Goal: Task Accomplishment & Management: Use online tool/utility

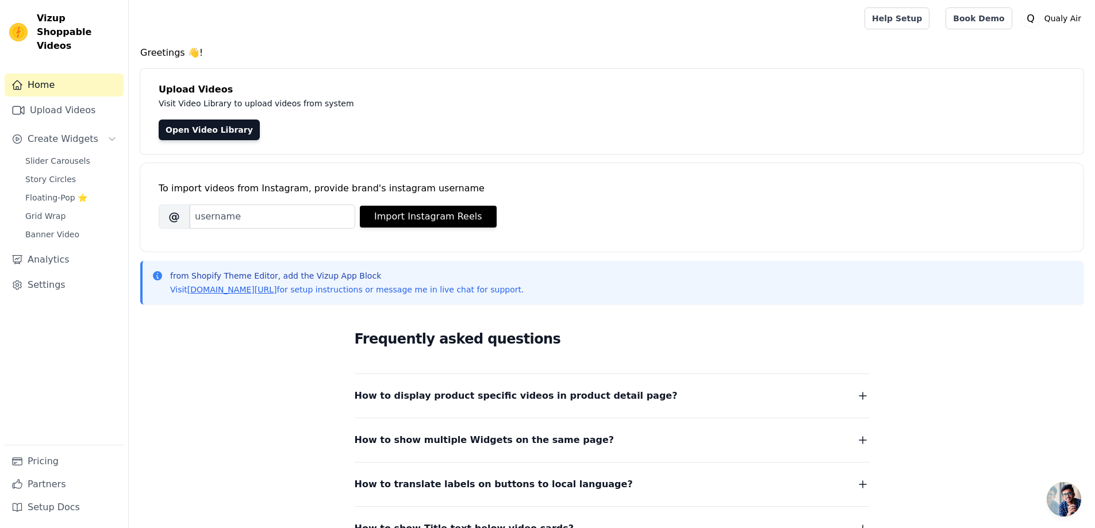
scroll to position [57, 0]
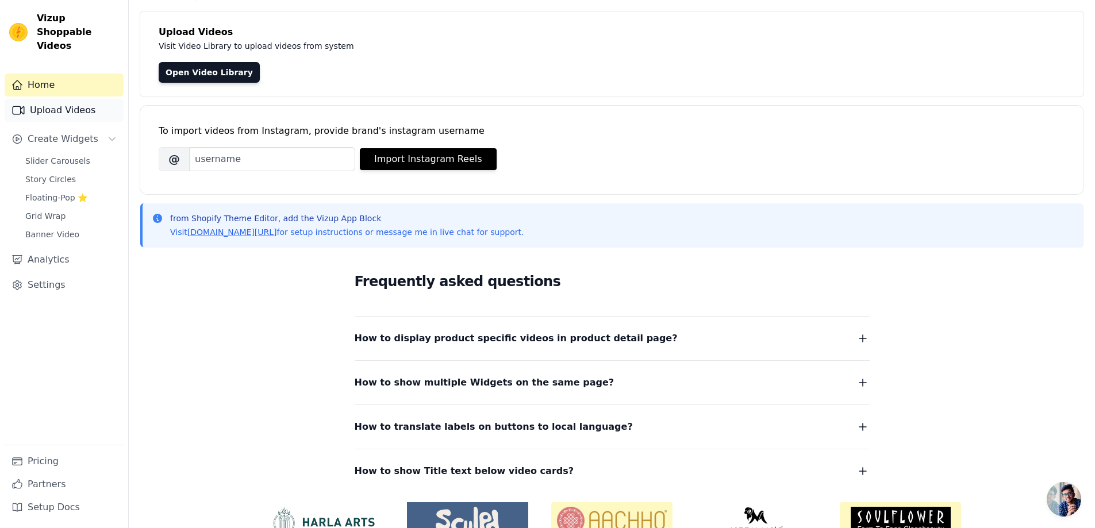
click at [44, 99] on link "Upload Videos" at bounding box center [64, 110] width 119 height 23
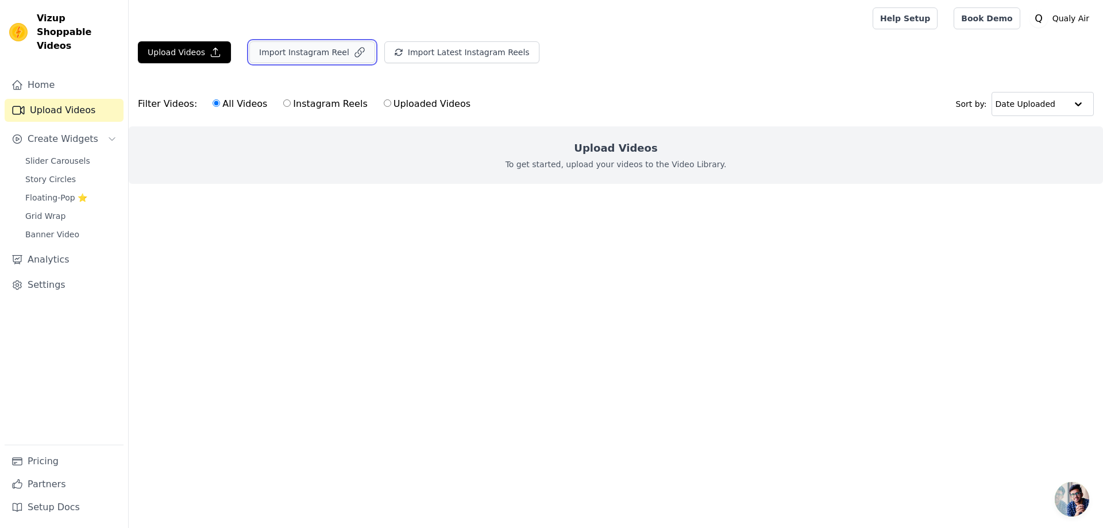
click at [299, 54] on button "Import Instagram Reel" at bounding box center [312, 52] width 126 height 22
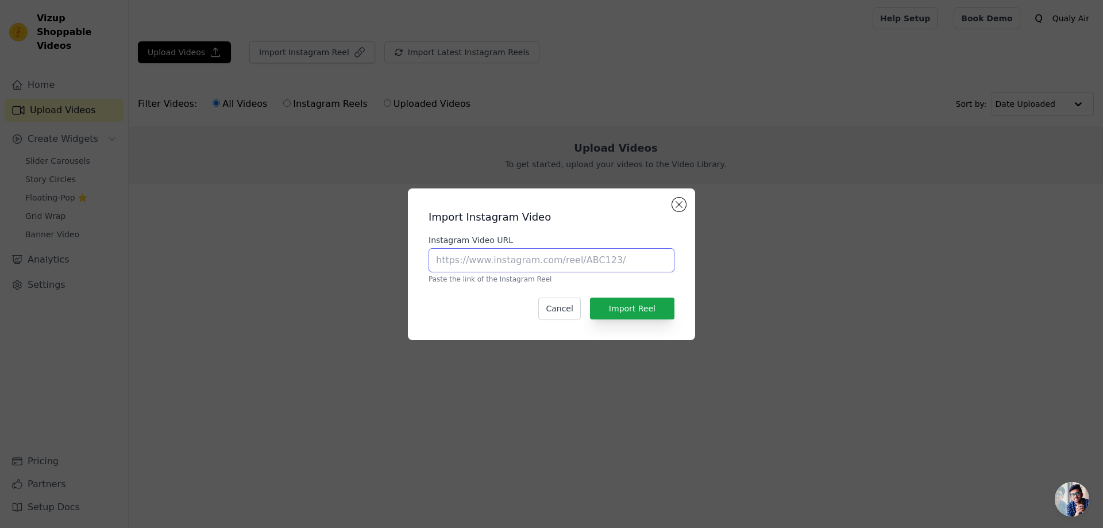
click at [500, 261] on input "Instagram Video URL" at bounding box center [552, 260] width 246 height 24
click at [529, 262] on input "Instagram Video URL" at bounding box center [552, 260] width 246 height 24
click at [530, 262] on input "Instagram Video URL" at bounding box center [552, 260] width 246 height 24
paste input "https://www.instagram.com/p/DNG3339P9lc/"
type input "https://www.instagram.com/p/DNG3339P9lc/"
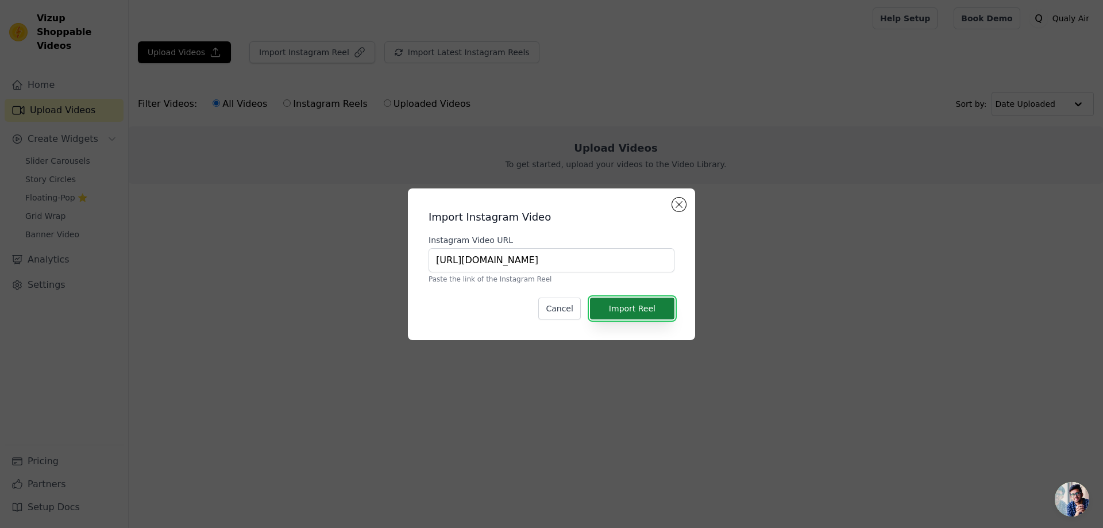
click at [617, 309] on button "Import Reel" at bounding box center [632, 309] width 84 height 22
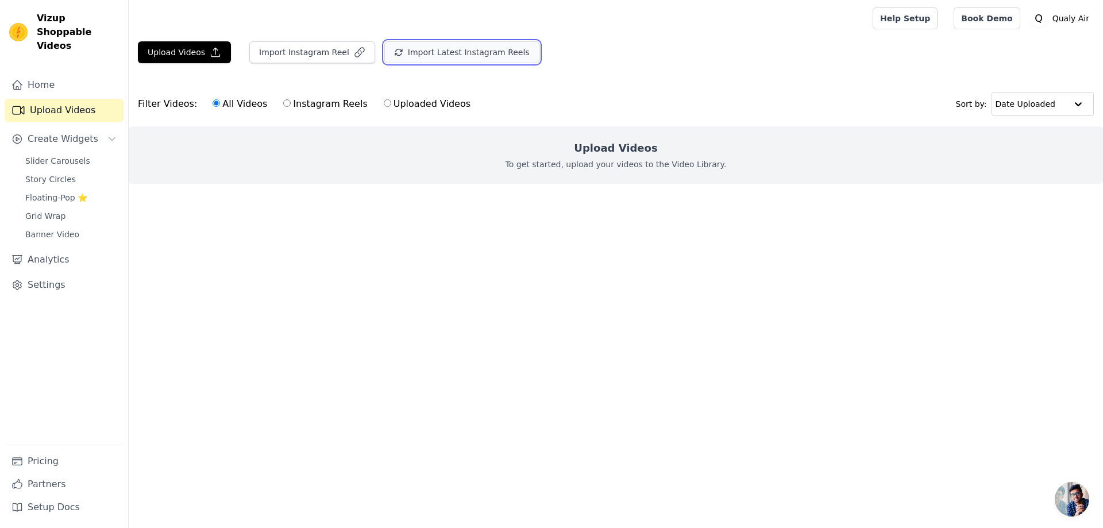
click at [442, 51] on button "Import Latest Instagram Reels" at bounding box center [461, 52] width 155 height 22
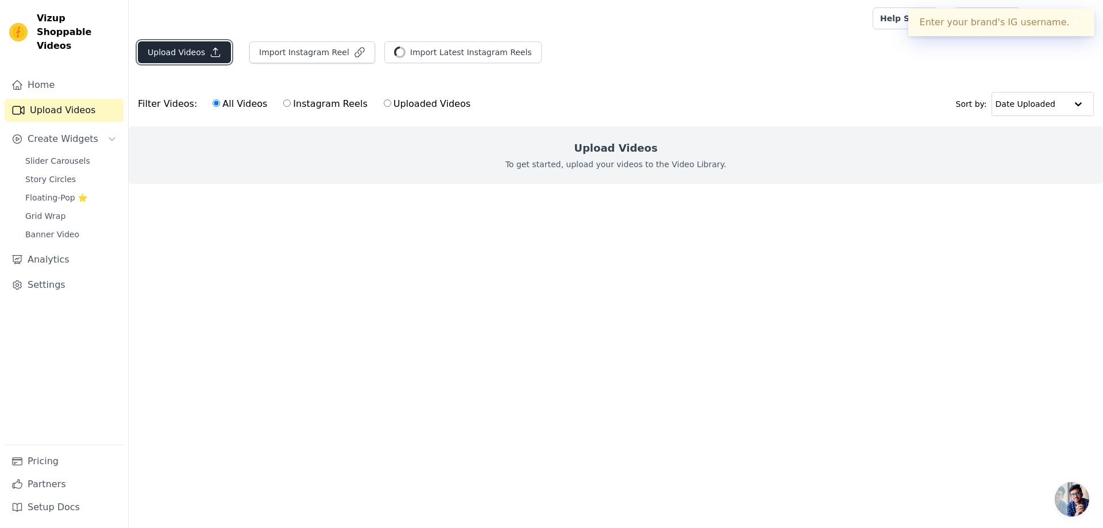
click at [196, 54] on button "Upload Videos" at bounding box center [184, 52] width 93 height 22
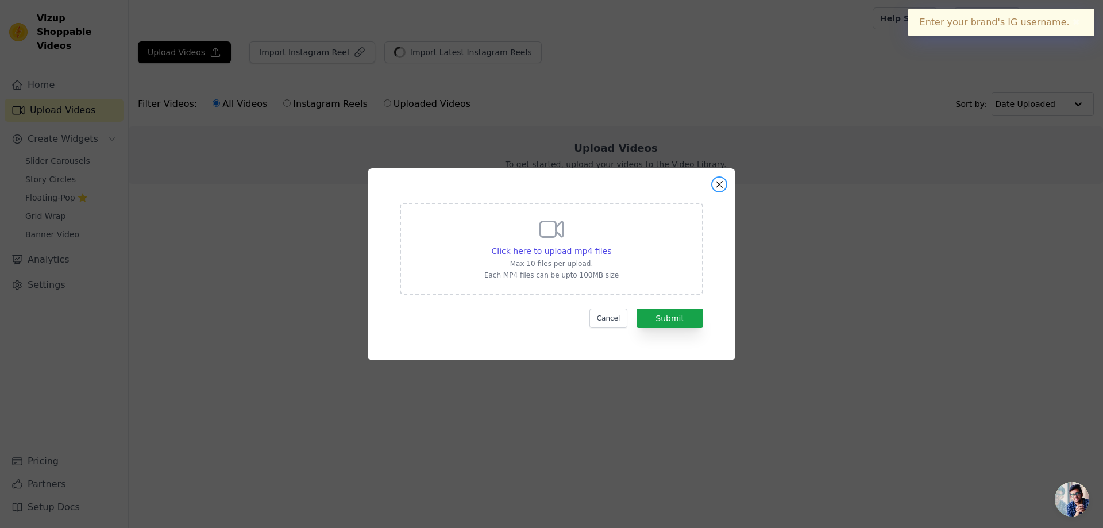
click at [714, 183] on button "Close modal" at bounding box center [720, 185] width 14 height 14
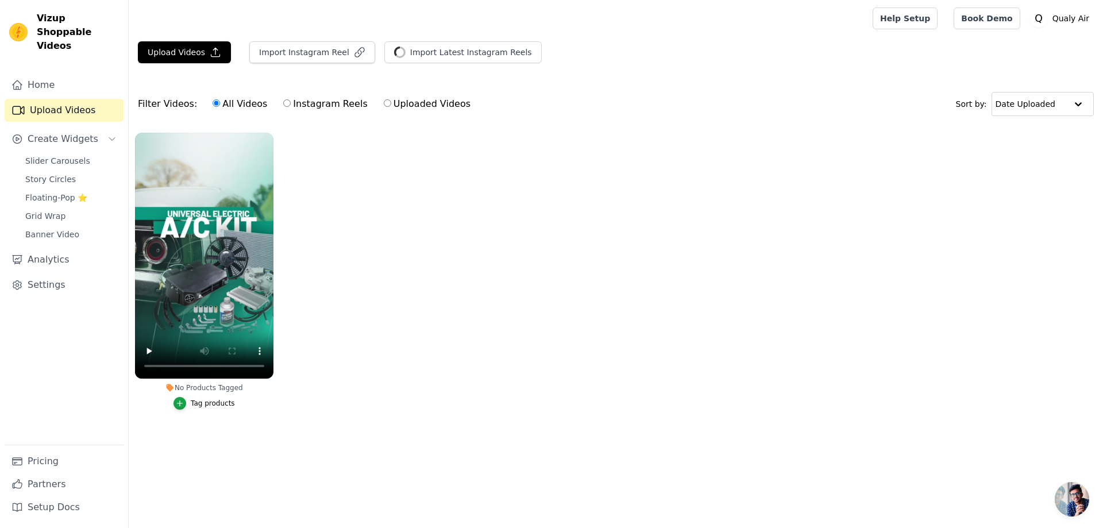
click at [206, 405] on div "Tag products" at bounding box center [213, 403] width 44 height 9
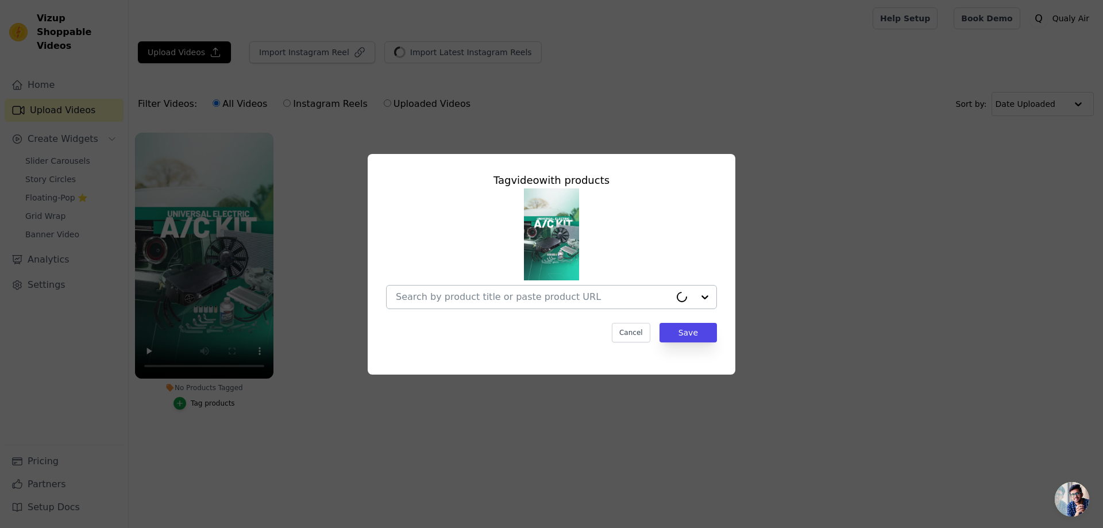
click at [472, 300] on input "No Products Tagged Tag video with products Cancel Save Tag products" at bounding box center [533, 296] width 275 height 11
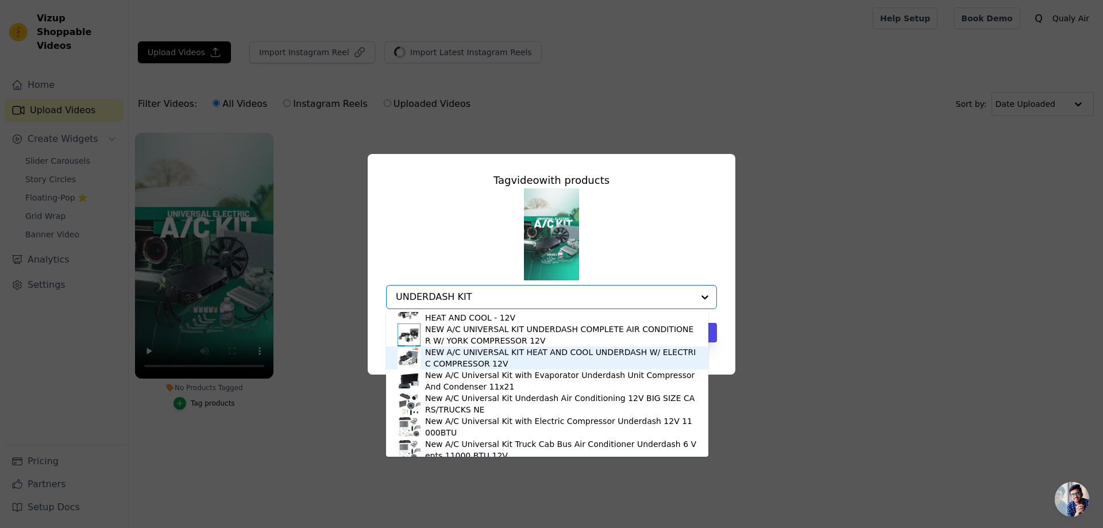
scroll to position [46, 0]
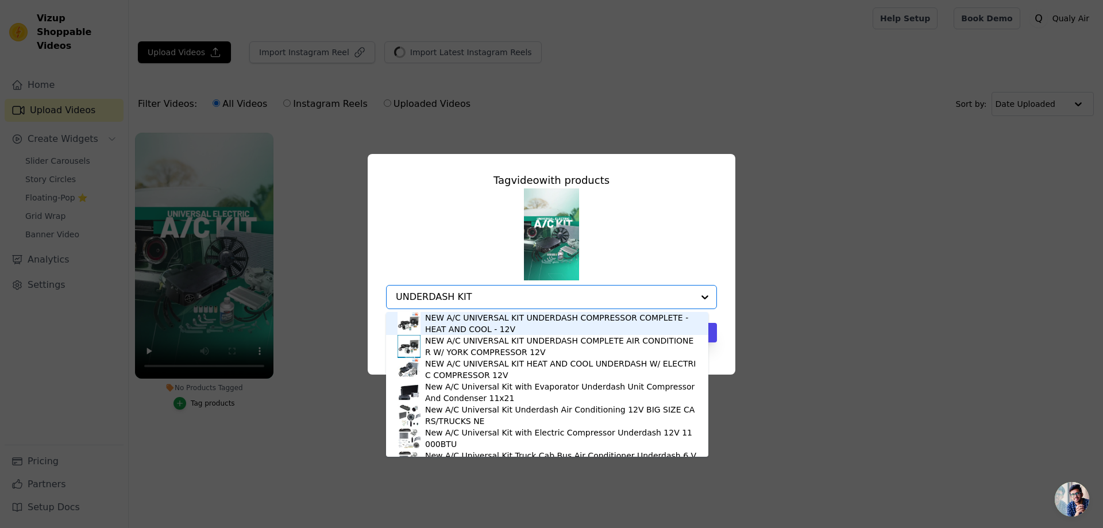
click at [471, 299] on input "UNDERDASH KIT" at bounding box center [545, 296] width 298 height 11
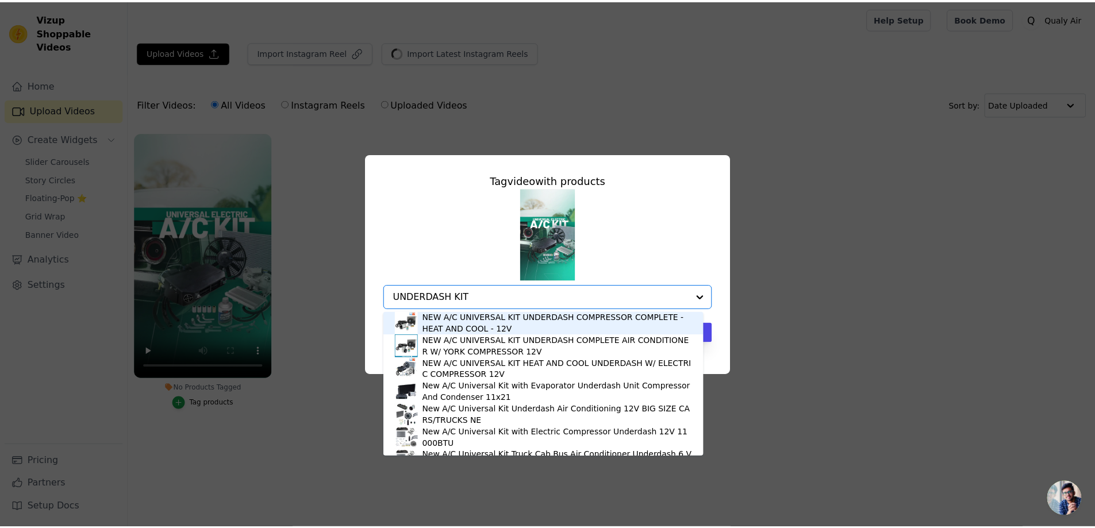
scroll to position [0, 0]
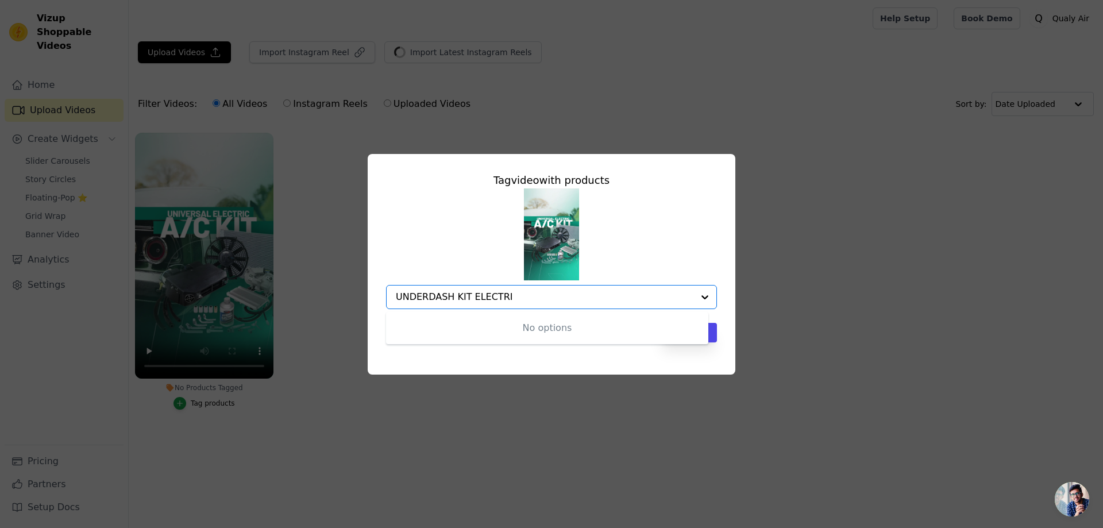
type input "UNDERDASH KIT ELECTRIC"
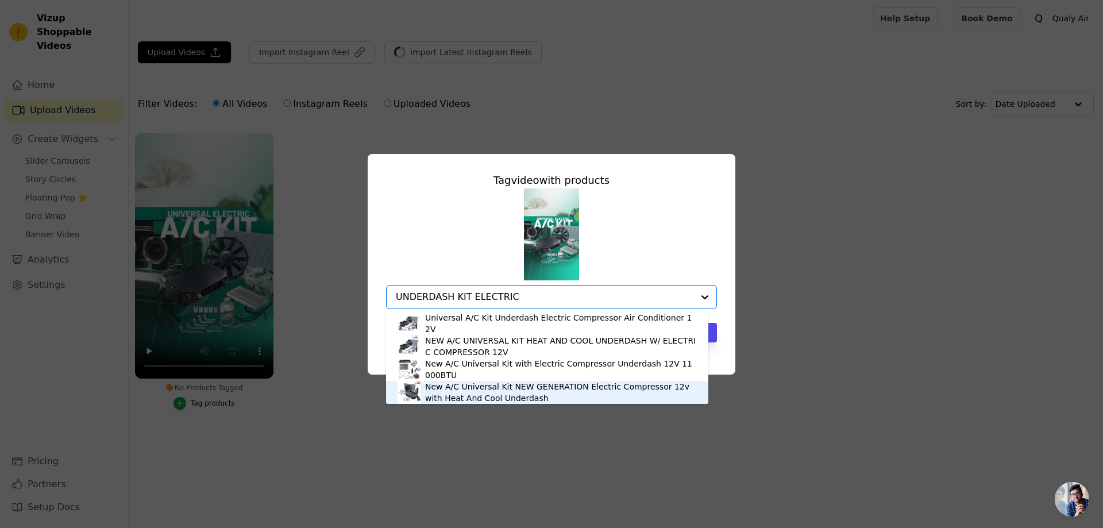
click at [447, 386] on div "New A/C Universal Kit NEW GENERATION Electric Compressor 12v with Heat And Cool…" at bounding box center [561, 392] width 272 height 23
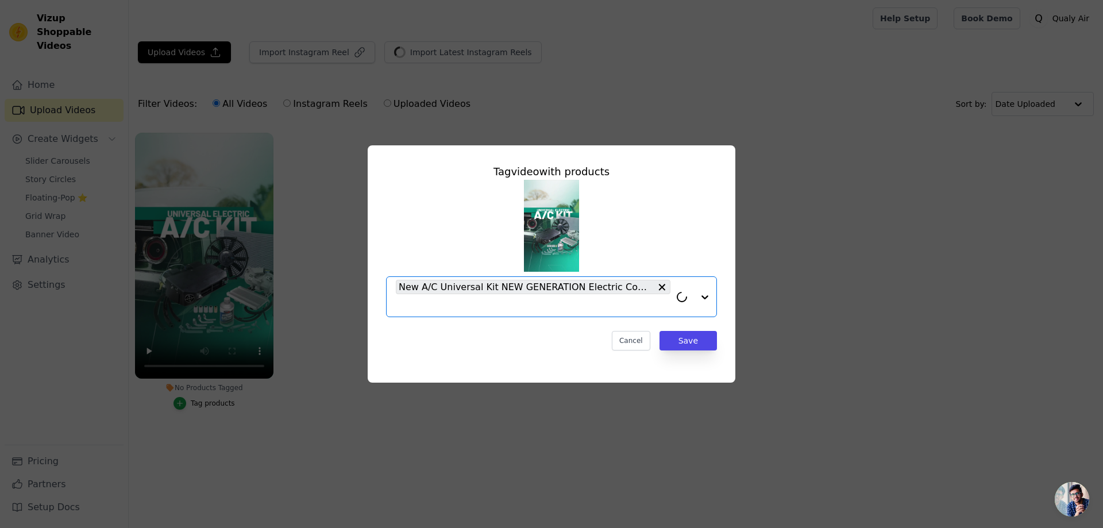
click at [574, 286] on span "New A/C Universal Kit NEW GENERATION Electric Compressor 12v with Heat And Cool…" at bounding box center [526, 287] width 255 height 14
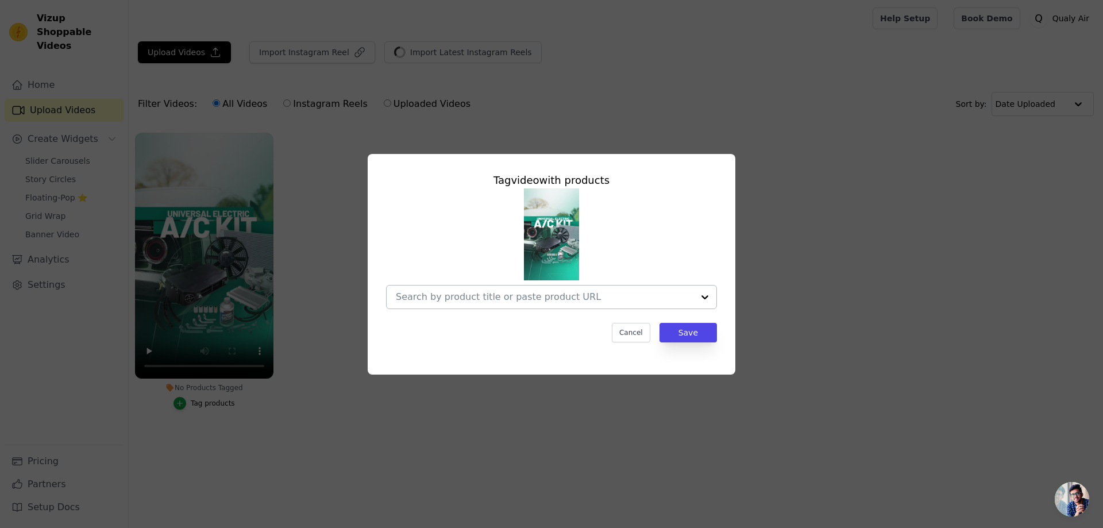
click at [533, 296] on input "No Products Tagged Tag video with products Cancel Save Tag products" at bounding box center [545, 296] width 298 height 11
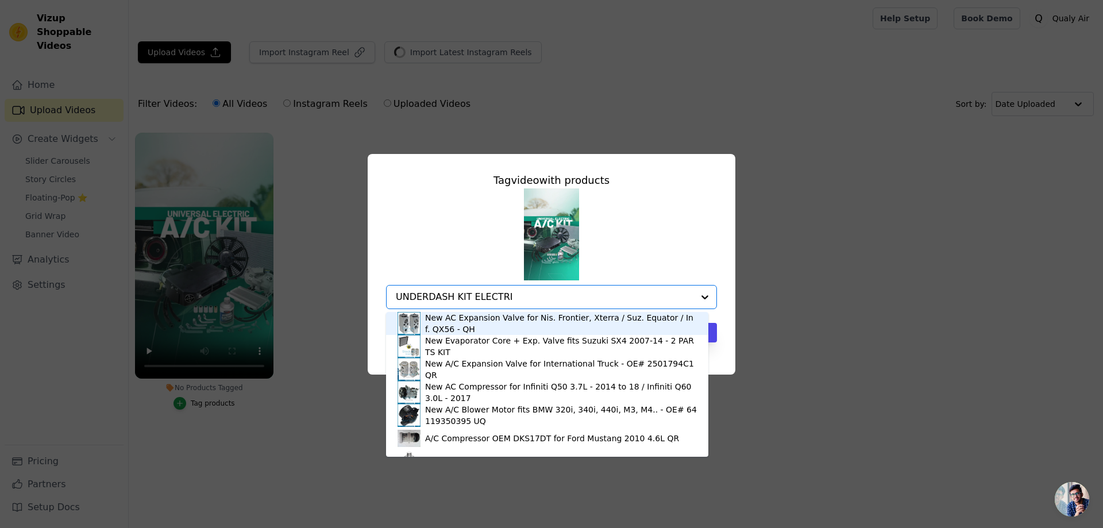
type input "UNDERDASH KIT ELECTRIC"
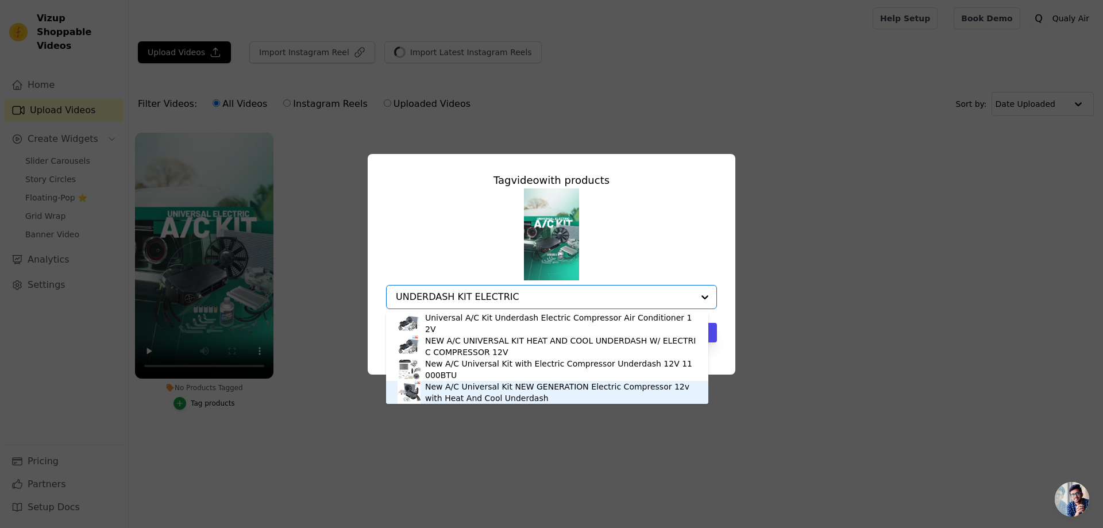
click at [486, 386] on div "New A/C Universal Kit NEW GENERATION Electric Compressor 12v with Heat And Cool…" at bounding box center [561, 392] width 272 height 23
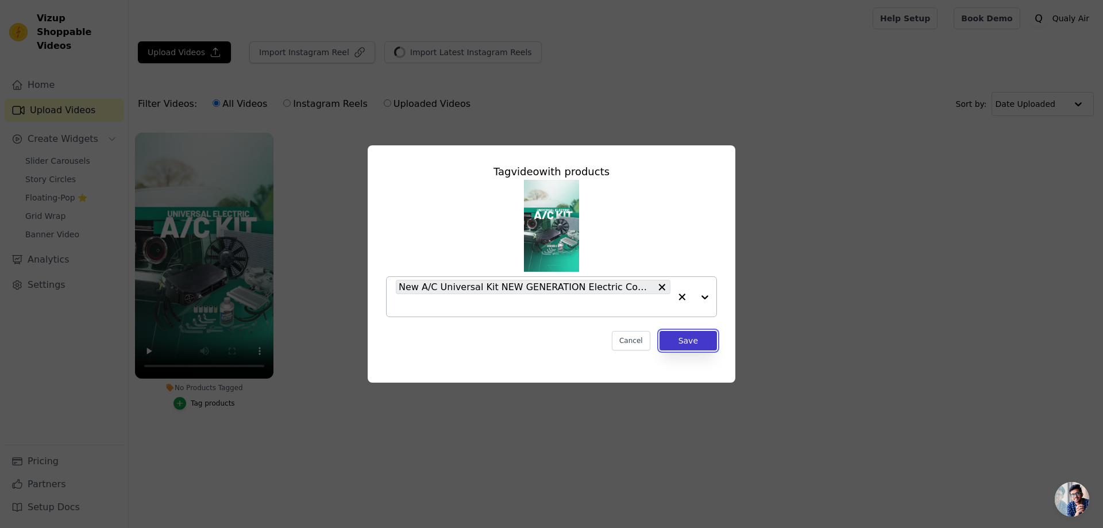
click at [674, 341] on button "Save" at bounding box center [688, 341] width 57 height 20
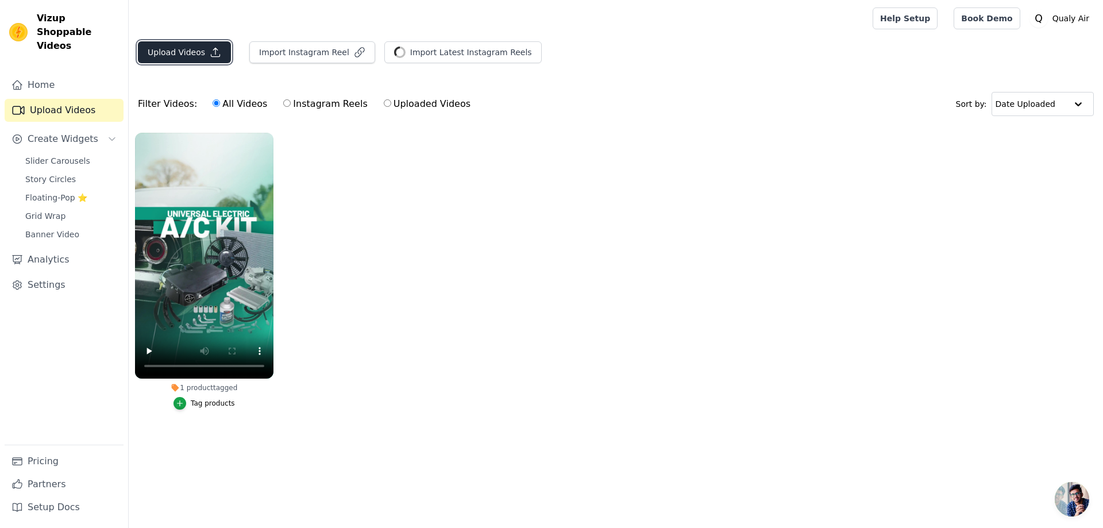
click at [182, 52] on button "Upload Videos" at bounding box center [184, 52] width 93 height 22
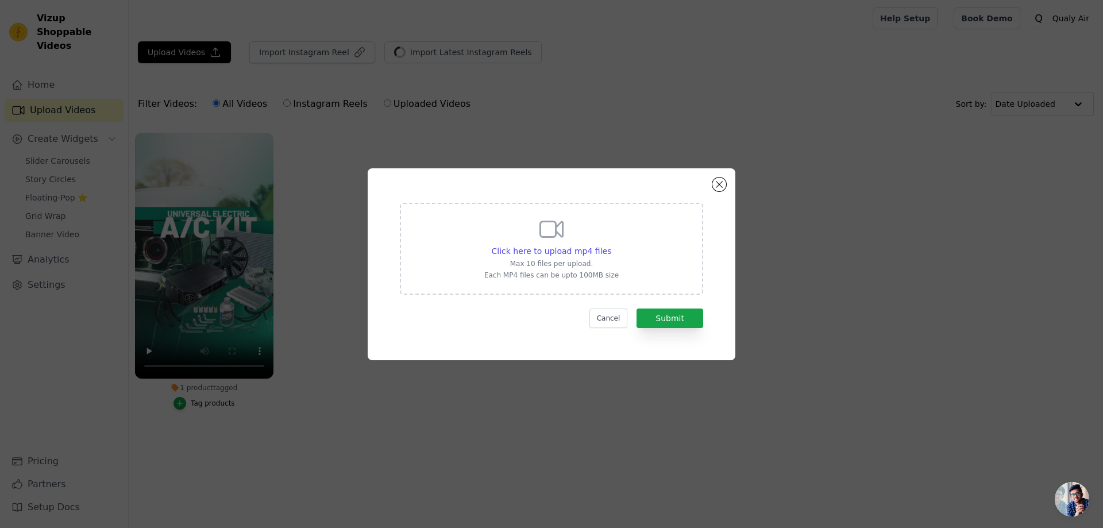
click at [714, 179] on div "Click here to upload mp4 files Max 10 files per upload. Each MP4 files can be u…" at bounding box center [552, 264] width 368 height 192
click at [718, 182] on button "Close modal" at bounding box center [720, 185] width 14 height 14
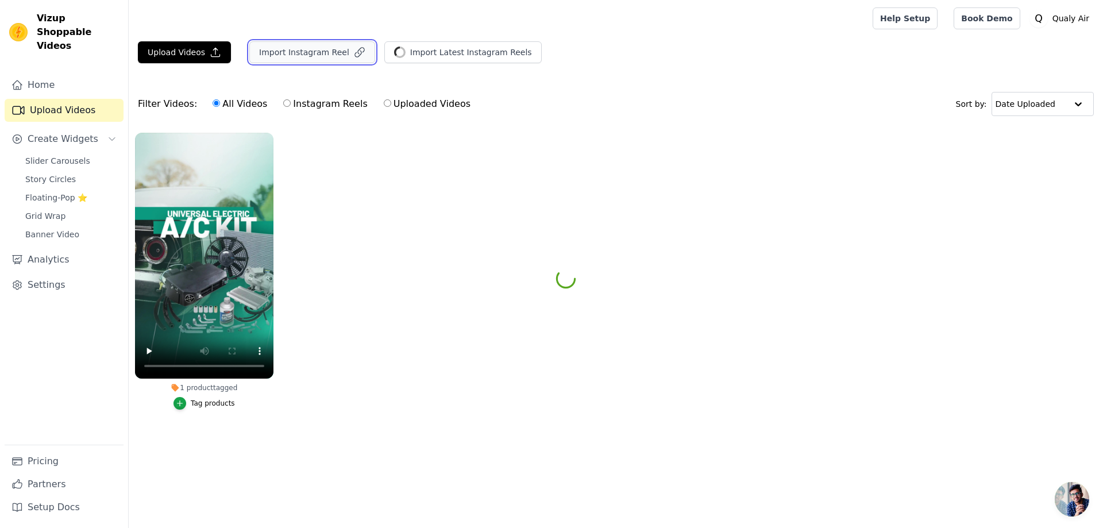
click at [341, 52] on button "Import Instagram Reel" at bounding box center [312, 52] width 126 height 22
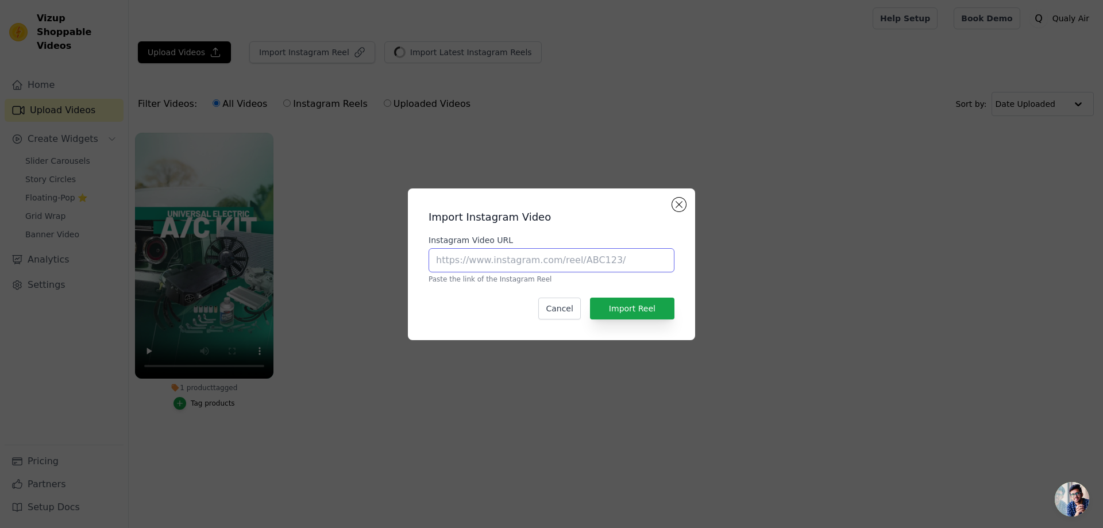
click at [547, 267] on input "Instagram Video URL" at bounding box center [552, 260] width 246 height 24
paste input "https://www.instagram.com/p/DIevAbqyo3R/"
type input "https://www.instagram.com/p/DIevAbqyo3R/"
click at [626, 311] on button "Import Reel" at bounding box center [632, 309] width 84 height 22
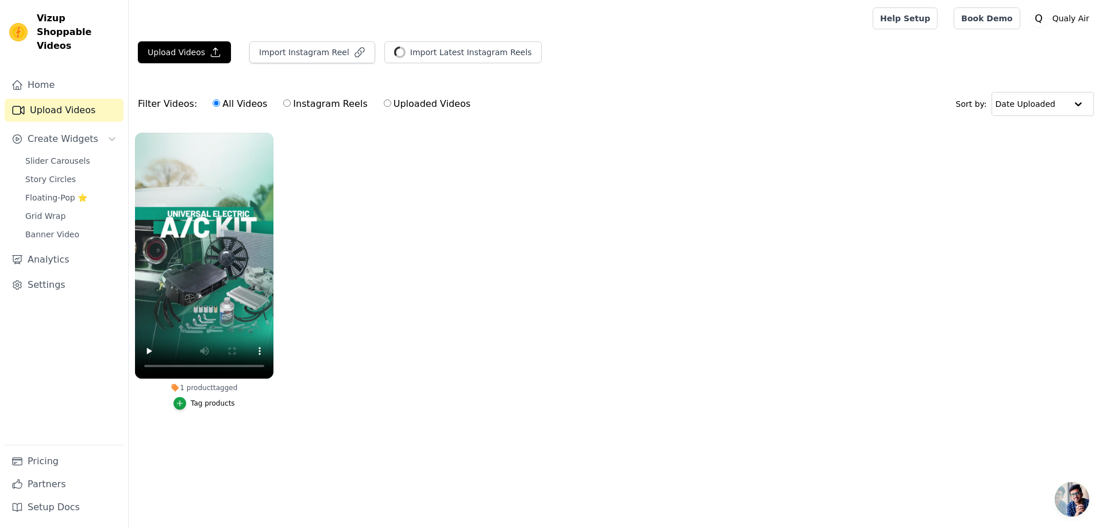
click at [283, 105] on input "Instagram Reels" at bounding box center [286, 102] width 7 height 7
radio input "true"
click at [224, 103] on label "All Videos" at bounding box center [240, 104] width 56 height 15
click at [220, 103] on input "All Videos" at bounding box center [216, 102] width 7 height 7
radio input "true"
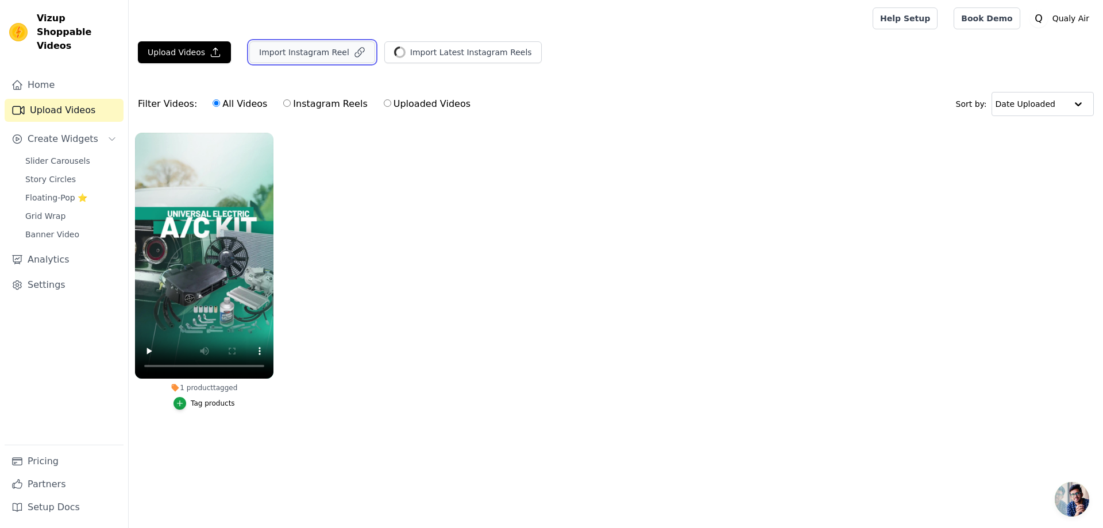
click at [297, 45] on button "Import Instagram Reel" at bounding box center [312, 52] width 126 height 22
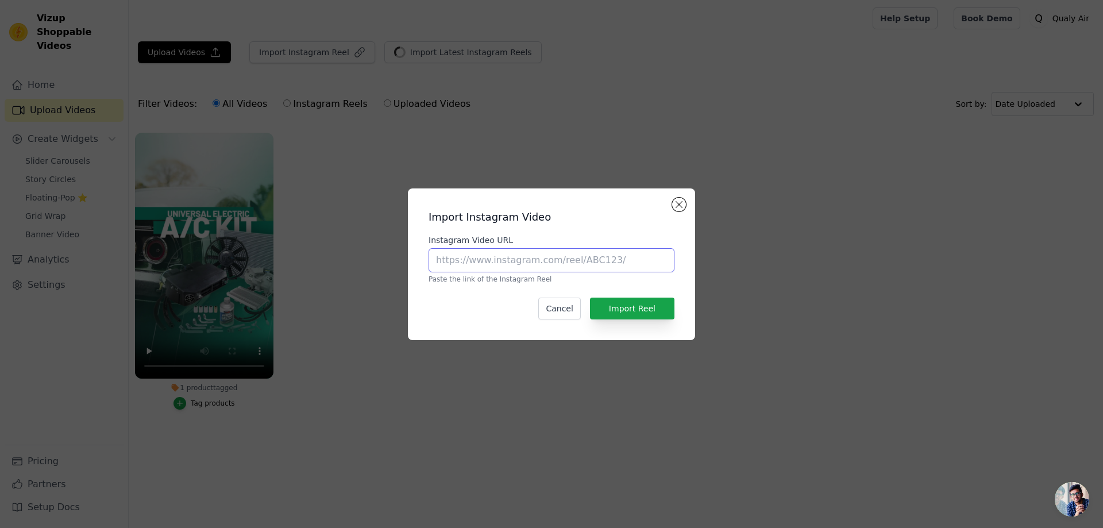
click at [544, 260] on input "Instagram Video URL" at bounding box center [552, 260] width 246 height 24
paste input "https://www.instagram.com/p/DIevAbqyo3R/"
type input "https://www.instagram.com/p/DIevAbqyo3R/"
click at [631, 306] on button "Import Reel" at bounding box center [632, 309] width 84 height 22
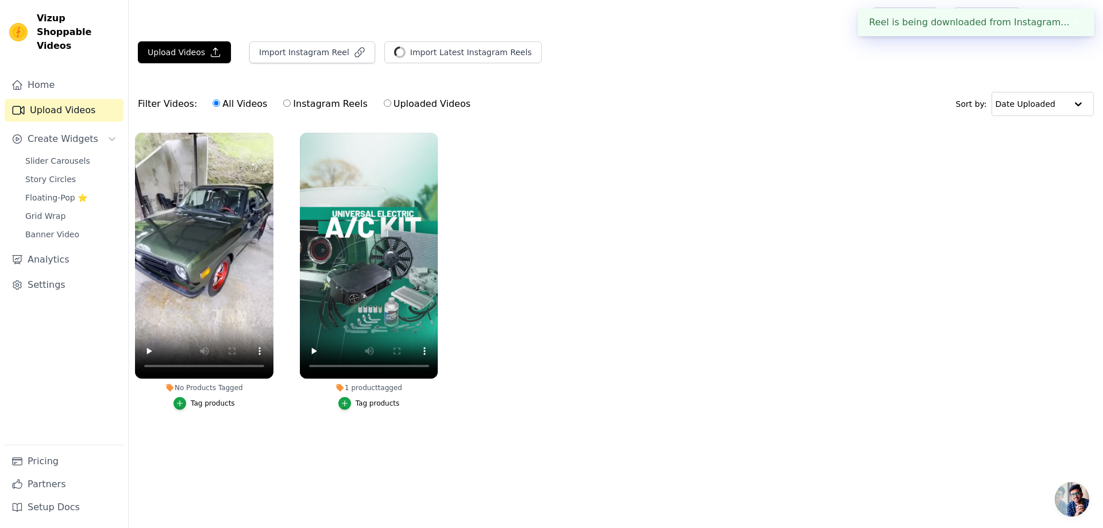
click at [217, 405] on div "Tag products" at bounding box center [213, 403] width 44 height 9
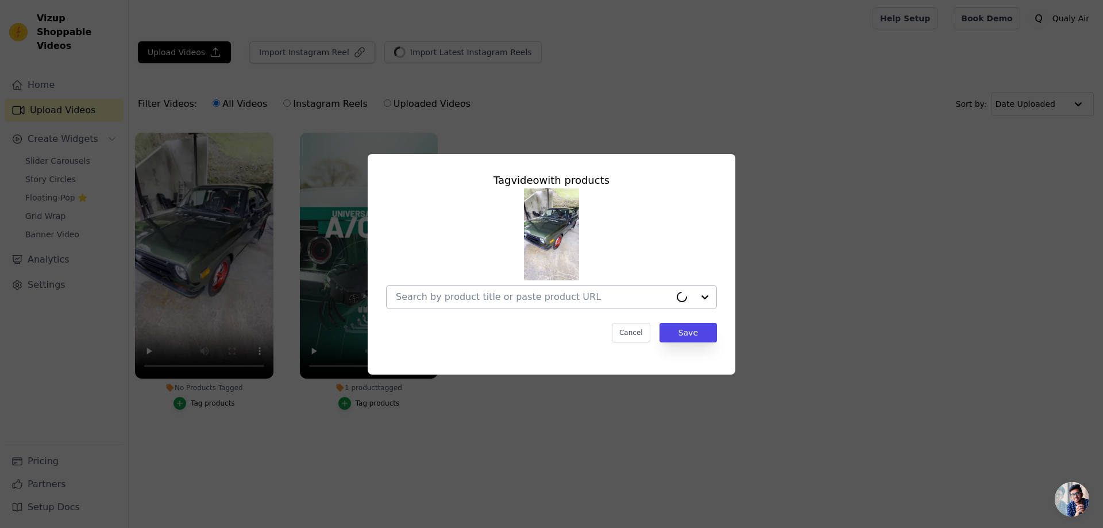
click at [477, 300] on input "No Products Tagged Tag video with products Cancel Save Tag products" at bounding box center [533, 296] width 275 height 11
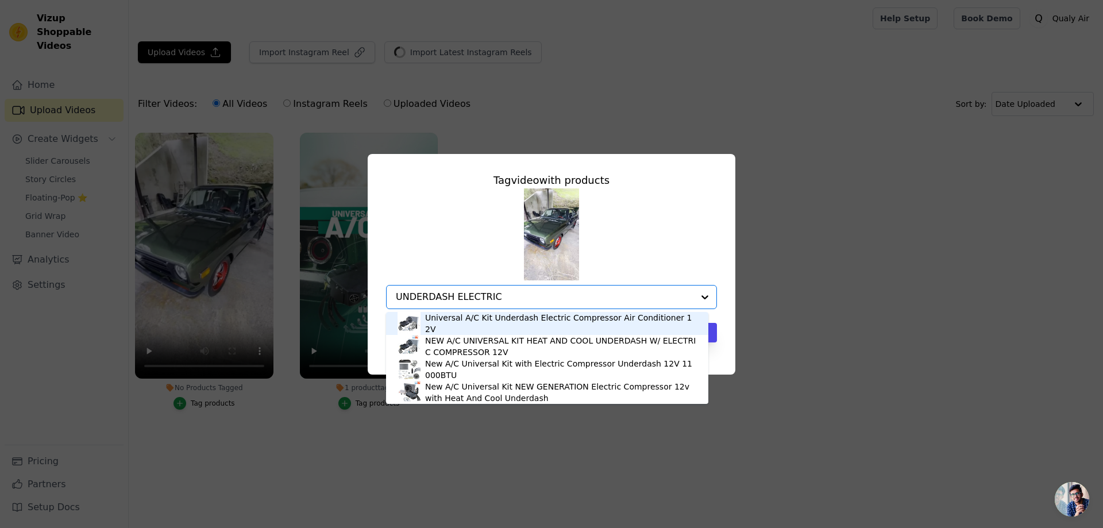
click at [500, 302] on input "UNDERDASH ELECTRIC" at bounding box center [545, 296] width 298 height 11
type input "UNDERDASH ELECTRIC NEW GE"
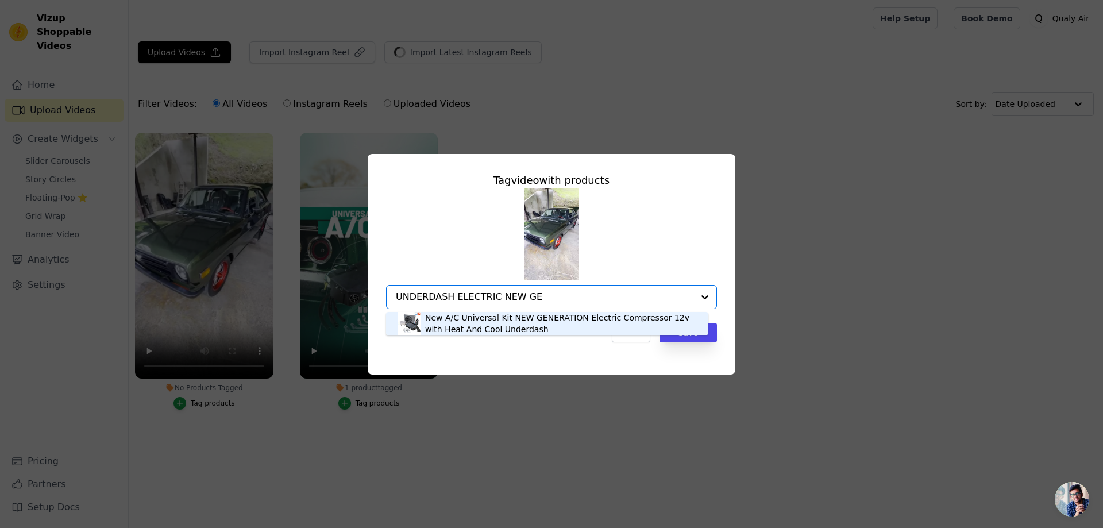
click at [475, 327] on div "New A/C Universal Kit NEW GENERATION Electric Compressor 12v with Heat And Cool…" at bounding box center [561, 323] width 272 height 23
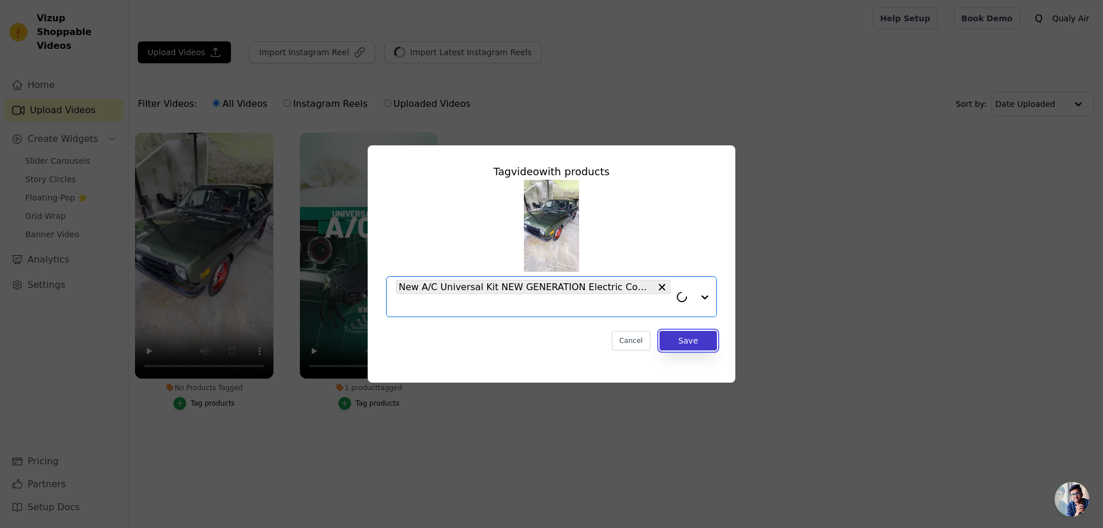
click at [683, 345] on button "Save" at bounding box center [688, 341] width 57 height 20
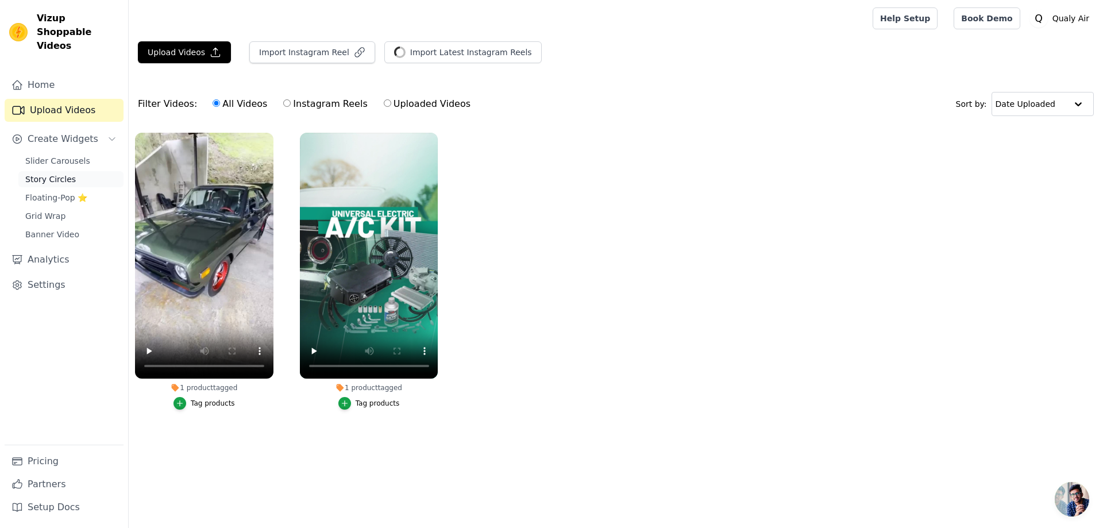
click at [50, 174] on span "Story Circles" at bounding box center [50, 179] width 51 height 11
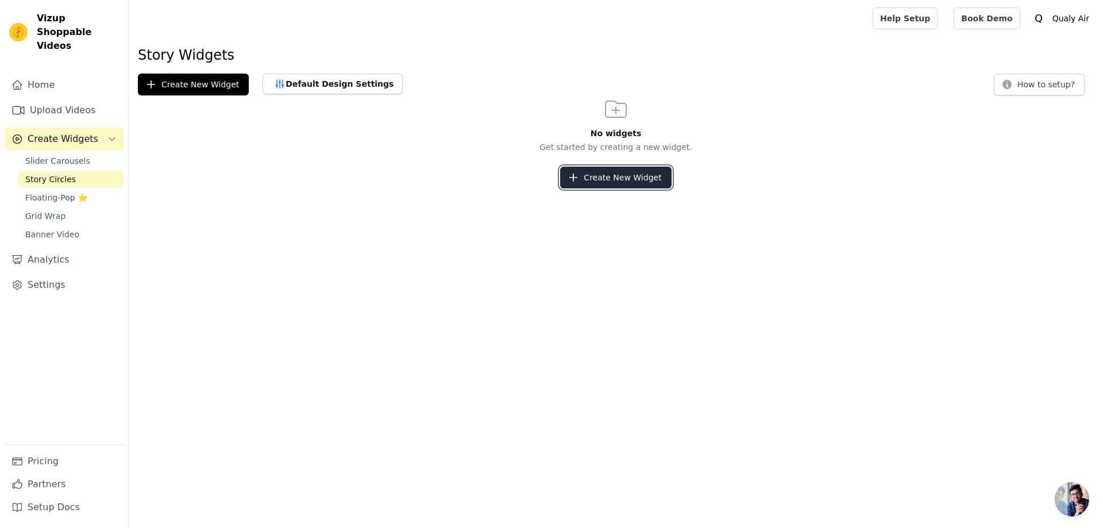
click at [625, 176] on button "Create New Widget" at bounding box center [615, 178] width 111 height 22
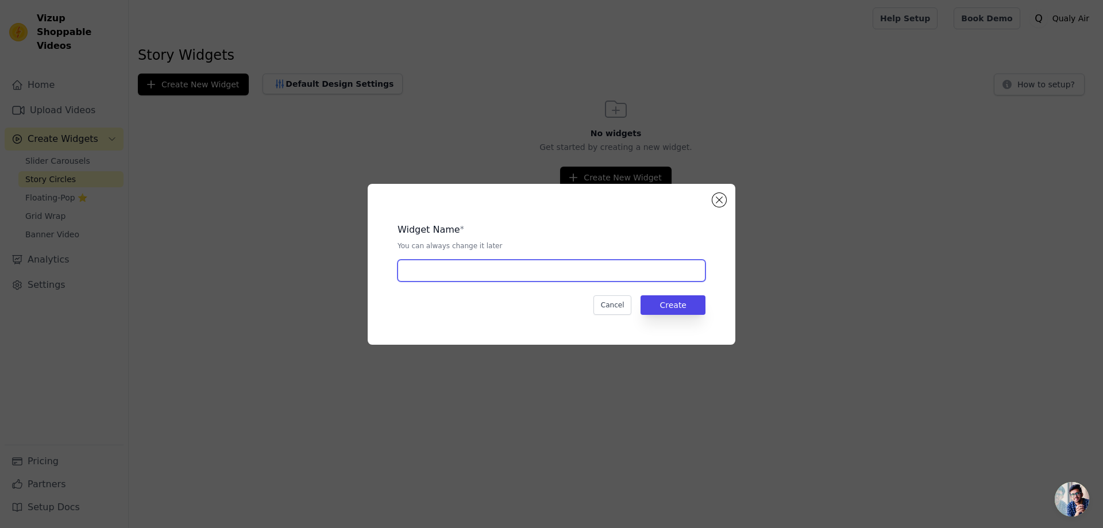
click at [492, 275] on input "text" at bounding box center [552, 271] width 308 height 22
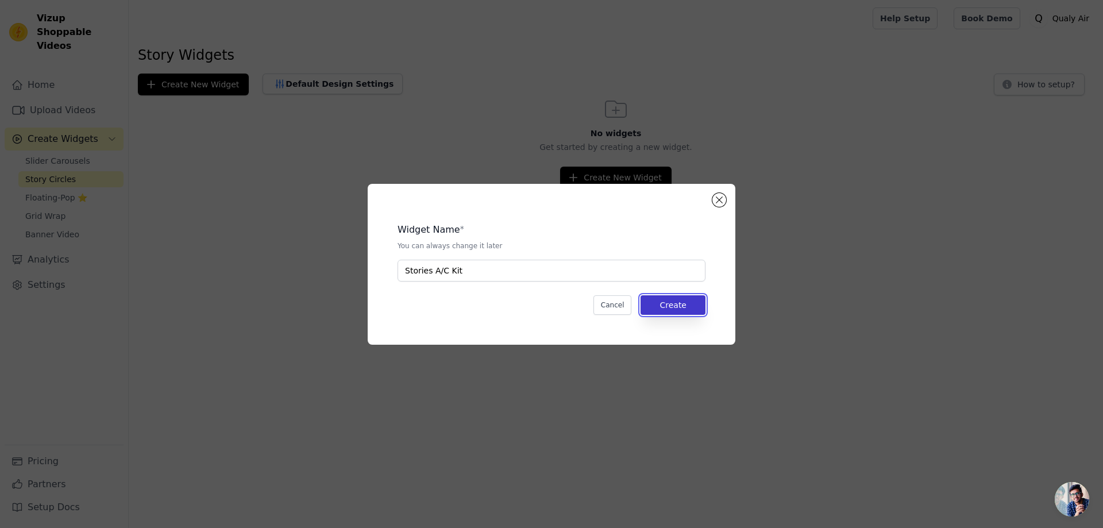
click at [669, 302] on button "Create" at bounding box center [673, 305] width 65 height 20
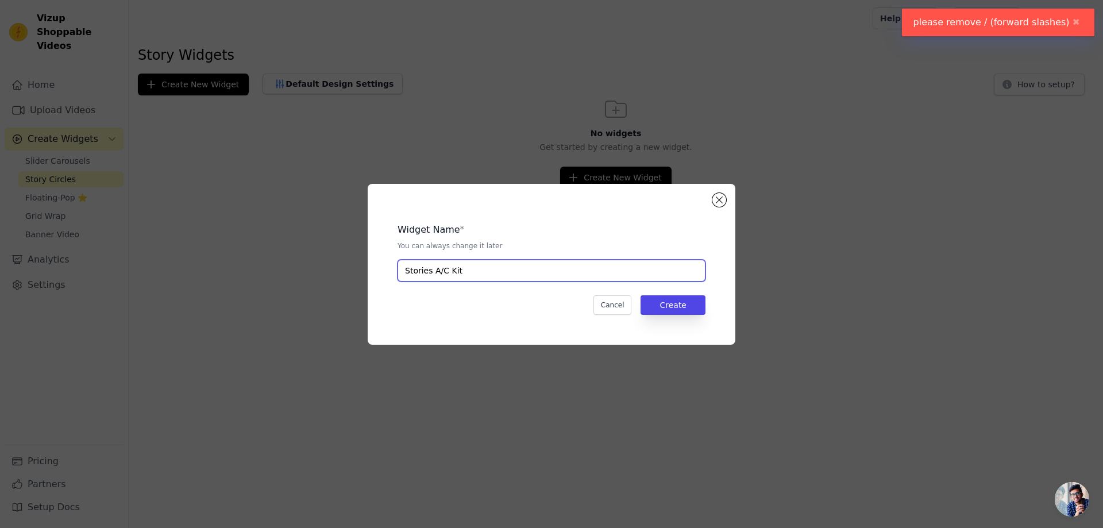
click at [440, 272] on input "Stories A/C Kit" at bounding box center [552, 271] width 308 height 22
type input "Stories AC Kit"
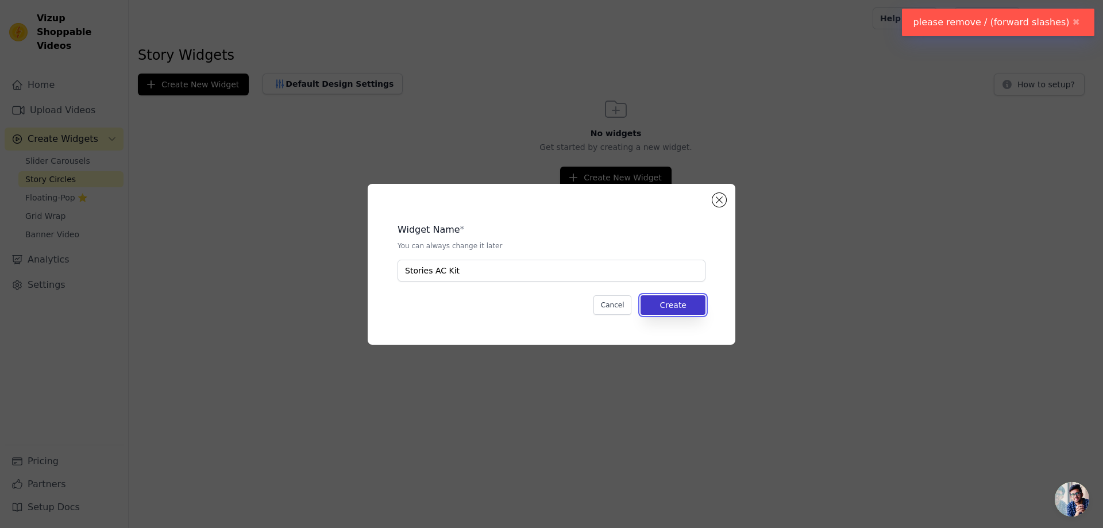
click at [663, 310] on button "Create" at bounding box center [673, 305] width 65 height 20
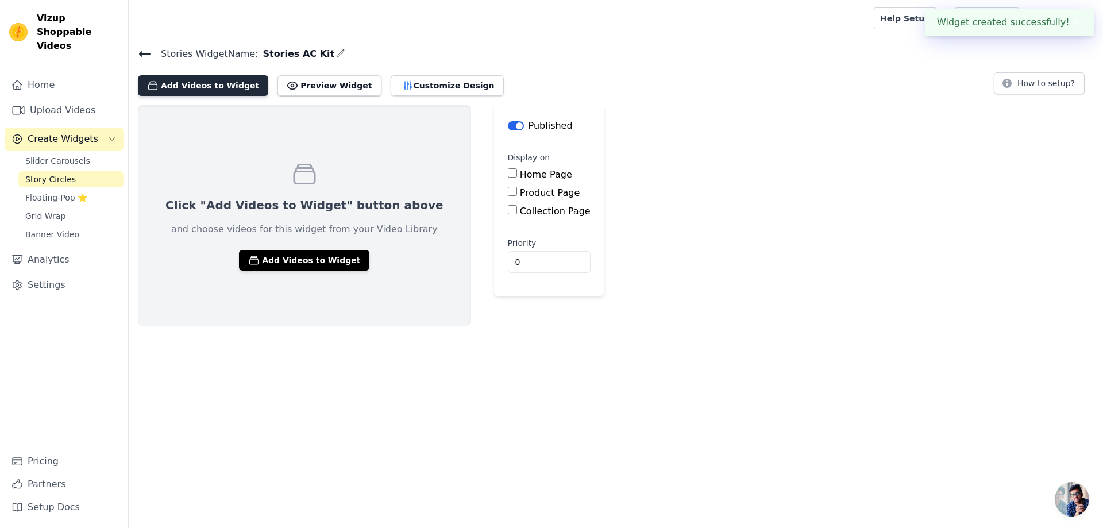
click at [209, 87] on button "Add Videos to Widget" at bounding box center [203, 85] width 130 height 21
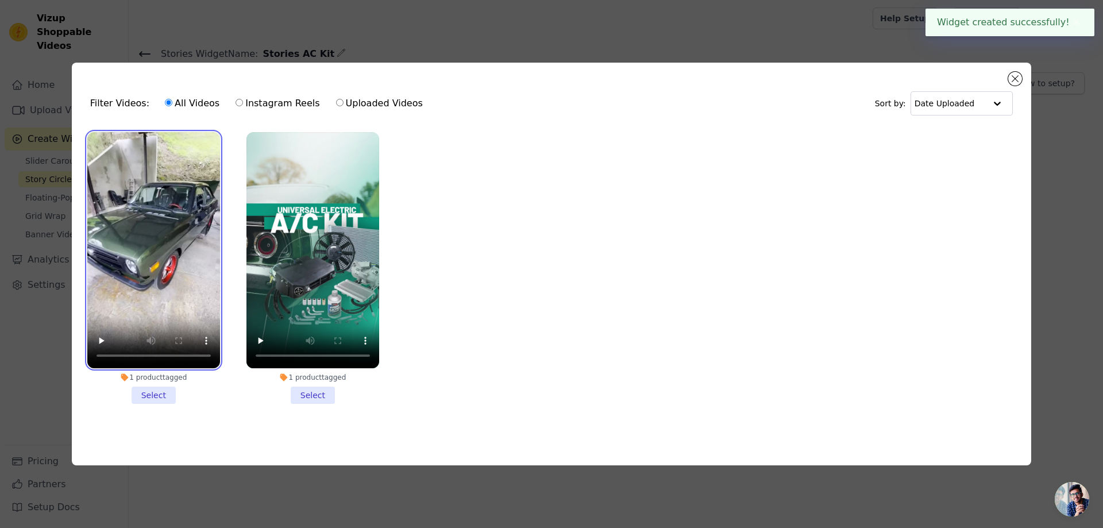
click at [137, 172] on video at bounding box center [153, 250] width 133 height 236
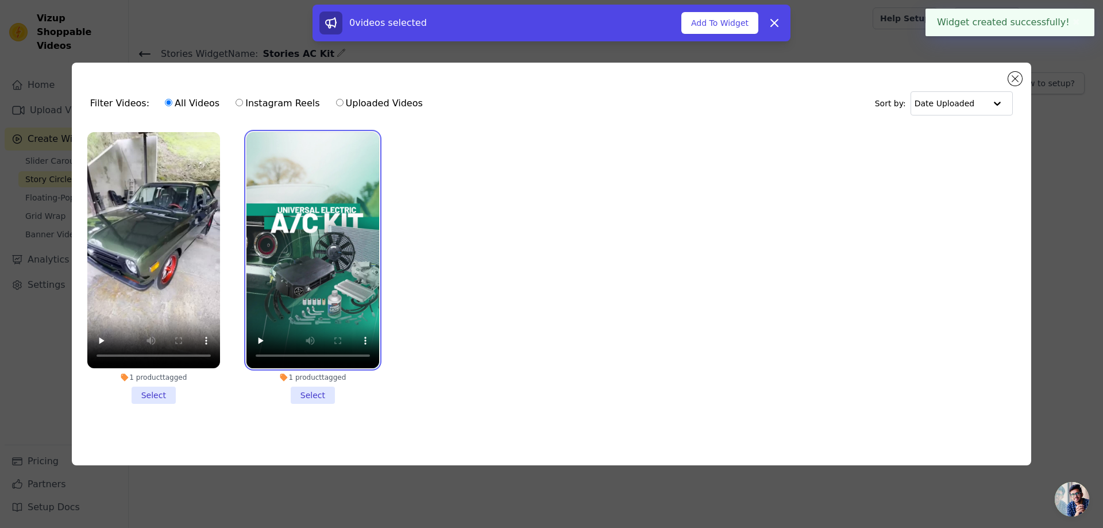
click at [292, 198] on video at bounding box center [313, 250] width 133 height 236
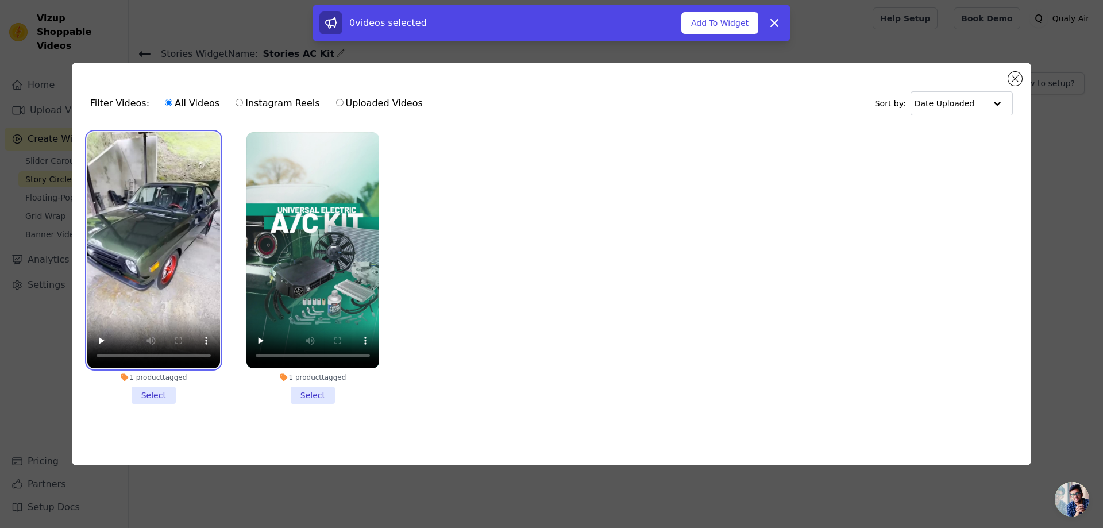
click at [178, 201] on video at bounding box center [153, 250] width 133 height 236
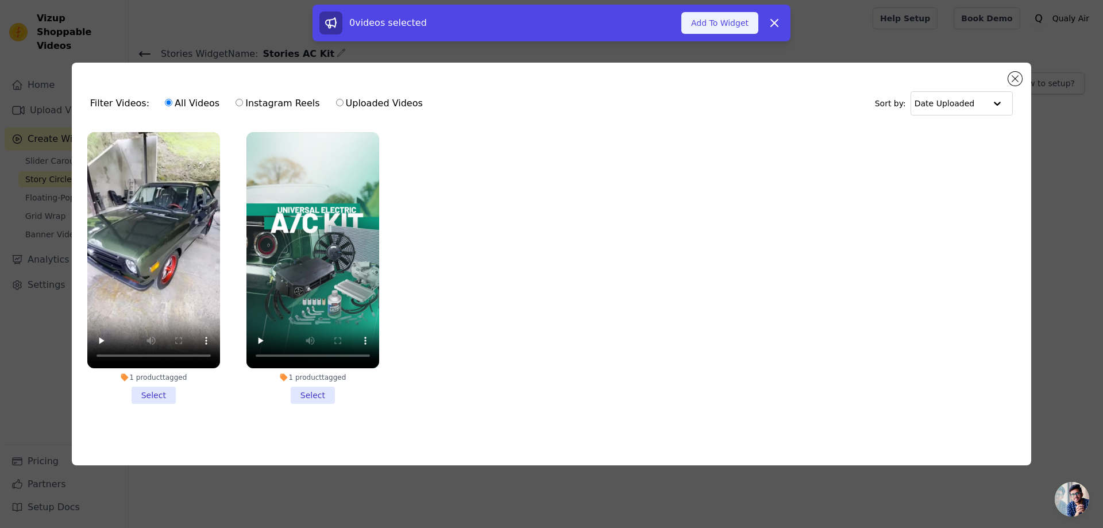
click at [710, 15] on button "Add To Widget" at bounding box center [720, 23] width 77 height 22
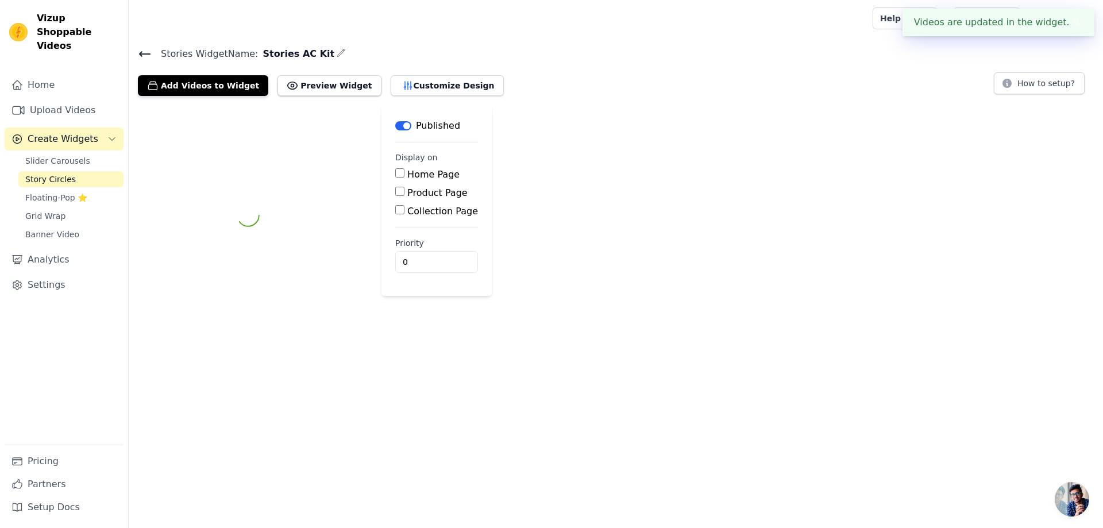
click at [324, 184] on div at bounding box center [248, 215] width 221 height 221
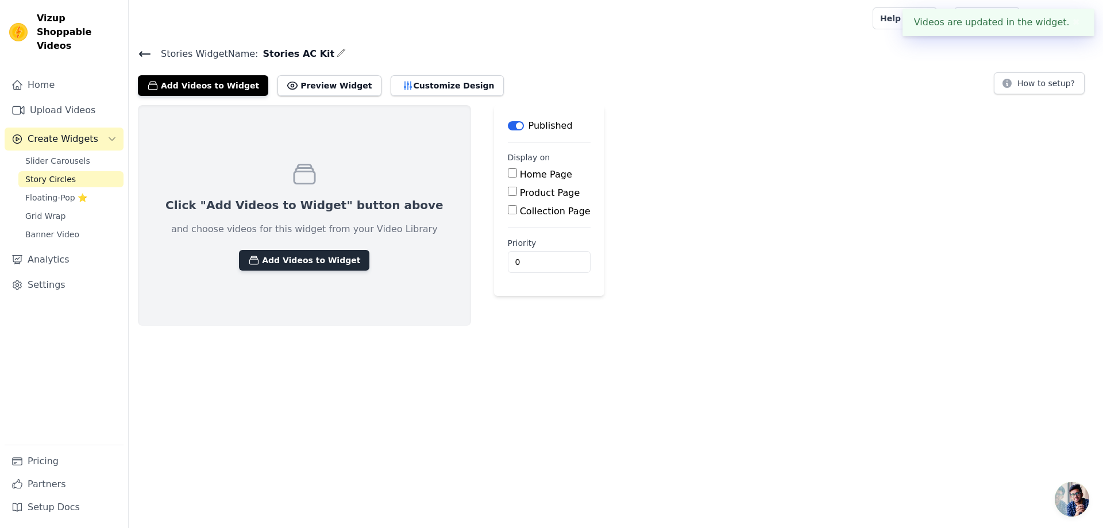
click at [301, 259] on button "Add Videos to Widget" at bounding box center [304, 260] width 130 height 21
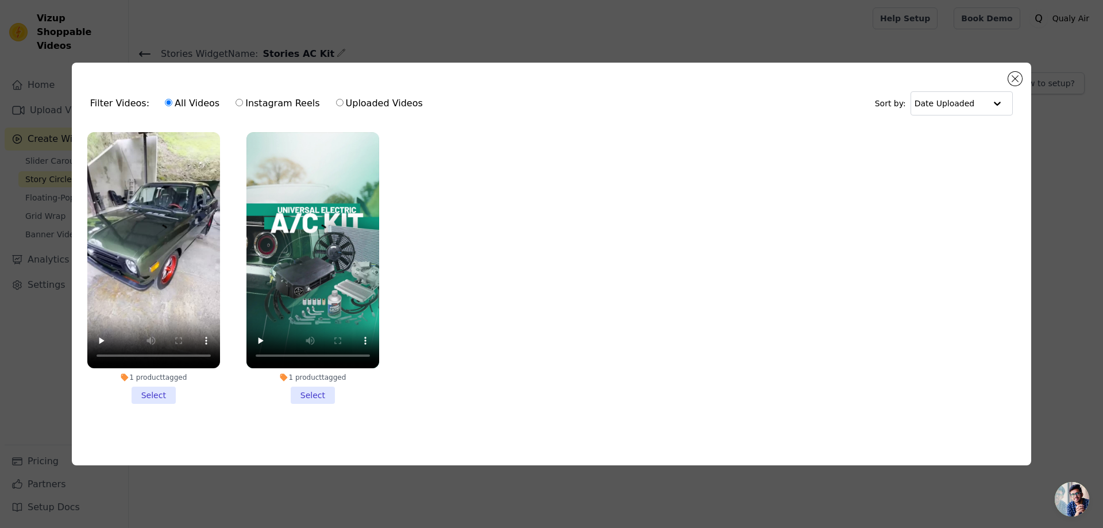
click at [172, 393] on li "1 product tagged Select" at bounding box center [153, 268] width 133 height 272
click at [0, 0] on input "1 product tagged Select" at bounding box center [0, 0] width 0 height 0
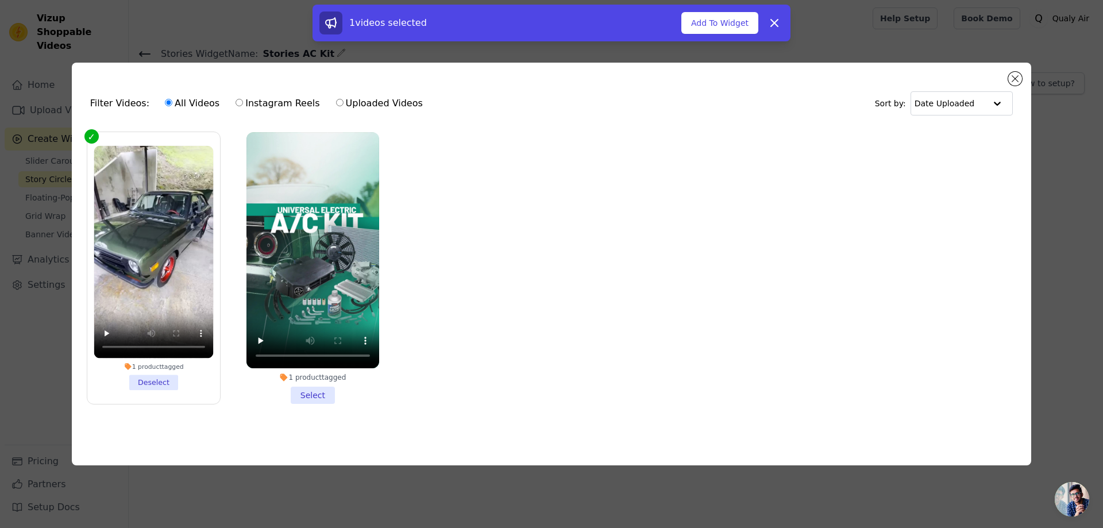
click at [300, 391] on li "1 product tagged Select" at bounding box center [313, 268] width 133 height 272
click at [0, 0] on input "1 product tagged Select" at bounding box center [0, 0] width 0 height 0
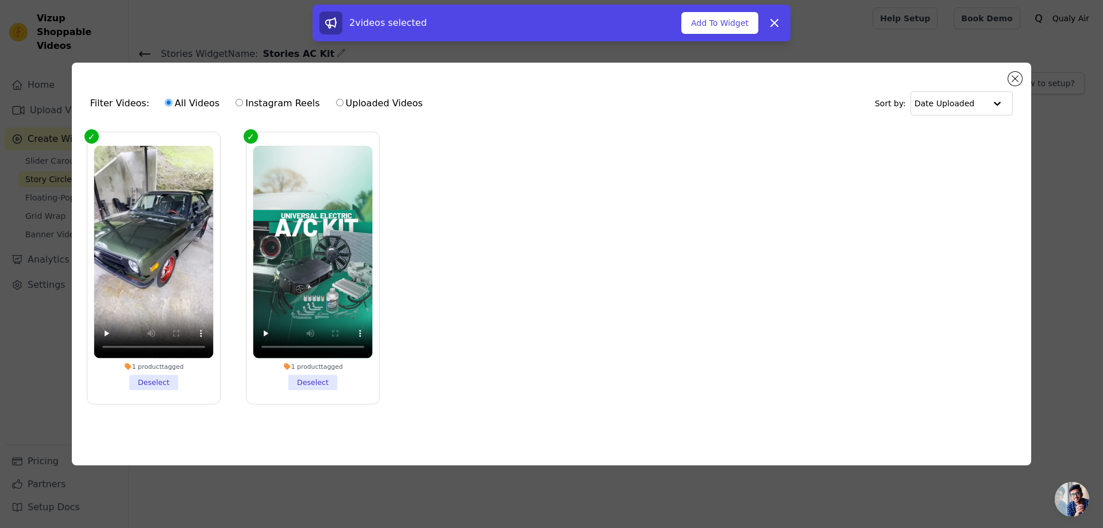
click at [722, 34] on div "2 videos selected Add To Widget Dismiss" at bounding box center [552, 23] width 478 height 37
click at [722, 31] on button "Add To Widget" at bounding box center [720, 23] width 77 height 22
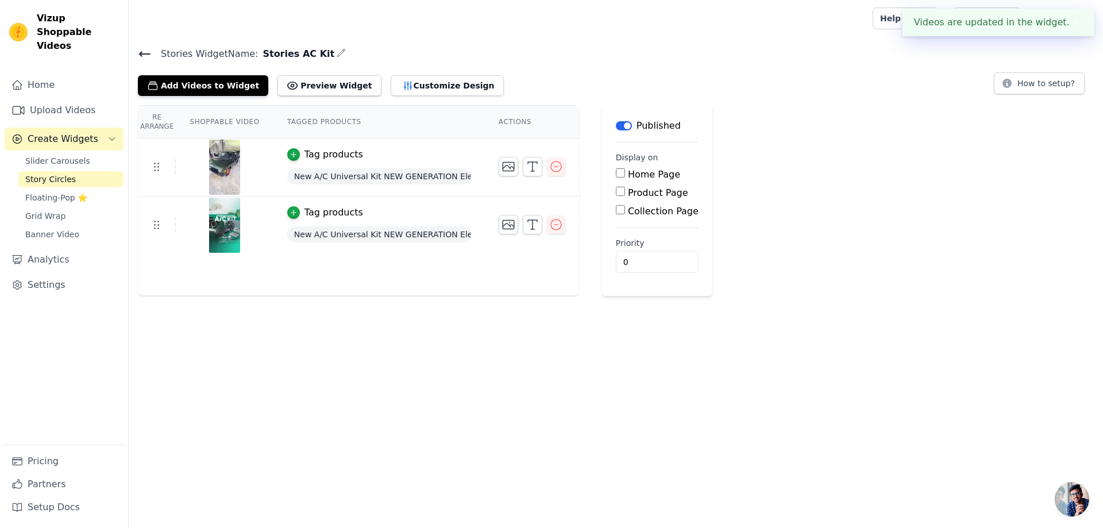
click at [616, 193] on input "Product Page" at bounding box center [620, 191] width 9 height 9
checkbox input "true"
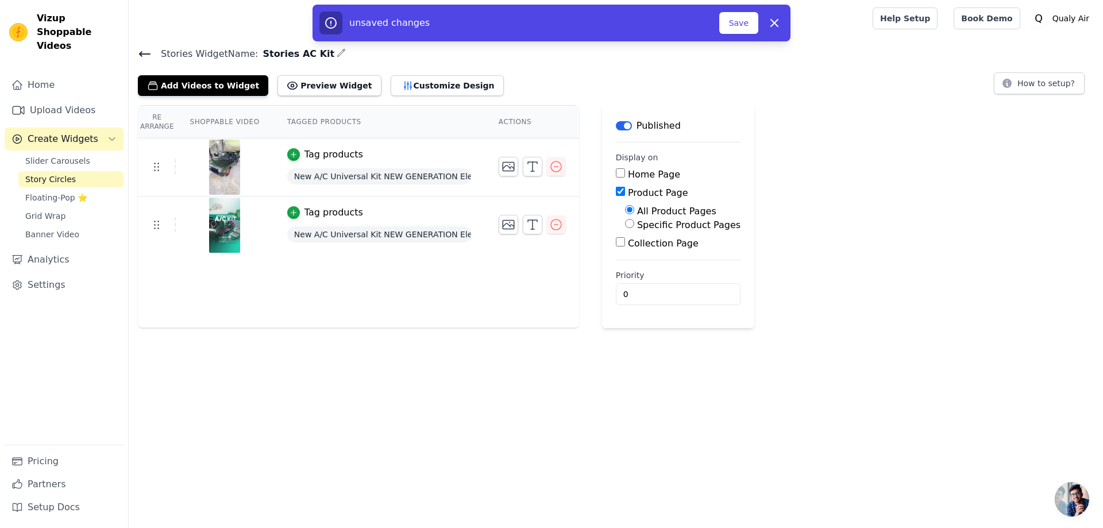
click at [625, 224] on input "Specific Product Pages" at bounding box center [629, 223] width 9 height 9
radio input "true"
click at [634, 249] on button "Select Products" at bounding box center [663, 251] width 77 height 20
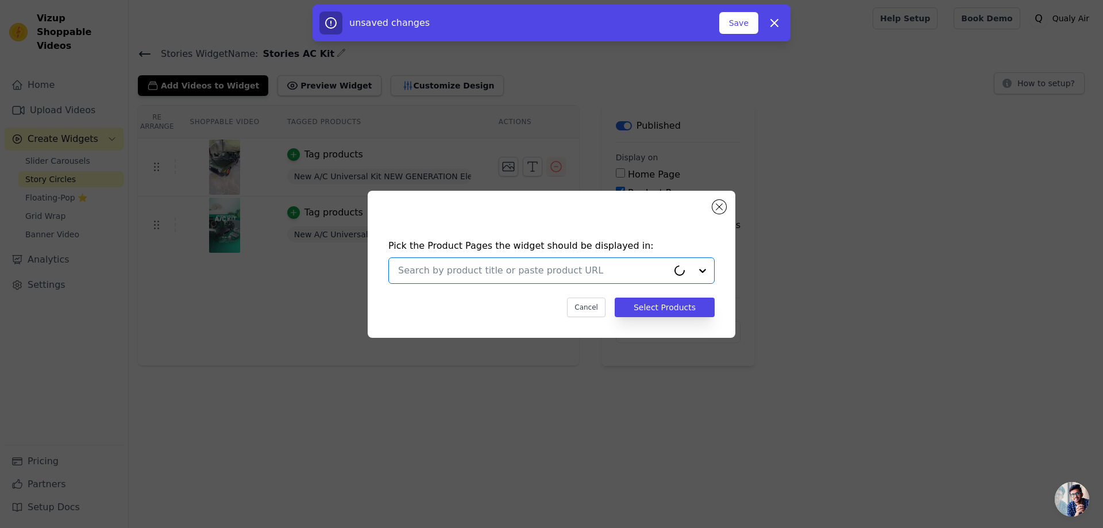
click at [517, 273] on input "text" at bounding box center [533, 271] width 270 height 14
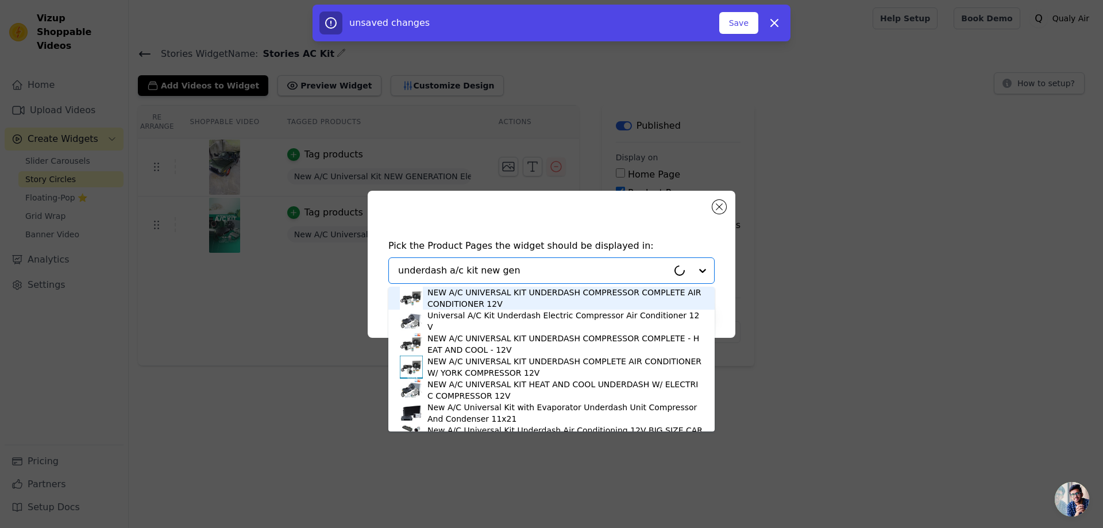
type input "underdash a/c kit new gene"
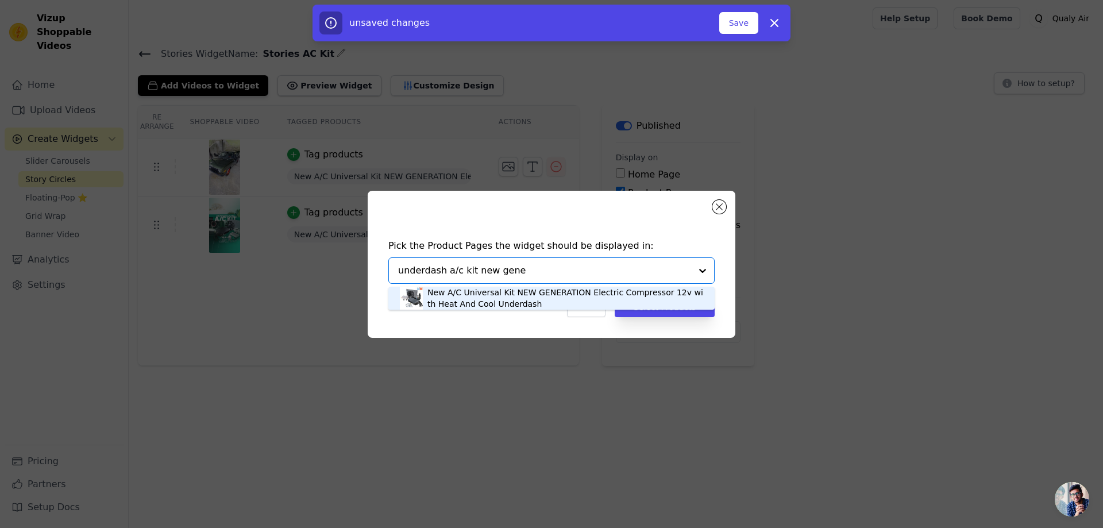
click at [514, 295] on div "New A/C Universal Kit NEW GENERATION Electric Compressor 12v with Heat And Cool…" at bounding box center [566, 298] width 276 height 23
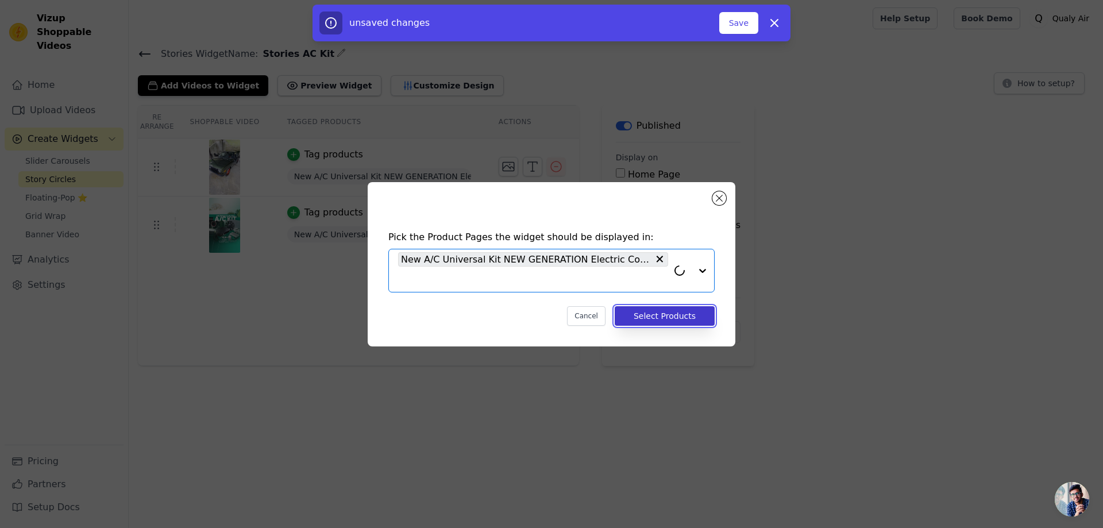
click at [655, 309] on button "Select Products" at bounding box center [665, 316] width 100 height 20
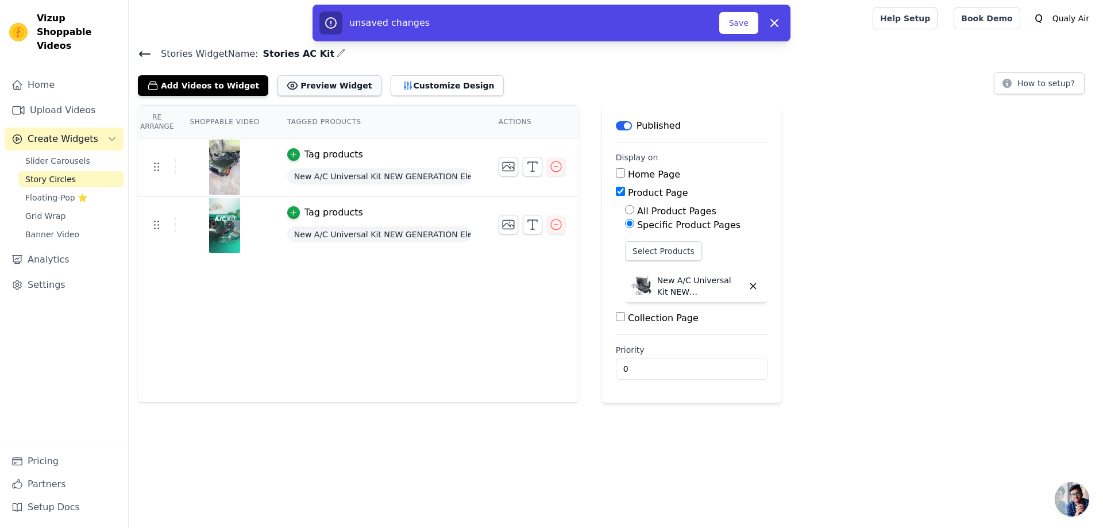
click at [326, 89] on button "Preview Widget" at bounding box center [329, 85] width 103 height 21
click at [415, 87] on button "Customize Design" at bounding box center [447, 85] width 113 height 21
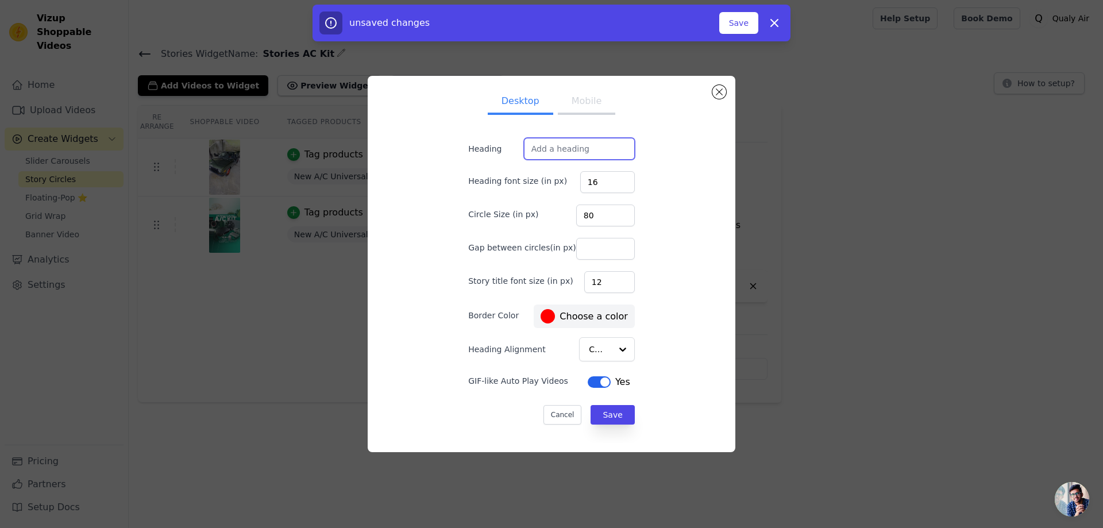
click at [565, 152] on input "Heading" at bounding box center [579, 149] width 111 height 22
type input "V"
click at [552, 145] on input "Video Product:" at bounding box center [579, 149] width 111 height 22
type input "Video Of Product:"
click at [601, 413] on button "Save" at bounding box center [613, 415] width 44 height 20
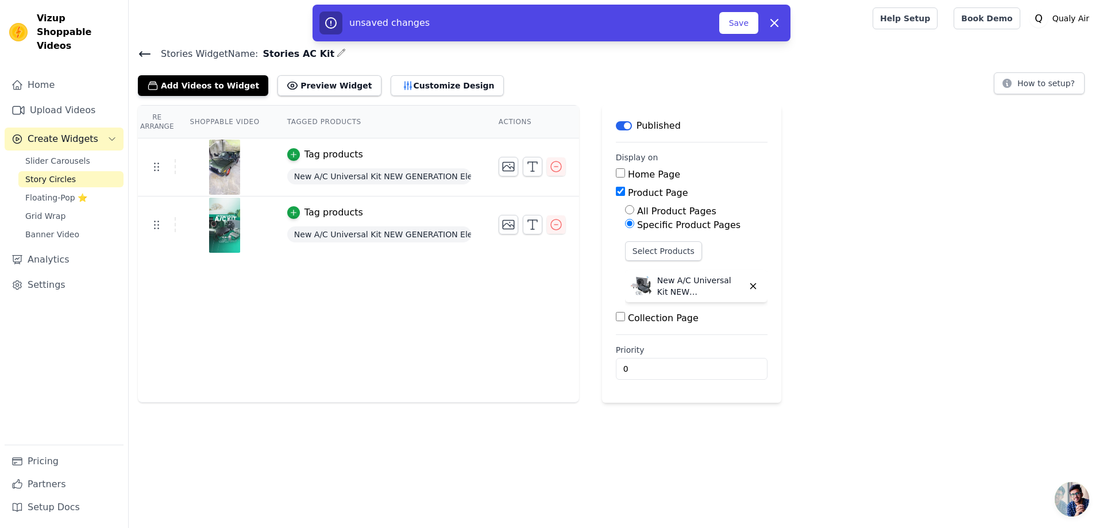
click at [221, 121] on th "Shoppable Video" at bounding box center [224, 122] width 97 height 33
click at [310, 122] on th "Tagged Products" at bounding box center [379, 122] width 211 height 33
click at [410, 86] on button "Customize Design" at bounding box center [447, 85] width 113 height 21
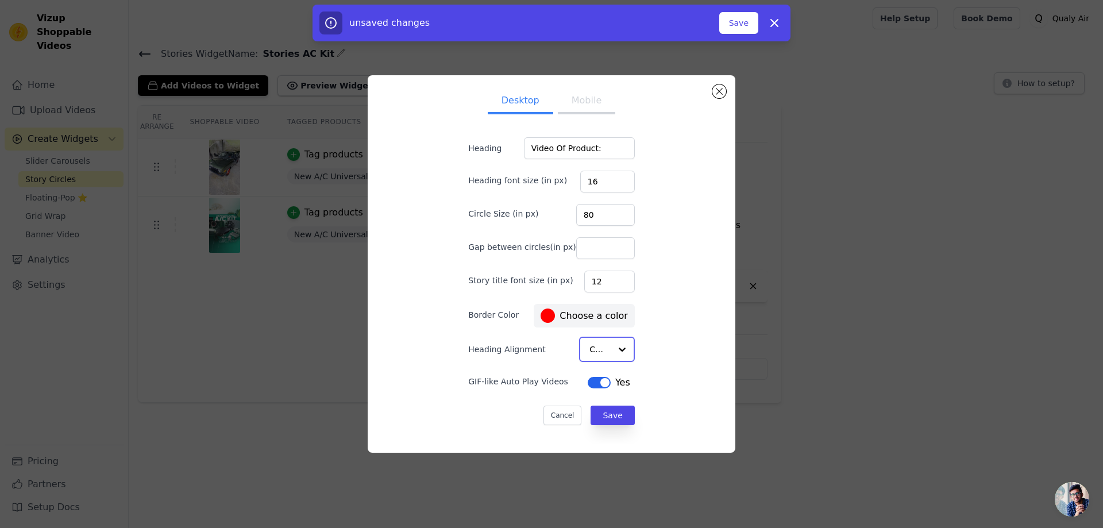
click at [611, 347] on div at bounding box center [622, 349] width 23 height 23
click at [669, 355] on div "Desktop Mobile Heading Video Of Product: Heading font size (in px) 16 Circle Si…" at bounding box center [551, 264] width 349 height 358
click at [571, 101] on button "Mobile" at bounding box center [586, 102] width 57 height 25
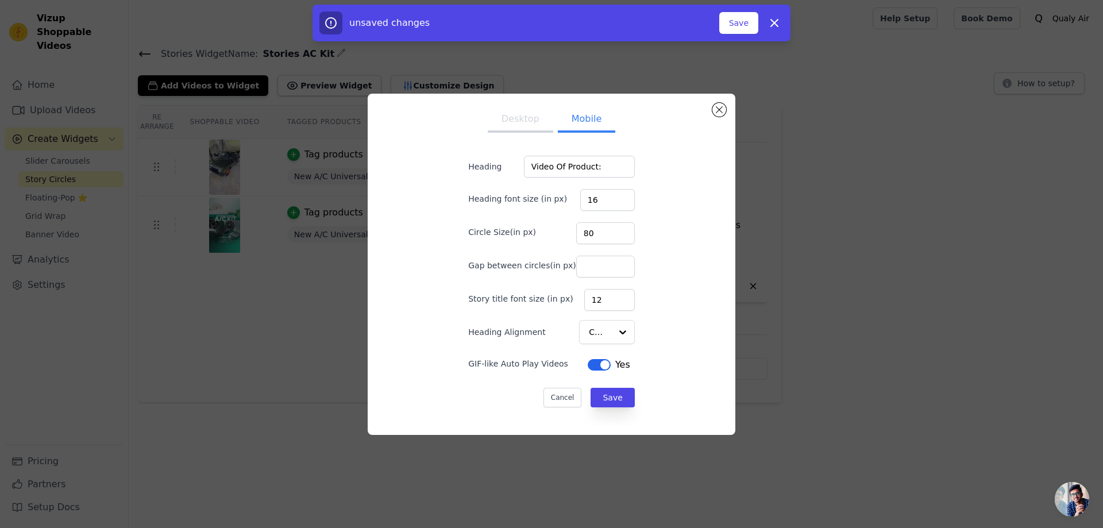
click at [517, 124] on button "Desktop" at bounding box center [521, 119] width 66 height 25
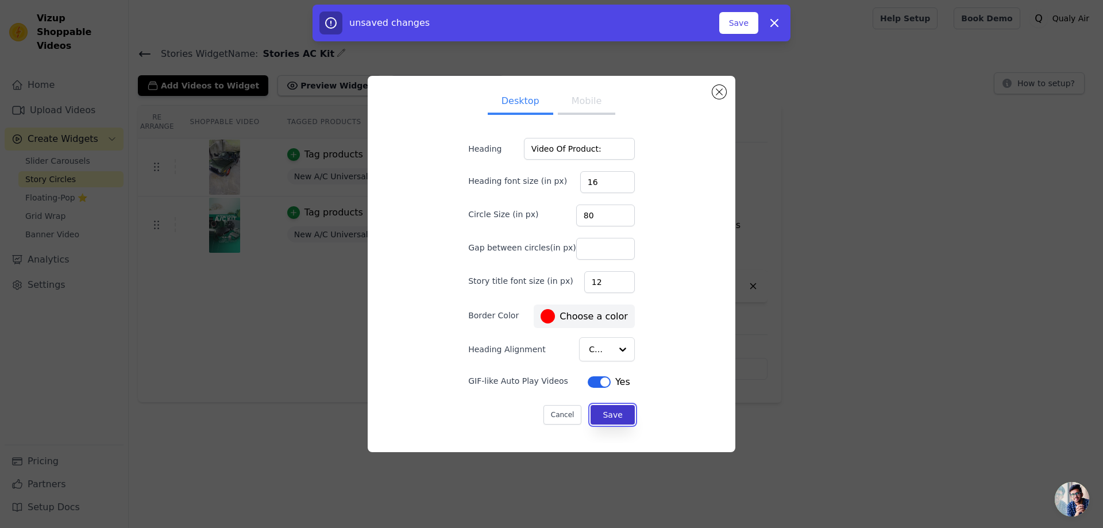
click at [605, 416] on button "Save" at bounding box center [613, 415] width 44 height 20
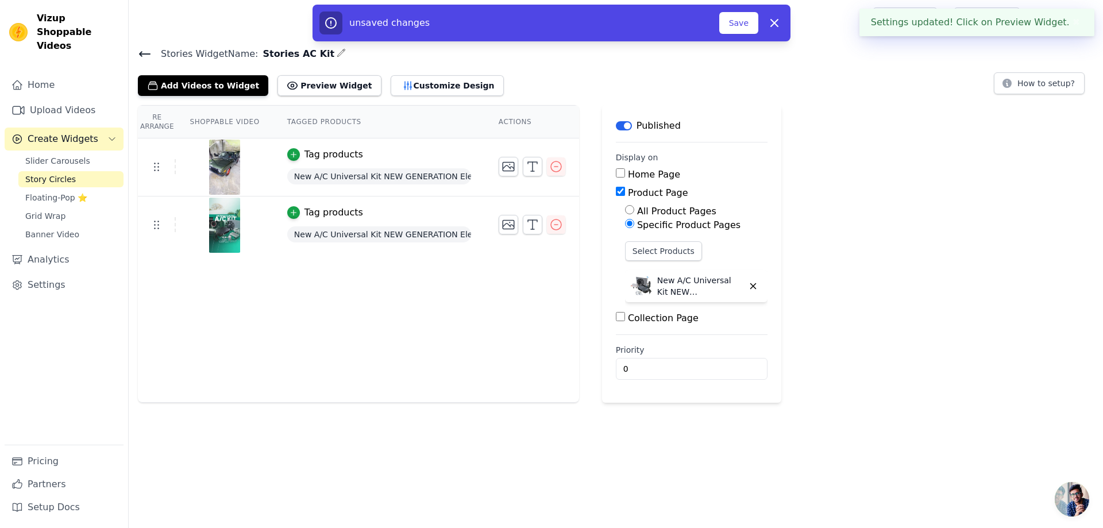
click at [316, 315] on div "Re Arrange Shoppable Video Tagged Products Actions Tag products New A/C Univers…" at bounding box center [358, 254] width 441 height 298
click at [402, 85] on button "Customize Design" at bounding box center [447, 85] width 113 height 21
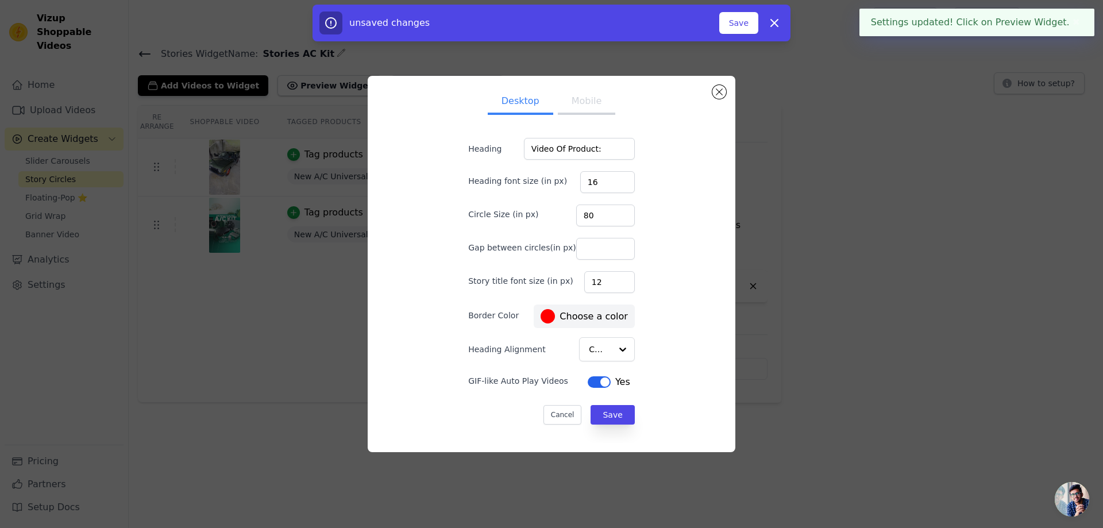
click at [564, 106] on button "Mobile" at bounding box center [586, 102] width 57 height 25
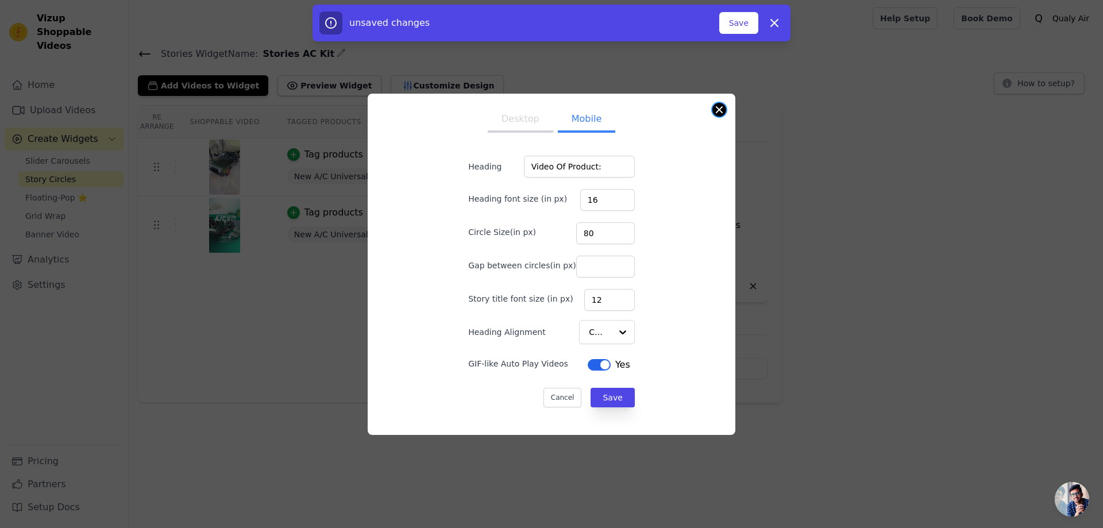
click at [719, 109] on button "Close modal" at bounding box center [720, 110] width 14 height 14
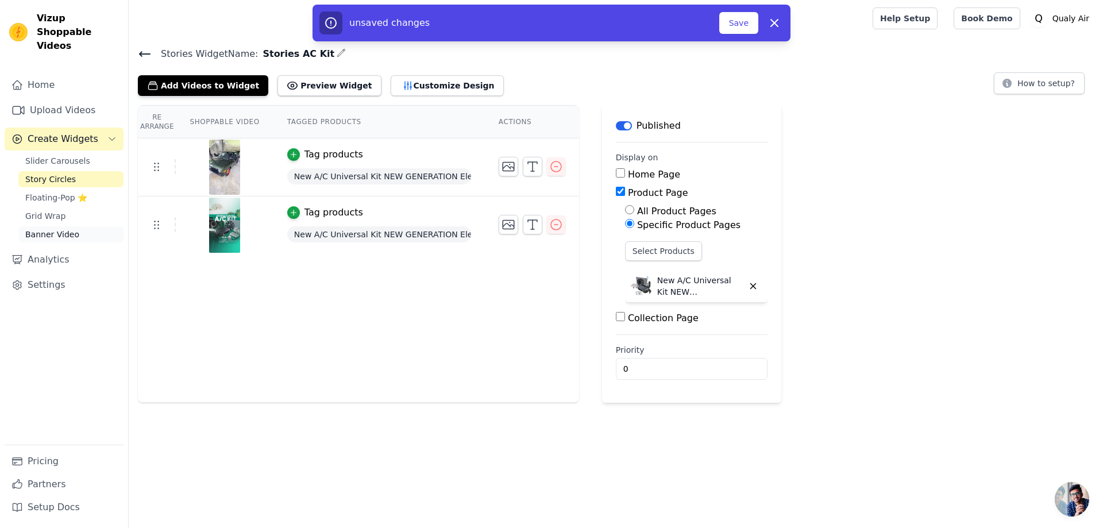
click at [56, 229] on span "Banner Video" at bounding box center [52, 234] width 54 height 11
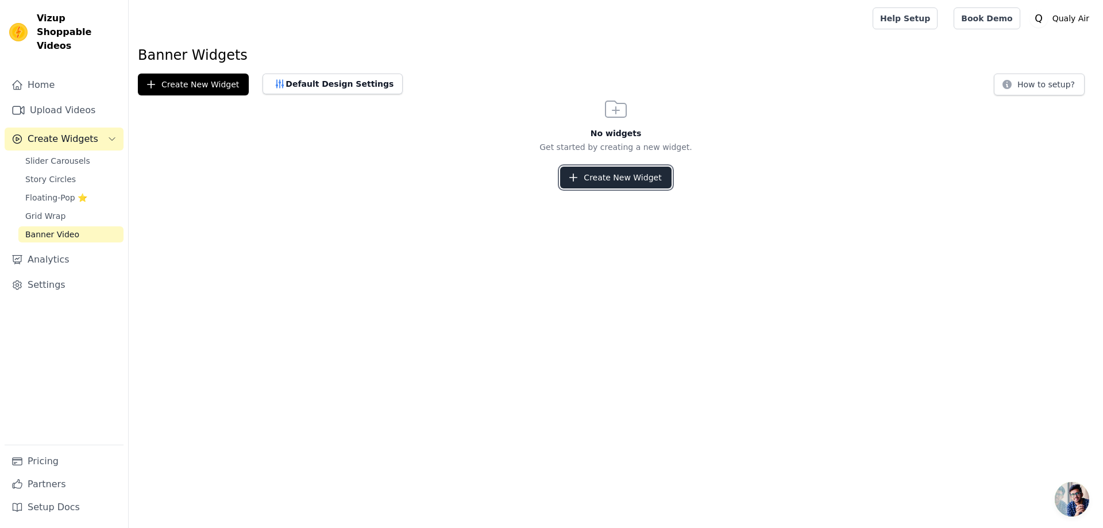
click at [606, 178] on button "Create New Widget" at bounding box center [615, 178] width 111 height 22
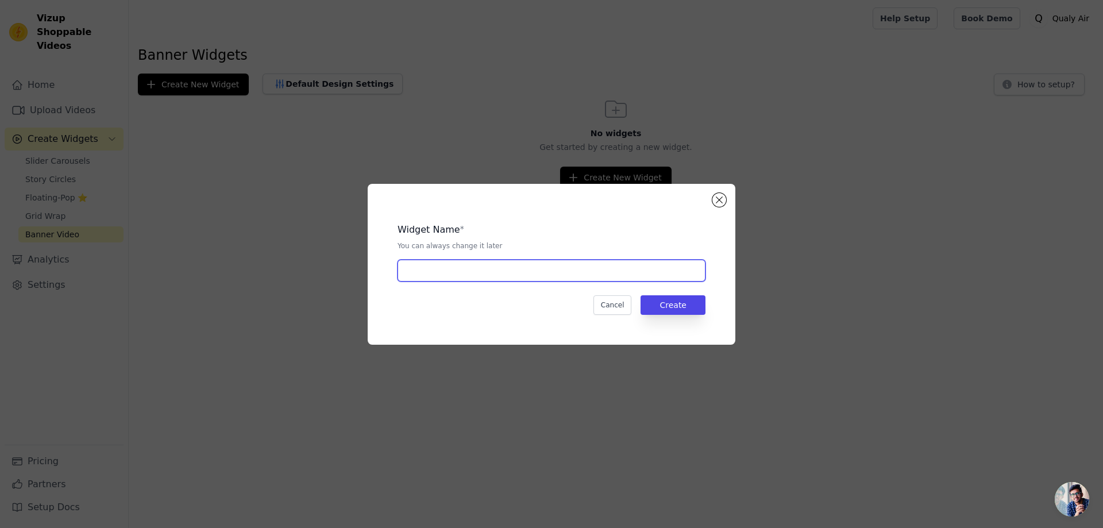
click at [471, 272] on input "text" at bounding box center [552, 271] width 308 height 22
type input "Banner Video"
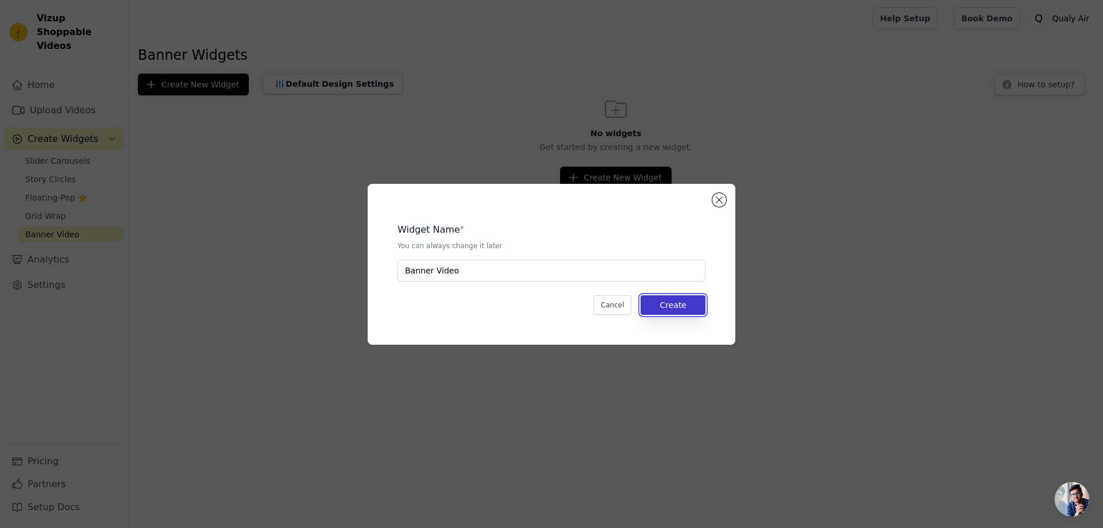
click at [680, 307] on button "Create" at bounding box center [673, 305] width 65 height 20
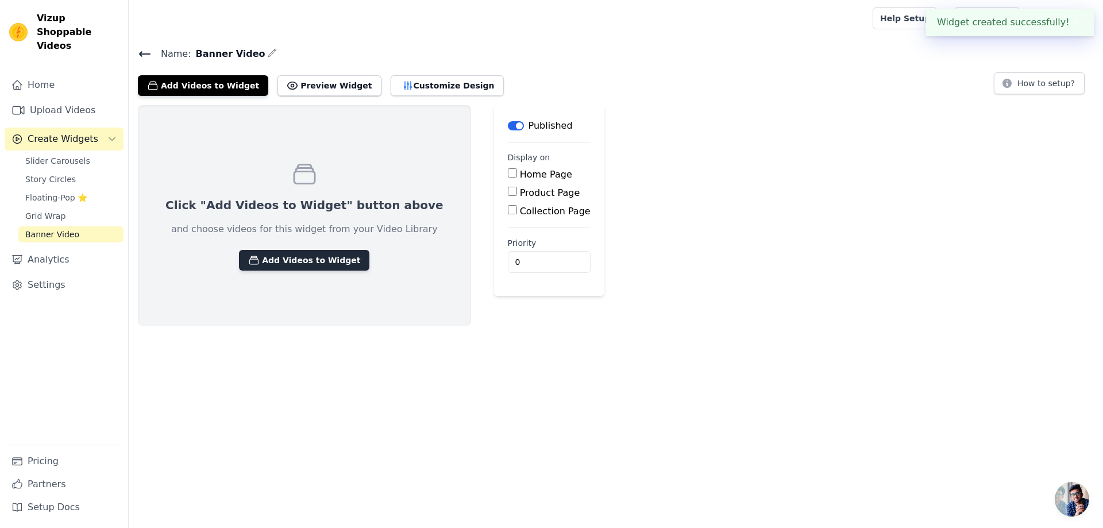
click at [291, 258] on button "Add Videos to Widget" at bounding box center [304, 260] width 130 height 21
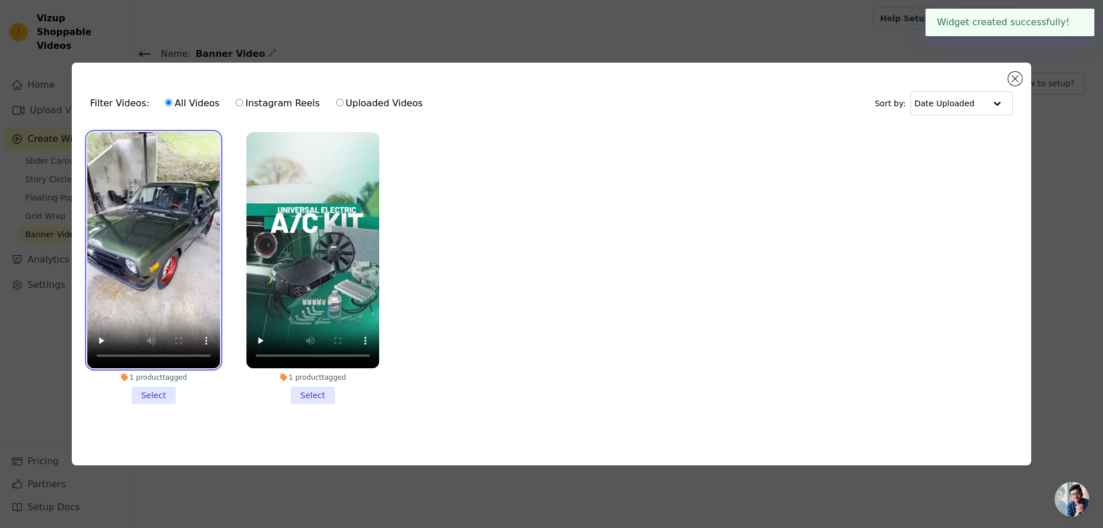
click at [156, 226] on video at bounding box center [153, 250] width 133 height 236
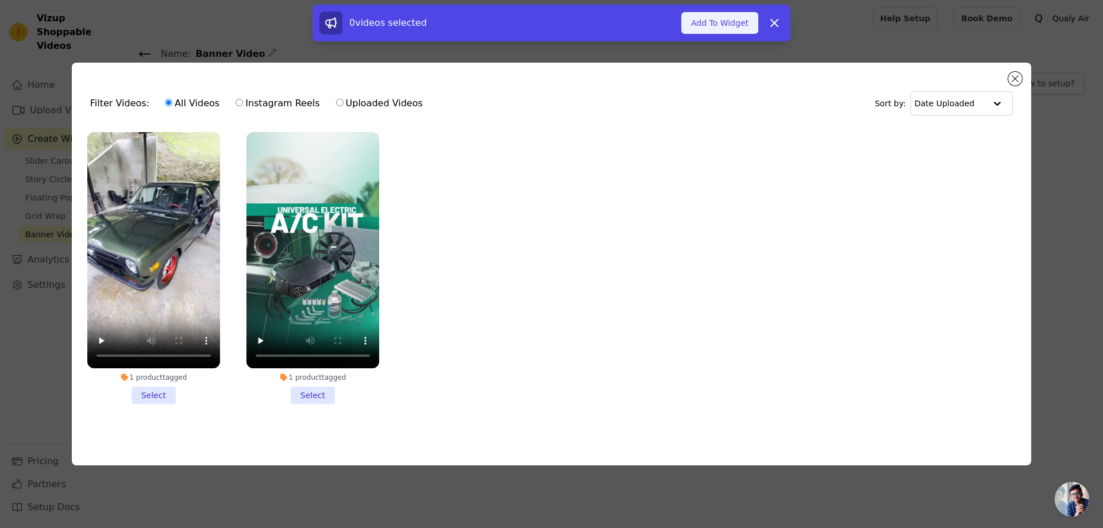
click at [718, 22] on button "Add To Widget" at bounding box center [720, 23] width 77 height 22
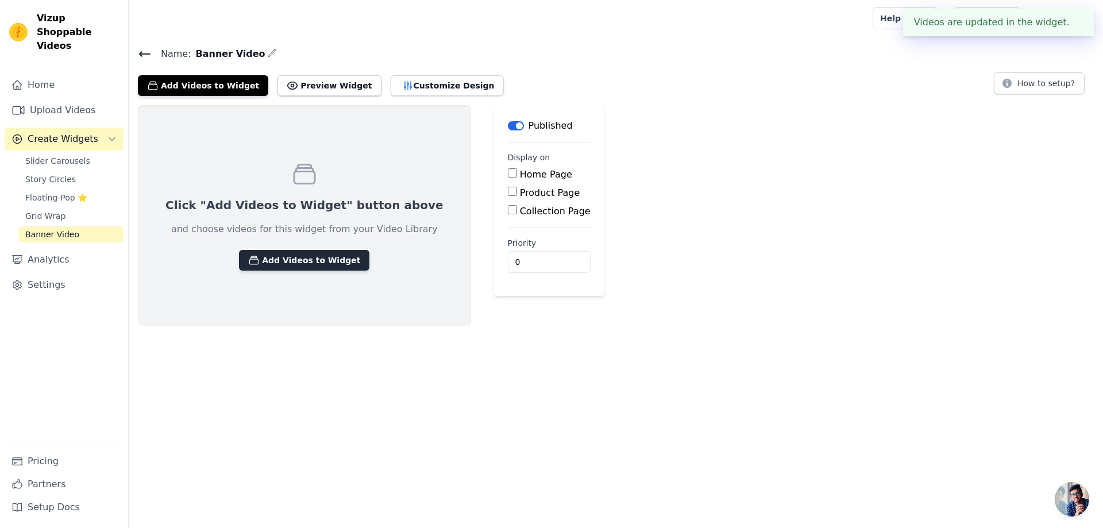
click at [286, 263] on button "Add Videos to Widget" at bounding box center [304, 260] width 130 height 21
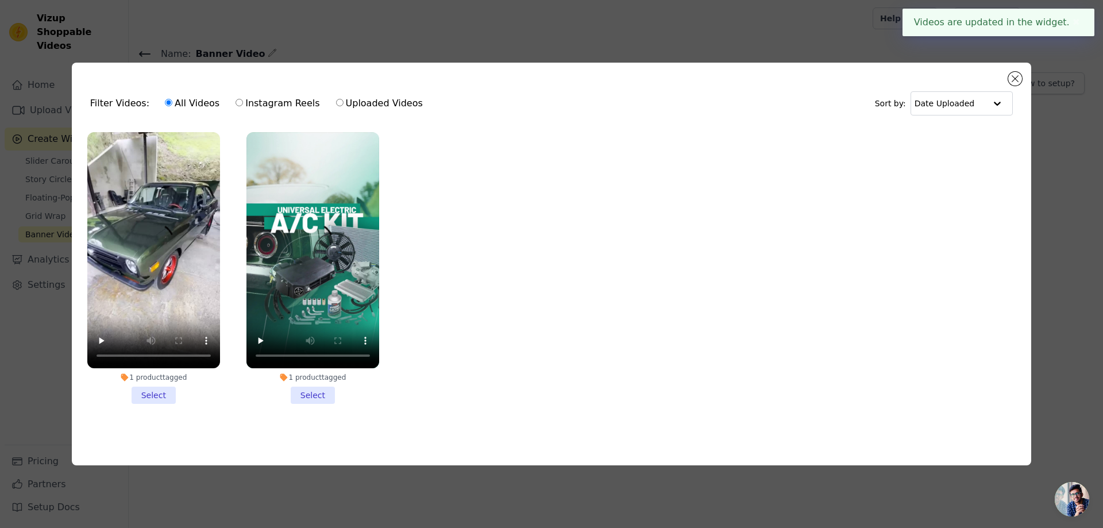
click at [153, 393] on li "1 product tagged Select" at bounding box center [153, 268] width 133 height 272
click at [0, 0] on input "1 product tagged Select" at bounding box center [0, 0] width 0 height 0
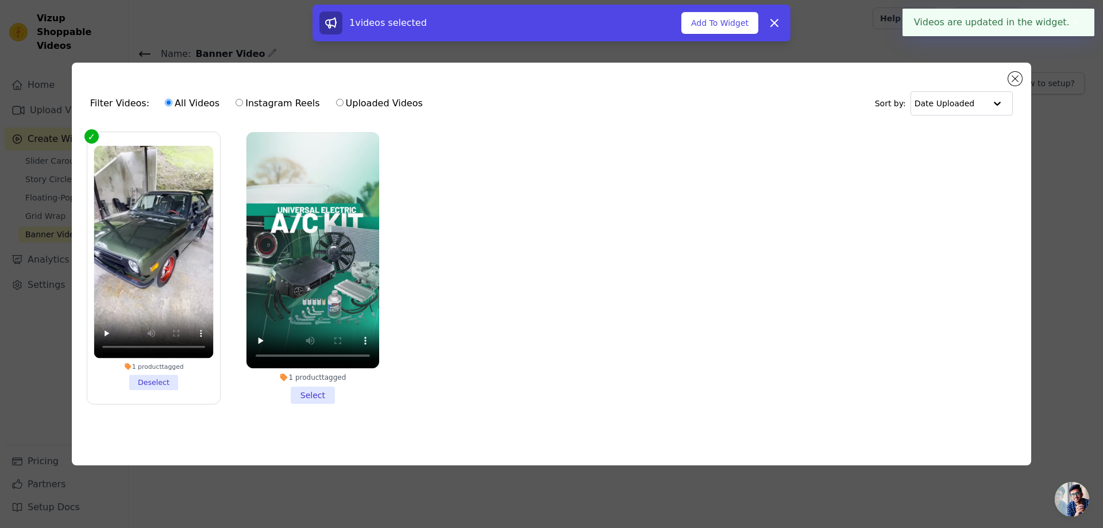
drag, startPoint x: 161, startPoint y: 381, endPoint x: 267, endPoint y: 385, distance: 105.8
click at [161, 380] on li "1 product tagged Deselect" at bounding box center [154, 268] width 120 height 244
click at [0, 0] on input "1 product tagged Deselect" at bounding box center [0, 0] width 0 height 0
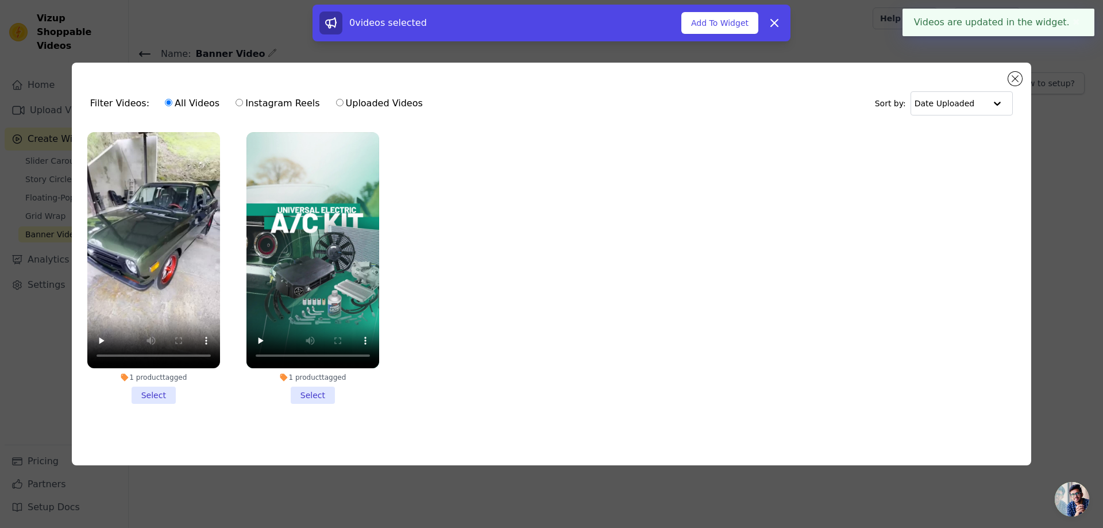
click at [305, 385] on li "1 product tagged Select" at bounding box center [313, 268] width 133 height 272
click at [0, 0] on input "1 product tagged Select" at bounding box center [0, 0] width 0 height 0
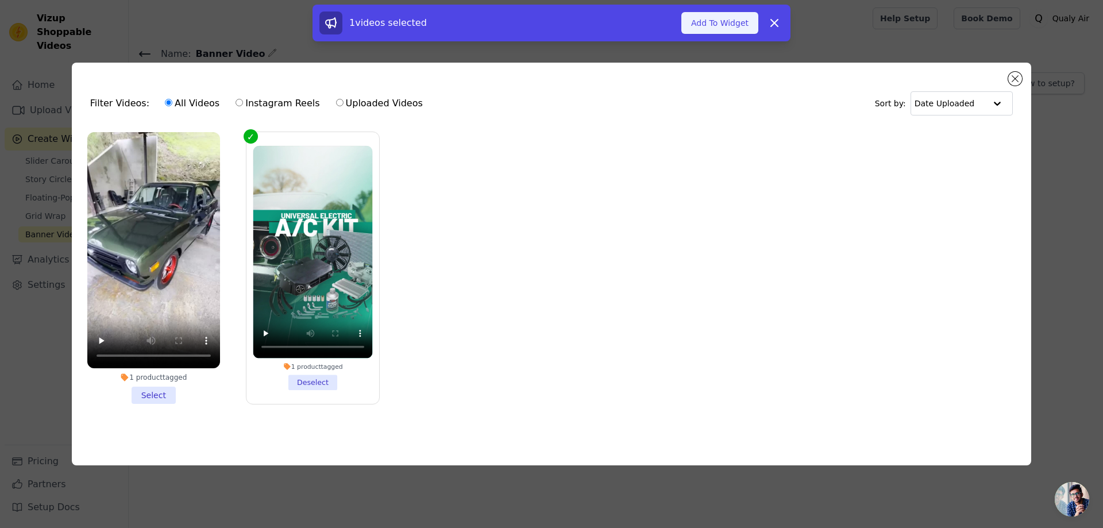
click at [733, 32] on button "Add To Widget" at bounding box center [720, 23] width 77 height 22
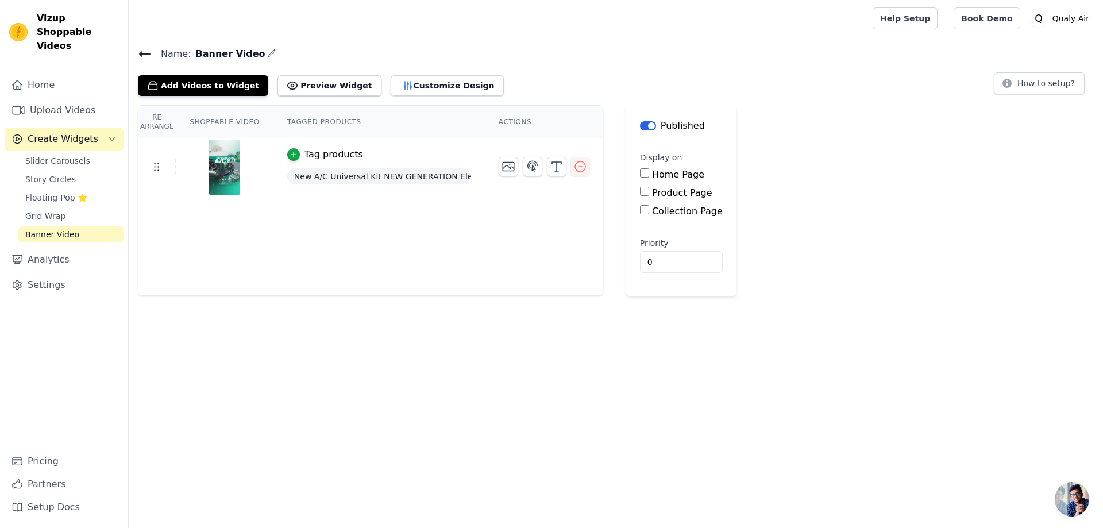
click at [331, 123] on th "Tagged Products" at bounding box center [379, 122] width 211 height 33
click at [324, 90] on button "Preview Widget" at bounding box center [329, 85] width 103 height 21
click at [60, 155] on span "Slider Carousels" at bounding box center [57, 160] width 65 height 11
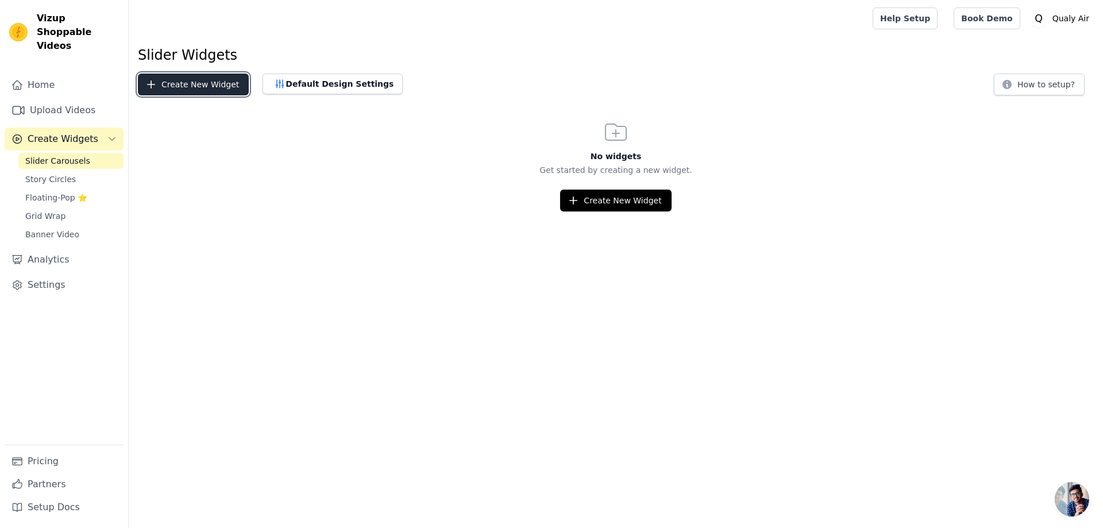
click at [180, 83] on button "Create New Widget" at bounding box center [193, 85] width 111 height 22
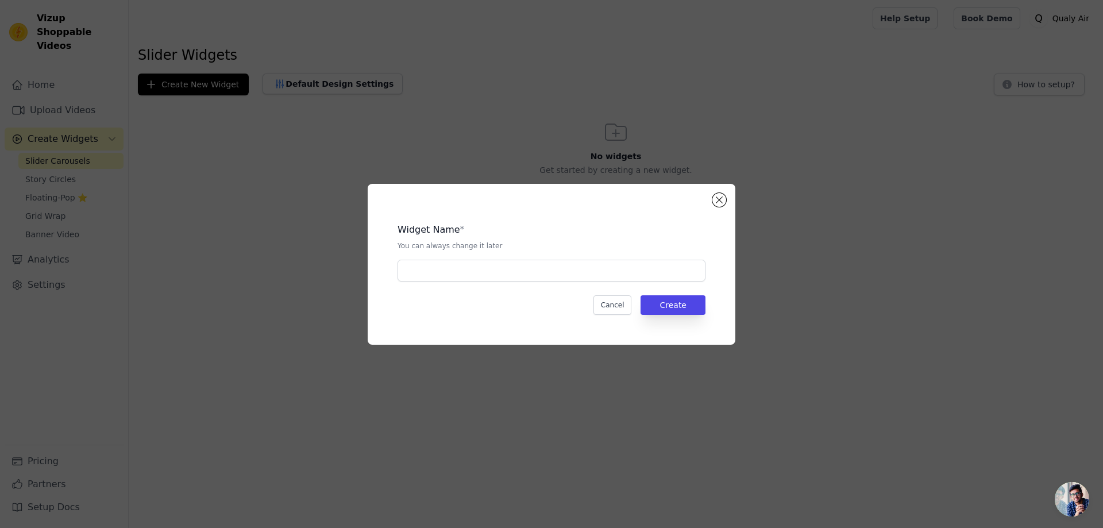
click at [45, 94] on div "Widget Name * You can always change it later Cancel Create" at bounding box center [551, 264] width 1103 height 528
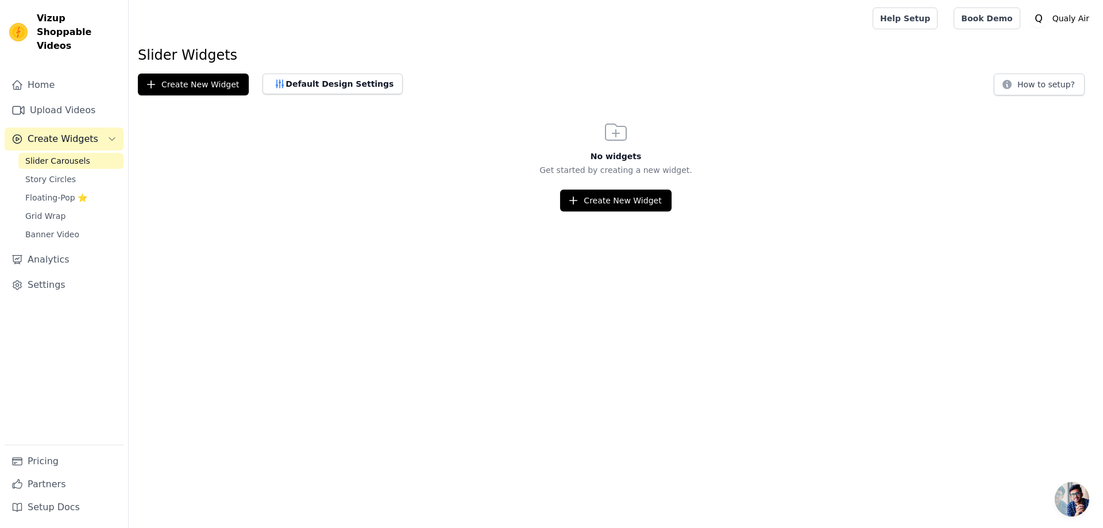
click at [45, 99] on link "Upload Videos" at bounding box center [64, 110] width 119 height 23
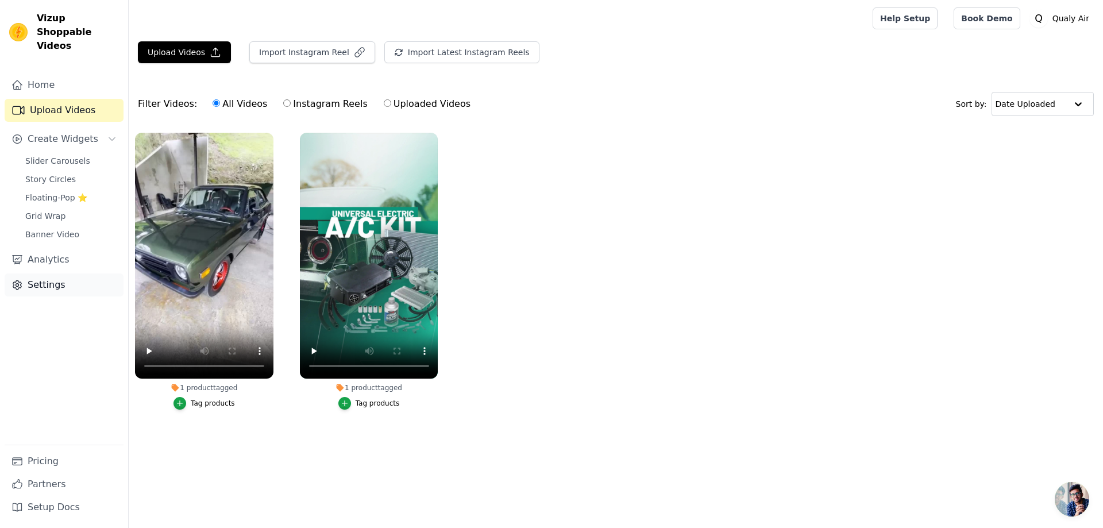
click at [47, 277] on link "Settings" at bounding box center [64, 285] width 119 height 23
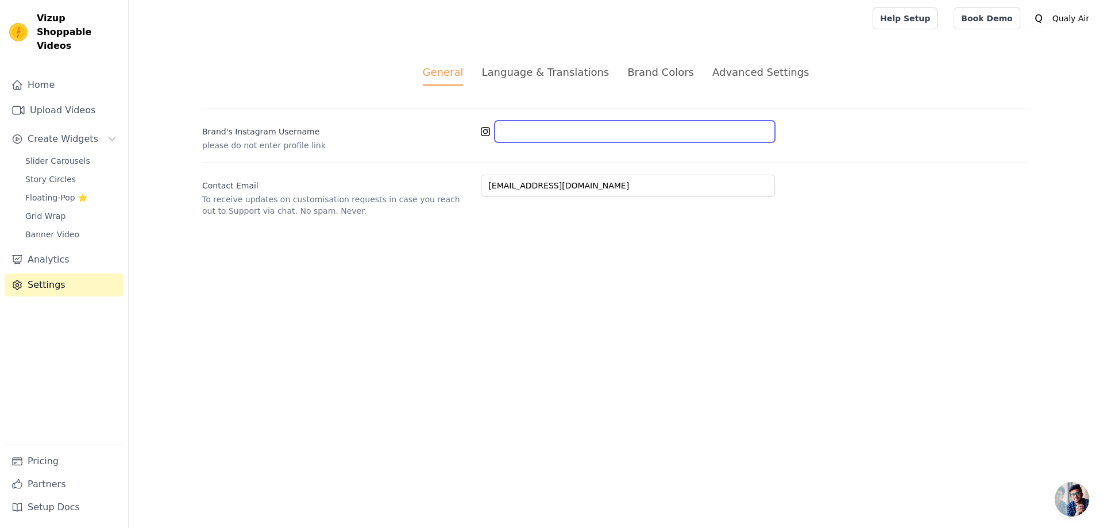
click at [529, 134] on input "Brand's Instagram Username" at bounding box center [635, 132] width 280 height 22
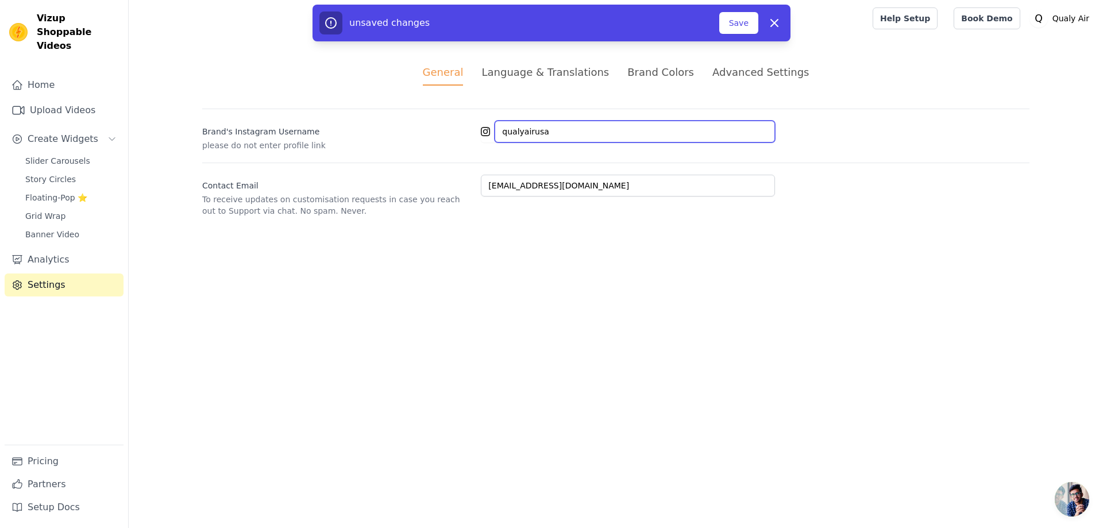
type input "qualyairusa"
click at [436, 135] on label "Brand's Instagram Username" at bounding box center [337, 129] width 270 height 16
click at [495, 135] on input "qualyairusa" at bounding box center [635, 132] width 280 height 22
click at [557, 159] on div "Brand's Instagram Username please do not enter profile link qualyairusa Contact…" at bounding box center [616, 163] width 828 height 108
click at [741, 24] on button "Save" at bounding box center [738, 23] width 39 height 22
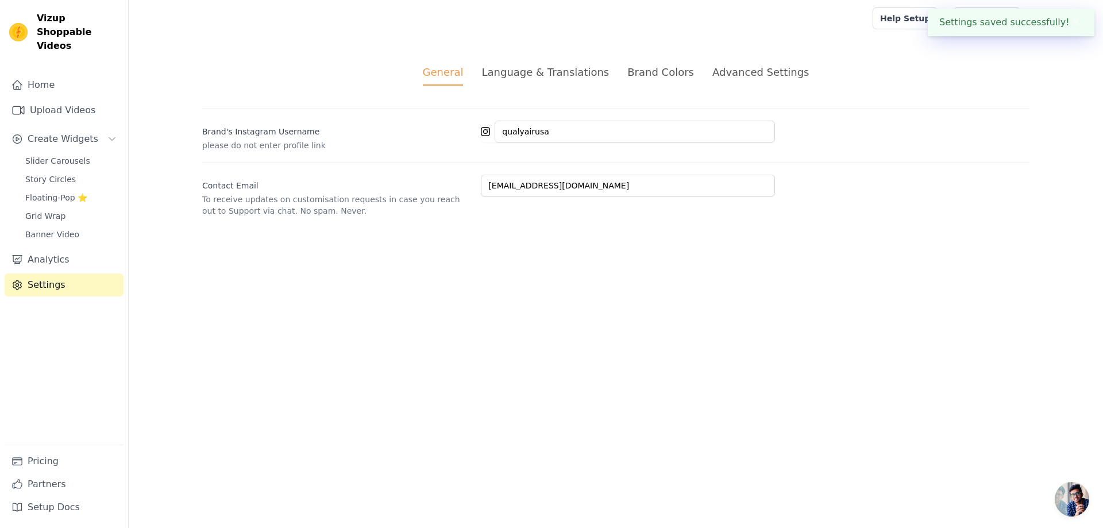
click at [531, 74] on div "Language & Translations" at bounding box center [546, 72] width 128 height 16
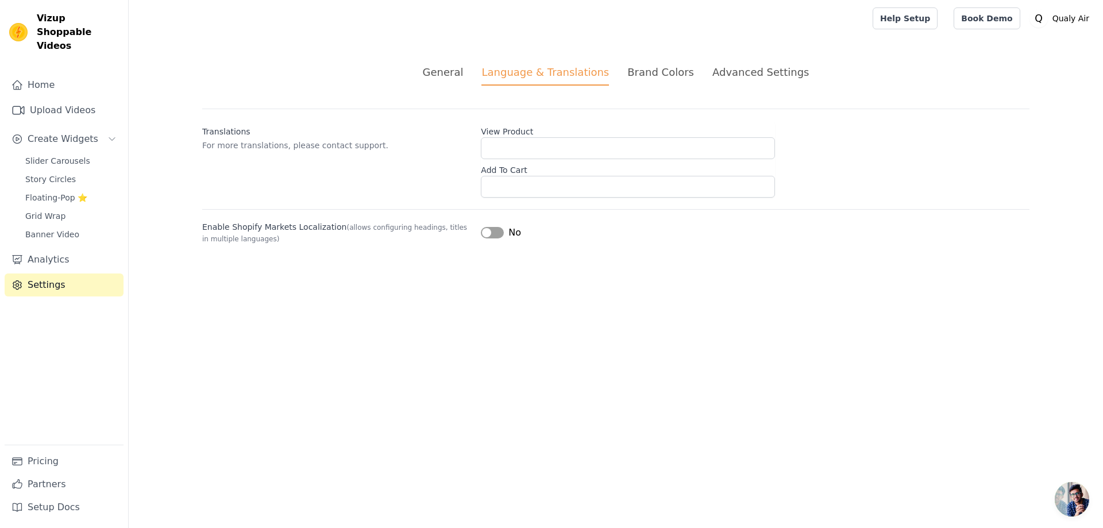
click at [665, 70] on div "Brand Colors" at bounding box center [661, 72] width 67 height 16
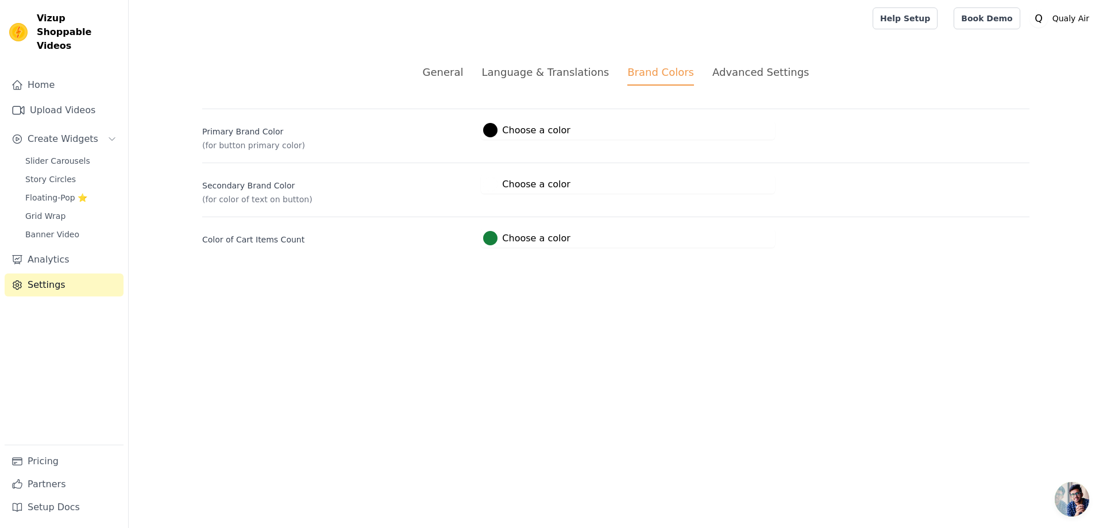
click at [742, 71] on div "Advanced Settings" at bounding box center [761, 72] width 97 height 16
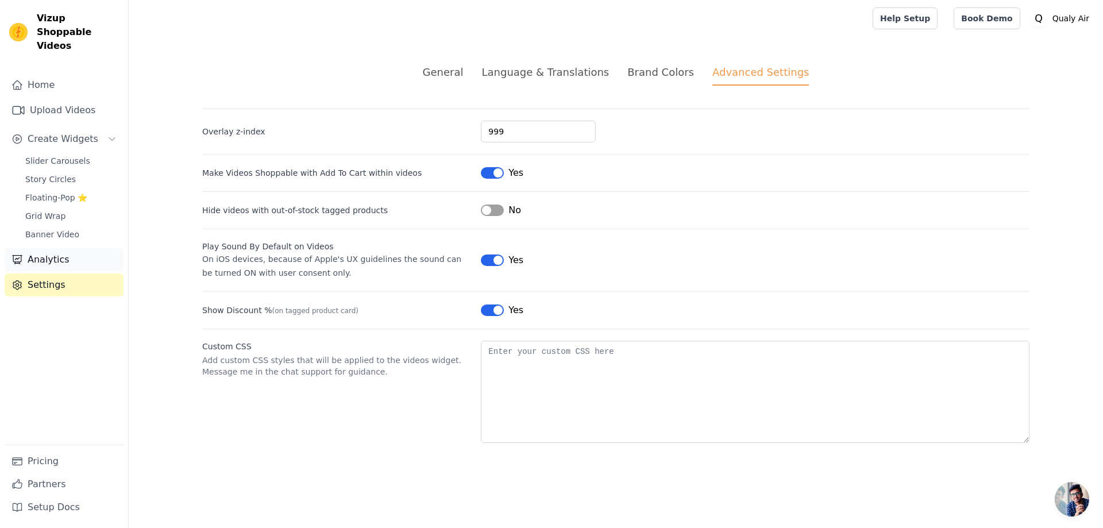
click at [63, 248] on link "Analytics" at bounding box center [64, 259] width 119 height 23
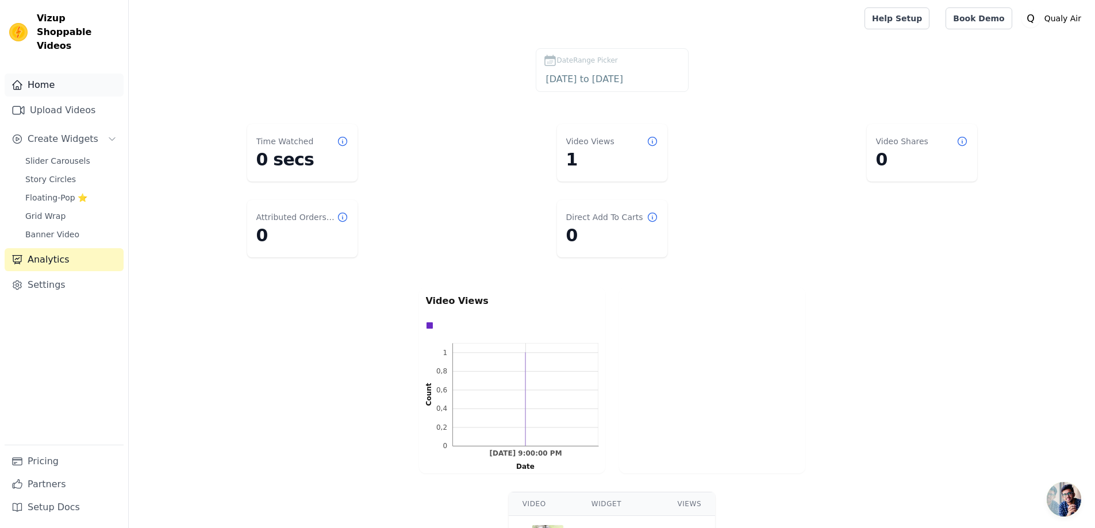
click at [55, 75] on link "Home" at bounding box center [64, 85] width 119 height 23
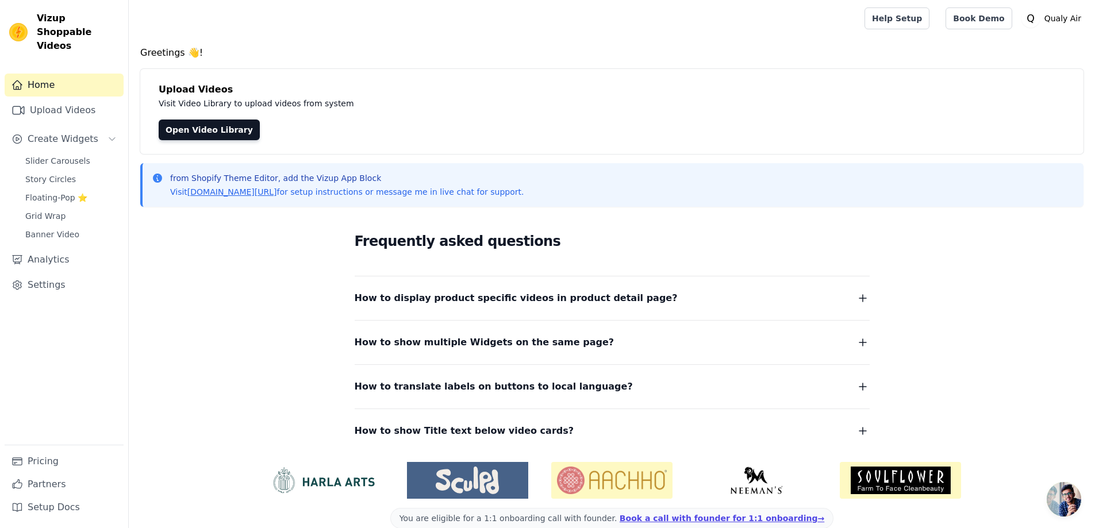
scroll to position [19, 0]
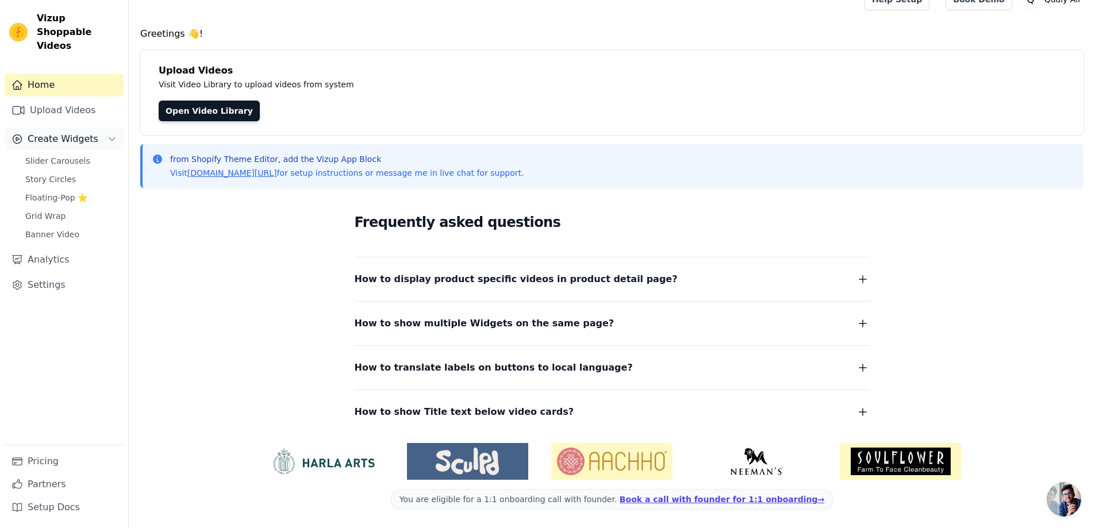
click at [73, 132] on span "Create Widgets" at bounding box center [63, 139] width 71 height 14
click at [74, 132] on span "Create Widgets" at bounding box center [63, 139] width 71 height 14
click at [63, 155] on span "Slider Carousels" at bounding box center [57, 160] width 65 height 11
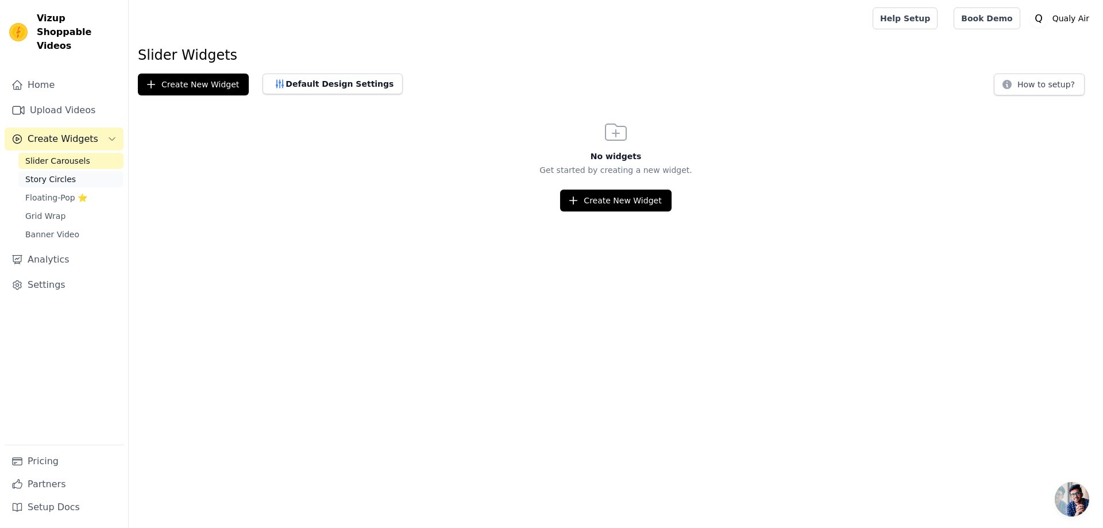
click at [57, 173] on link "Story Circles" at bounding box center [70, 179] width 105 height 16
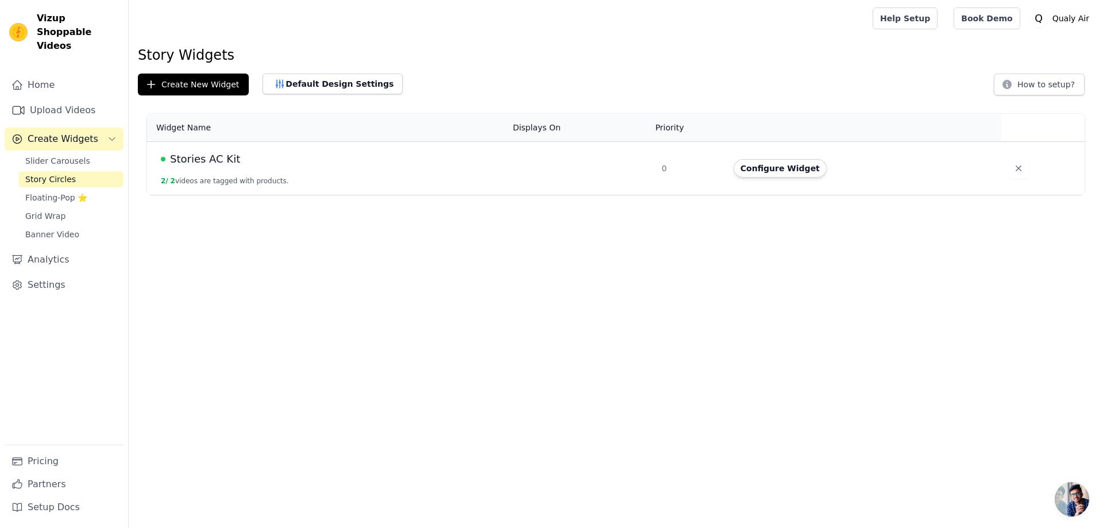
click at [225, 161] on span "Stories AC Kit" at bounding box center [205, 159] width 70 height 16
click at [798, 167] on button "Configure Widget" at bounding box center [780, 168] width 93 height 18
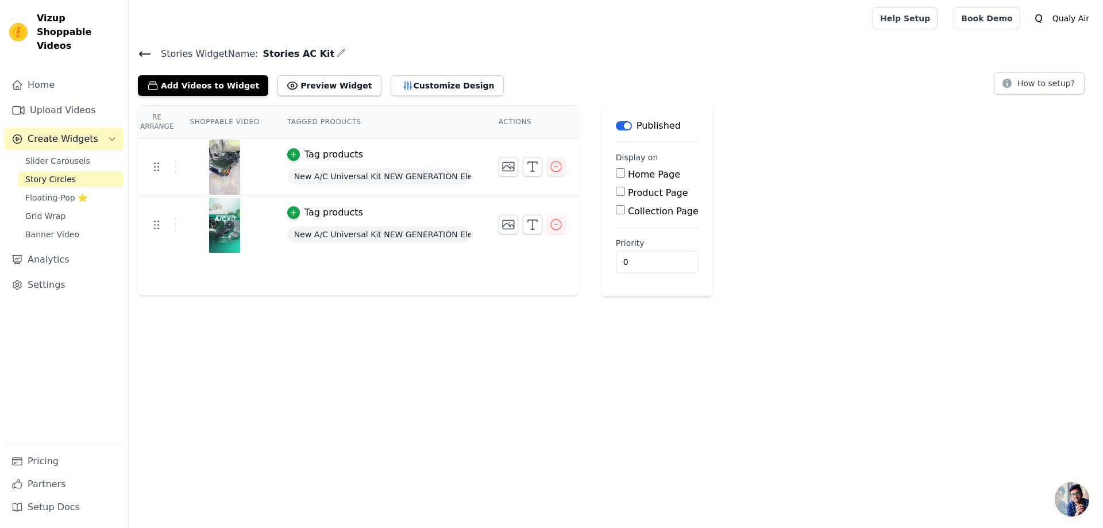
click at [226, 122] on th "Shoppable Video" at bounding box center [224, 122] width 97 height 33
click at [291, 119] on th "Tagged Products" at bounding box center [379, 122] width 211 height 33
click at [616, 191] on input "Product Page" at bounding box center [620, 191] width 9 height 9
checkbox input "true"
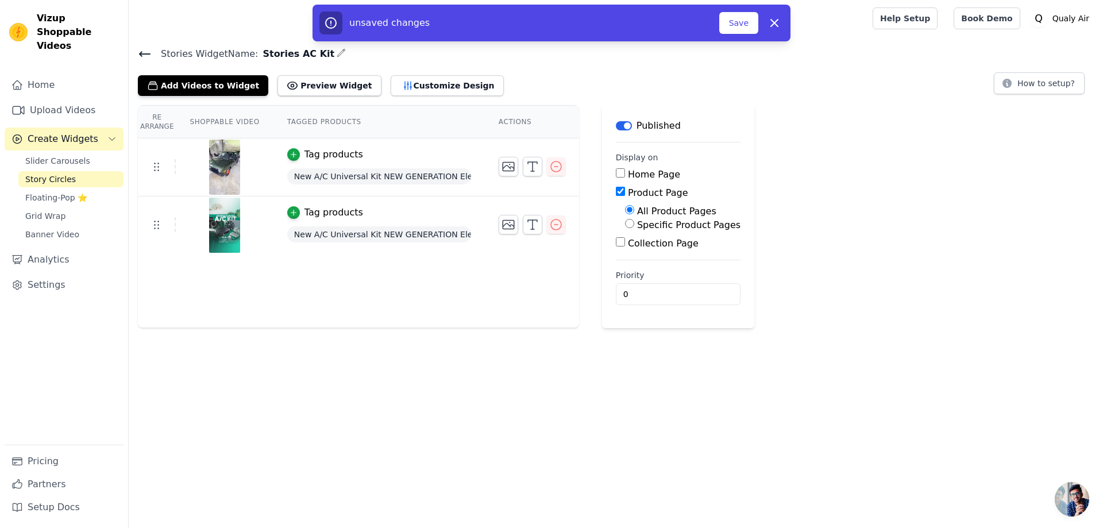
click at [625, 224] on input "Specific Product Pages" at bounding box center [629, 223] width 9 height 9
radio input "true"
click at [638, 252] on button "Select Products" at bounding box center [663, 251] width 77 height 20
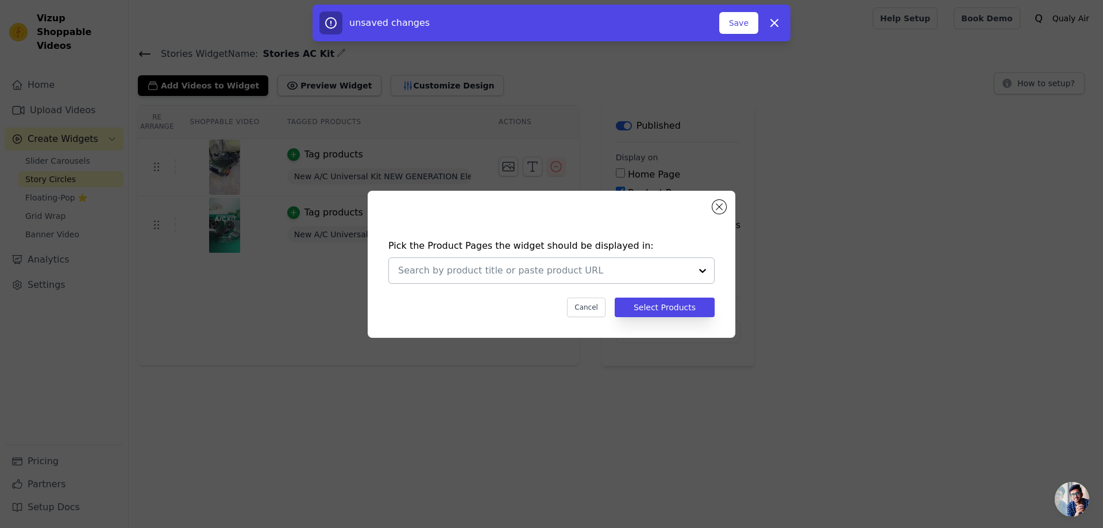
click at [513, 270] on input "text" at bounding box center [544, 271] width 293 height 14
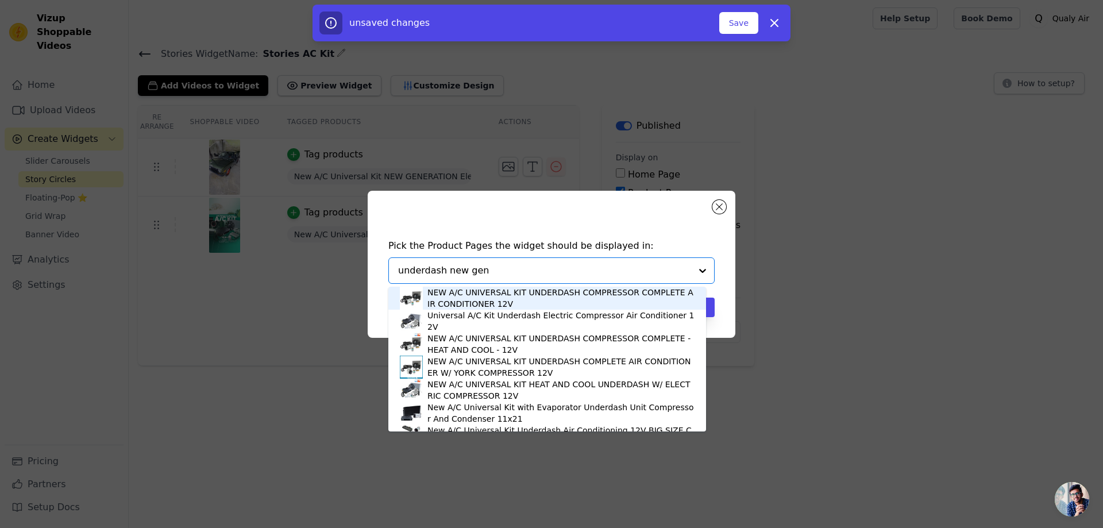
type input "underdash new gene"
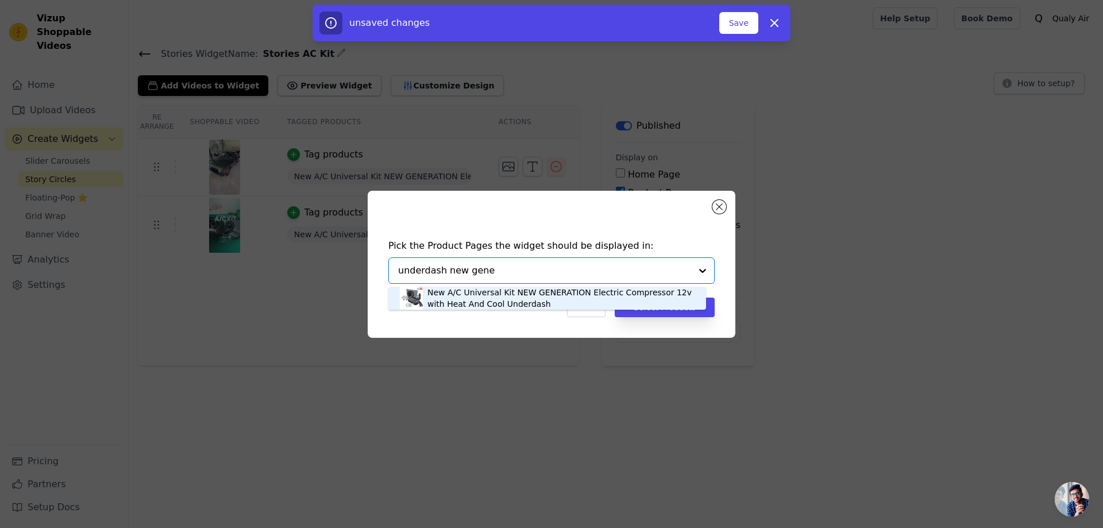
click at [517, 291] on div "New A/C Universal Kit NEW GENERATION Electric Compressor 12v with Heat And Cool…" at bounding box center [561, 298] width 267 height 23
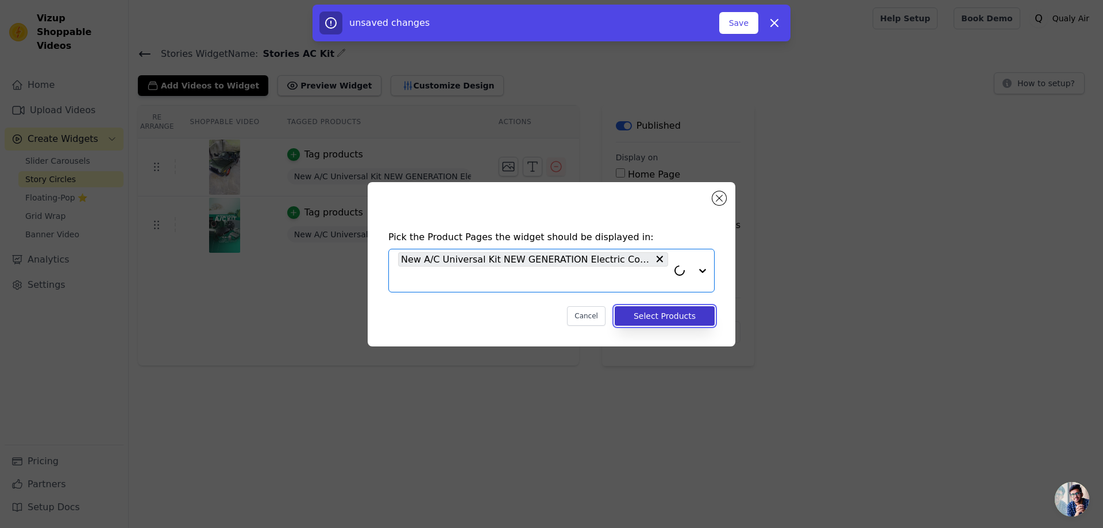
click at [649, 310] on button "Select Products" at bounding box center [665, 316] width 100 height 20
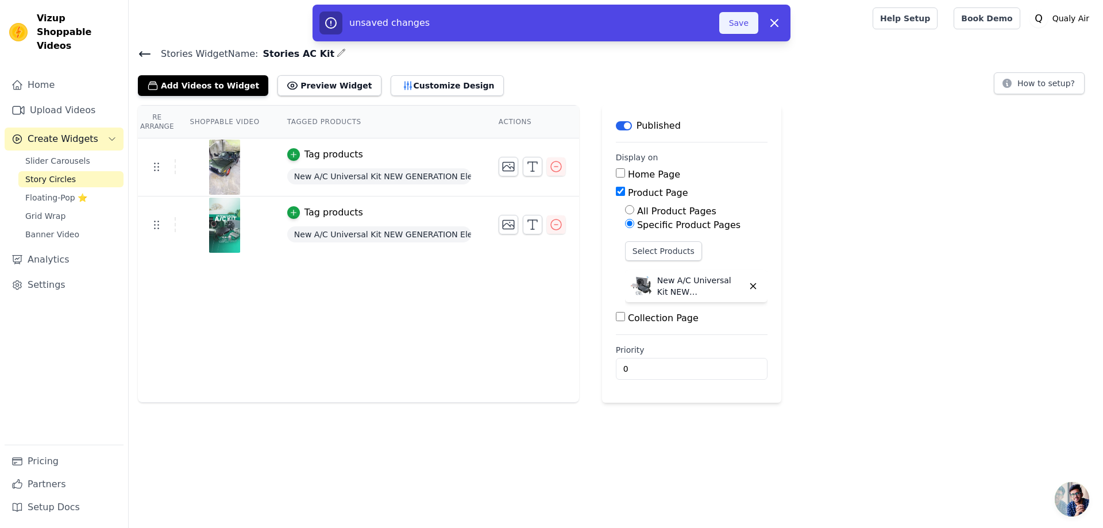
click at [735, 24] on button "Save" at bounding box center [738, 23] width 39 height 22
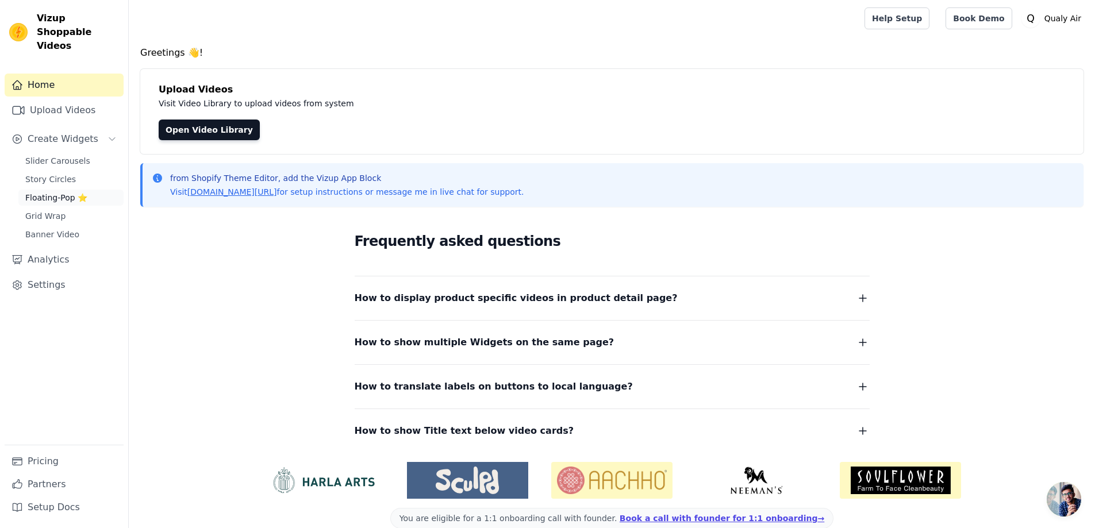
click at [58, 192] on span "Floating-Pop ⭐" at bounding box center [56, 197] width 62 height 11
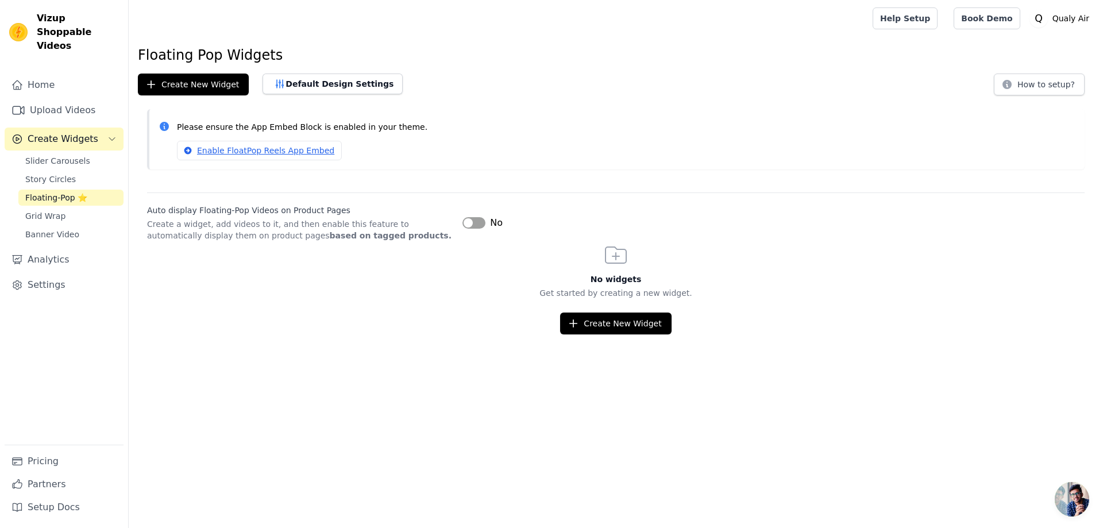
click at [478, 220] on button "Label" at bounding box center [474, 222] width 23 height 11
click at [63, 208] on link "Grid Wrap" at bounding box center [70, 216] width 105 height 16
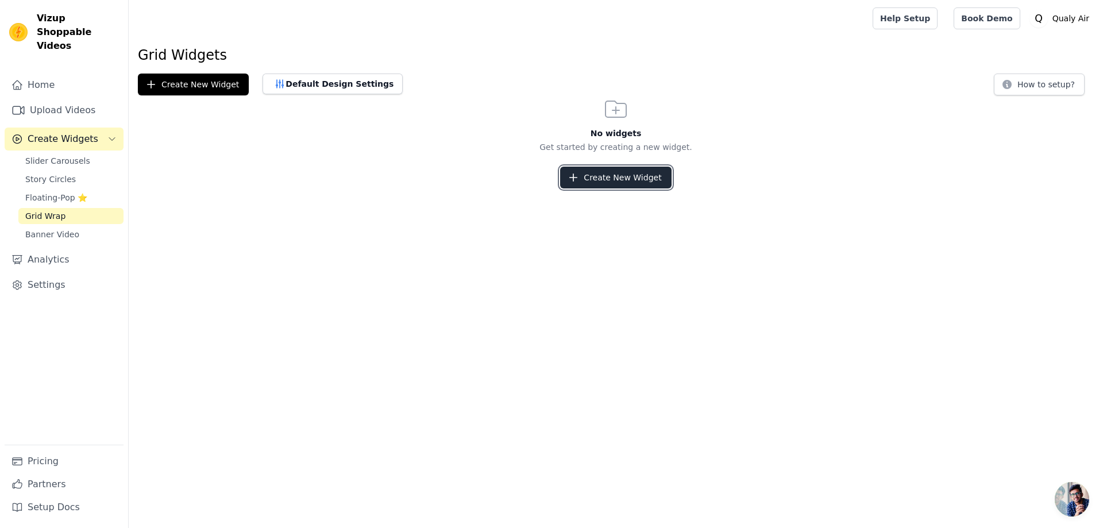
click at [598, 171] on button "Create New Widget" at bounding box center [615, 178] width 111 height 22
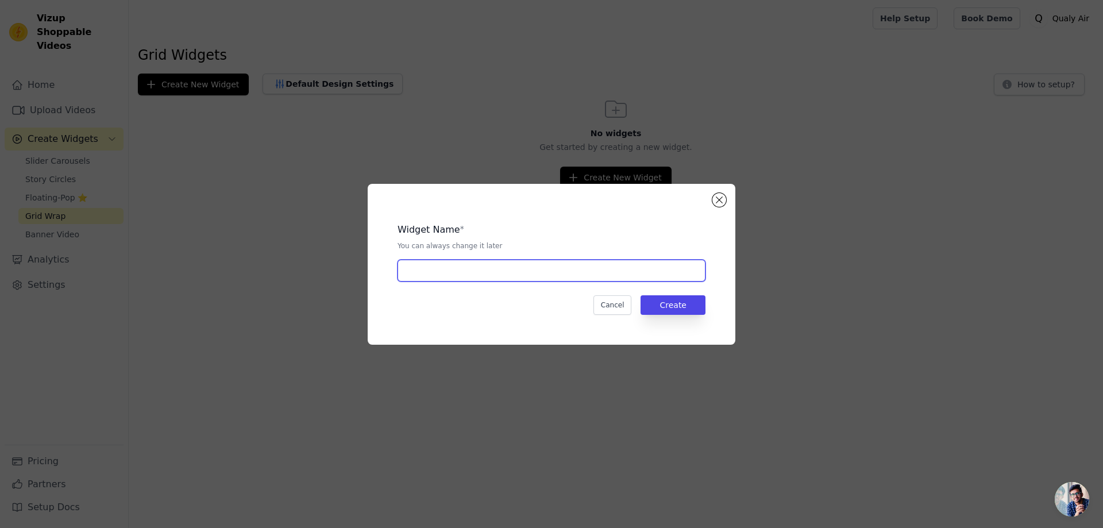
click at [453, 275] on input "text" at bounding box center [552, 271] width 308 height 22
type input "Grid"
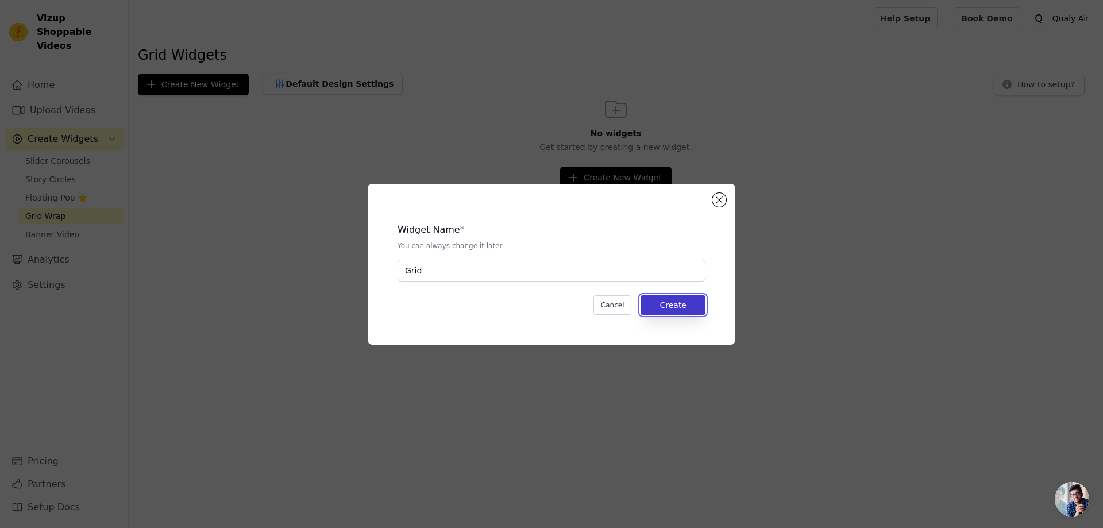
click at [667, 302] on button "Create" at bounding box center [673, 305] width 65 height 20
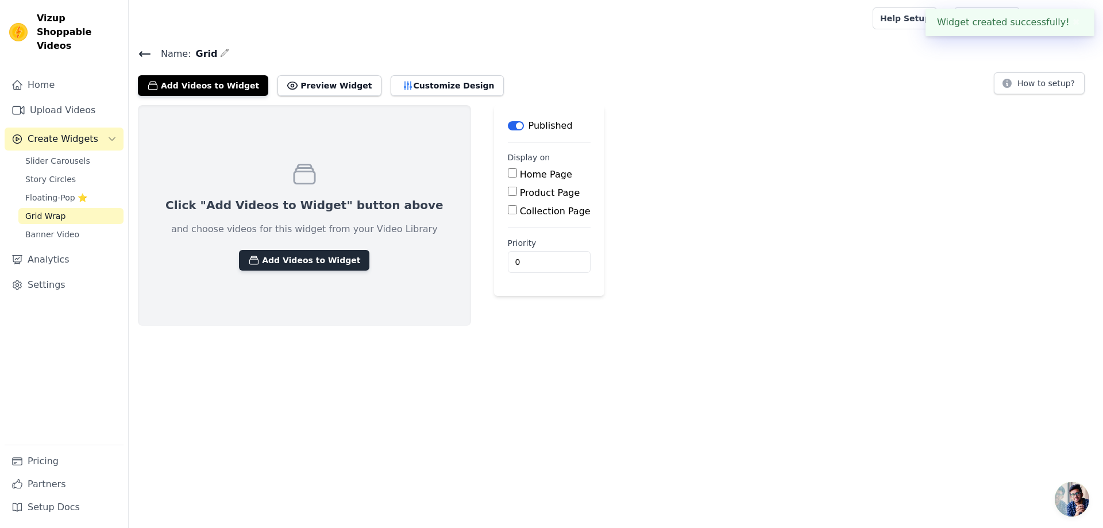
click at [301, 260] on button "Add Videos to Widget" at bounding box center [304, 260] width 130 height 21
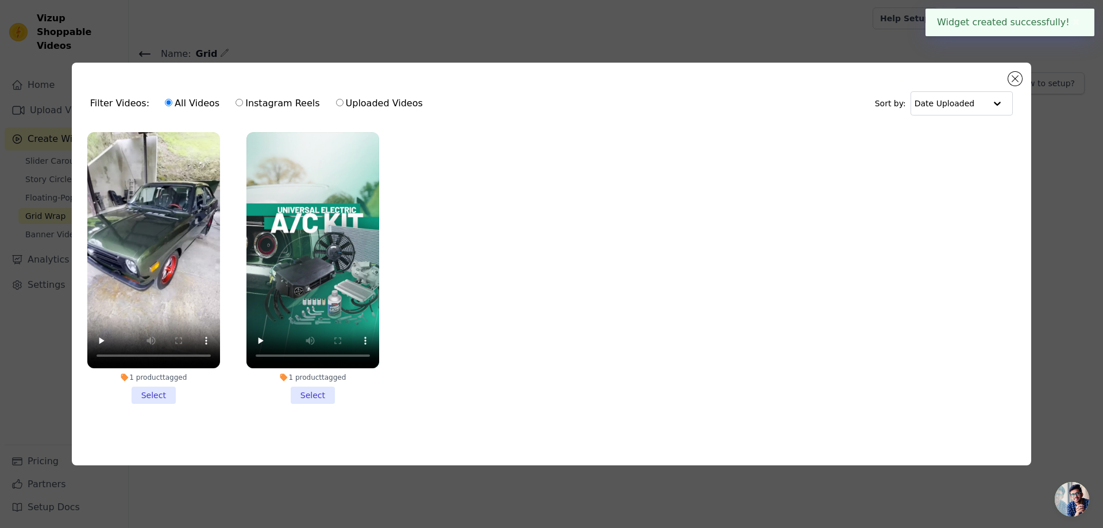
click at [155, 393] on li "1 product tagged Select" at bounding box center [153, 268] width 133 height 272
click at [0, 0] on input "1 product tagged Select" at bounding box center [0, 0] width 0 height 0
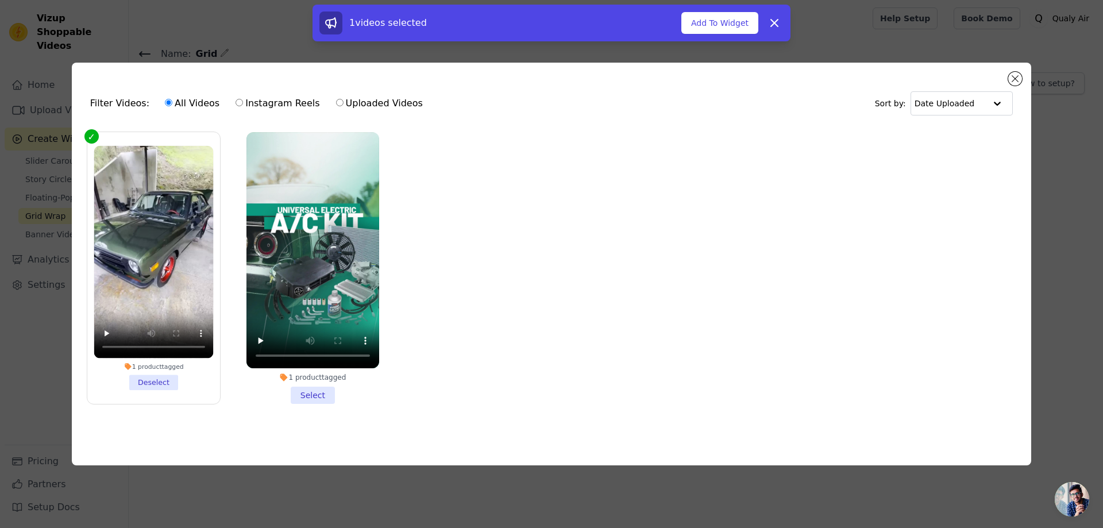
click at [307, 393] on li "1 product tagged Select" at bounding box center [313, 268] width 133 height 272
click at [0, 0] on input "1 product tagged Select" at bounding box center [0, 0] width 0 height 0
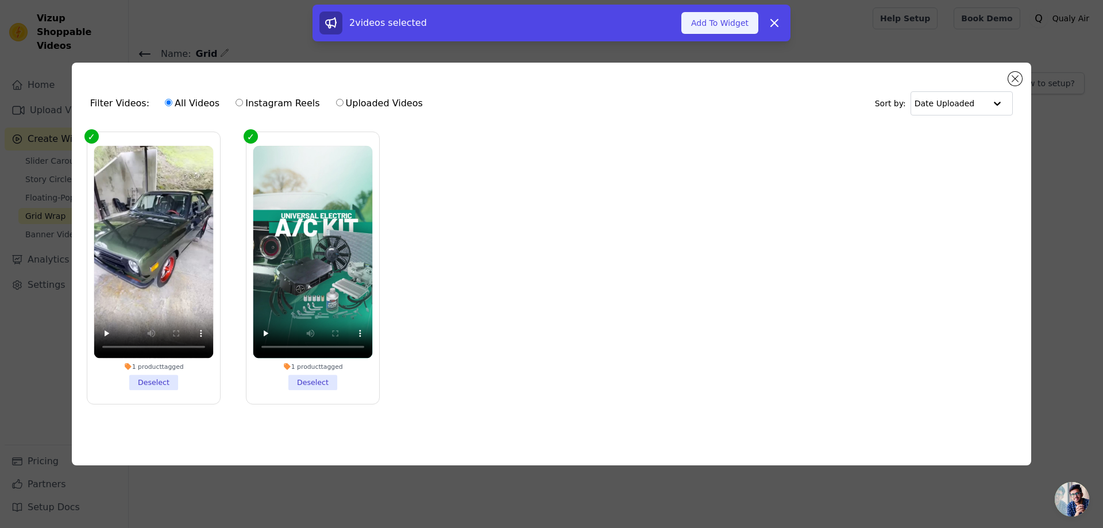
click at [728, 22] on button "Add To Widget" at bounding box center [720, 23] width 77 height 22
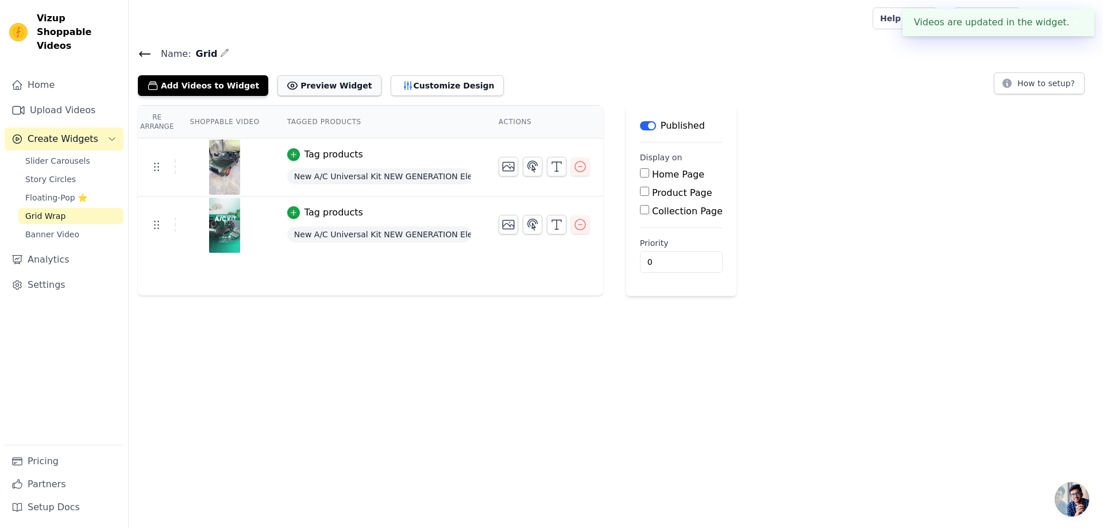
click at [311, 87] on button "Preview Widget" at bounding box center [329, 85] width 103 height 21
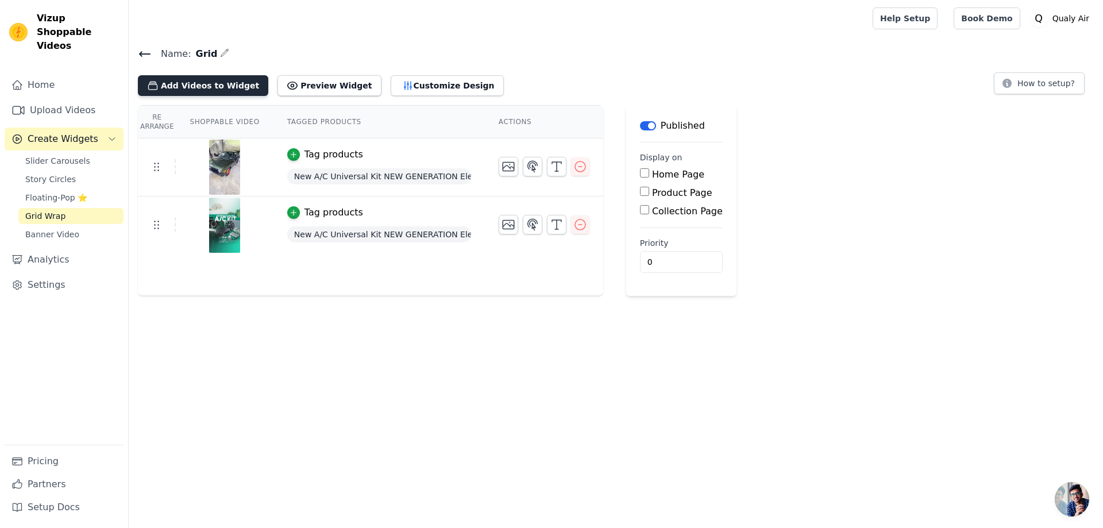
click at [214, 86] on button "Add Videos to Widget" at bounding box center [203, 85] width 130 height 21
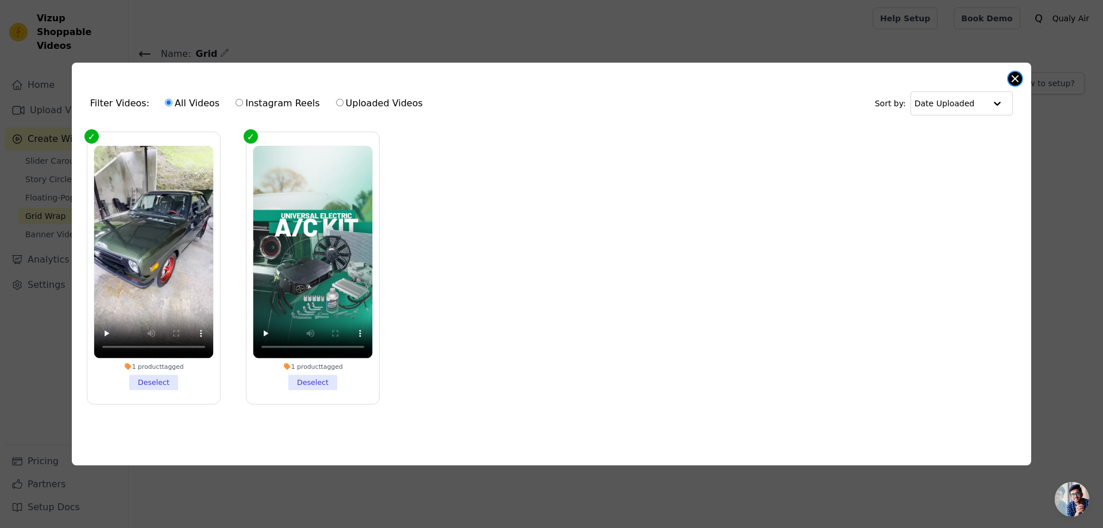
click at [1019, 72] on button "Close modal" at bounding box center [1016, 79] width 14 height 14
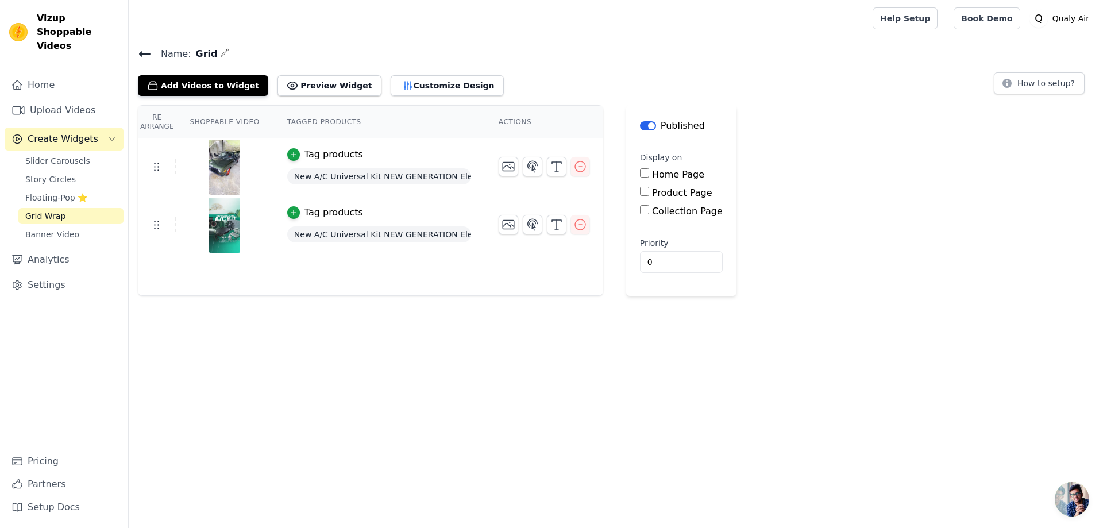
drag, startPoint x: 225, startPoint y: 83, endPoint x: 149, endPoint y: 56, distance: 80.3
click at [161, 62] on div "Name: Grid Add Videos to Widget Preview Widget Customize Design How to setup?" at bounding box center [616, 71] width 975 height 50
click at [144, 54] on icon at bounding box center [145, 54] width 10 height 5
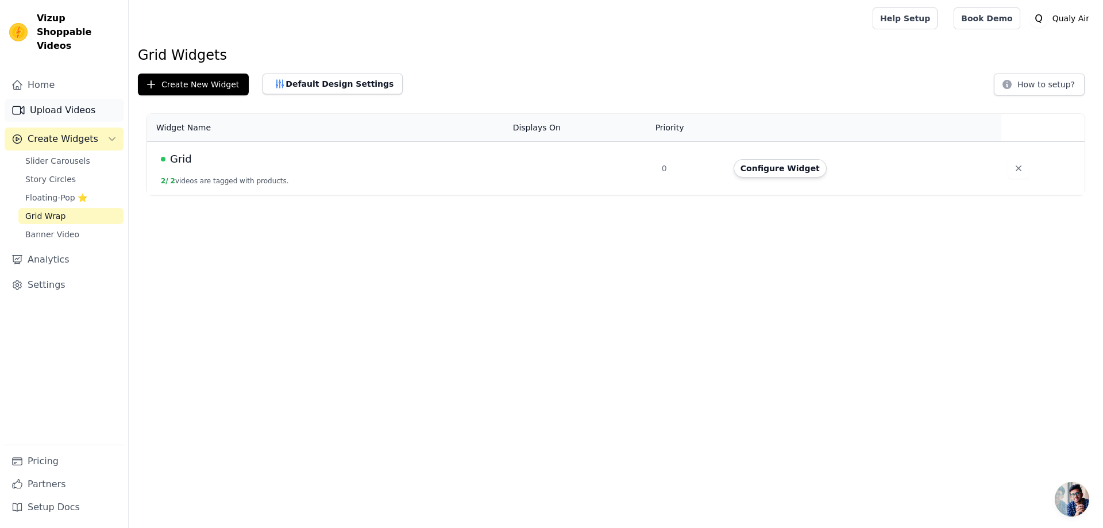
click at [62, 99] on link "Upload Videos" at bounding box center [64, 110] width 119 height 23
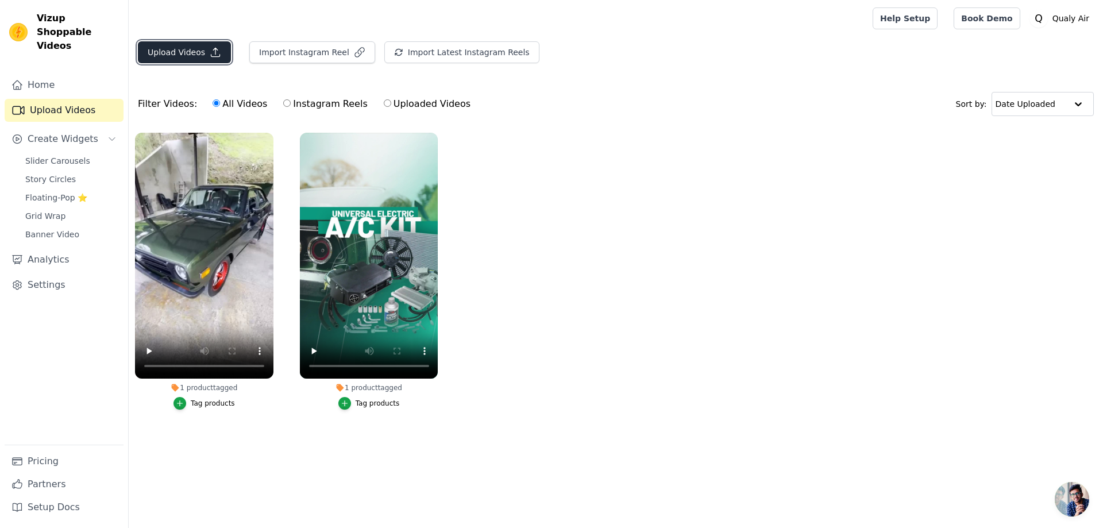
click at [197, 58] on button "Upload Videos" at bounding box center [184, 52] width 93 height 22
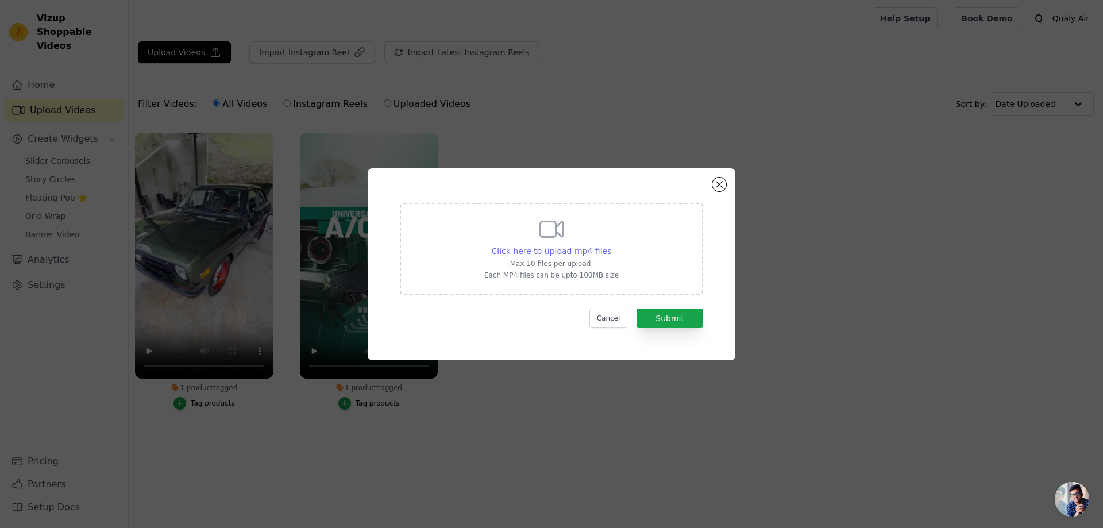
click at [535, 248] on span "Click here to upload mp4 files" at bounding box center [552, 251] width 120 height 9
click at [611, 245] on input "Click here to upload mp4 files Max 10 files per upload. Each MP4 files can be u…" at bounding box center [611, 245] width 1 height 1
click at [314, 55] on div "Click here to upload mp4 files Max 10 files per upload. Each MP4 files can be u…" at bounding box center [551, 264] width 1103 height 528
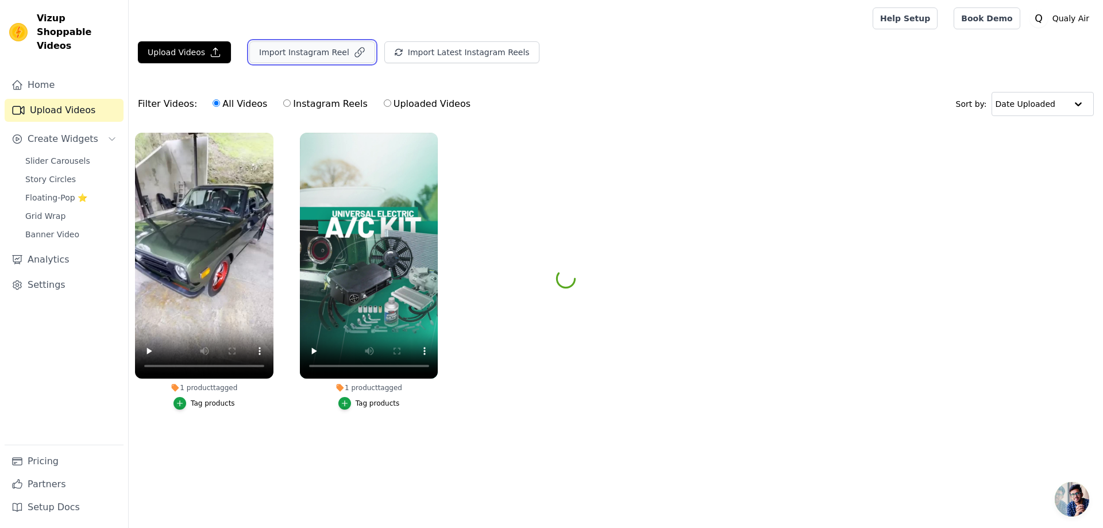
click at [326, 52] on button "Import Instagram Reel" at bounding box center [312, 52] width 126 height 22
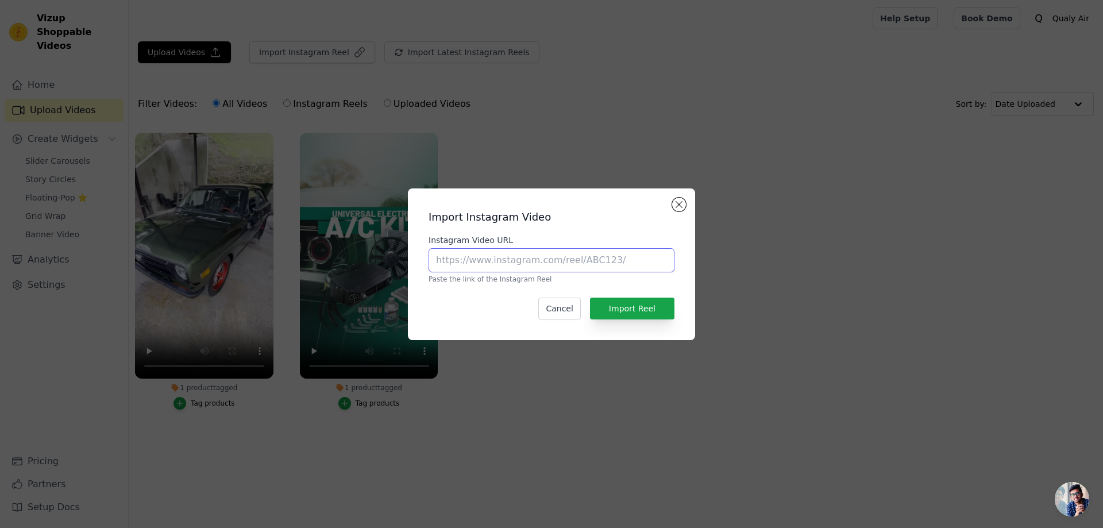
click at [507, 253] on input "Instagram Video URL" at bounding box center [552, 260] width 246 height 24
paste input "https://www.instagram.com/p/DA_gy6Osf_u/"
type input "https://www.instagram.com/p/DA_gy6Osf_u/"
click at [638, 301] on button "Import Reel" at bounding box center [632, 309] width 84 height 22
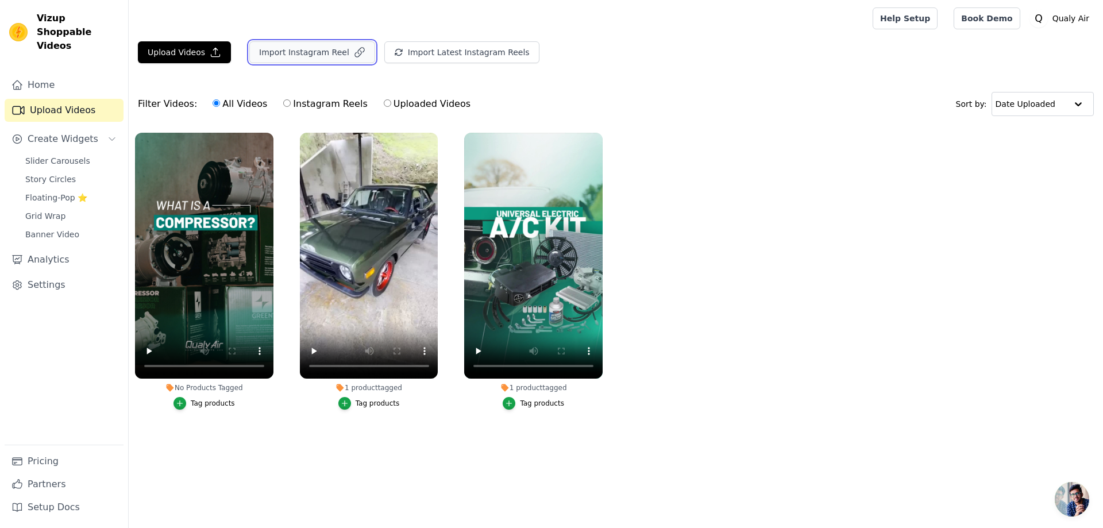
click at [282, 56] on button "Import Instagram Reel" at bounding box center [312, 52] width 126 height 22
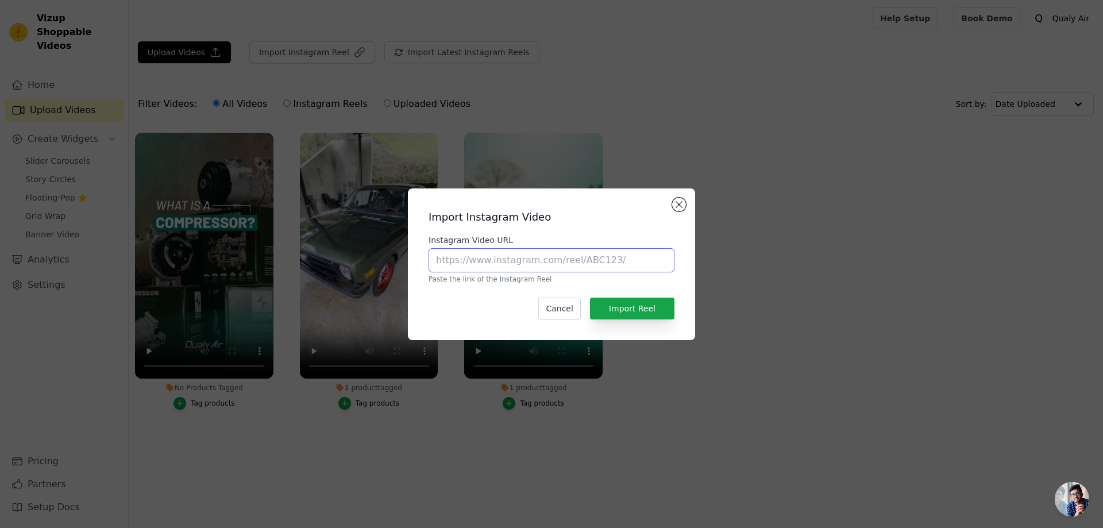
click at [495, 261] on input "Instagram Video URL" at bounding box center [552, 260] width 246 height 24
paste input "https://www.instagram.com/p/DCsBdRRyYtD/"
type input "https://www.instagram.com/p/DCsBdRRyYtD/"
click at [620, 311] on button "Import Reel" at bounding box center [632, 309] width 84 height 22
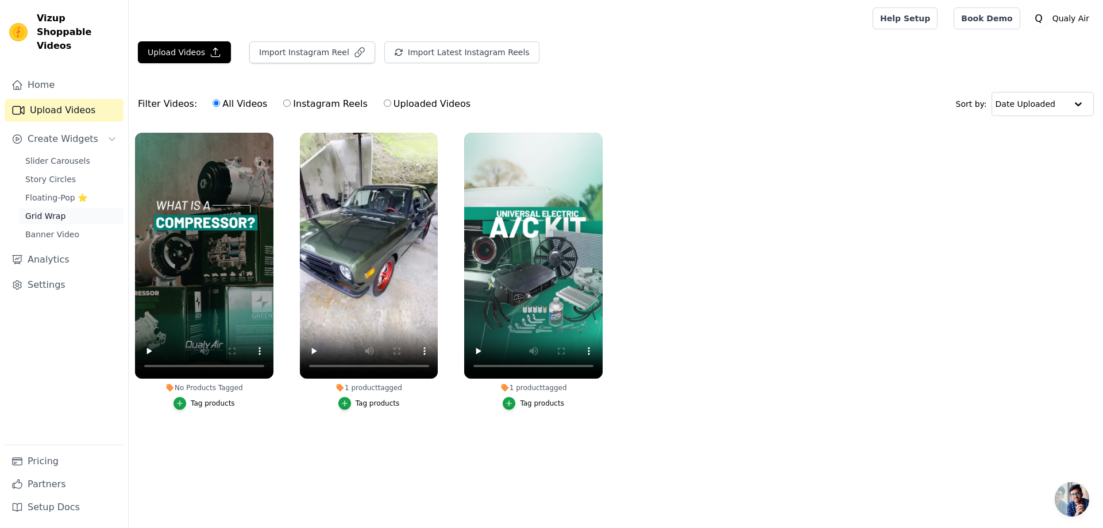
click at [48, 210] on span "Grid Wrap" at bounding box center [45, 215] width 40 height 11
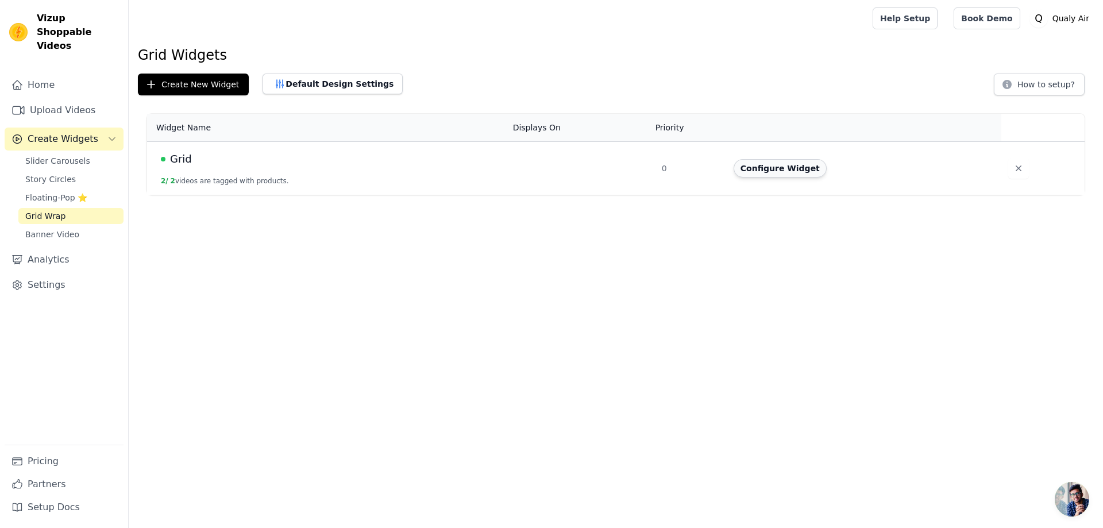
click at [763, 170] on button "Configure Widget" at bounding box center [780, 168] width 93 height 18
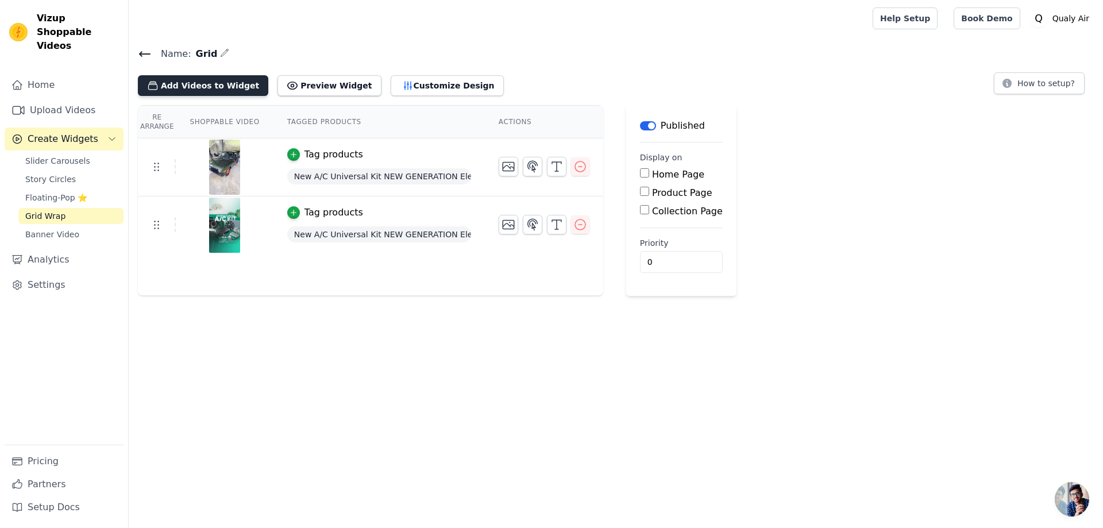
click at [223, 87] on button "Add Videos to Widget" at bounding box center [203, 85] width 130 height 21
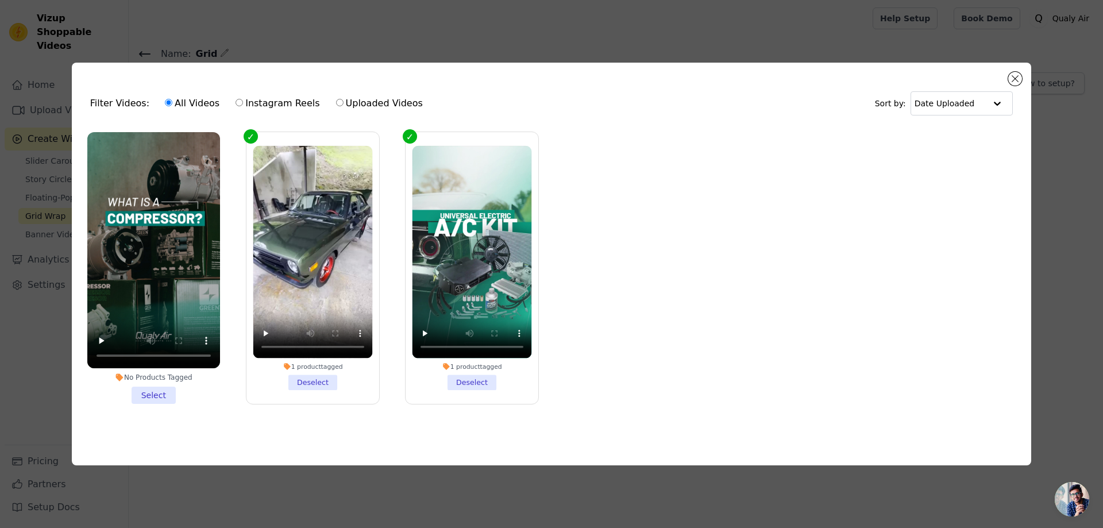
click at [152, 390] on li "No Products Tagged Select" at bounding box center [153, 268] width 133 height 272
click at [0, 0] on input "No Products Tagged Select" at bounding box center [0, 0] width 0 height 0
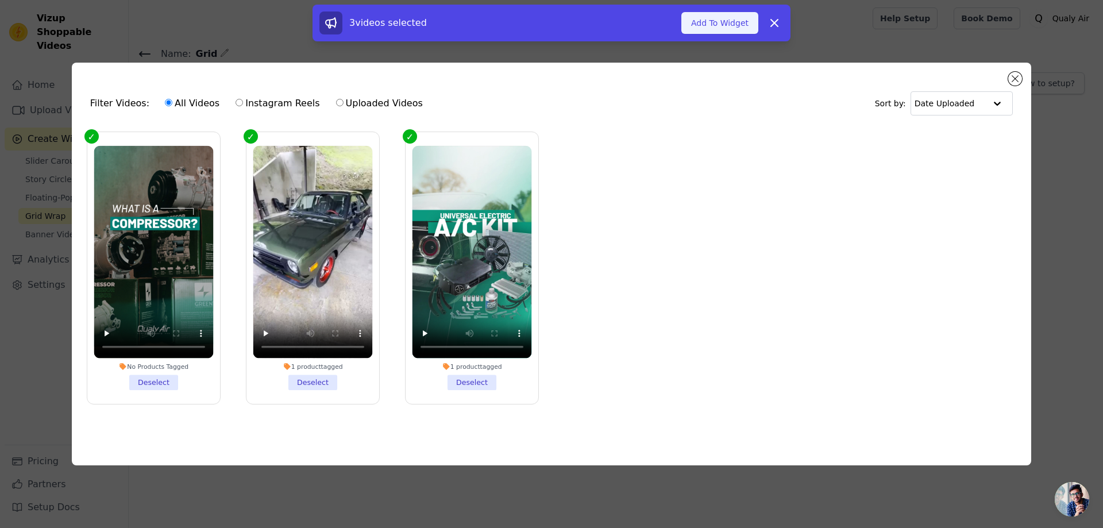
click at [730, 17] on button "Add To Widget" at bounding box center [720, 23] width 77 height 22
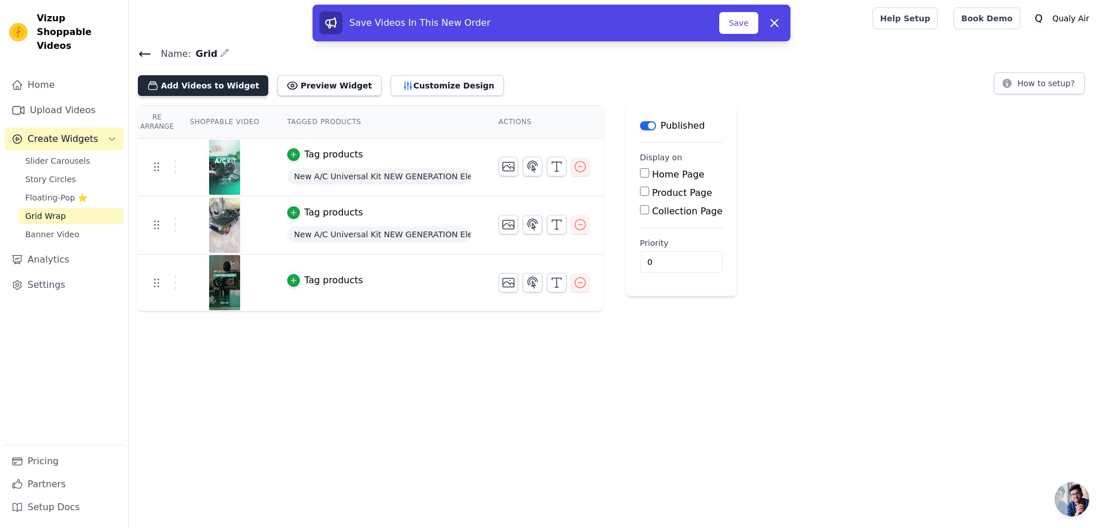
click at [211, 79] on button "Add Videos to Widget" at bounding box center [203, 85] width 130 height 21
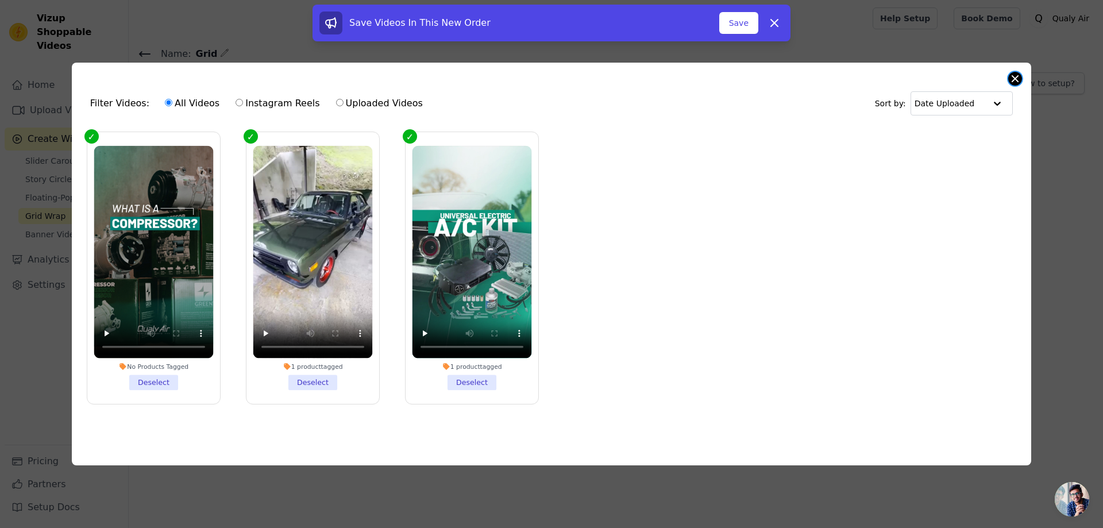
click at [1016, 76] on button "Close modal" at bounding box center [1016, 79] width 14 height 14
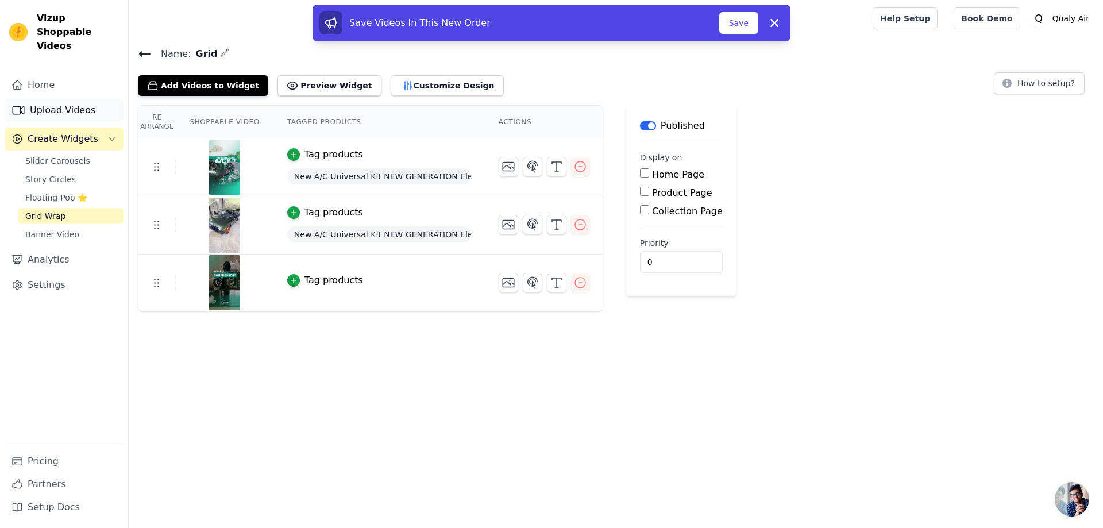
click at [71, 99] on link "Upload Videos" at bounding box center [64, 110] width 119 height 23
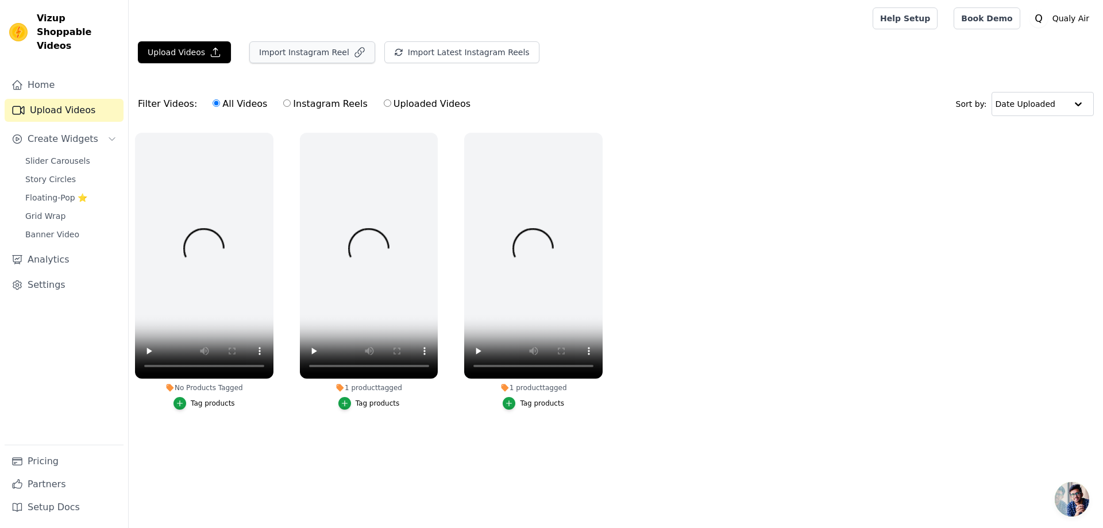
drag, startPoint x: 314, startPoint y: 108, endPoint x: 302, endPoint y: 52, distance: 57.6
click at [302, 52] on div "Upload Videos Import Instagram Reel Import Latest Instagram Reels Import Latest…" at bounding box center [616, 240] width 975 height 398
click at [302, 52] on button "Import Instagram Reel" at bounding box center [312, 52] width 126 height 22
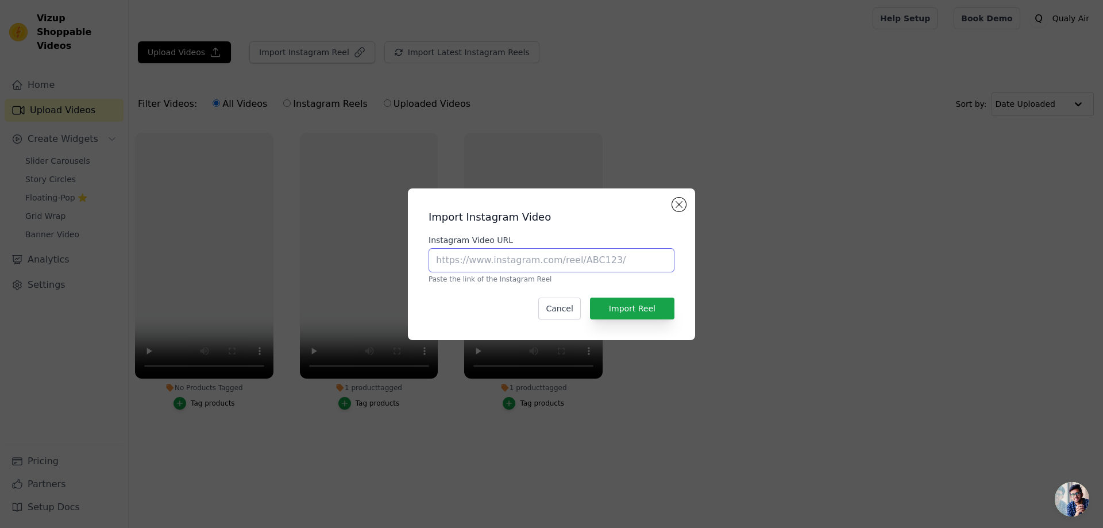
click at [495, 261] on input "Instagram Video URL" at bounding box center [552, 260] width 246 height 24
paste input "[URL][DOMAIN_NAME]"
type input "[URL][DOMAIN_NAME]"
click at [627, 307] on button "Import Reel" at bounding box center [632, 309] width 84 height 22
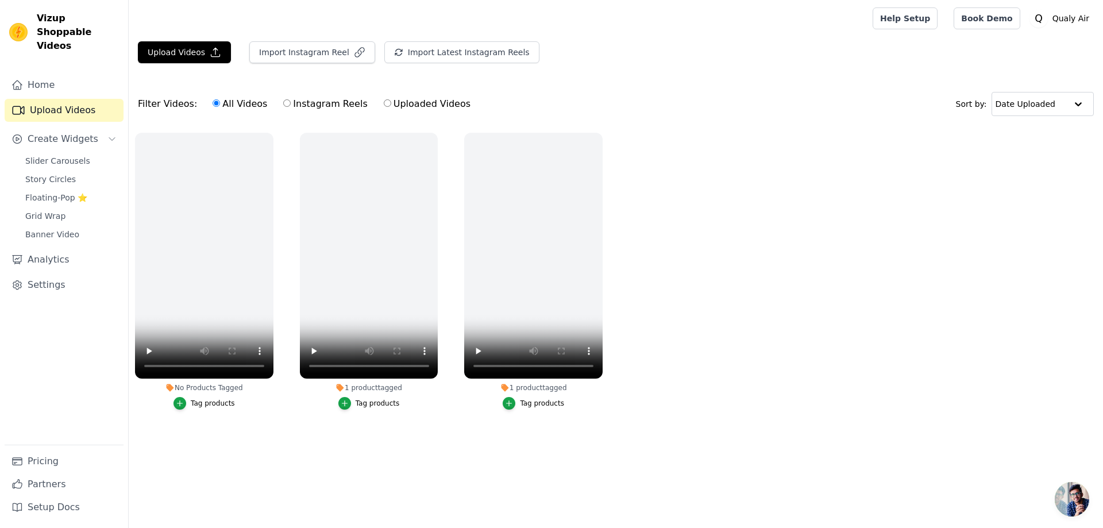
click at [283, 106] on input "Instagram Reels" at bounding box center [286, 102] width 7 height 7
radio input "true"
click at [234, 103] on label "All Videos" at bounding box center [240, 104] width 56 height 15
click at [220, 103] on input "All Videos" at bounding box center [216, 102] width 7 height 7
radio input "true"
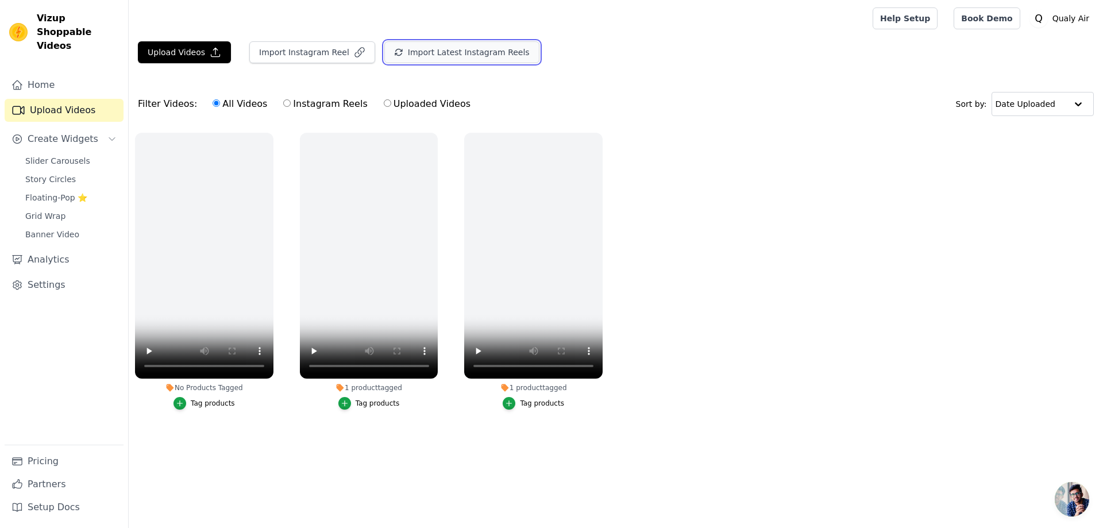
click at [395, 50] on icon "button" at bounding box center [398, 52] width 7 height 6
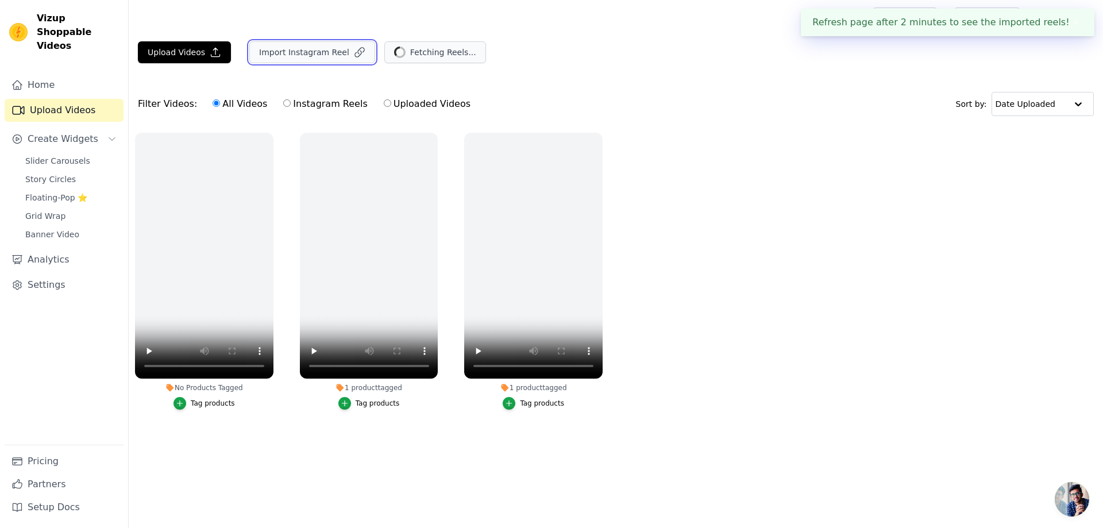
click at [299, 61] on button "Import Instagram Reel" at bounding box center [312, 52] width 126 height 22
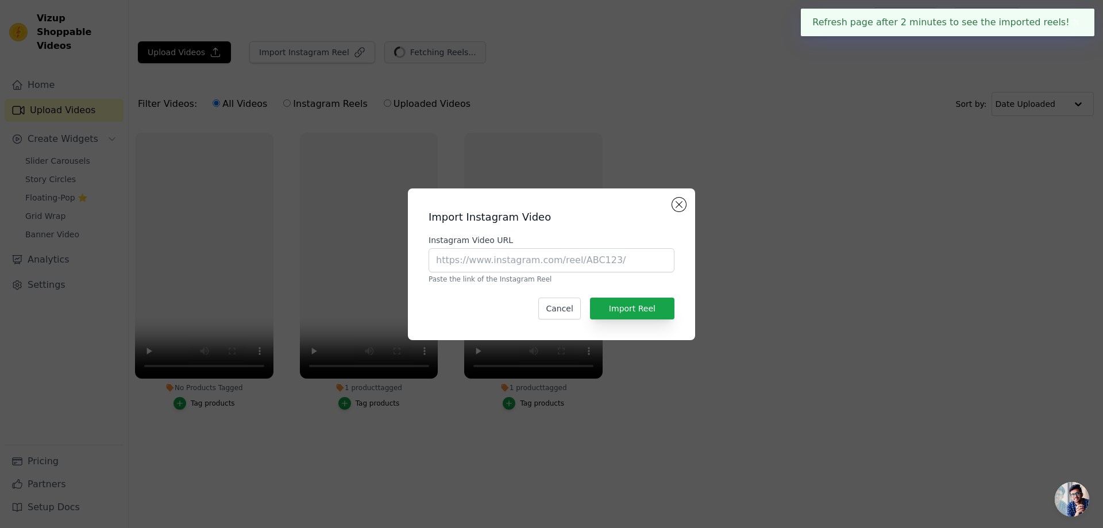
click at [588, 137] on div "Import Instagram Video Instagram Video URL Paste the link of the Instagram Reel…" at bounding box center [551, 264] width 1103 height 528
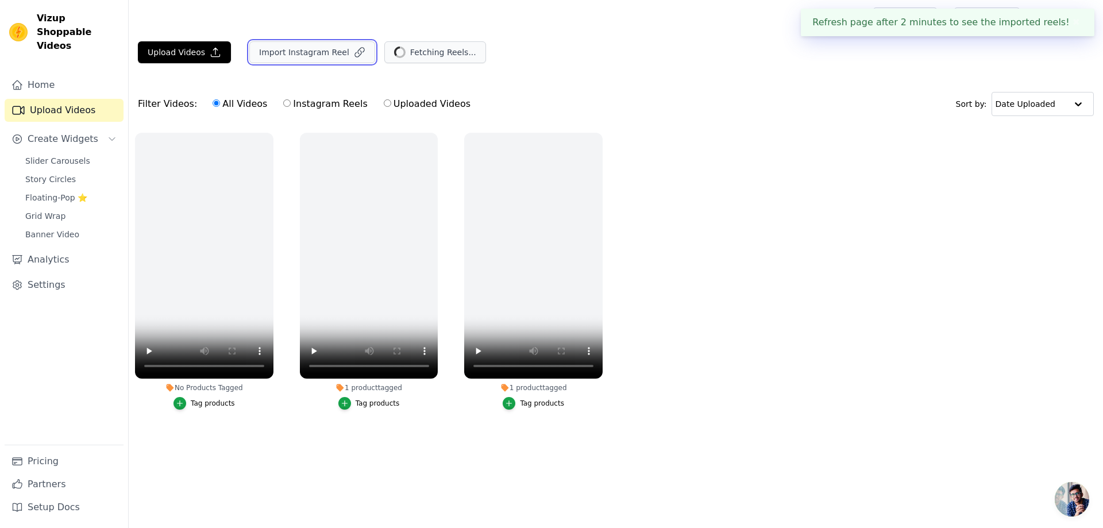
click at [305, 63] on button "Import Instagram Reel" at bounding box center [312, 52] width 126 height 22
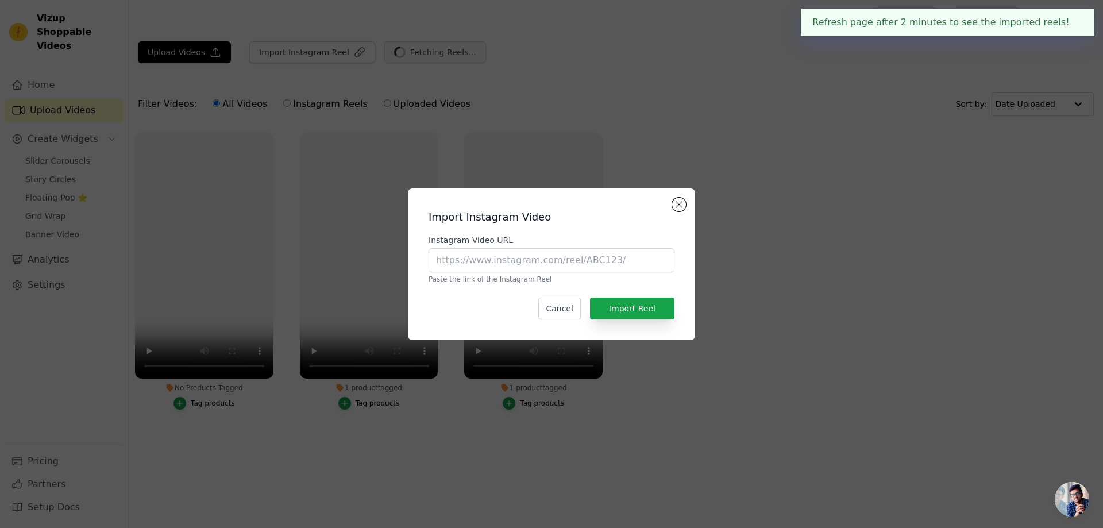
drag, startPoint x: 327, startPoint y: 76, endPoint x: 314, endPoint y: 77, distance: 13.2
click at [327, 77] on div "Import Instagram Video Instagram Video URL Paste the link of the Instagram Reel…" at bounding box center [551, 264] width 1103 height 528
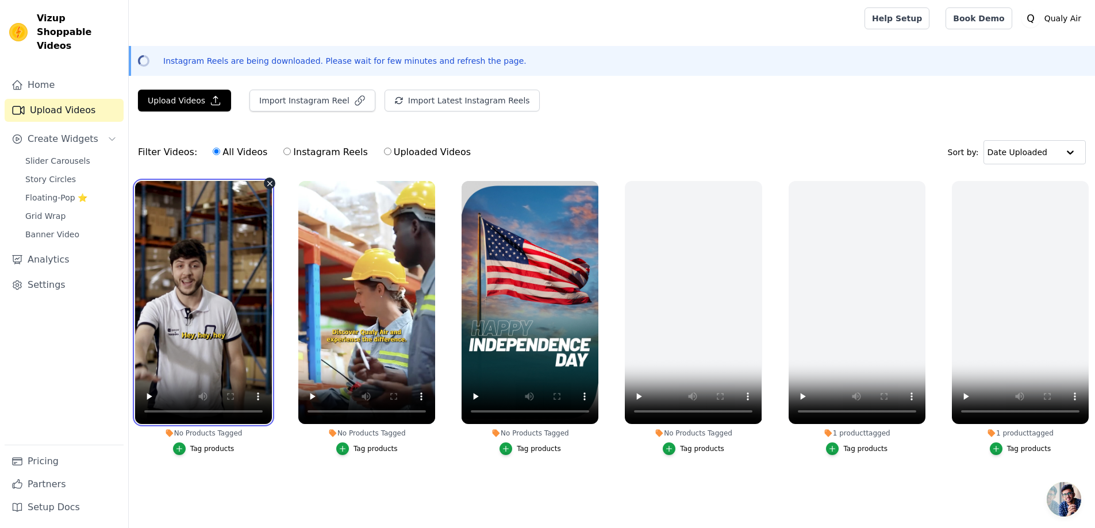
click at [207, 300] on video at bounding box center [203, 302] width 137 height 243
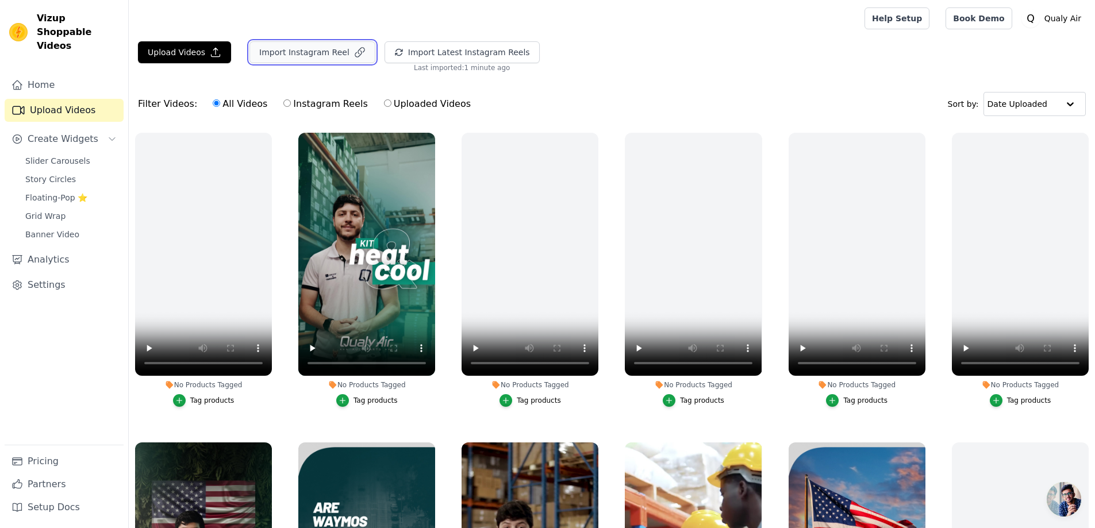
click at [314, 56] on button "Import Instagram Reel" at bounding box center [312, 52] width 126 height 22
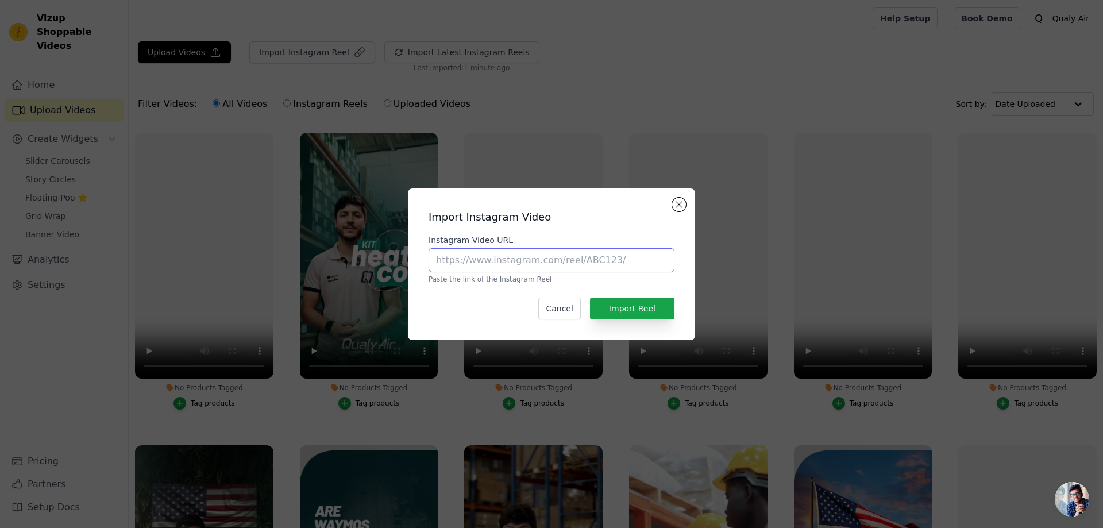
click at [539, 268] on input "Instagram Video URL" at bounding box center [552, 260] width 246 height 24
paste input "[URL][DOMAIN_NAME]"
type input "[URL][DOMAIN_NAME]"
click at [615, 299] on button "Import Reel" at bounding box center [632, 309] width 84 height 22
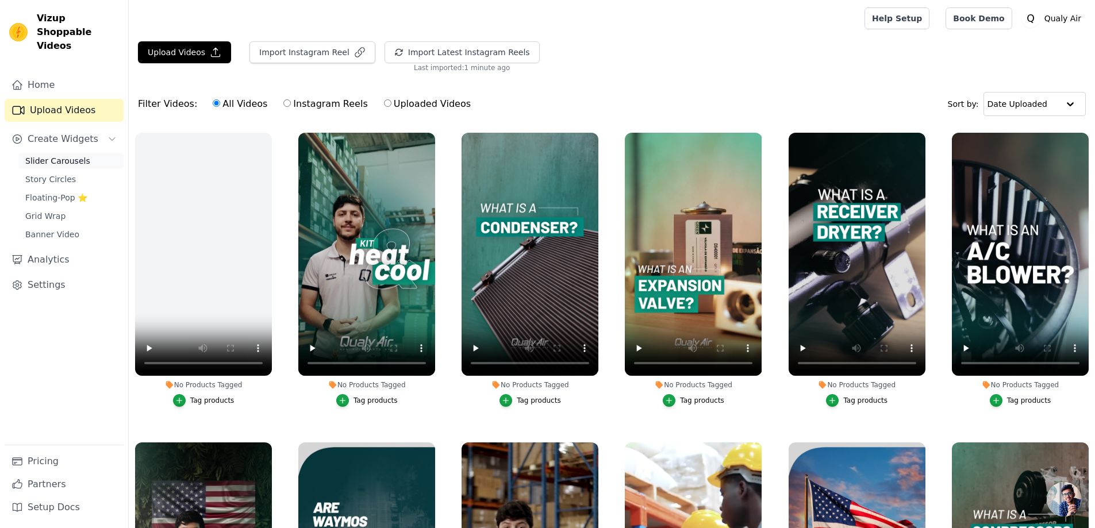
click at [66, 155] on span "Slider Carousels" at bounding box center [57, 160] width 65 height 11
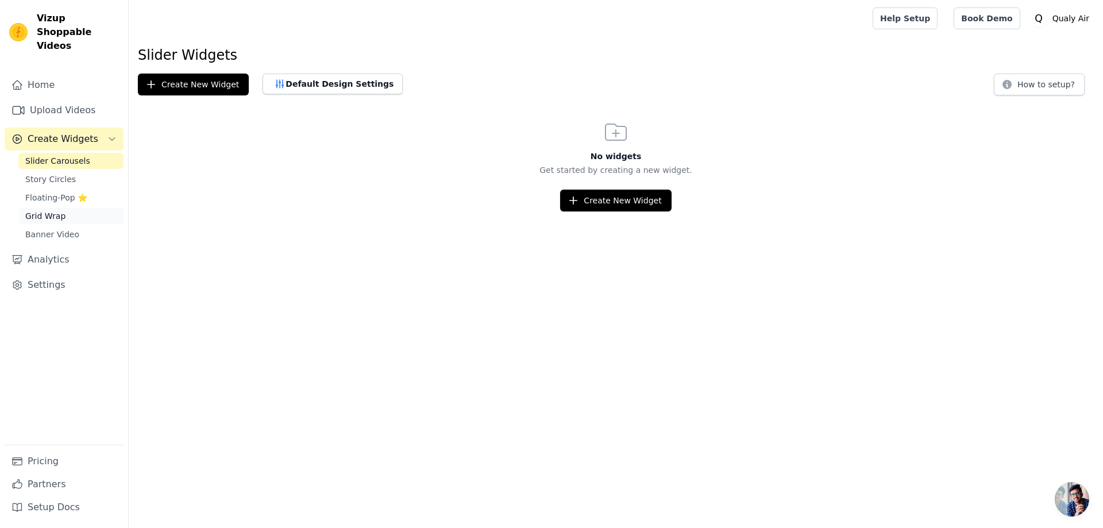
click at [66, 208] on link "Grid Wrap" at bounding box center [70, 216] width 105 height 16
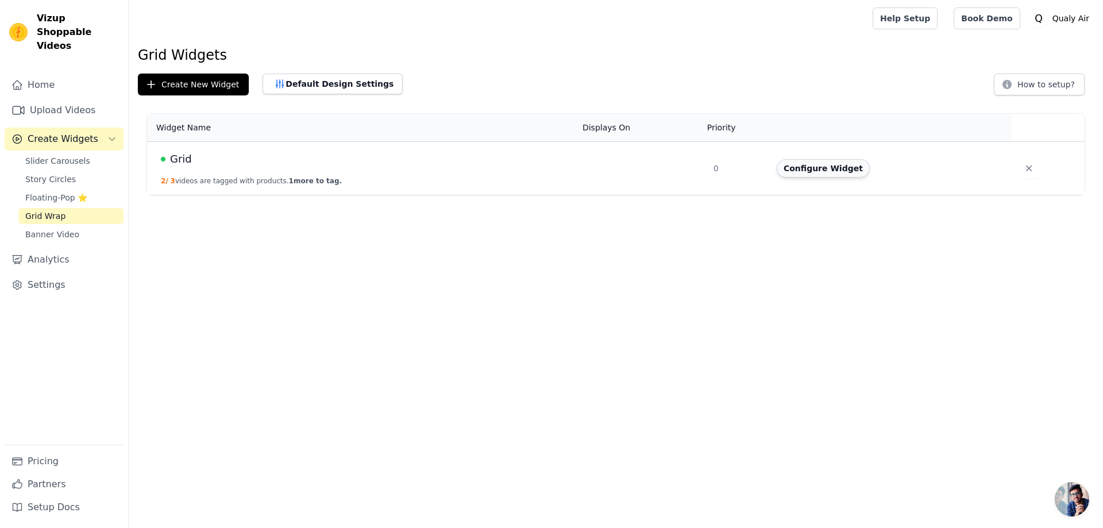
click at [806, 173] on button "Configure Widget" at bounding box center [823, 168] width 93 height 18
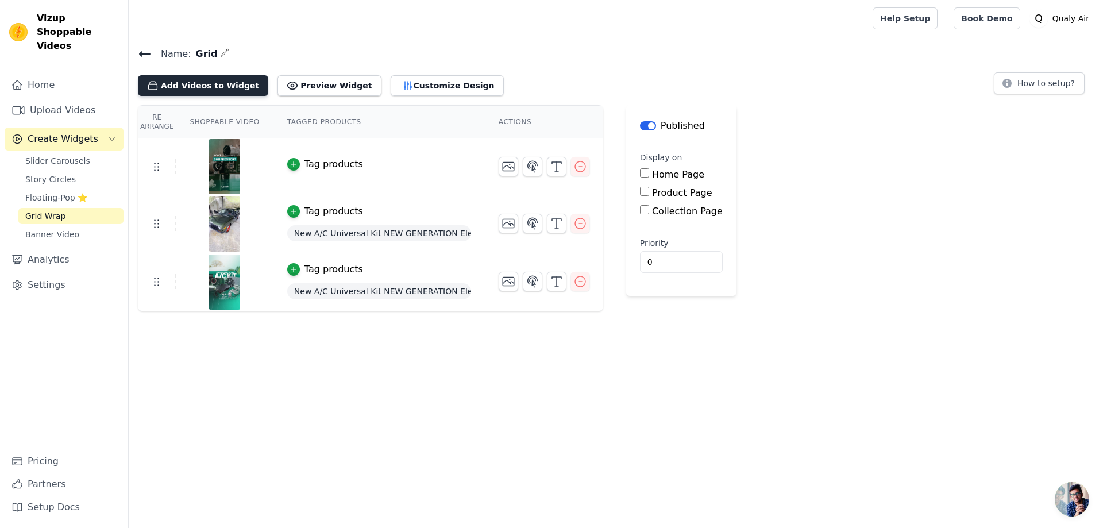
click at [220, 93] on button "Add Videos to Widget" at bounding box center [203, 85] width 130 height 21
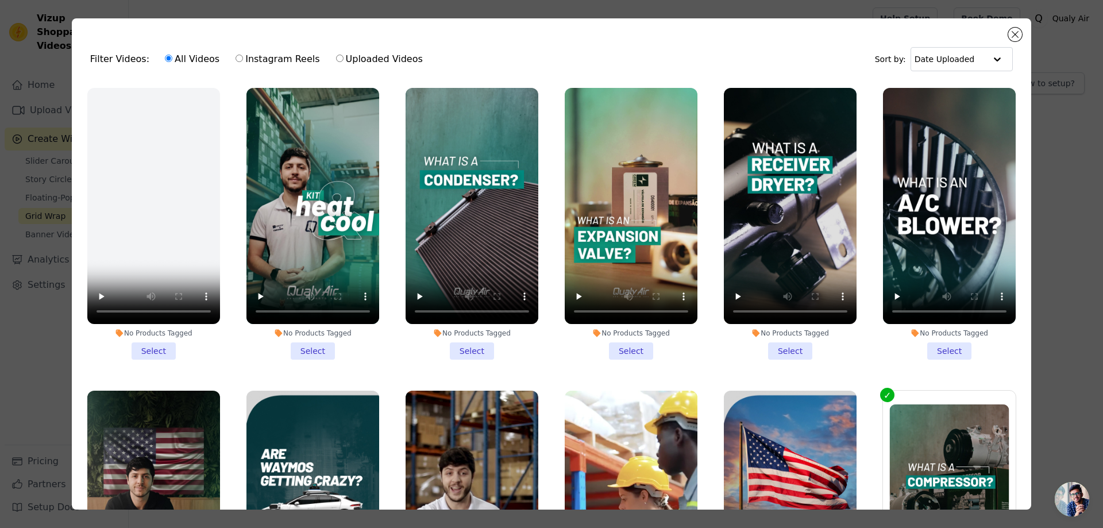
click at [472, 344] on li "No Products Tagged Select" at bounding box center [472, 224] width 133 height 272
click at [0, 0] on input "No Products Tagged Select" at bounding box center [0, 0] width 0 height 0
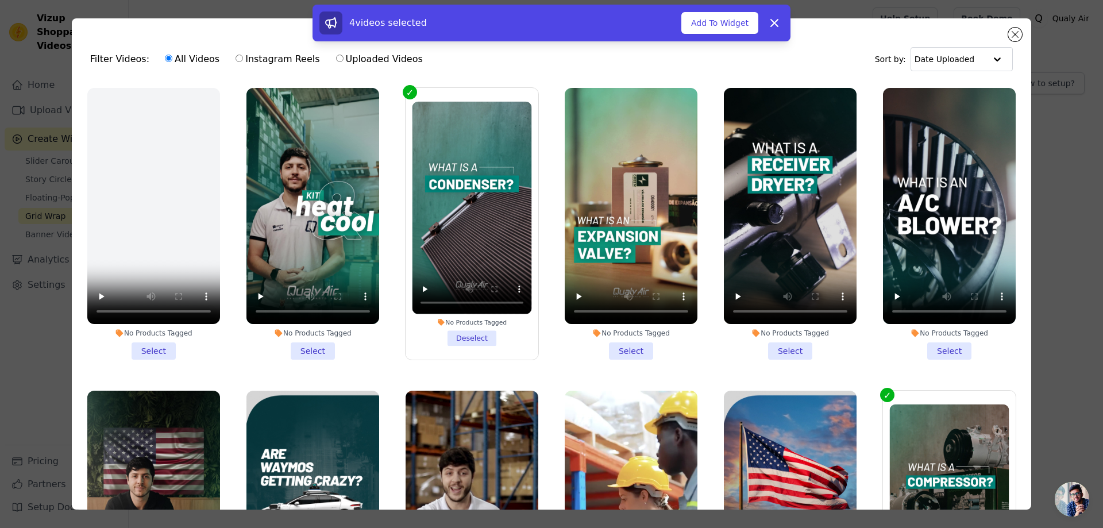
click at [630, 347] on li "No Products Tagged Select" at bounding box center [631, 224] width 133 height 272
click at [0, 0] on input "No Products Tagged Select" at bounding box center [0, 0] width 0 height 0
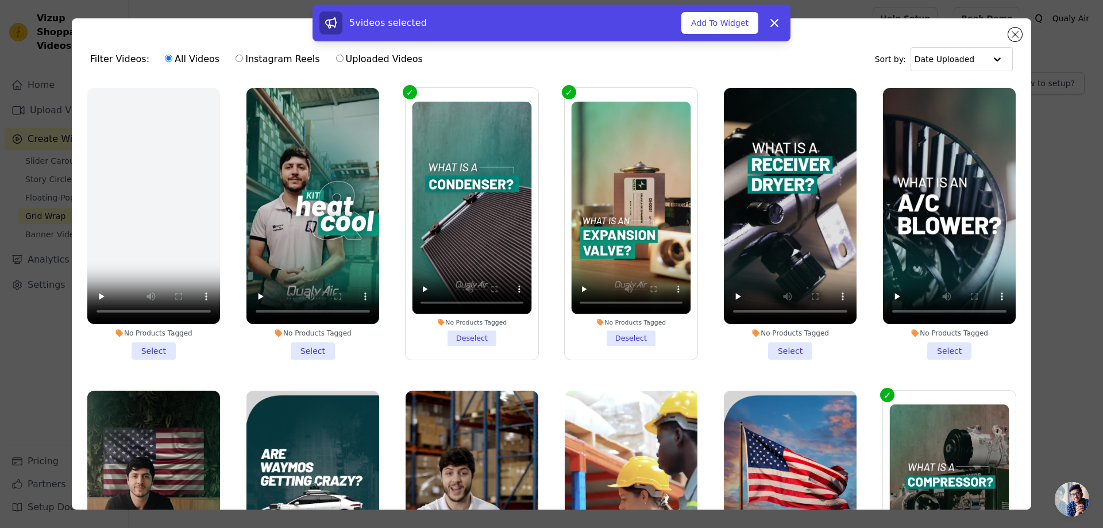
click at [778, 347] on li "No Products Tagged Select" at bounding box center [790, 224] width 133 height 272
click at [0, 0] on input "No Products Tagged Select" at bounding box center [0, 0] width 0 height 0
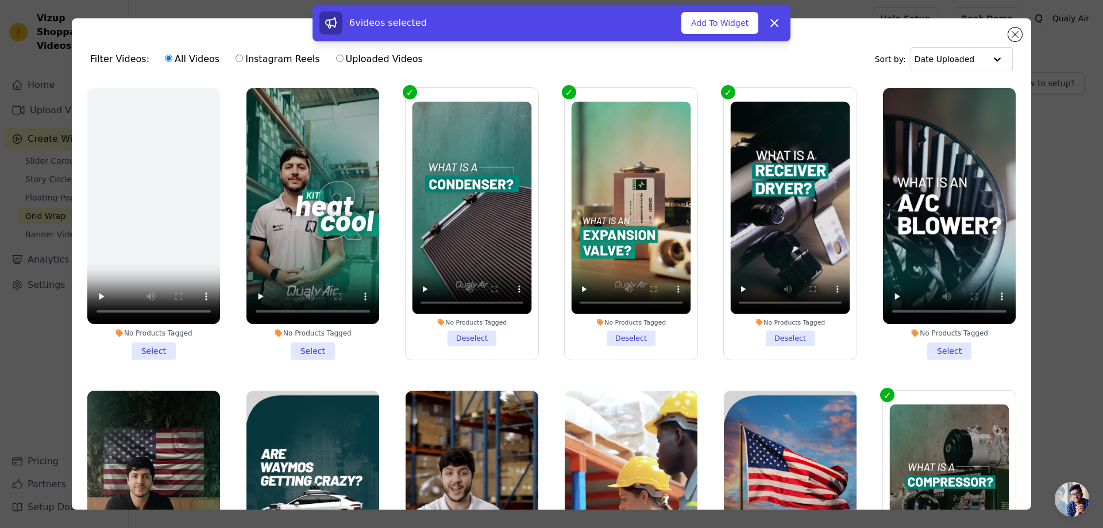
click at [932, 348] on li "No Products Tagged Select" at bounding box center [949, 224] width 133 height 272
click at [0, 0] on input "No Products Tagged Select" at bounding box center [0, 0] width 0 height 0
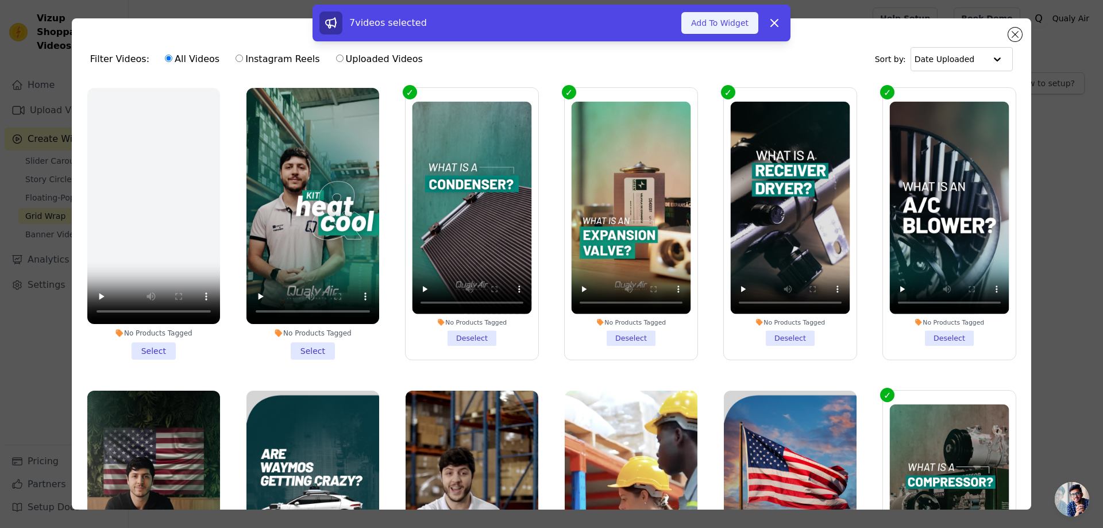
click at [725, 22] on button "Add To Widget" at bounding box center [720, 23] width 77 height 22
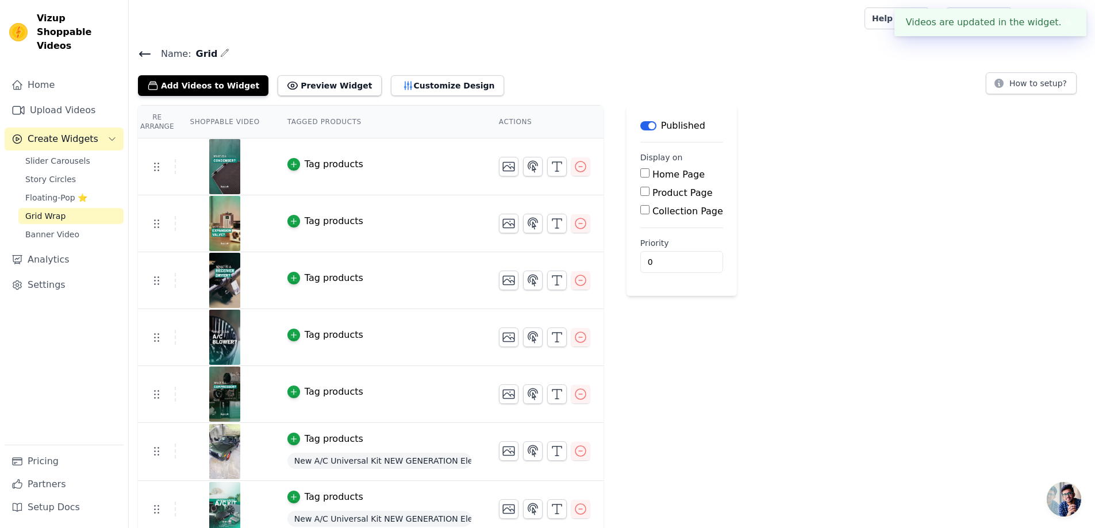
scroll to position [10, 0]
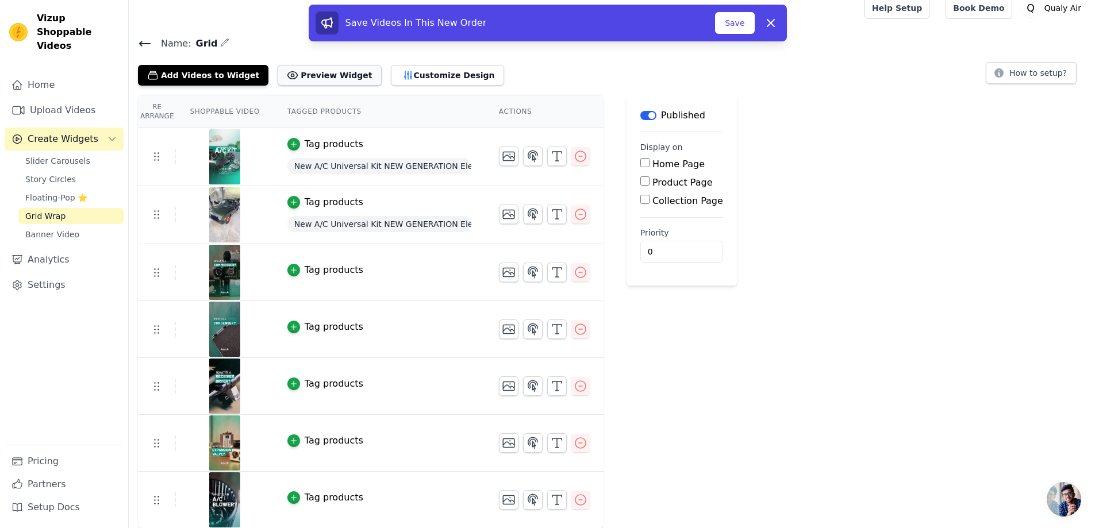
click at [340, 82] on button "Preview Widget" at bounding box center [329, 75] width 103 height 21
click at [397, 76] on button "Customize Design" at bounding box center [447, 75] width 113 height 21
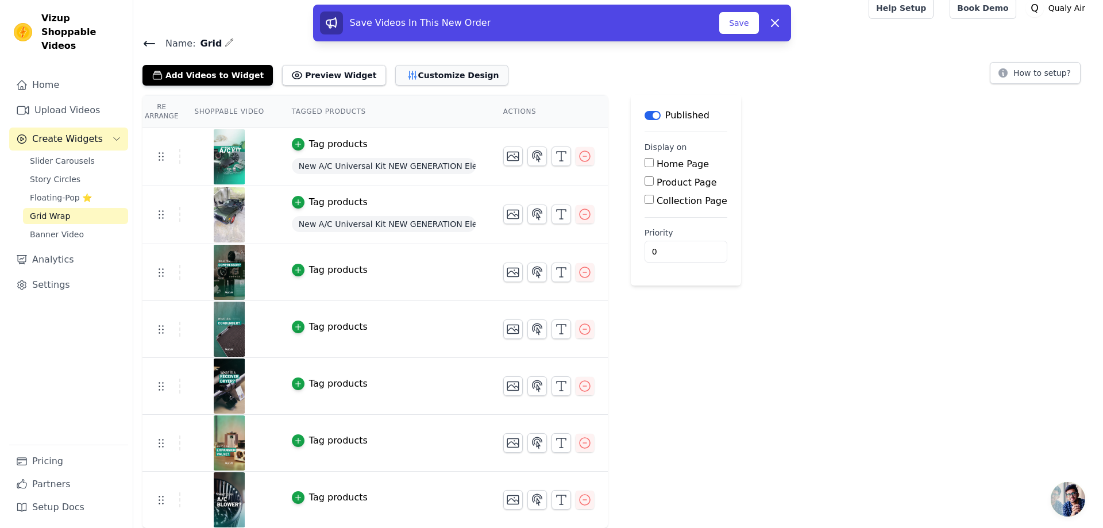
scroll to position [0, 0]
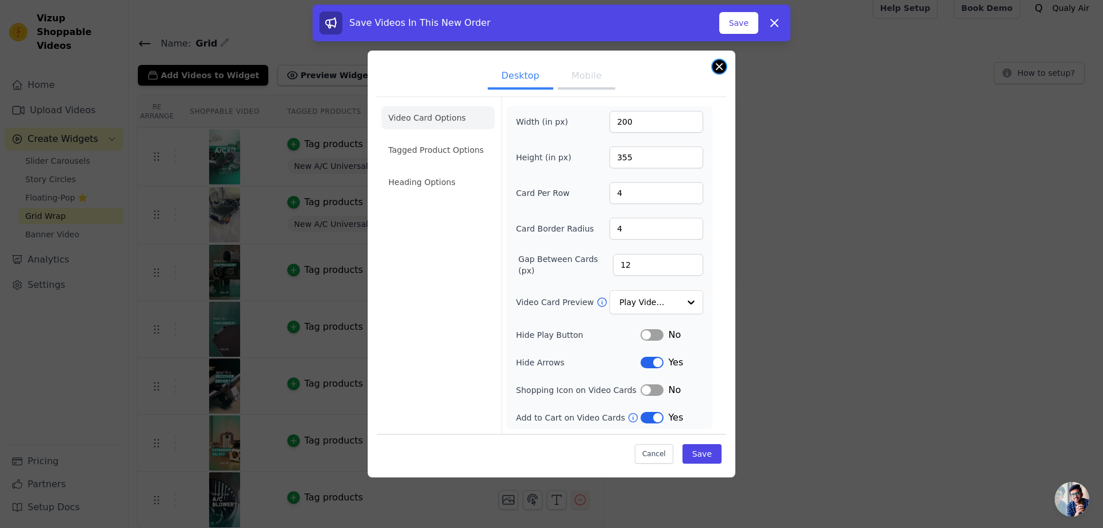
click at [718, 65] on button "Close modal" at bounding box center [720, 67] width 14 height 14
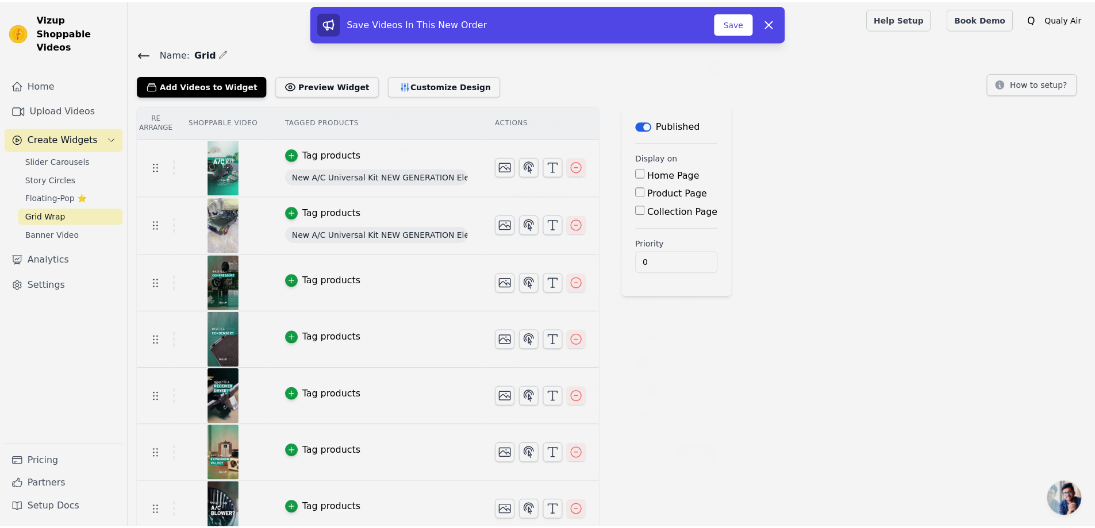
scroll to position [10, 0]
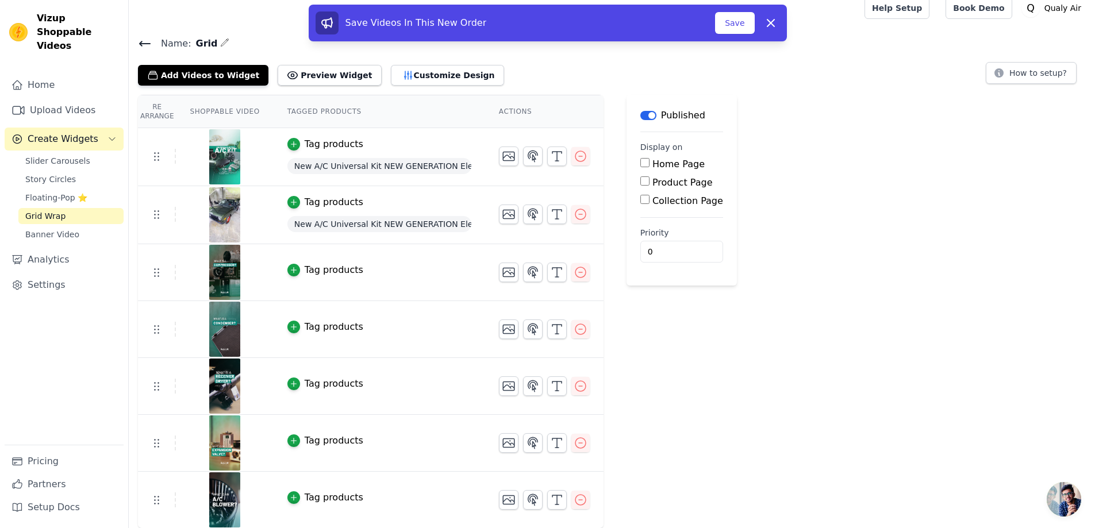
click at [640, 164] on input "Home Page" at bounding box center [644, 162] width 9 height 9
checkbox input "true"
click at [421, 67] on button "Customize Design" at bounding box center [447, 75] width 113 height 21
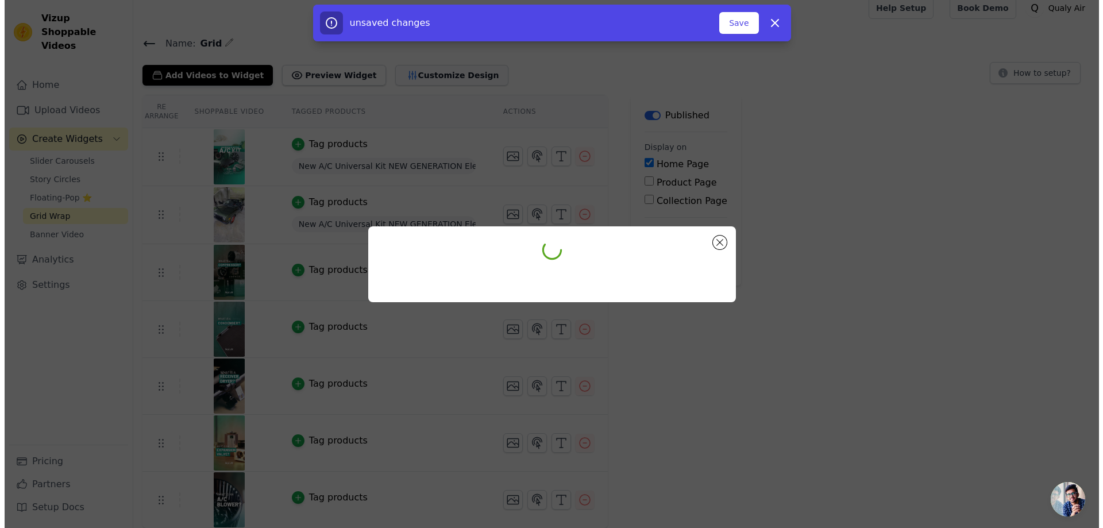
scroll to position [0, 0]
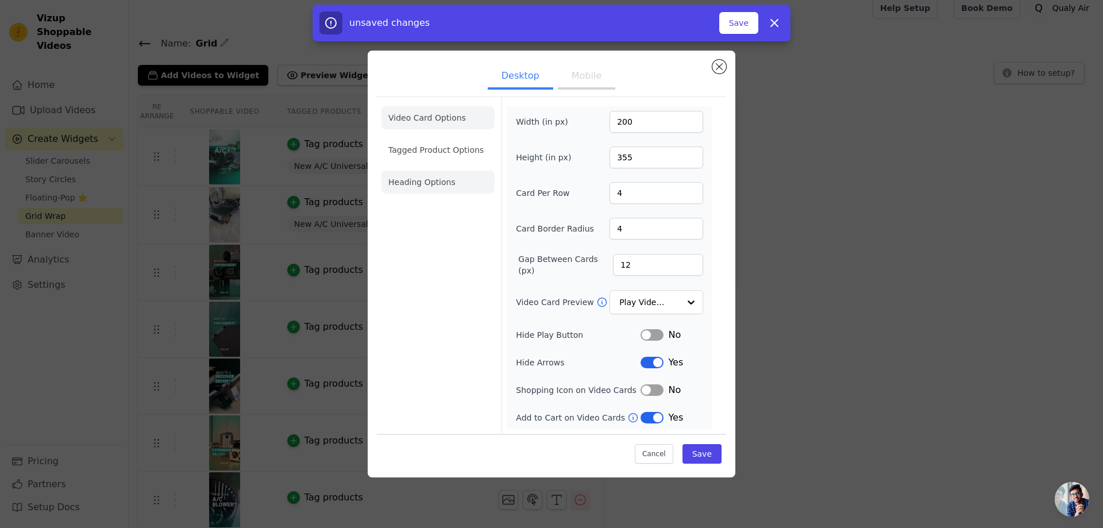
click at [430, 179] on li "Heading Options" at bounding box center [438, 182] width 113 height 23
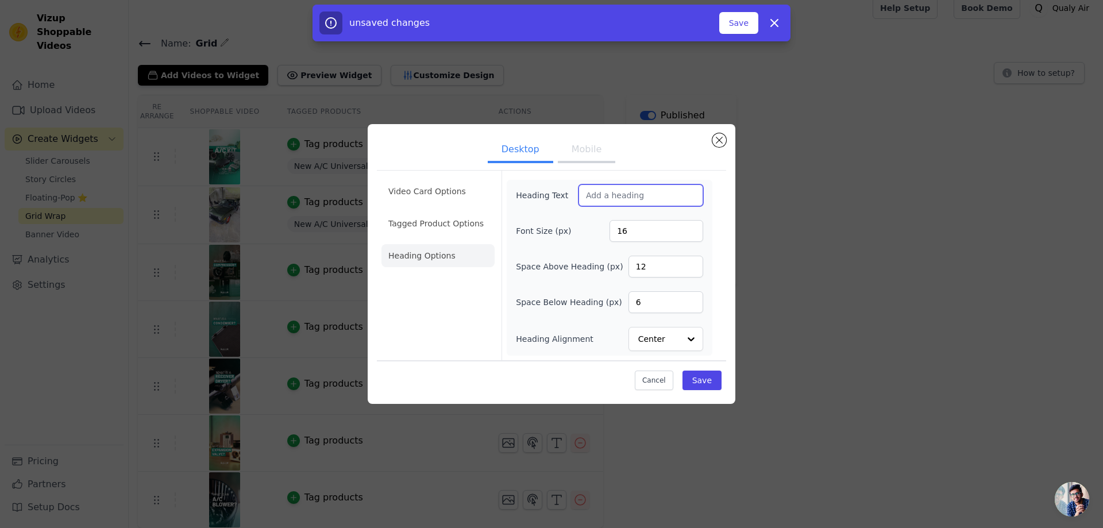
click at [621, 194] on input "Heading Text" at bounding box center [641, 195] width 125 height 22
click at [646, 196] on input "Knowledge Center" at bounding box center [641, 195] width 125 height 22
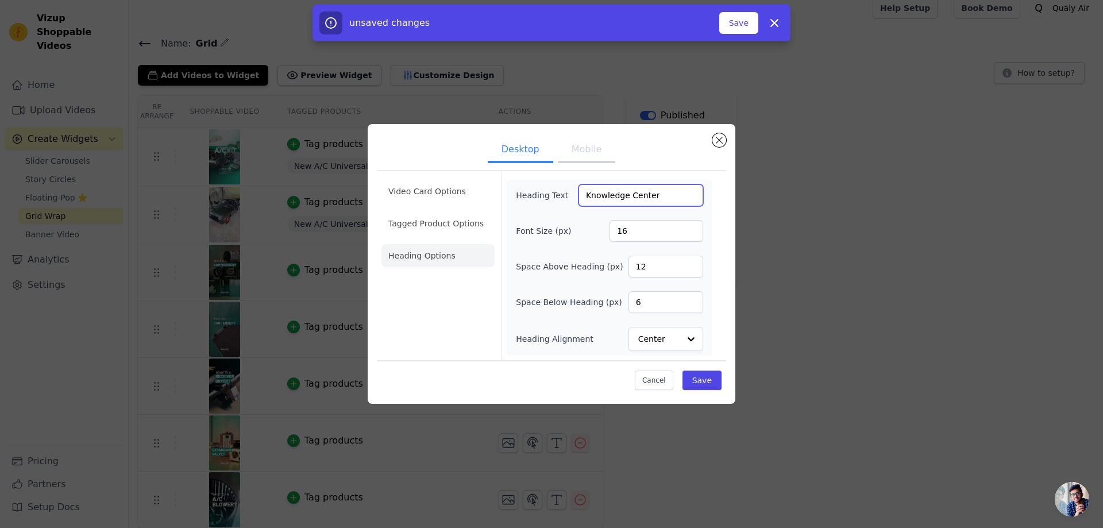
click at [660, 195] on input "Knowledge Center" at bounding box center [641, 195] width 125 height 22
type input "Knowledge Center"
click at [702, 382] on button "Save" at bounding box center [702, 381] width 39 height 20
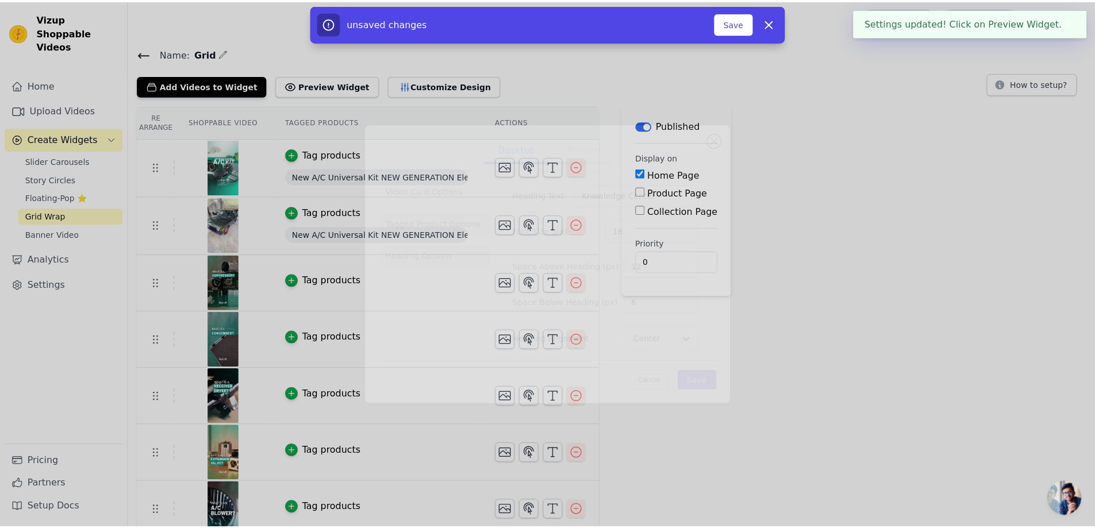
scroll to position [10, 0]
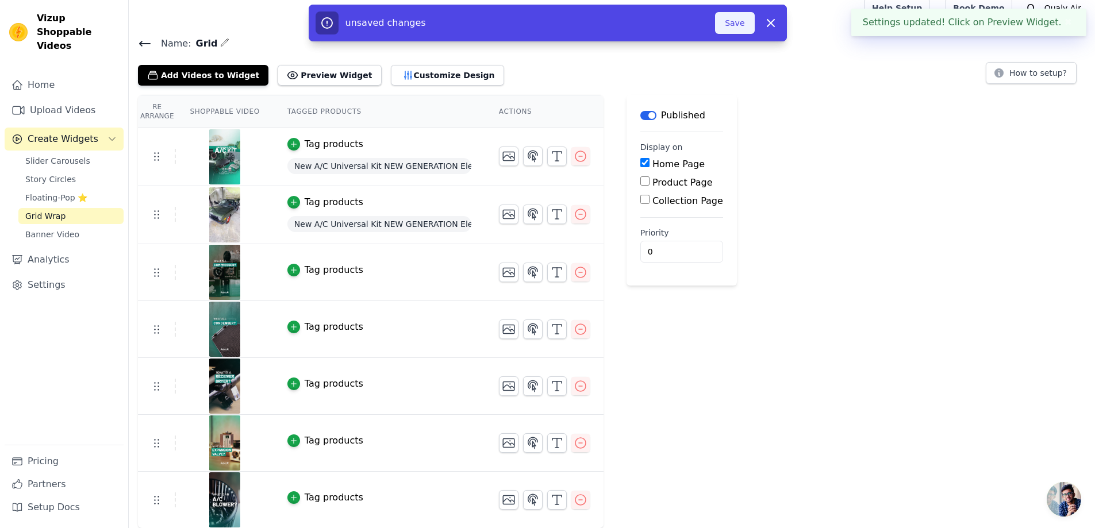
click at [726, 32] on button "Save" at bounding box center [734, 23] width 39 height 22
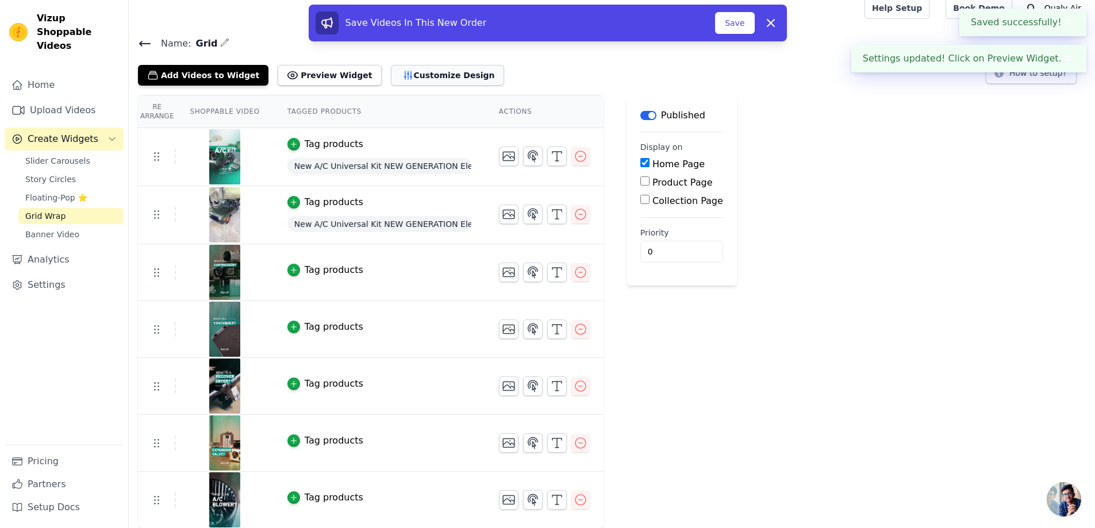
click at [409, 75] on button "Customize Design" at bounding box center [447, 75] width 113 height 21
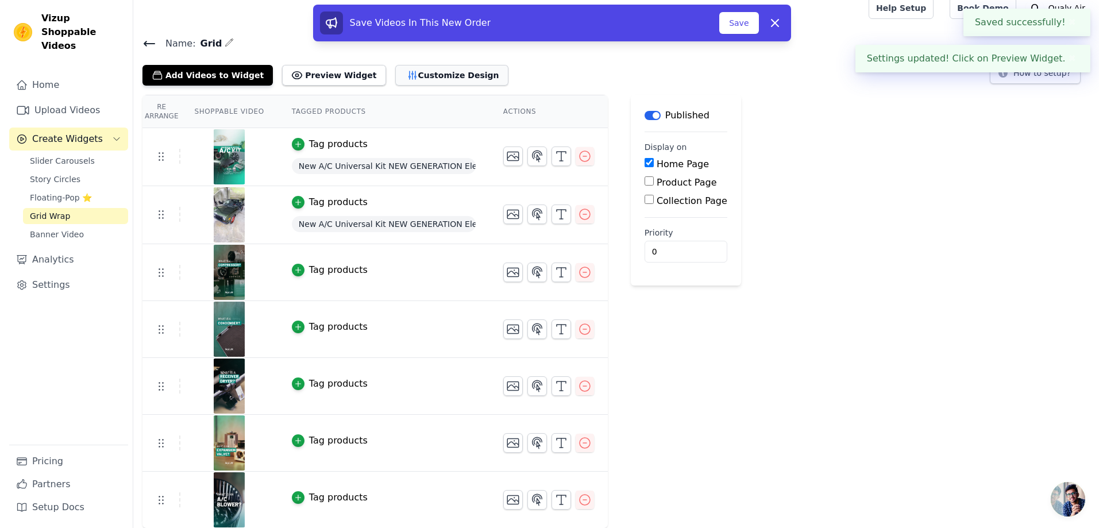
scroll to position [0, 0]
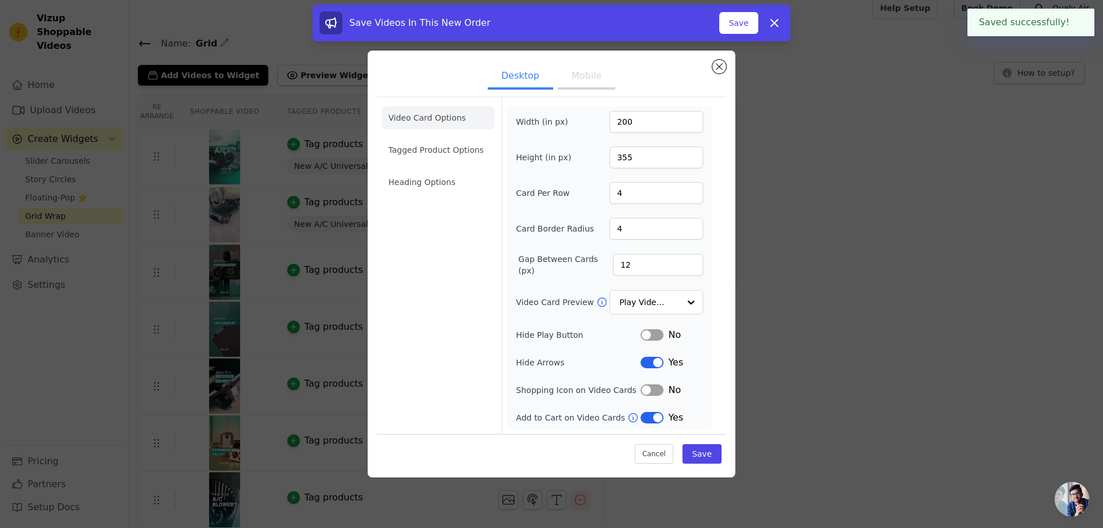
click at [445, 120] on li "Video Card Options" at bounding box center [438, 117] width 113 height 23
click at [445, 118] on li "Video Card Options" at bounding box center [438, 117] width 113 height 23
click at [654, 362] on button "Label" at bounding box center [652, 362] width 23 height 11
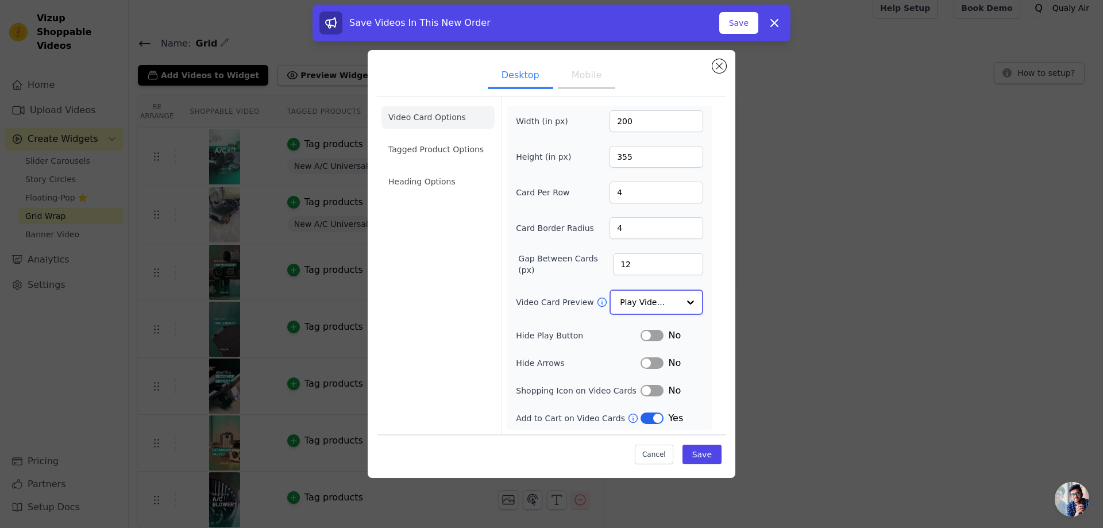
click at [646, 299] on input "Video Card Preview" at bounding box center [649, 302] width 59 height 23
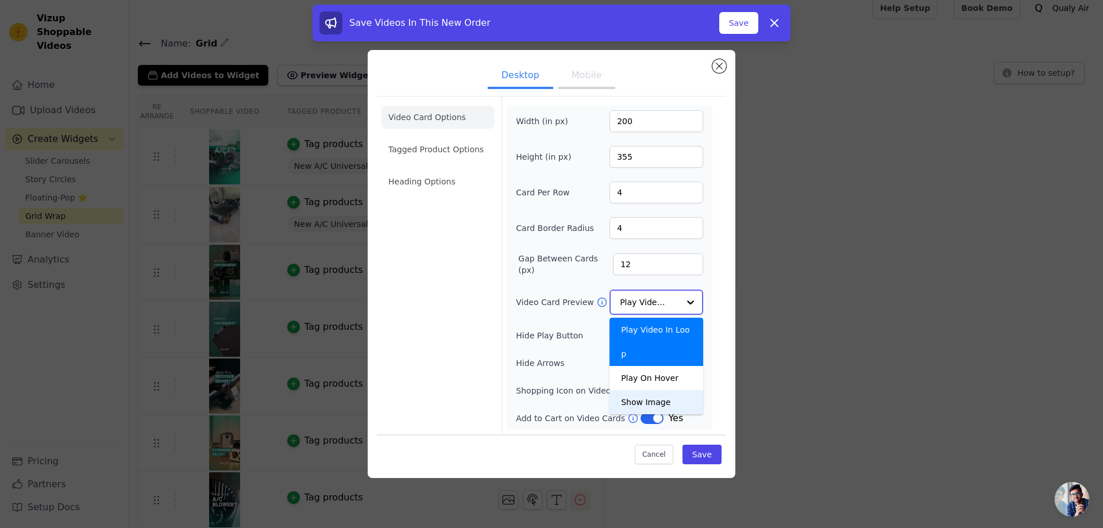
click at [653, 390] on div "Show Image" at bounding box center [657, 402] width 94 height 24
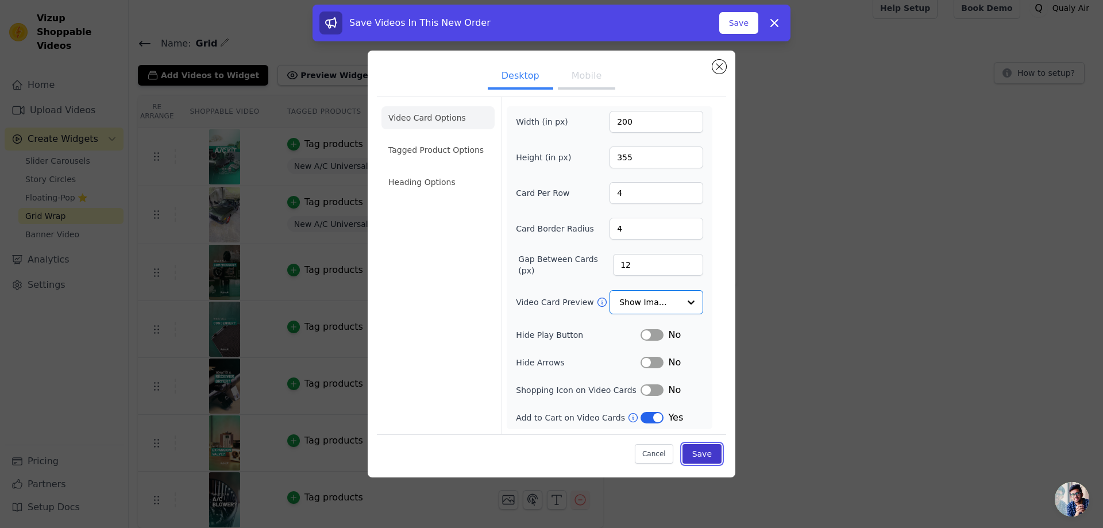
click at [705, 455] on button "Save" at bounding box center [702, 454] width 39 height 20
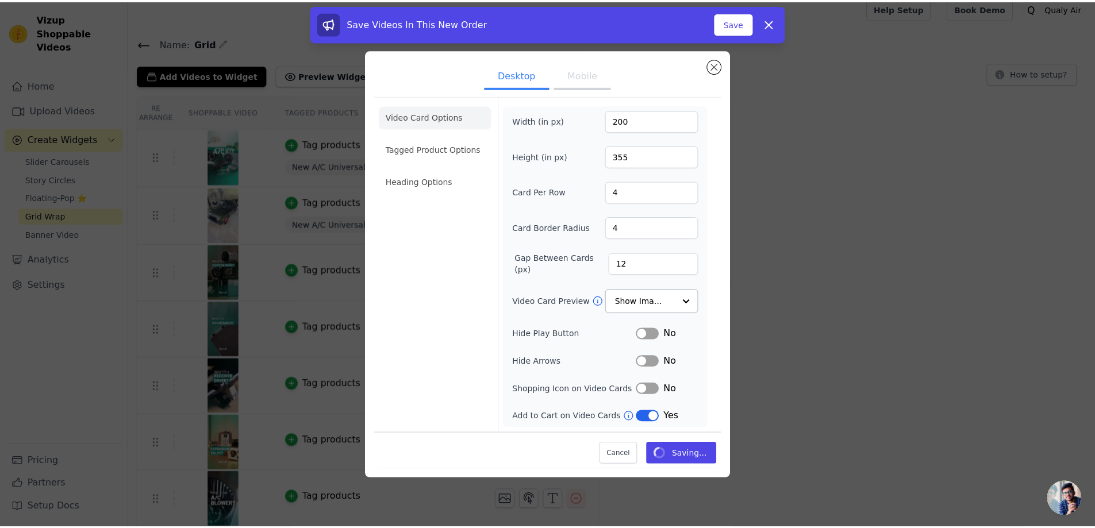
scroll to position [10, 0]
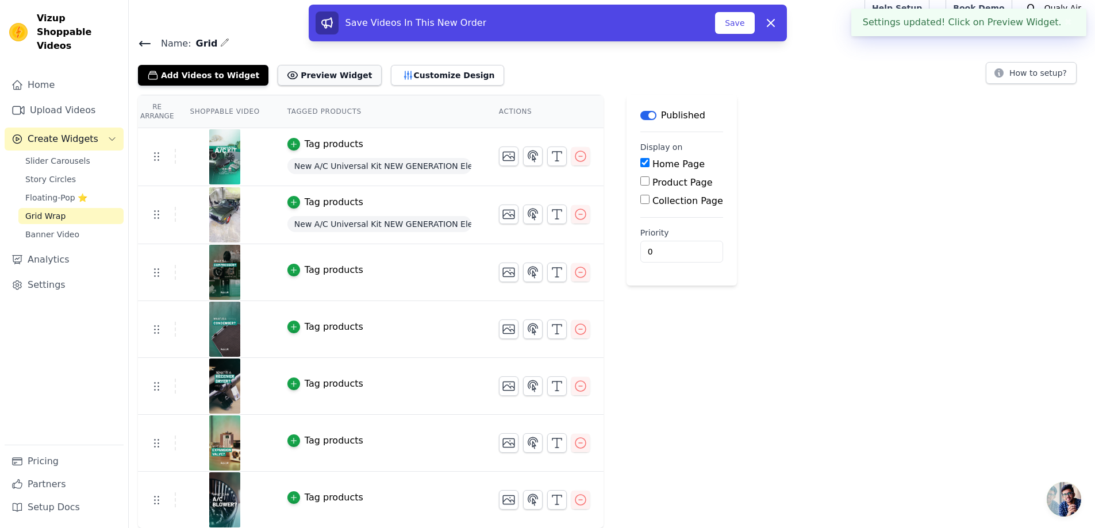
click at [321, 73] on button "Preview Widget" at bounding box center [329, 75] width 103 height 21
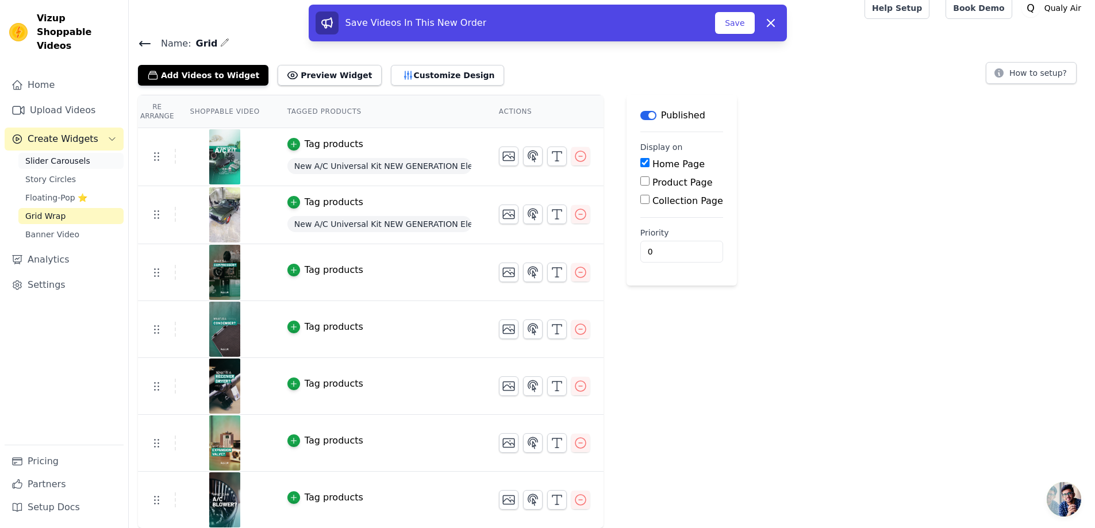
click at [66, 155] on span "Slider Carousels" at bounding box center [57, 160] width 65 height 11
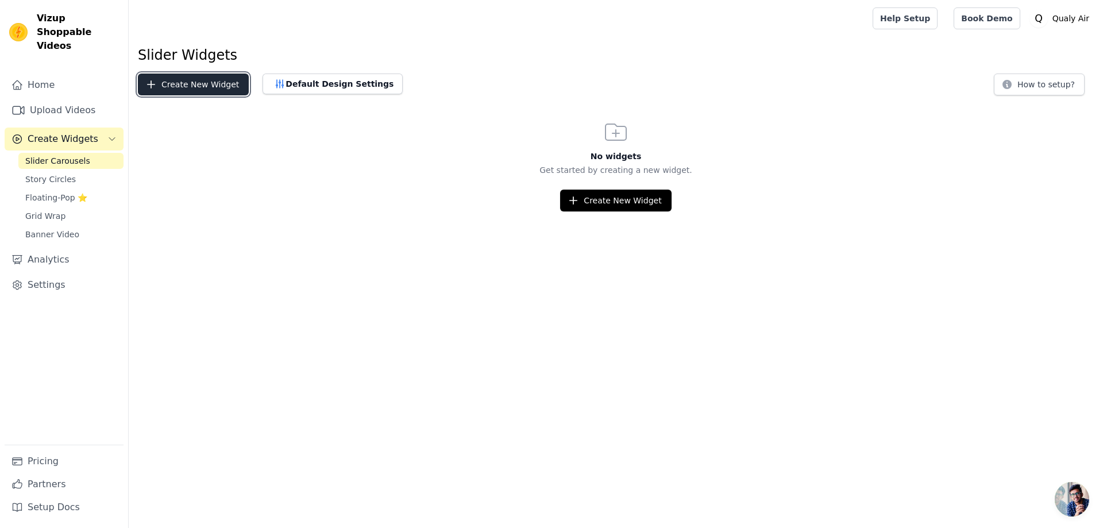
click at [195, 80] on button "Create New Widget" at bounding box center [193, 85] width 111 height 22
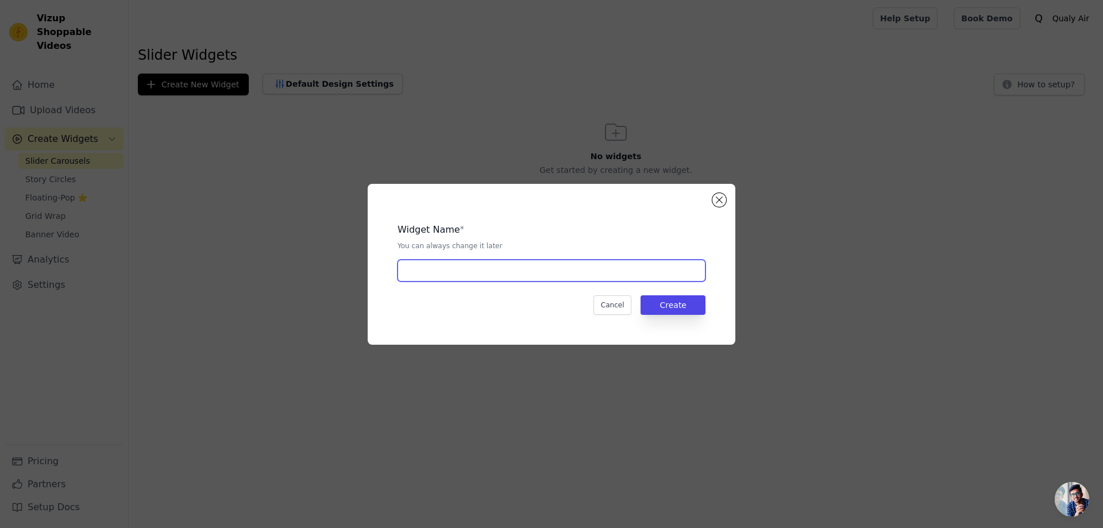
click at [440, 271] on input "text" at bounding box center [552, 271] width 308 height 22
type input "SLIDER PRODUCT"
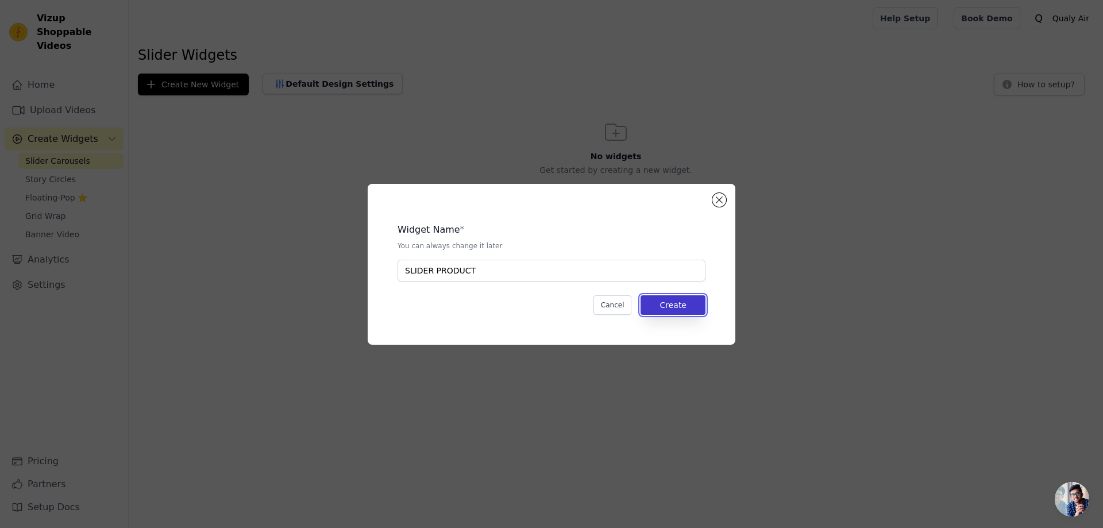
click at [675, 298] on button "Create" at bounding box center [673, 305] width 65 height 20
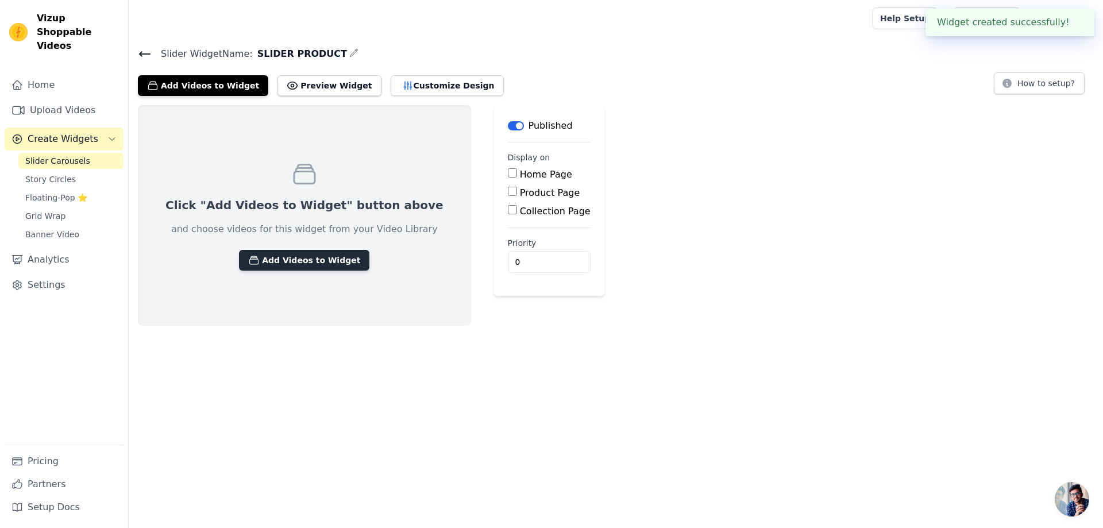
click at [294, 262] on button "Add Videos to Widget" at bounding box center [304, 260] width 130 height 21
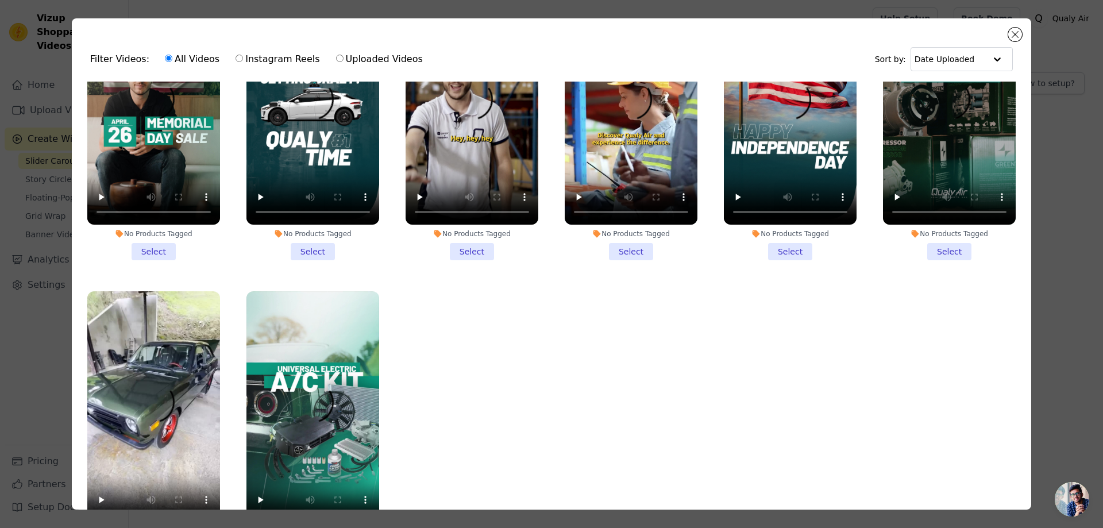
scroll to position [410, 0]
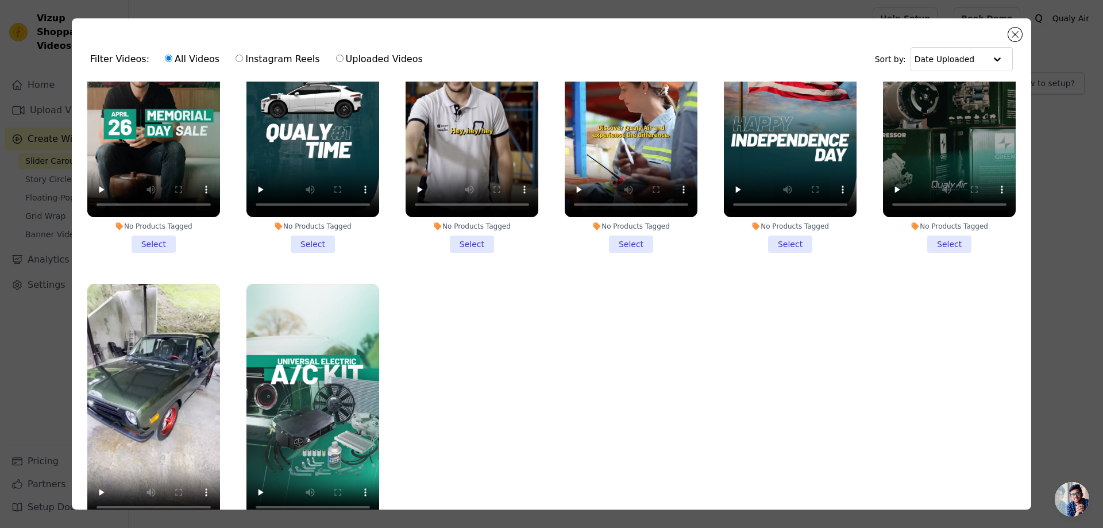
click at [936, 236] on li "No Products Tagged Select" at bounding box center [949, 117] width 133 height 272
click at [0, 0] on input "No Products Tagged Select" at bounding box center [0, 0] width 0 height 0
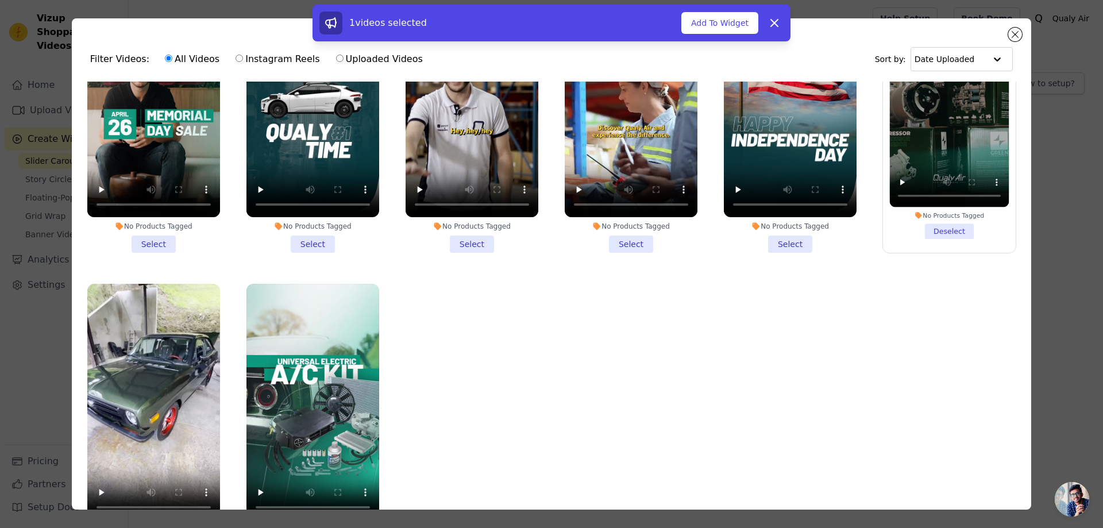
scroll to position [100, 0]
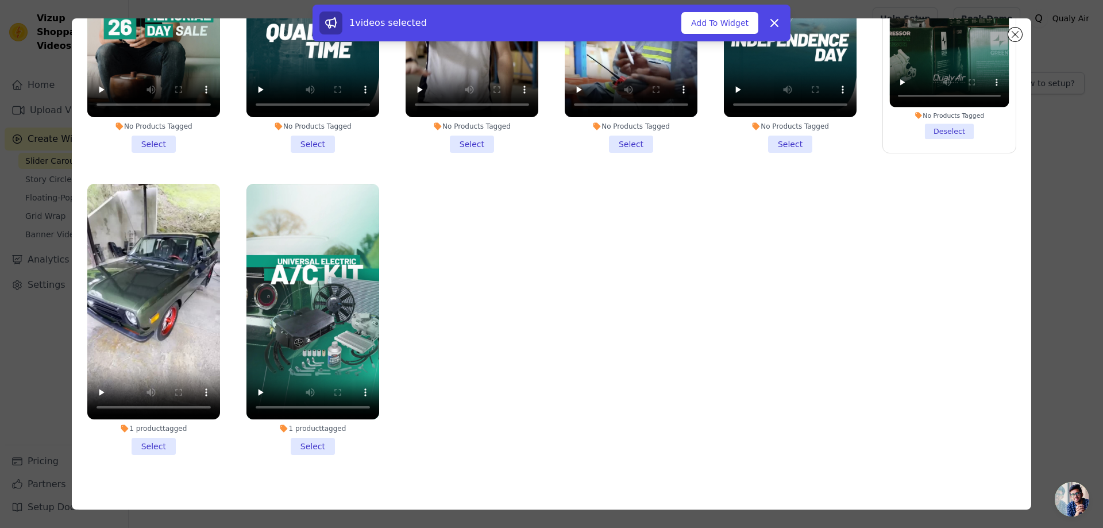
drag, startPoint x: 307, startPoint y: 432, endPoint x: 233, endPoint y: 433, distance: 74.1
click at [307, 432] on li "1 product tagged Select" at bounding box center [313, 320] width 133 height 272
click at [0, 0] on input "1 product tagged Select" at bounding box center [0, 0] width 0 height 0
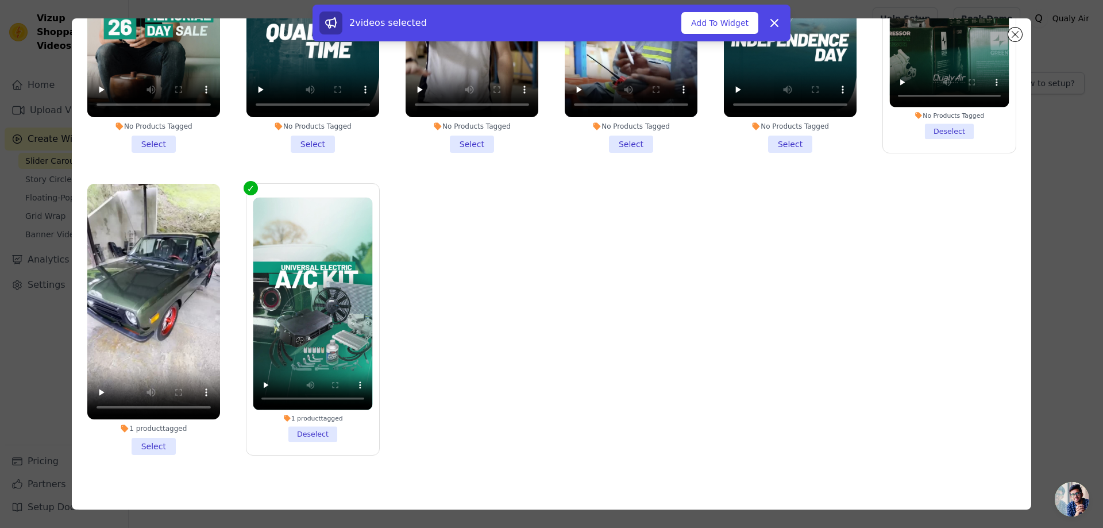
click at [165, 430] on li "1 product tagged Select" at bounding box center [153, 320] width 133 height 272
click at [0, 0] on input "1 product tagged Select" at bounding box center [0, 0] width 0 height 0
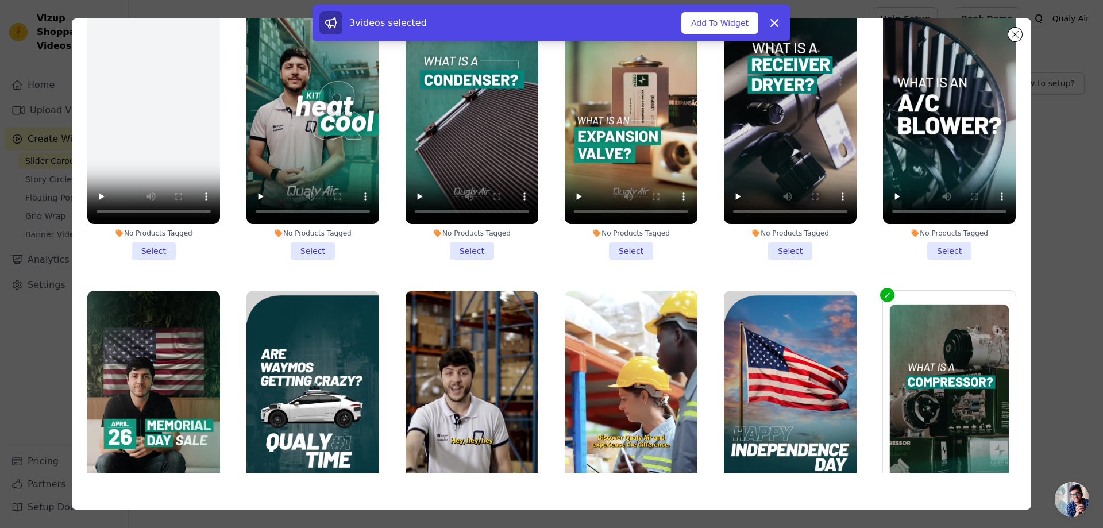
scroll to position [0, 0]
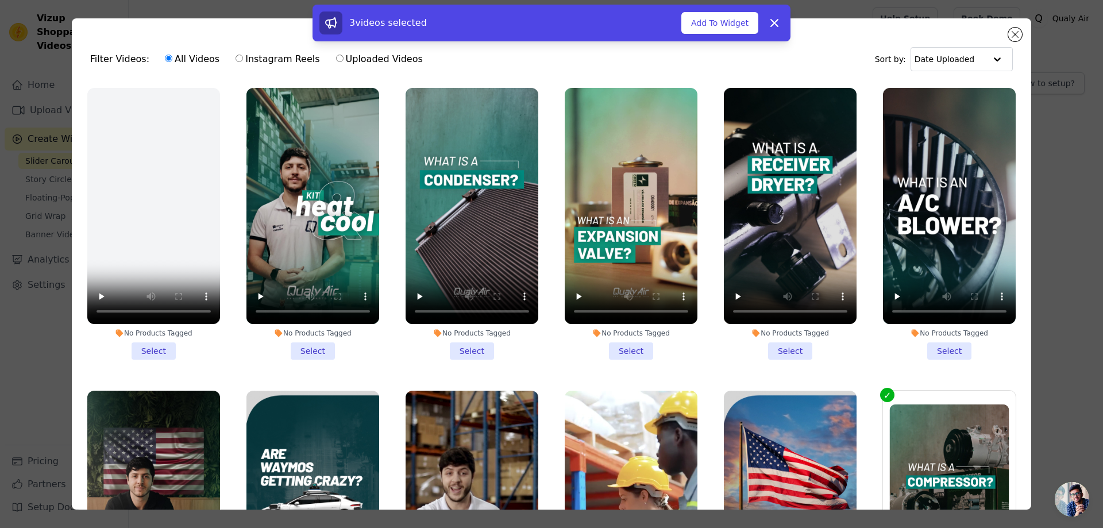
click at [464, 348] on li "No Products Tagged Select" at bounding box center [472, 224] width 133 height 272
click at [0, 0] on input "No Products Tagged Select" at bounding box center [0, 0] width 0 height 0
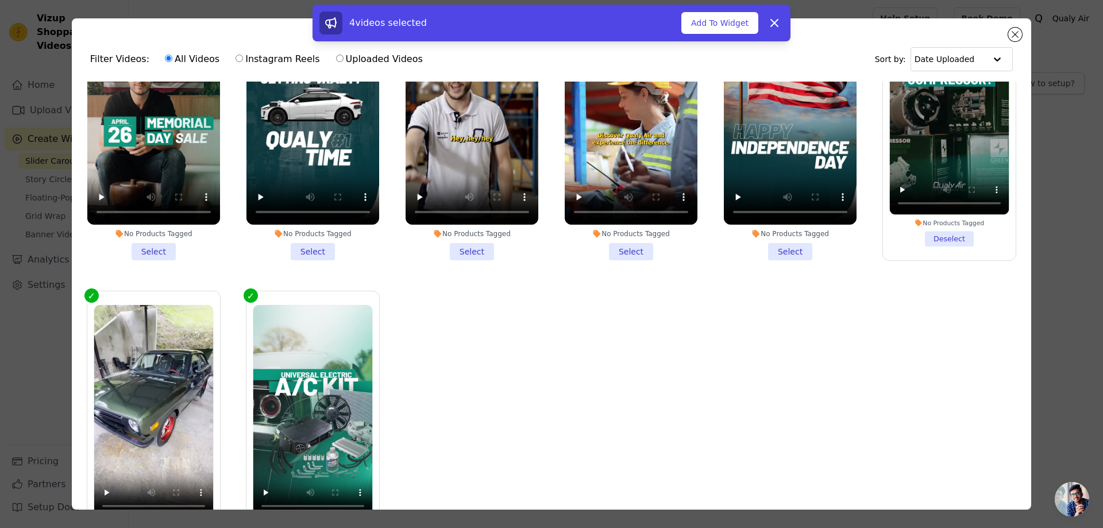
scroll to position [57, 0]
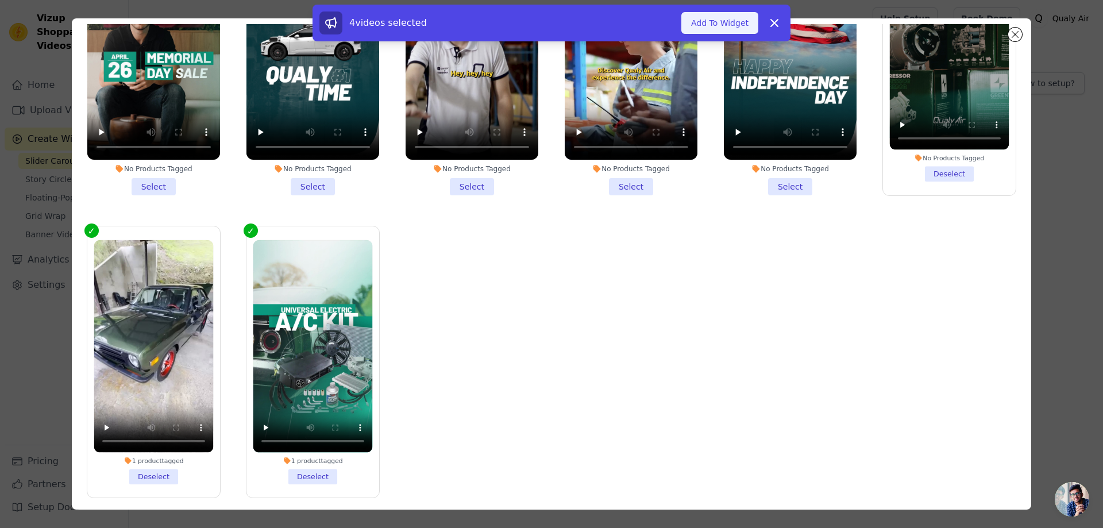
click at [715, 28] on button "Add To Widget" at bounding box center [720, 23] width 77 height 22
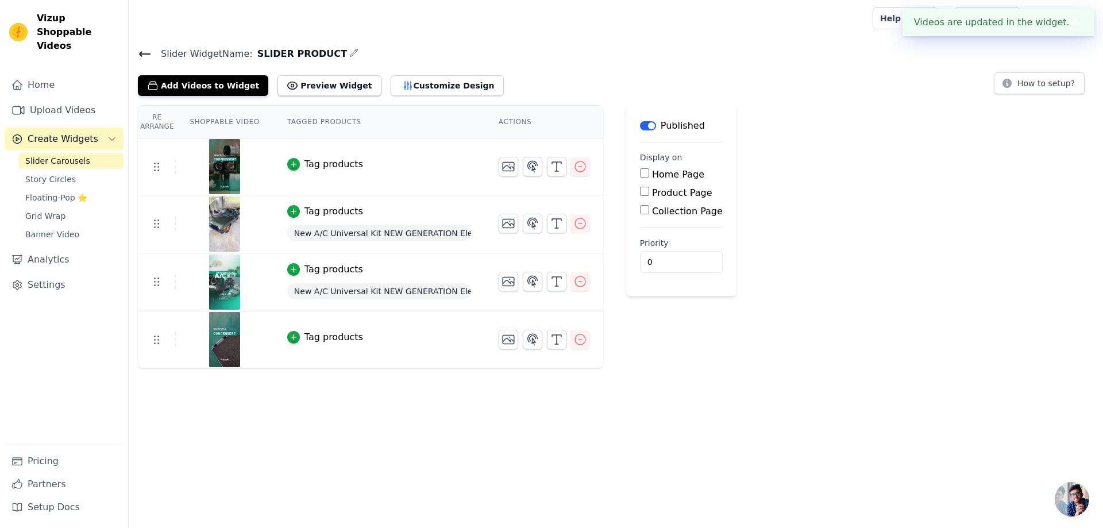
click at [629, 176] on main "Label Published Display on Home Page Product Page Collection Page Priority 0" at bounding box center [681, 200] width 110 height 191
click at [640, 173] on input "Home Page" at bounding box center [644, 172] width 9 height 9
checkbox input "true"
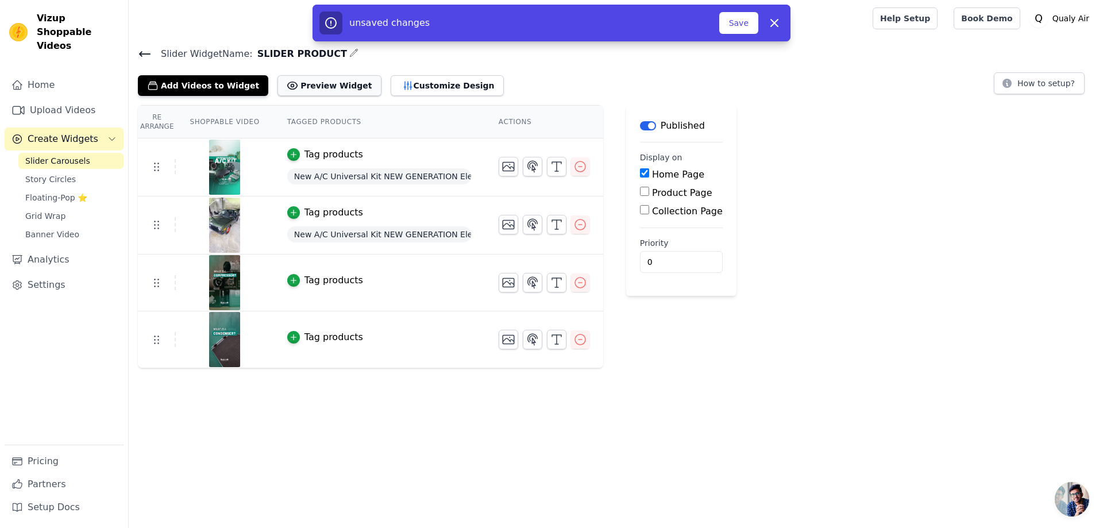
click at [319, 90] on button "Preview Widget" at bounding box center [329, 85] width 103 height 21
click at [425, 79] on button "Customize Design" at bounding box center [447, 85] width 113 height 21
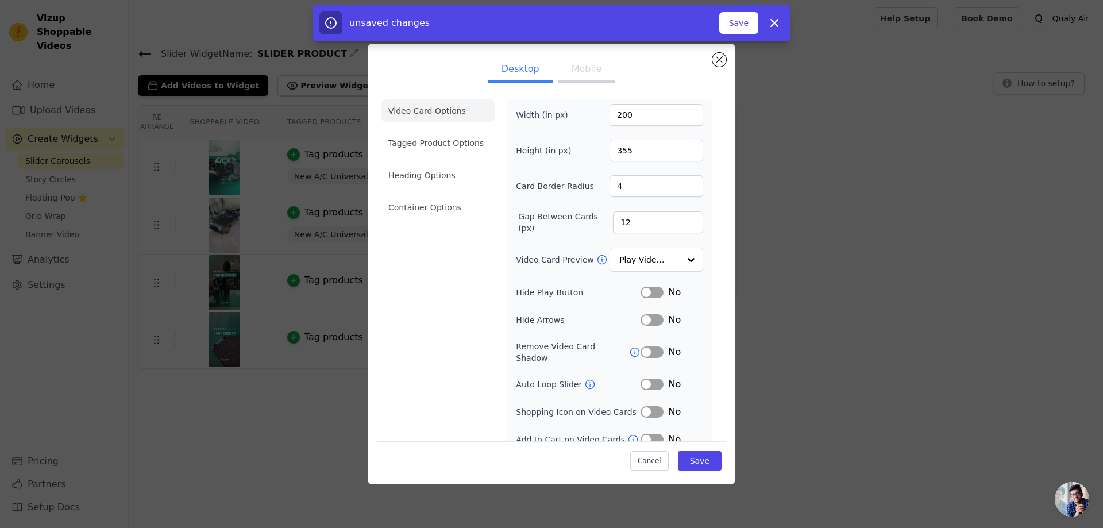
click at [436, 110] on li "Video Card Options" at bounding box center [438, 110] width 113 height 23
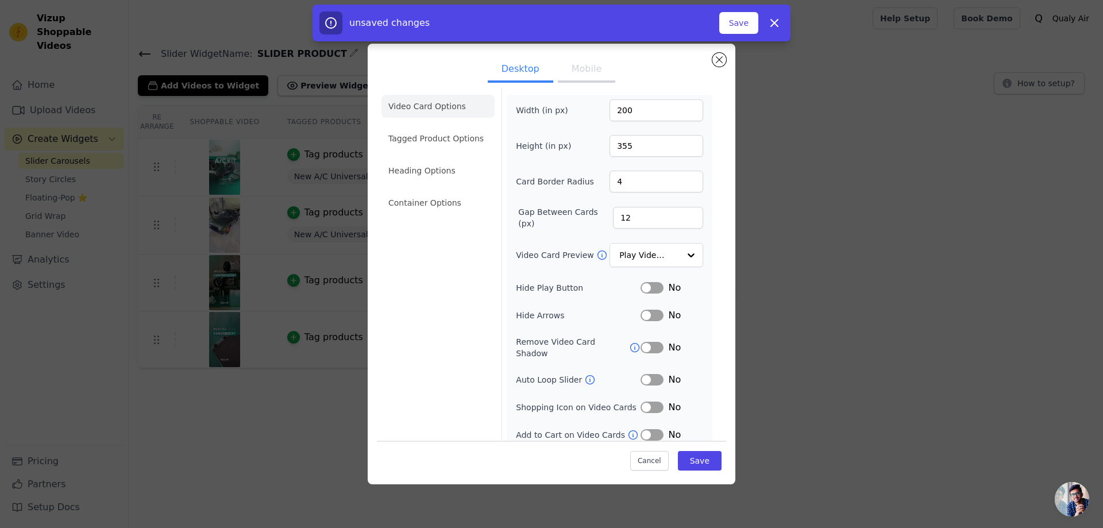
click at [642, 374] on button "Label" at bounding box center [652, 379] width 23 height 11
click at [641, 402] on button "Label" at bounding box center [652, 407] width 23 height 11
click at [641, 429] on button "Label" at bounding box center [652, 434] width 23 height 11
click at [430, 191] on li "Tagged Product Options" at bounding box center [438, 202] width 113 height 23
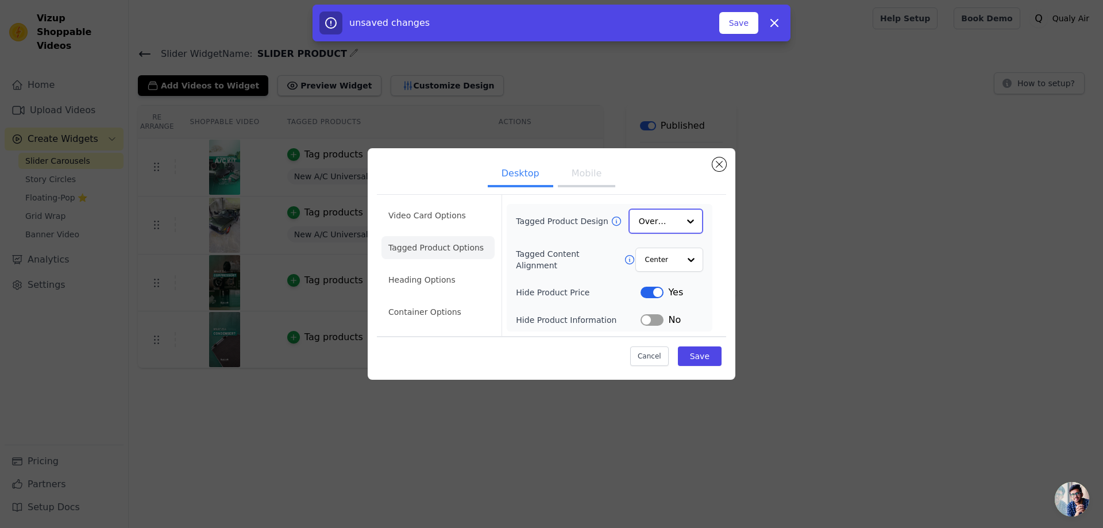
click at [656, 219] on input "Tagged Product Design" at bounding box center [659, 221] width 40 height 23
click at [655, 252] on div "Card" at bounding box center [666, 249] width 75 height 24
click at [652, 291] on button "Label" at bounding box center [652, 291] width 23 height 11
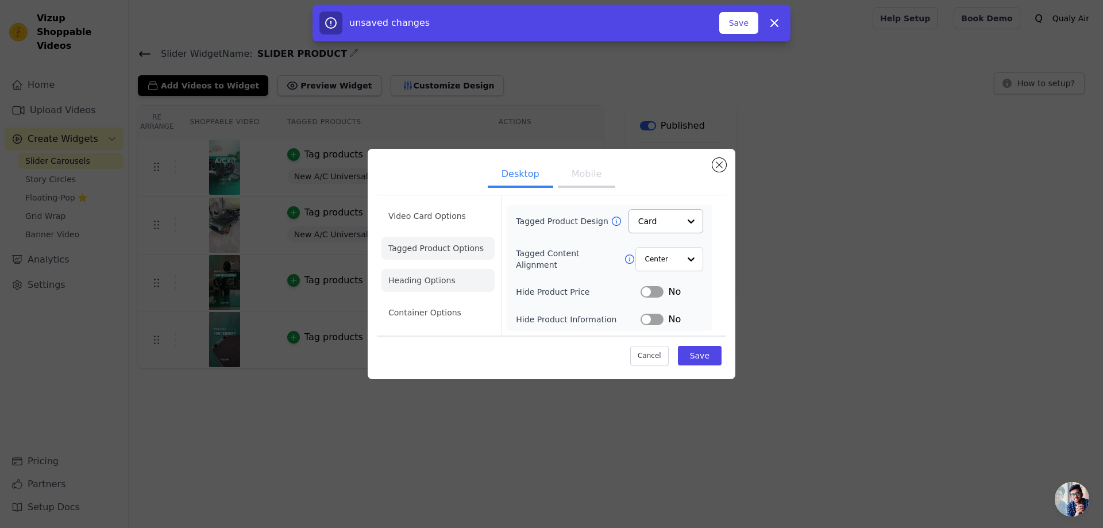
click at [432, 278] on li "Heading Options" at bounding box center [438, 280] width 113 height 23
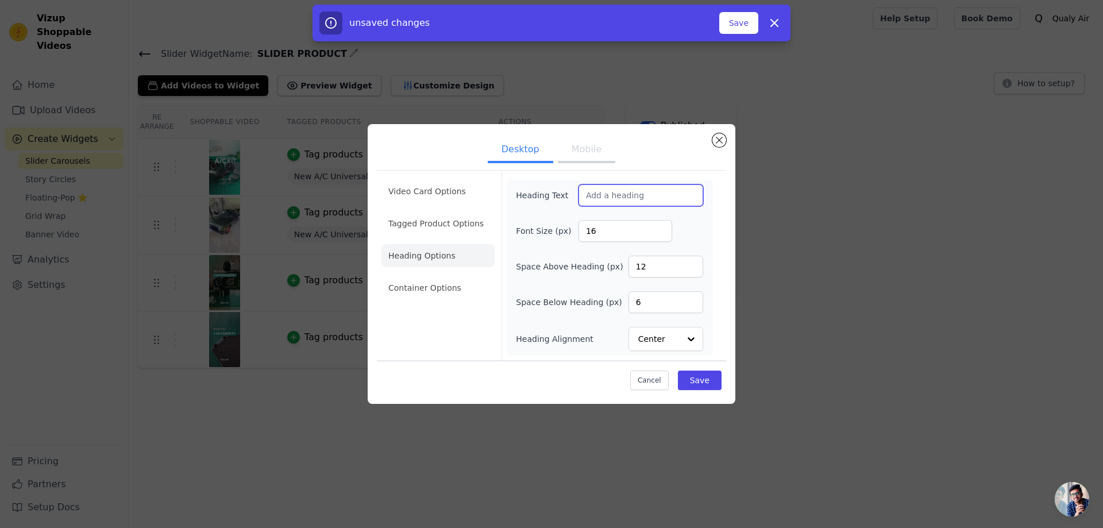
click at [620, 192] on input "Heading Text" at bounding box center [641, 195] width 125 height 22
type input "Knowledge center:"
drag, startPoint x: 695, startPoint y: 386, endPoint x: 448, endPoint y: 298, distance: 262.3
click at [464, 310] on div "Video Card Options Tagged Product Options Heading Options Container Options Hea…" at bounding box center [551, 281] width 349 height 227
click at [442, 290] on li "Container Options" at bounding box center [438, 287] width 113 height 23
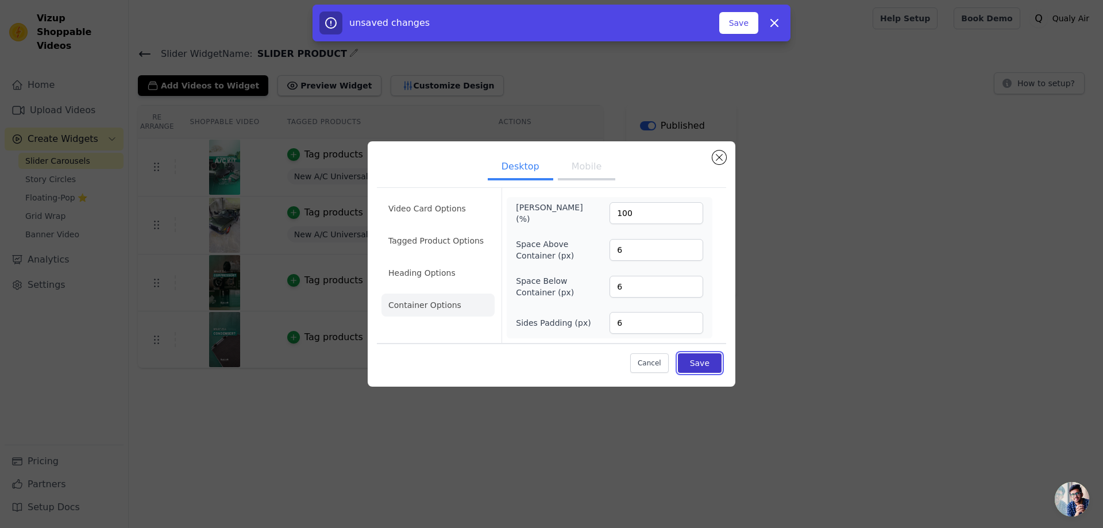
click at [710, 364] on button "Save" at bounding box center [700, 363] width 44 height 20
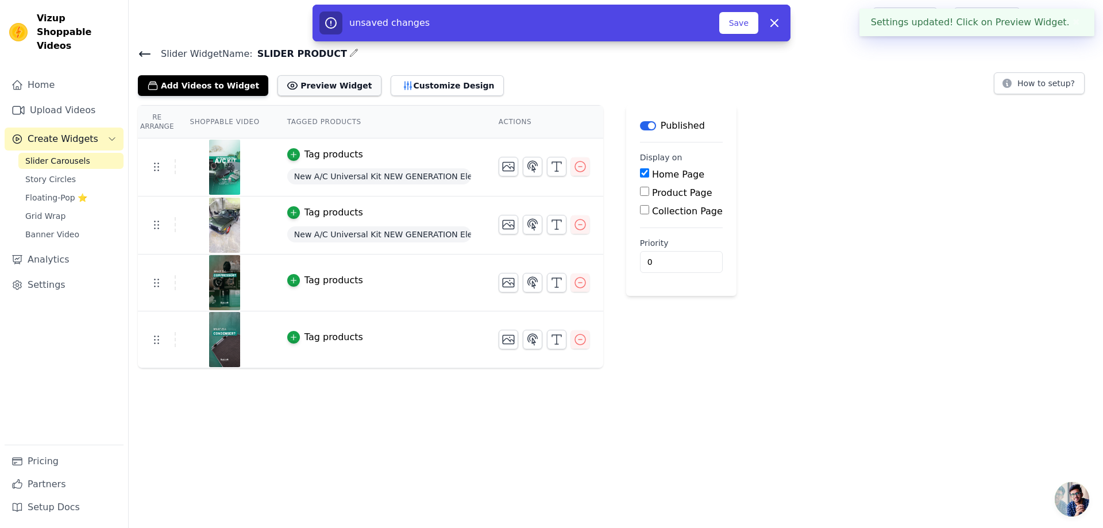
click at [326, 93] on button "Preview Widget" at bounding box center [329, 85] width 103 height 21
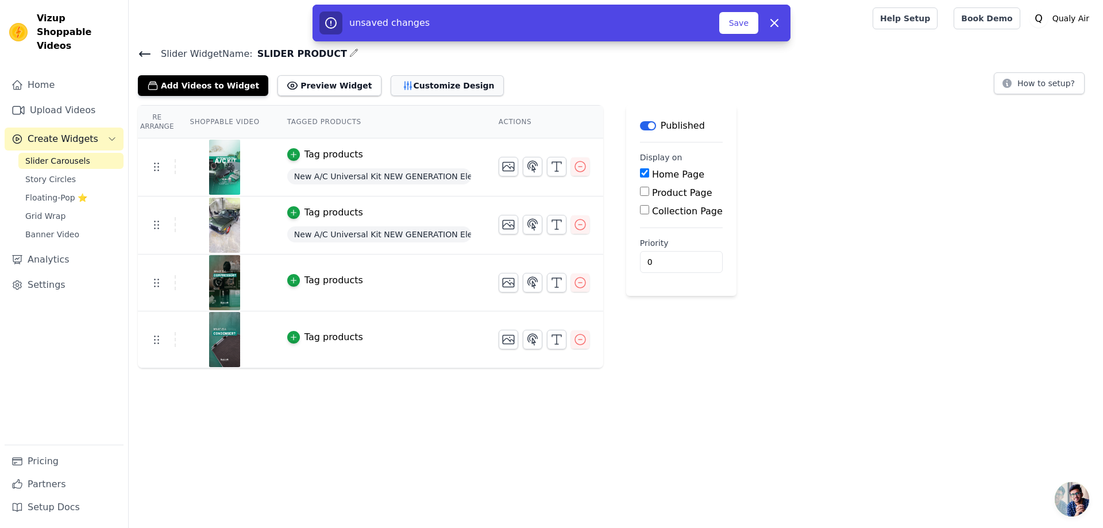
click at [405, 82] on button "Customize Design" at bounding box center [447, 85] width 113 height 21
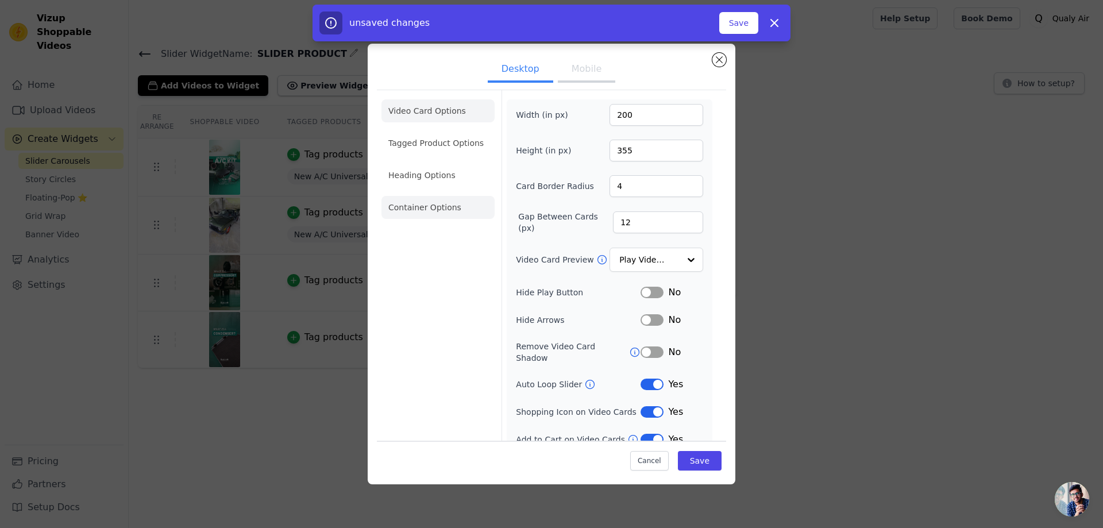
click at [427, 205] on li "Container Options" at bounding box center [438, 207] width 113 height 23
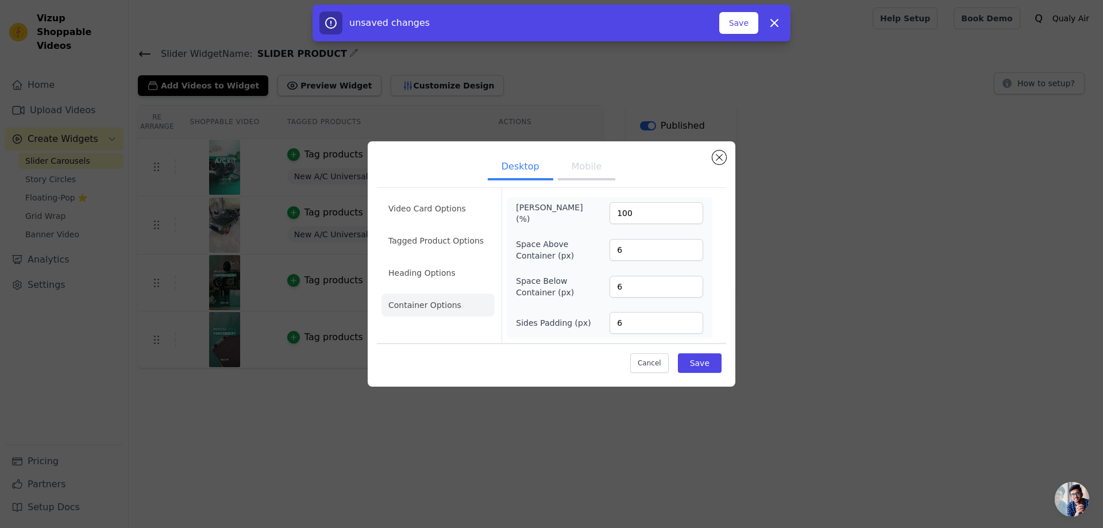
click at [432, 307] on li "Container Options" at bounding box center [438, 305] width 113 height 23
click at [576, 167] on button "Mobile" at bounding box center [586, 167] width 57 height 25
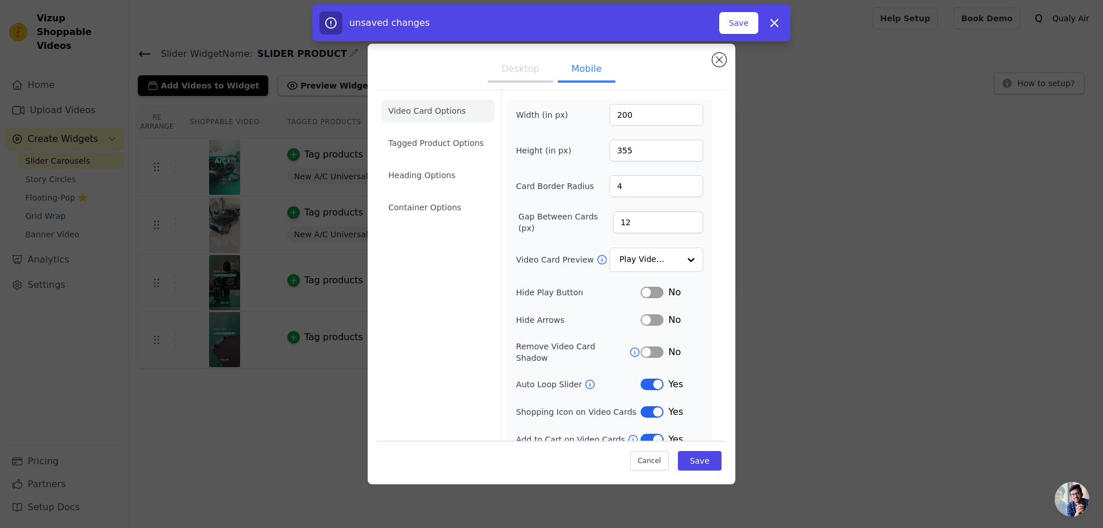
click at [428, 106] on li "Video Card Options" at bounding box center [438, 110] width 113 height 23
click at [427, 196] on li "Tagged Product Options" at bounding box center [438, 207] width 113 height 23
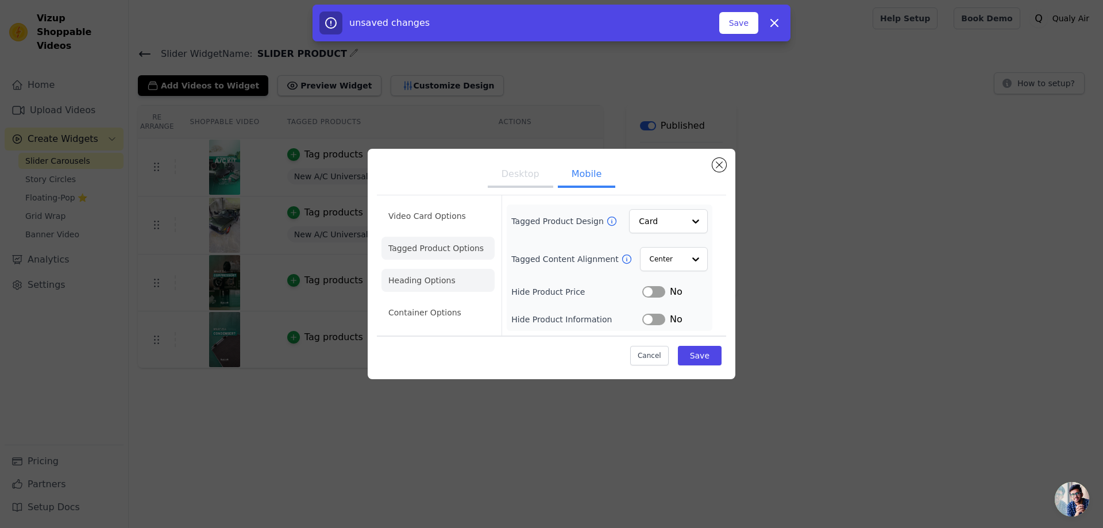
click at [438, 280] on li "Heading Options" at bounding box center [438, 280] width 113 height 23
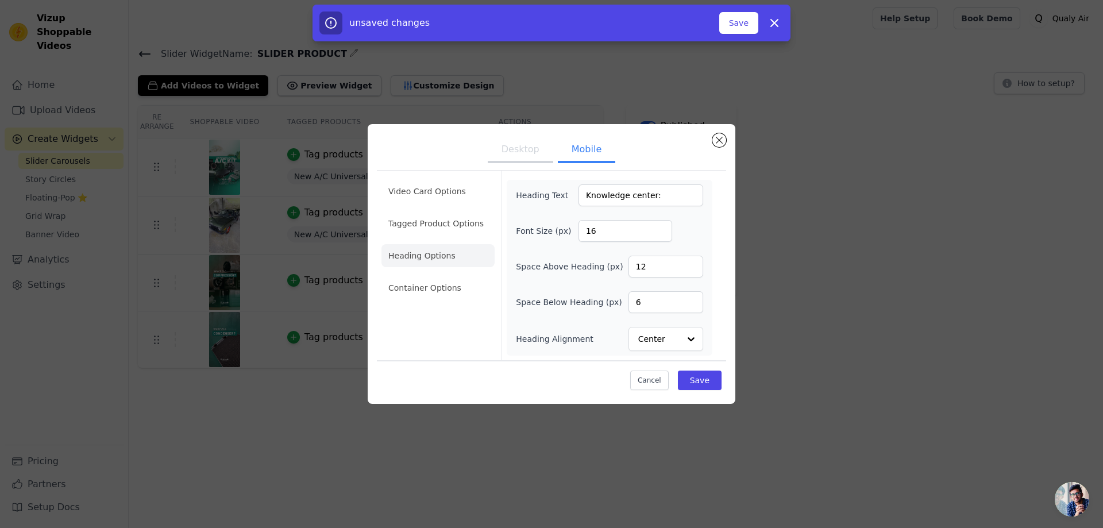
click at [537, 149] on button "Desktop" at bounding box center [521, 150] width 66 height 25
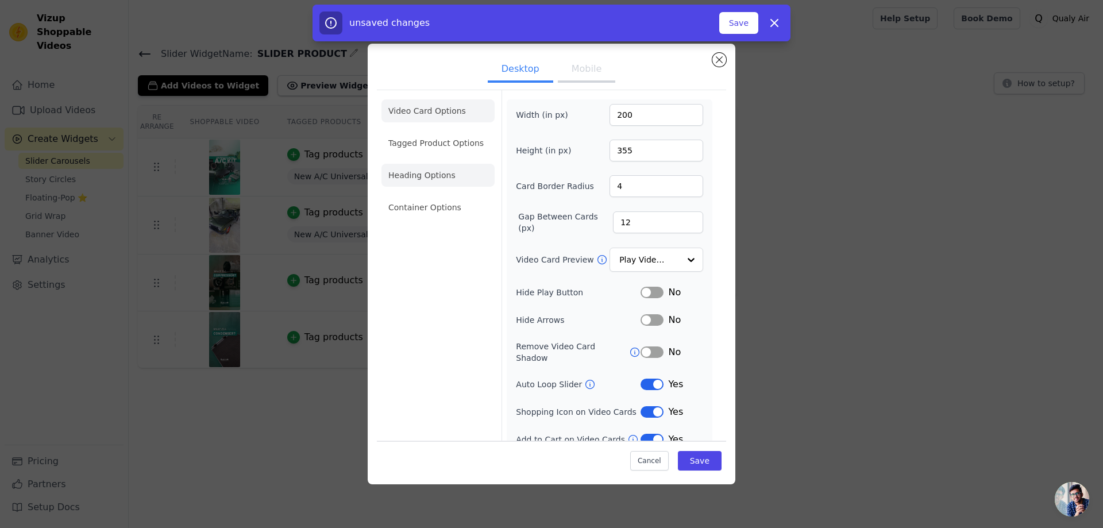
click at [429, 178] on li "Heading Options" at bounding box center [438, 175] width 113 height 23
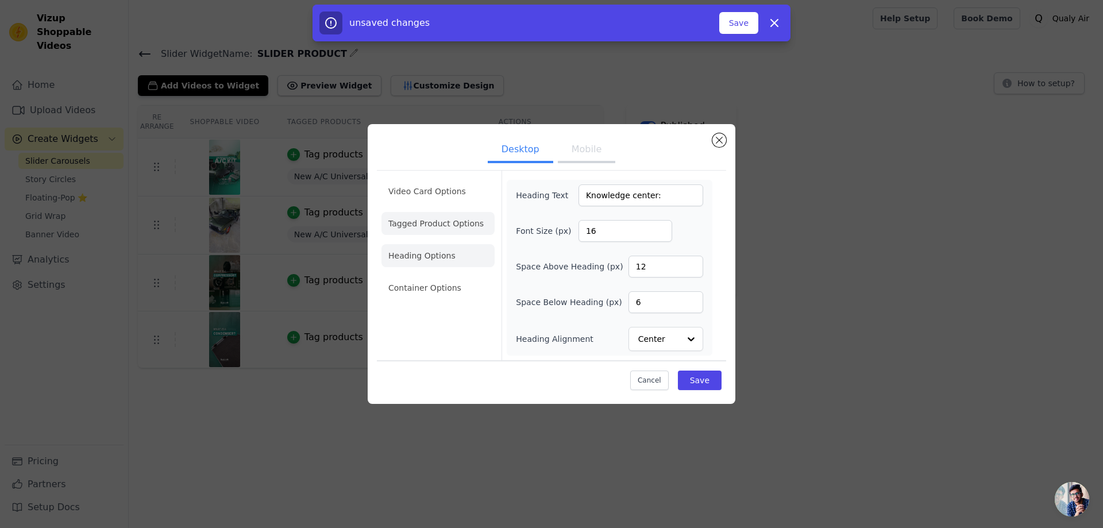
click at [428, 276] on li "Tagged Product Options" at bounding box center [438, 287] width 113 height 23
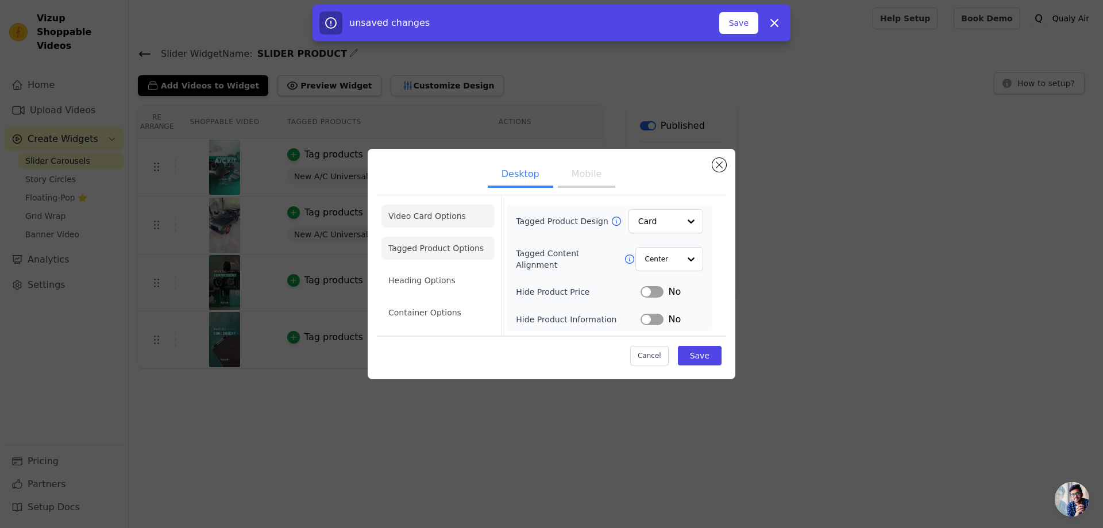
click at [425, 237] on li "Video Card Options" at bounding box center [438, 248] width 113 height 23
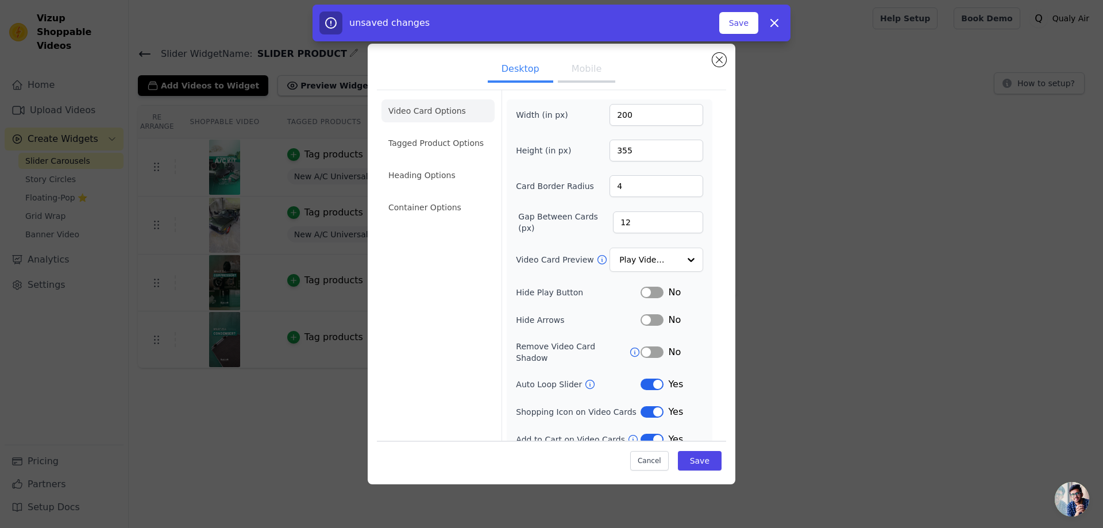
click at [436, 220] on ul "Video Card Options Tagged Product Options Heading Options Container Options" at bounding box center [438, 159] width 113 height 129
click at [438, 202] on li "Container Options" at bounding box center [438, 207] width 113 height 23
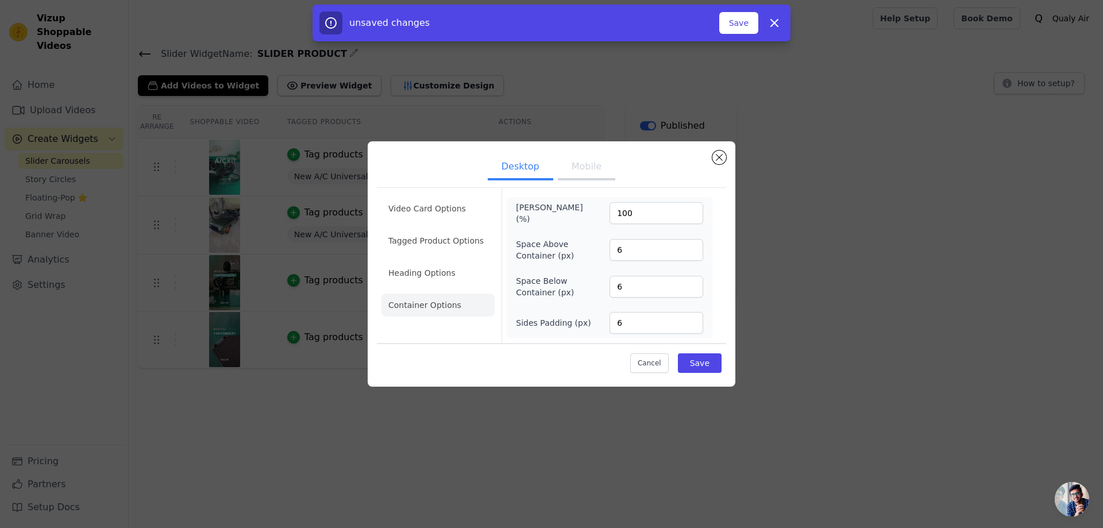
click at [580, 164] on button "Mobile" at bounding box center [586, 167] width 57 height 25
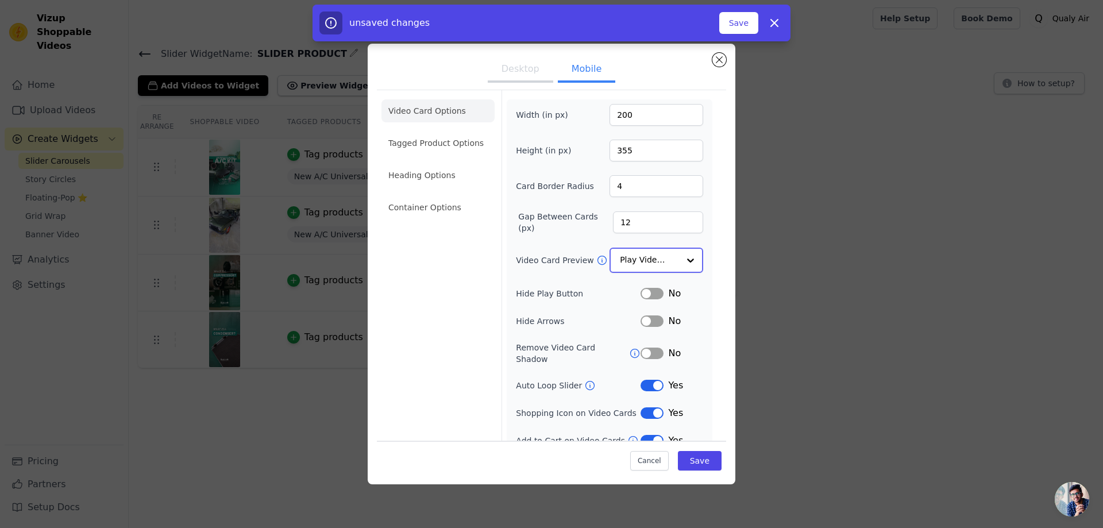
click at [633, 253] on input "Video Card Preview" at bounding box center [649, 260] width 59 height 23
click at [569, 250] on div "Video Card Preview Play Video In Loop" at bounding box center [609, 260] width 187 height 24
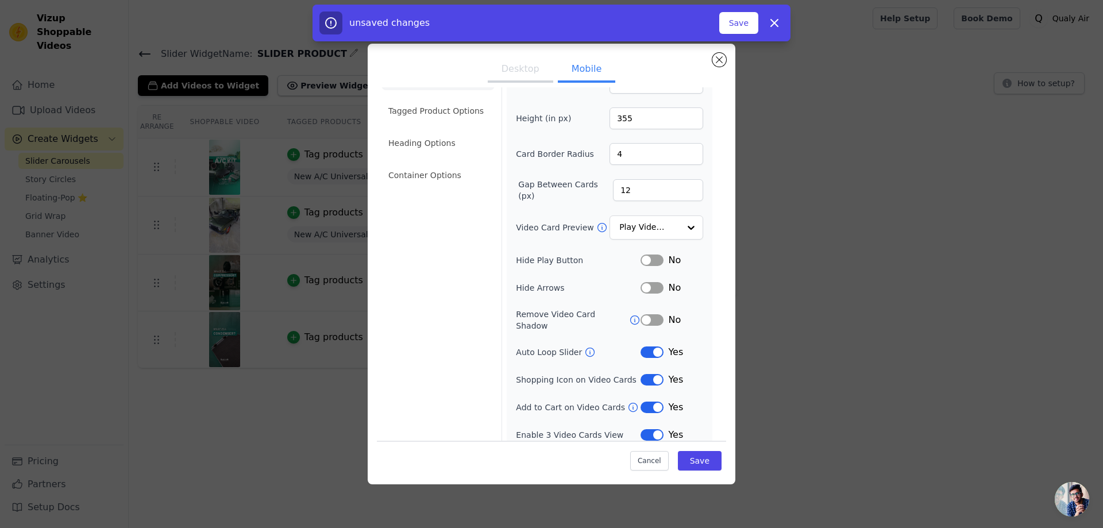
click at [647, 347] on button "Label" at bounding box center [652, 352] width 23 height 11
drag, startPoint x: 697, startPoint y: 456, endPoint x: 653, endPoint y: 401, distance: 70.8
click at [653, 401] on div "Video Card Options Tagged Product Options Heading Options Container Options Wid…" at bounding box center [551, 270] width 349 height 430
click at [651, 402] on button "Label" at bounding box center [652, 407] width 23 height 11
click at [695, 459] on button "Save" at bounding box center [700, 461] width 44 height 20
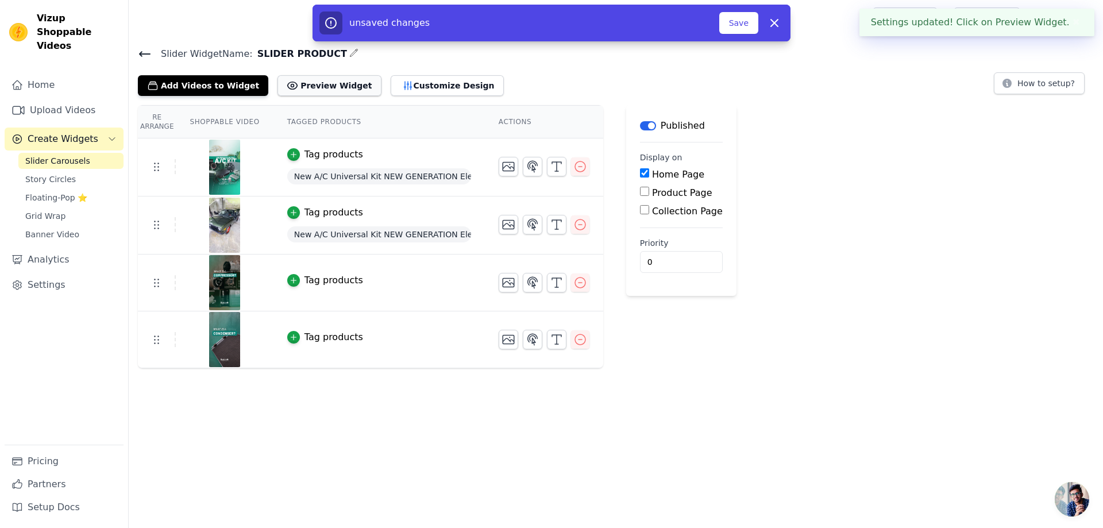
click at [322, 89] on button "Preview Widget" at bounding box center [329, 85] width 103 height 21
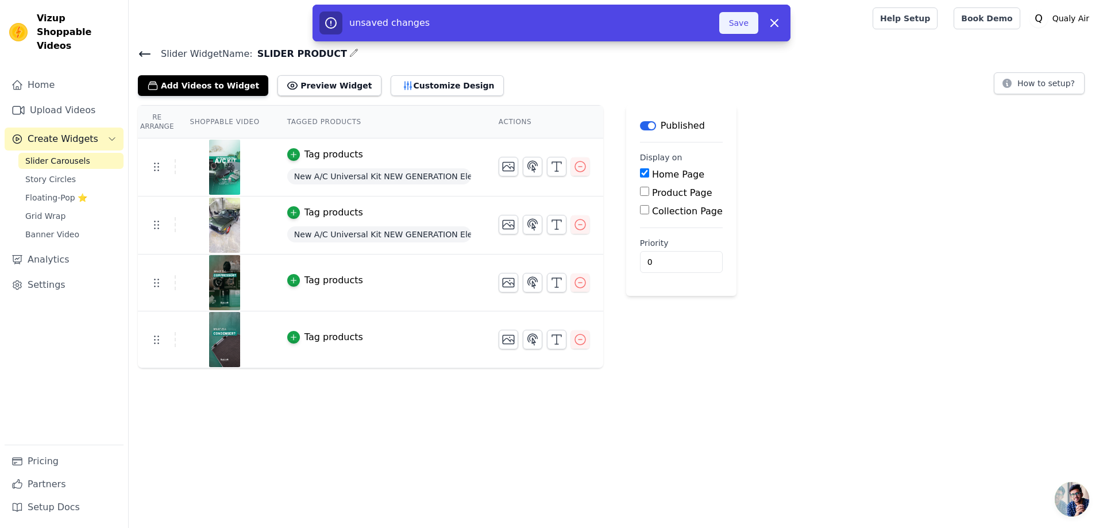
click at [738, 23] on button "Save" at bounding box center [738, 23] width 39 height 22
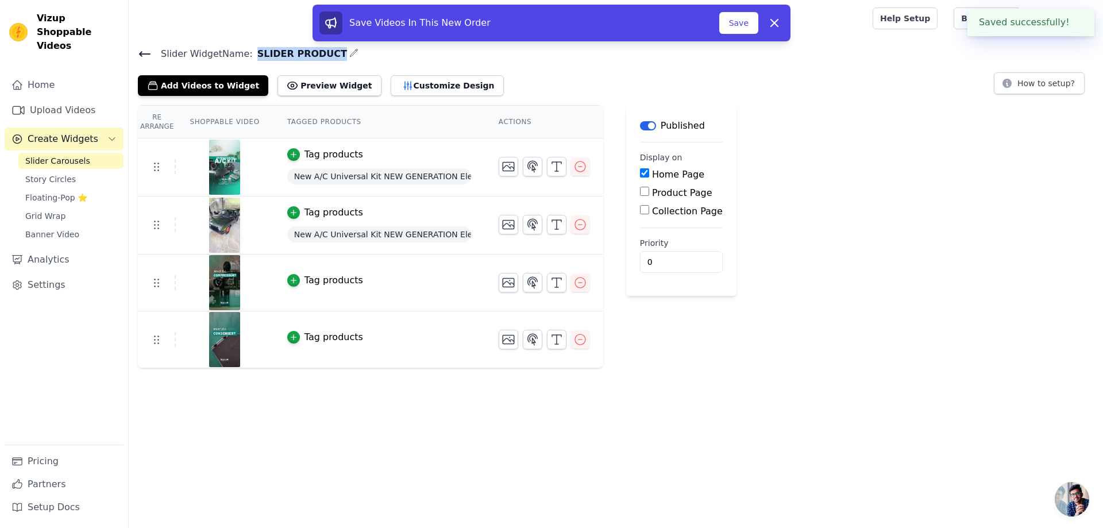
drag, startPoint x: 249, startPoint y: 53, endPoint x: 317, endPoint y: 49, distance: 67.9
click at [322, 49] on span "SLIDER PRODUCT" at bounding box center [300, 54] width 94 height 14
copy span "SLIDER PRODUCT"
click at [436, 82] on button "Customize Design" at bounding box center [447, 85] width 113 height 21
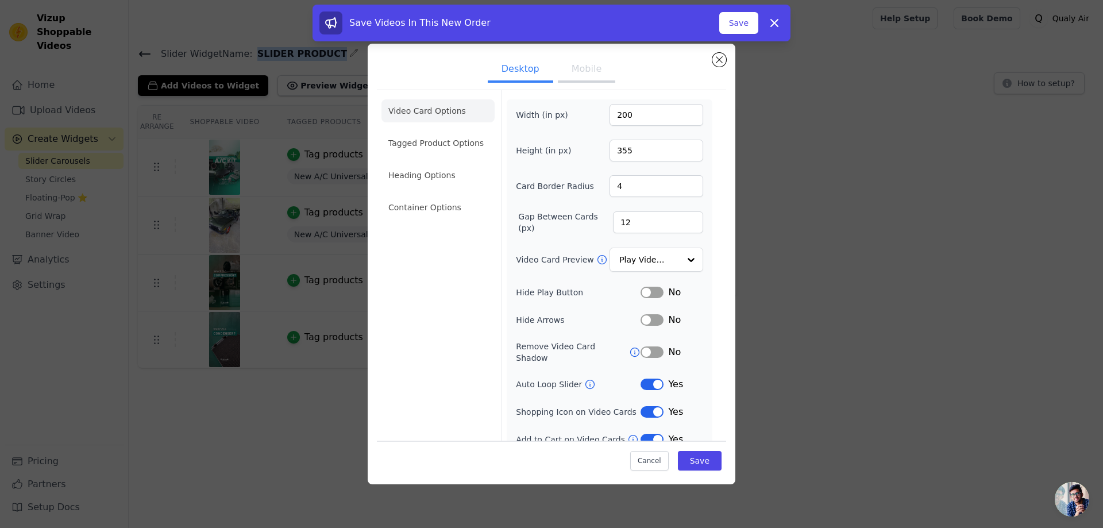
scroll to position [5, 0]
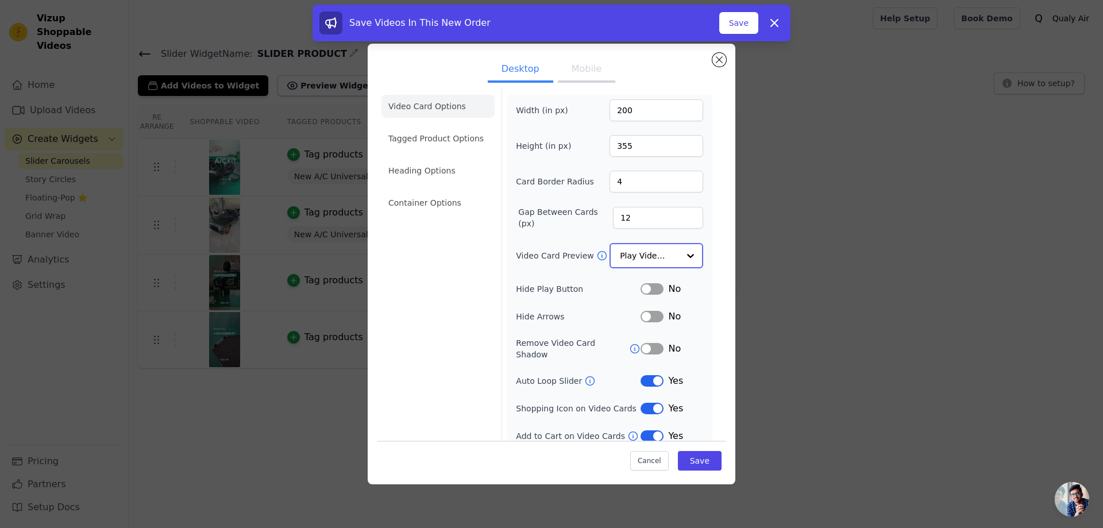
click at [637, 257] on input "Video Card Preview" at bounding box center [649, 255] width 59 height 23
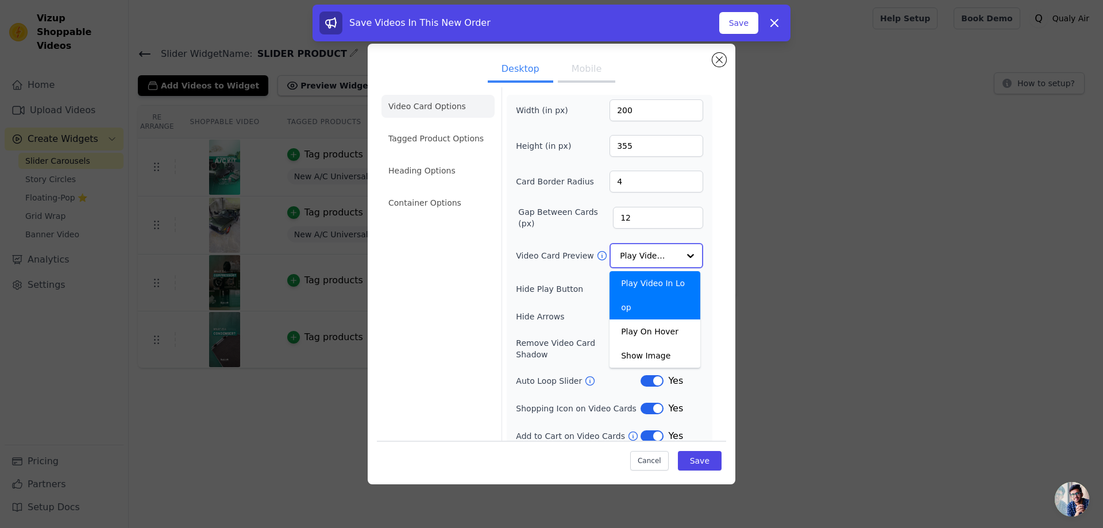
click at [638, 252] on input "Video Card Preview" at bounding box center [649, 255] width 59 height 23
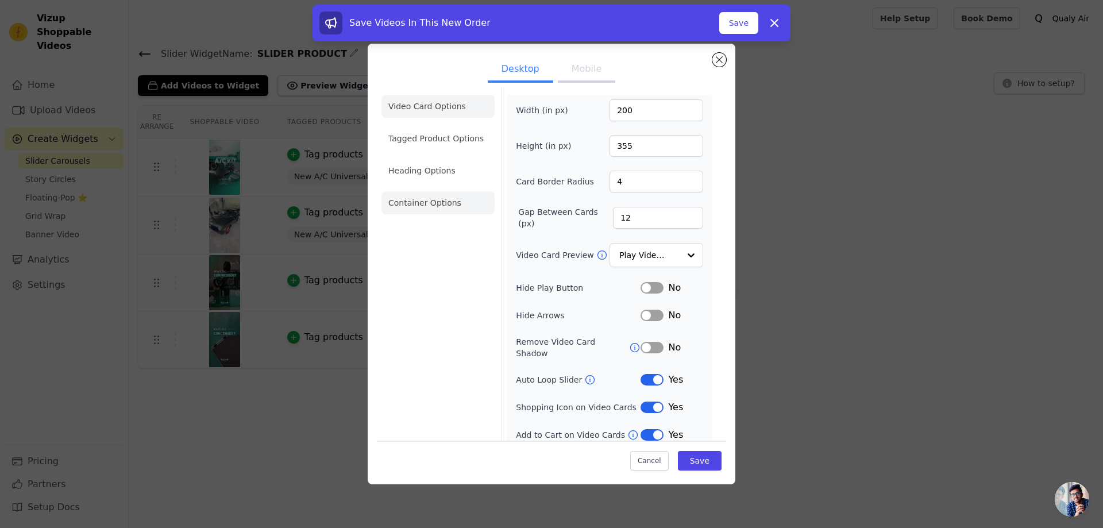
click at [434, 202] on li "Container Options" at bounding box center [438, 202] width 113 height 23
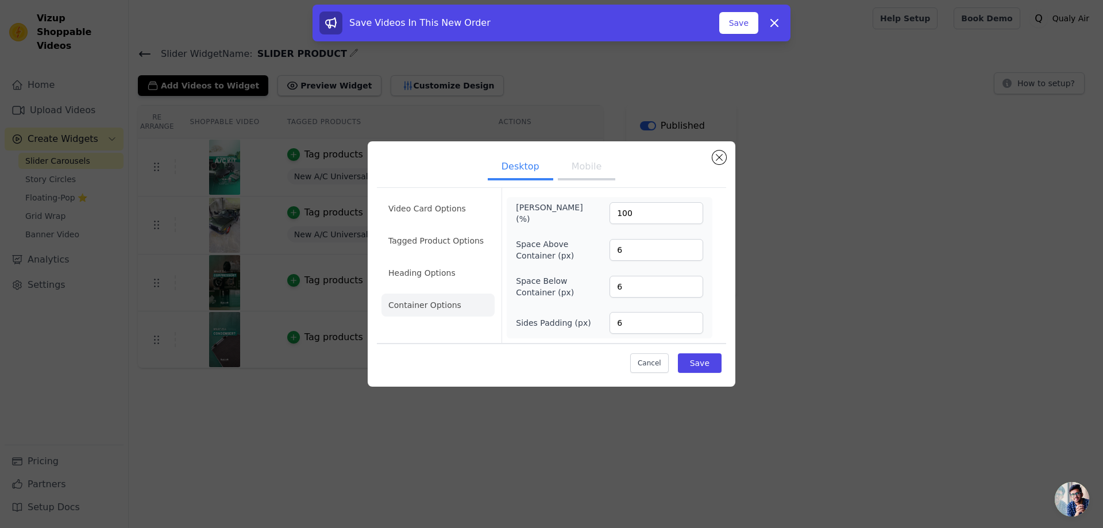
click at [432, 301] on li "Container Options" at bounding box center [438, 305] width 113 height 23
click at [433, 283] on li "Heading Options" at bounding box center [438, 272] width 113 height 23
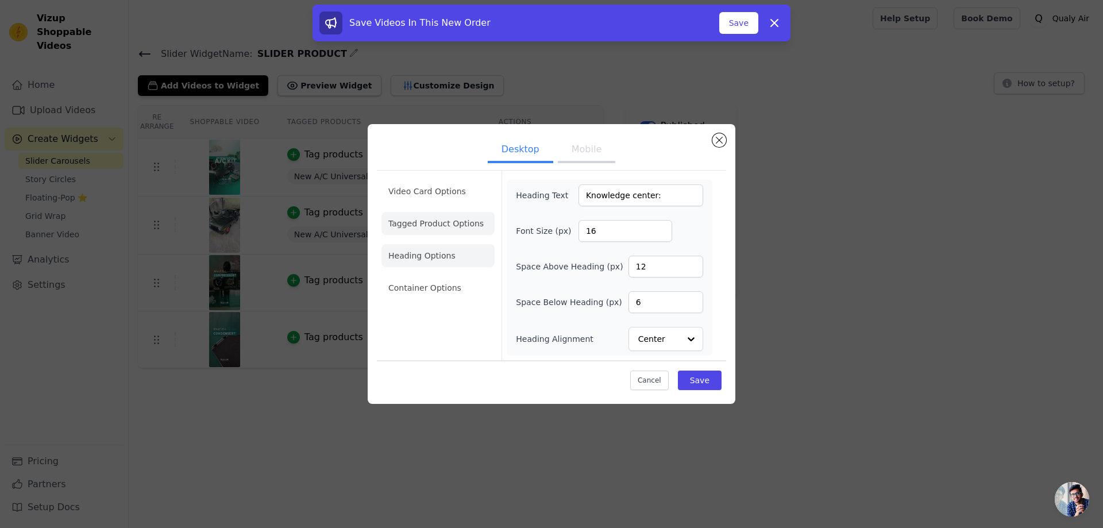
click at [433, 276] on li "Tagged Product Options" at bounding box center [438, 287] width 113 height 23
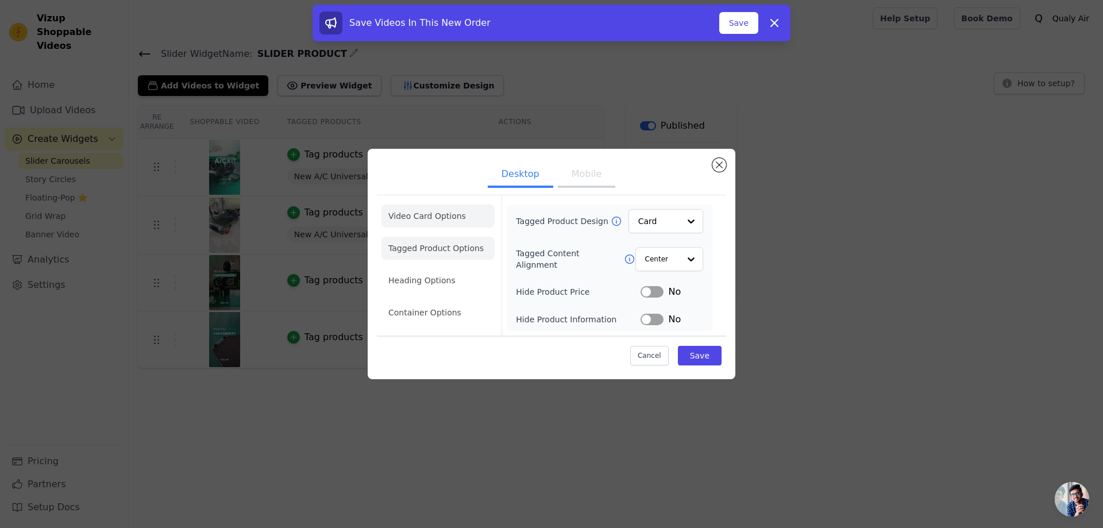
click at [437, 237] on li "Video Card Options" at bounding box center [438, 248] width 113 height 23
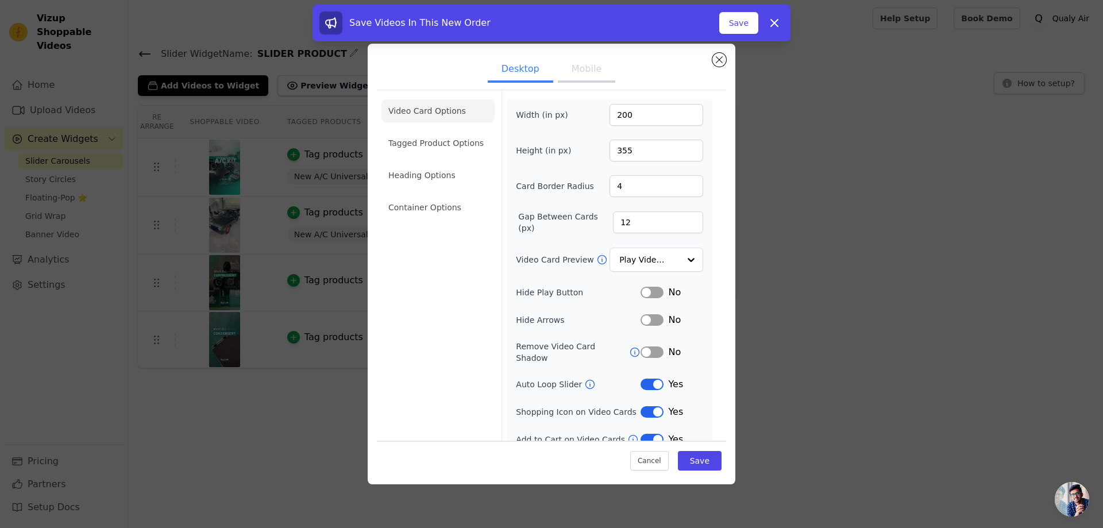
click at [421, 117] on li "Video Card Options" at bounding box center [438, 110] width 113 height 23
click at [424, 116] on li "Video Card Options" at bounding box center [438, 110] width 113 height 23
click at [560, 76] on button "Mobile" at bounding box center [586, 69] width 57 height 25
click at [532, 72] on button "Desktop" at bounding box center [521, 69] width 66 height 25
click at [432, 196] on li "Tagged Product Options" at bounding box center [438, 207] width 113 height 23
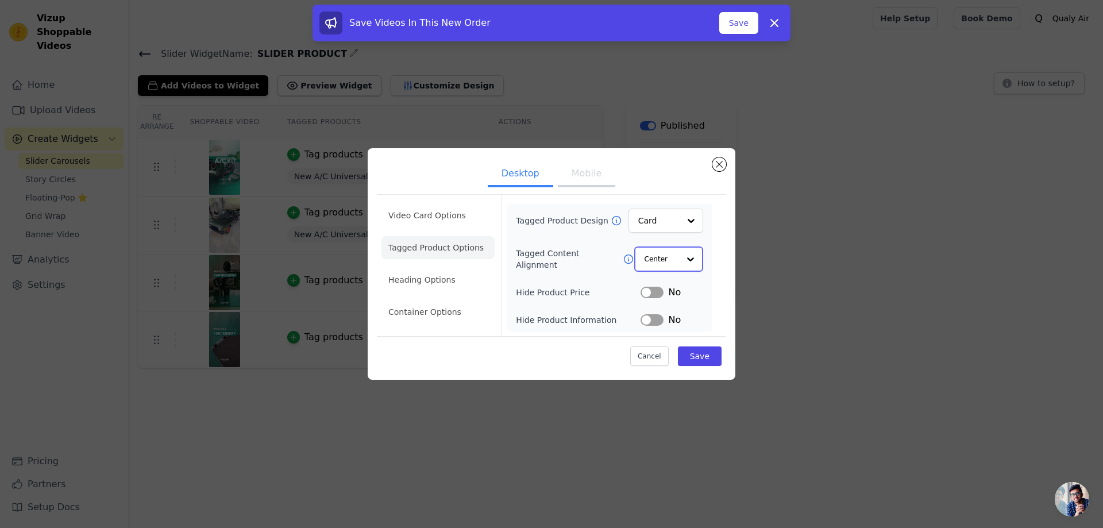
click at [666, 251] on input "Tagged Content Alignment" at bounding box center [662, 259] width 34 height 23
click at [433, 245] on li "Tagged Product Options" at bounding box center [438, 248] width 113 height 23
click at [435, 279] on li "Heading Options" at bounding box center [438, 280] width 113 height 23
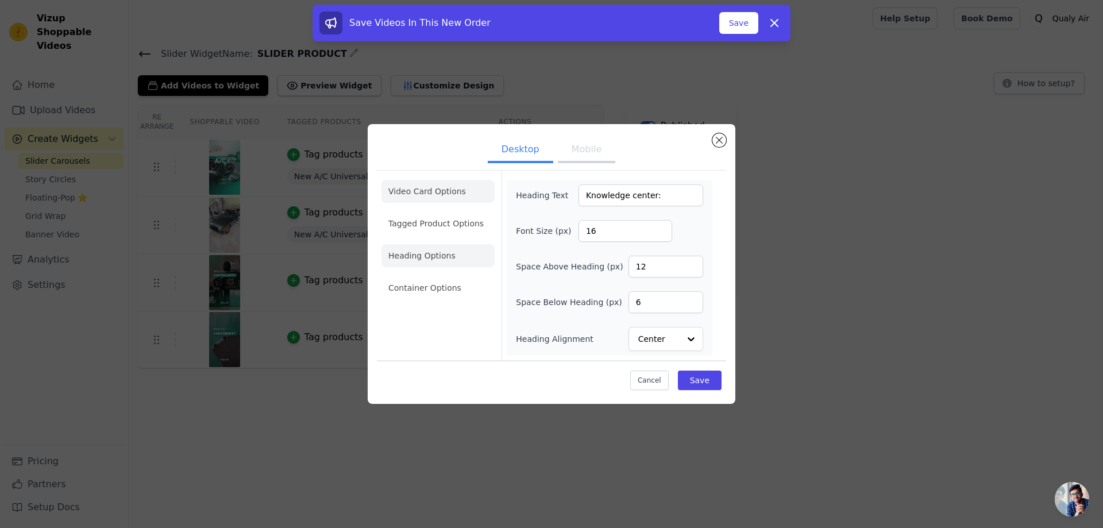
click at [422, 212] on li "Video Card Options" at bounding box center [438, 223] width 113 height 23
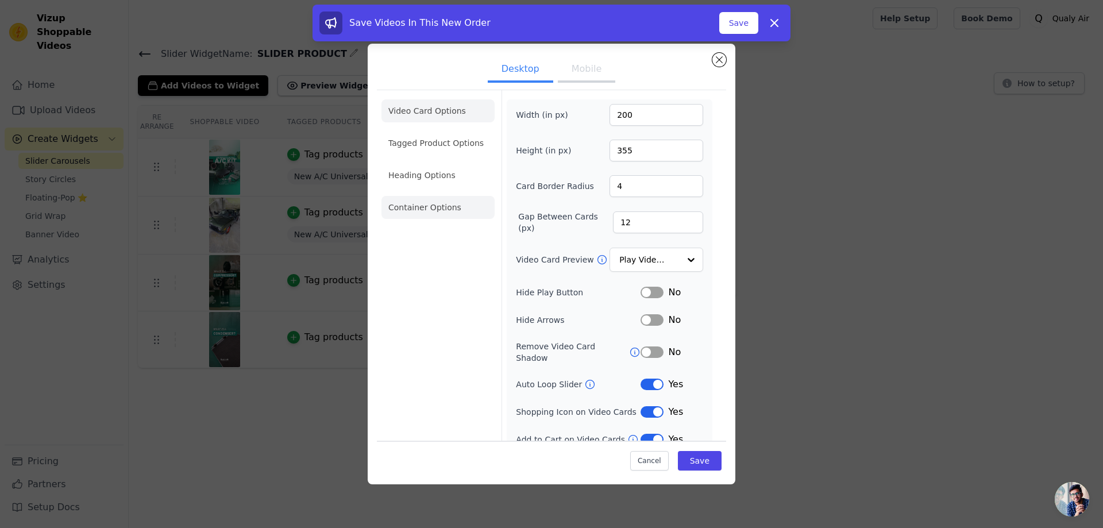
scroll to position [5, 0]
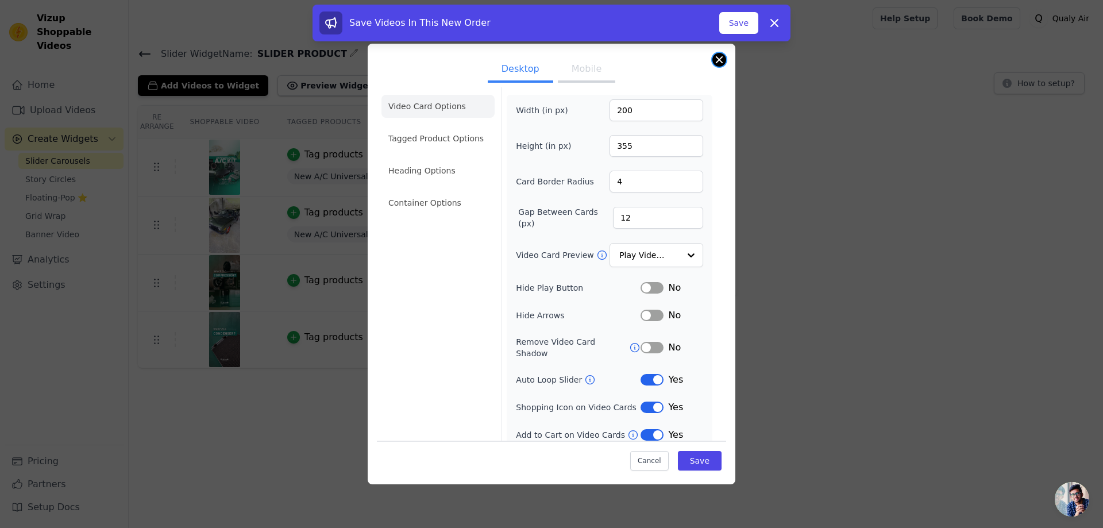
click at [717, 57] on button "Close modal" at bounding box center [720, 60] width 14 height 14
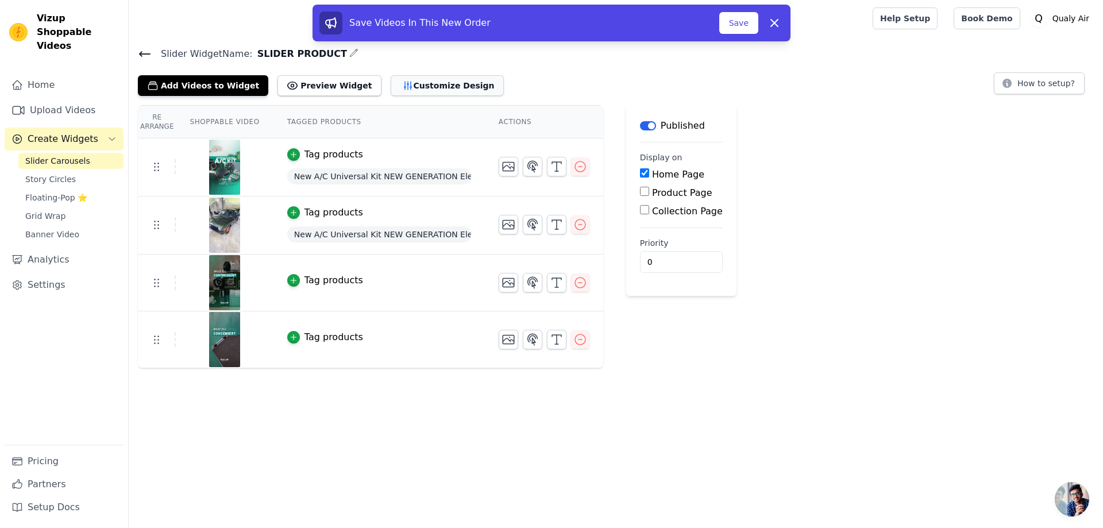
click at [401, 85] on button "Customize Design" at bounding box center [447, 85] width 113 height 21
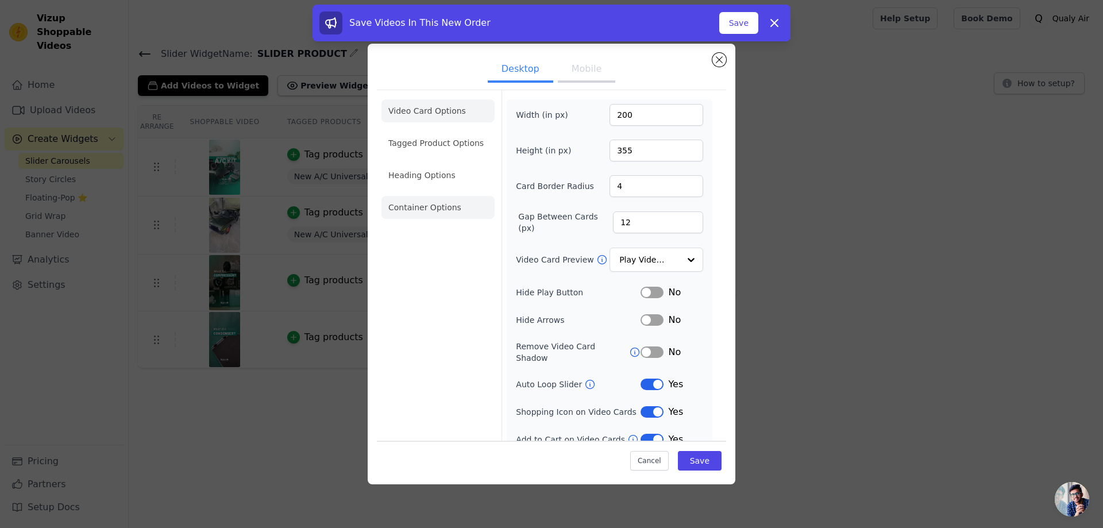
click at [443, 205] on li "Container Options" at bounding box center [438, 207] width 113 height 23
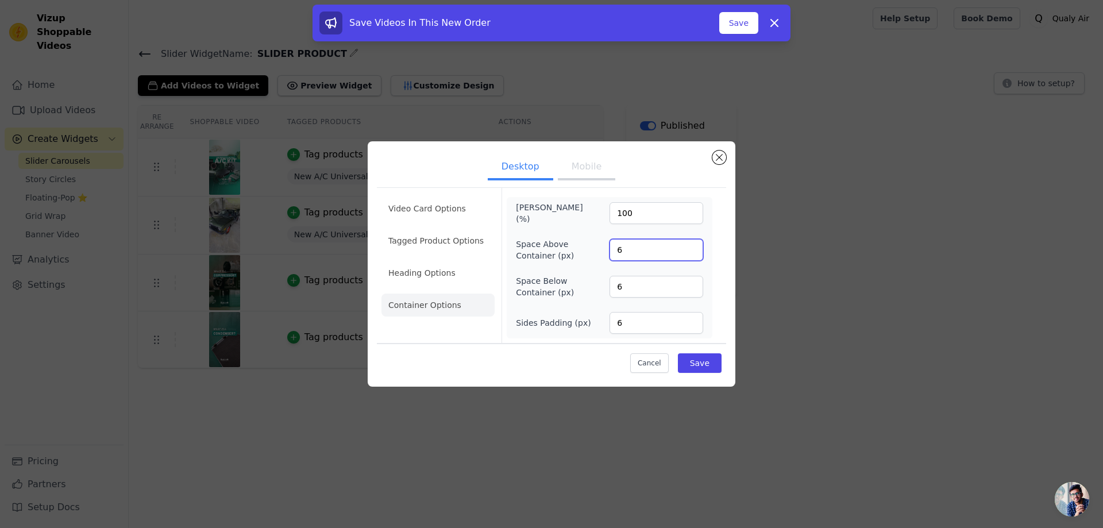
drag, startPoint x: 629, startPoint y: 246, endPoint x: 591, endPoint y: 246, distance: 37.4
click at [591, 246] on div "Space Above Container (px) 6" at bounding box center [609, 249] width 187 height 23
type input "20"
drag, startPoint x: 637, startPoint y: 288, endPoint x: 576, endPoint y: 283, distance: 60.6
click at [581, 285] on div "Space Below Container (px) 6" at bounding box center [609, 286] width 187 height 23
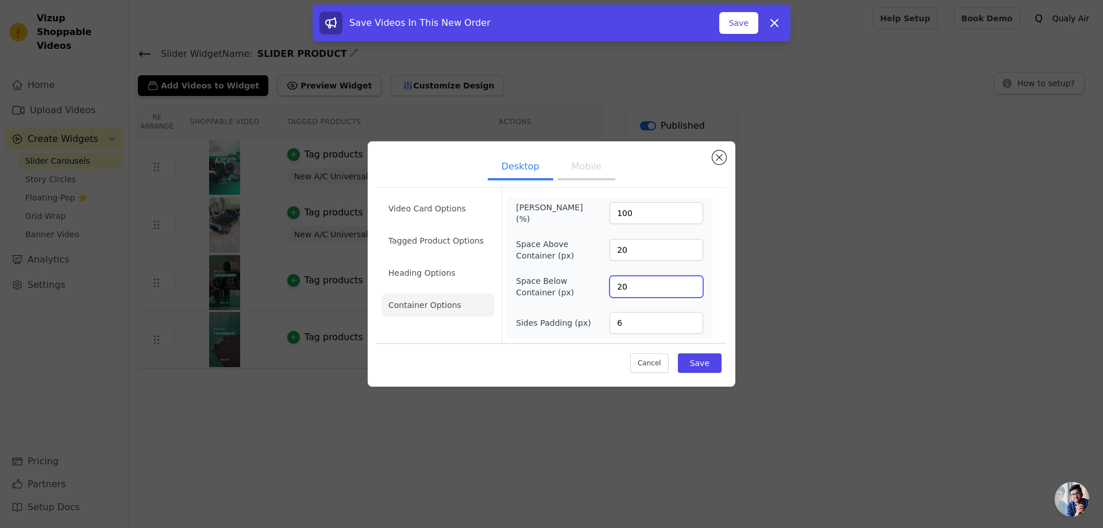
type input "20"
click at [578, 311] on div "Max Width (%) 100 Space Above Container (px) 20 Space Below Container (px) 20 S…" at bounding box center [609, 268] width 187 height 132
click at [689, 356] on button "Save" at bounding box center [700, 363] width 44 height 20
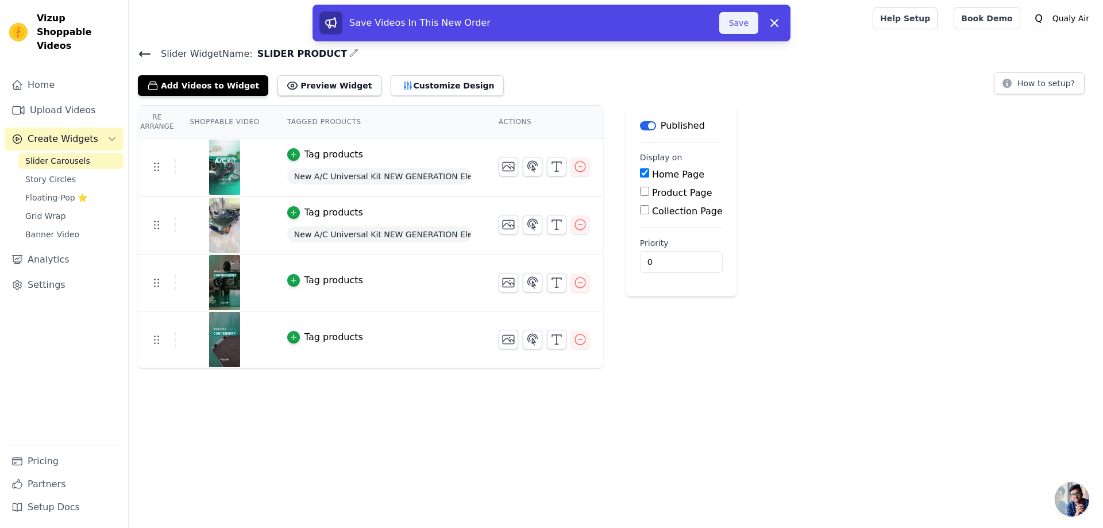
click at [732, 29] on button "Save" at bounding box center [738, 23] width 39 height 22
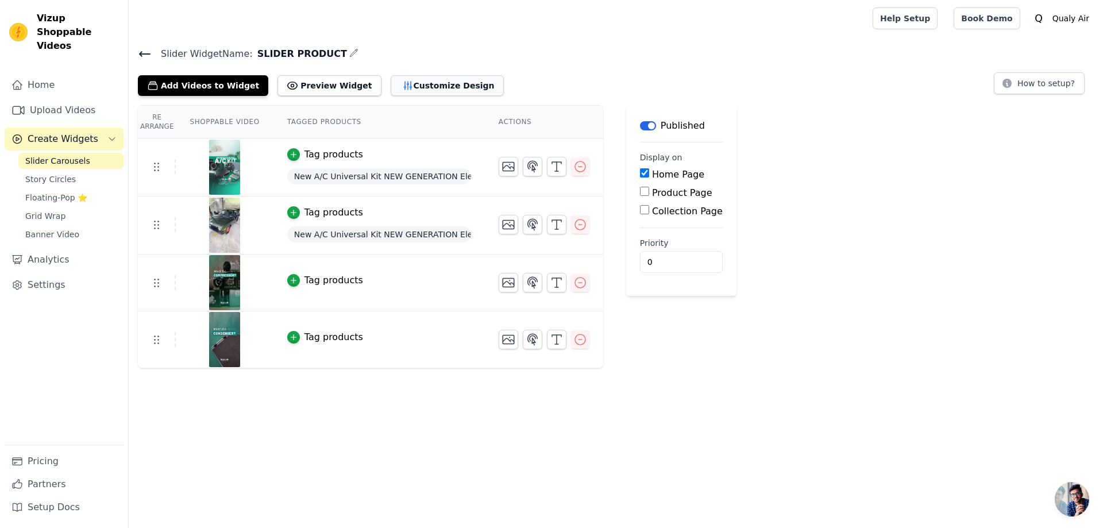
click at [405, 82] on button "Customize Design" at bounding box center [447, 85] width 113 height 21
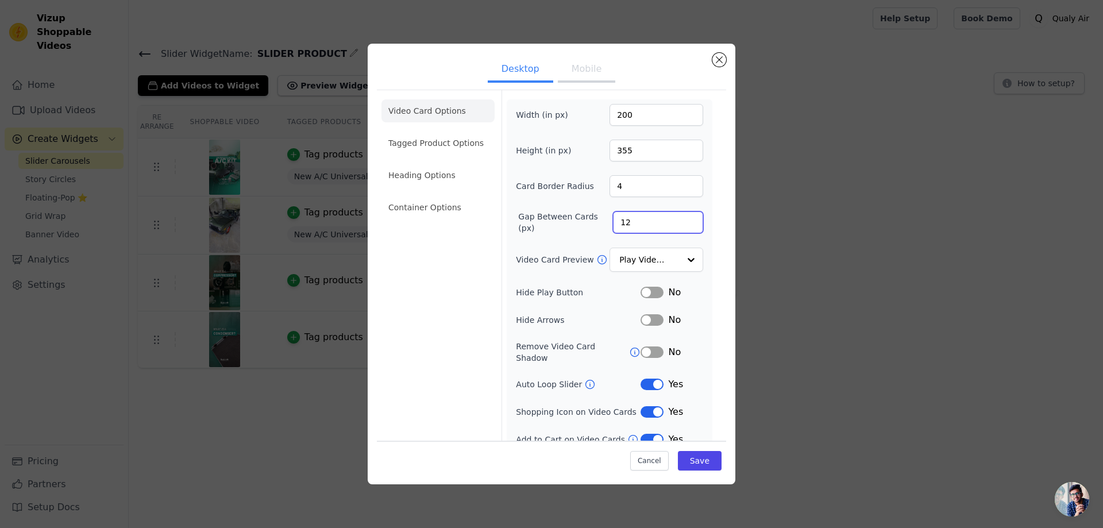
drag, startPoint x: 631, startPoint y: 226, endPoint x: 612, endPoint y: 225, distance: 19.0
click at [613, 225] on input "12" at bounding box center [658, 222] width 90 height 22
click at [420, 112] on li "Video Card Options" at bounding box center [438, 110] width 113 height 23
click at [430, 196] on li "Tagged Product Options" at bounding box center [438, 207] width 113 height 23
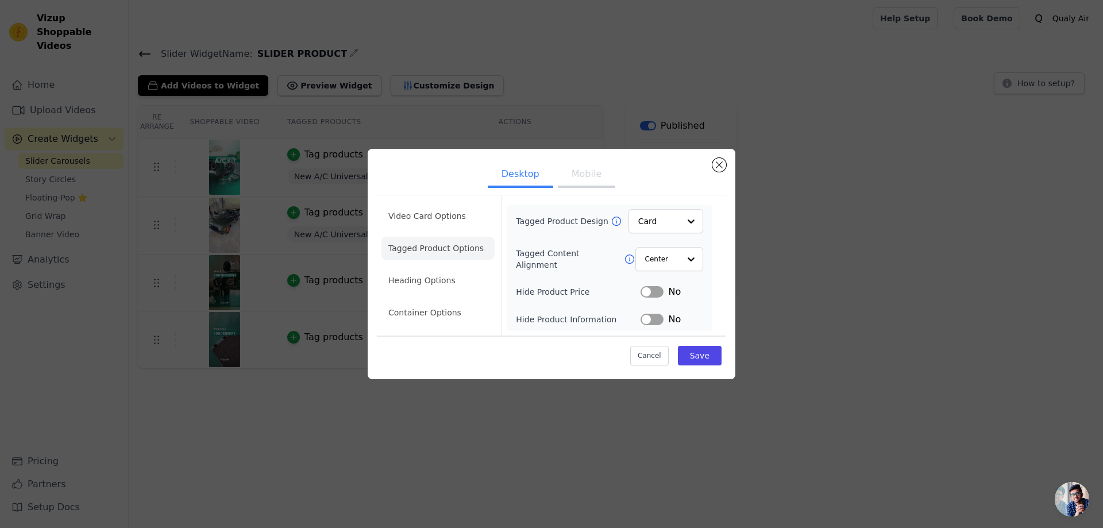
click at [437, 170] on ul "Desktop Mobile" at bounding box center [551, 175] width 349 height 34
click at [446, 276] on li "Heading Options" at bounding box center [438, 280] width 113 height 23
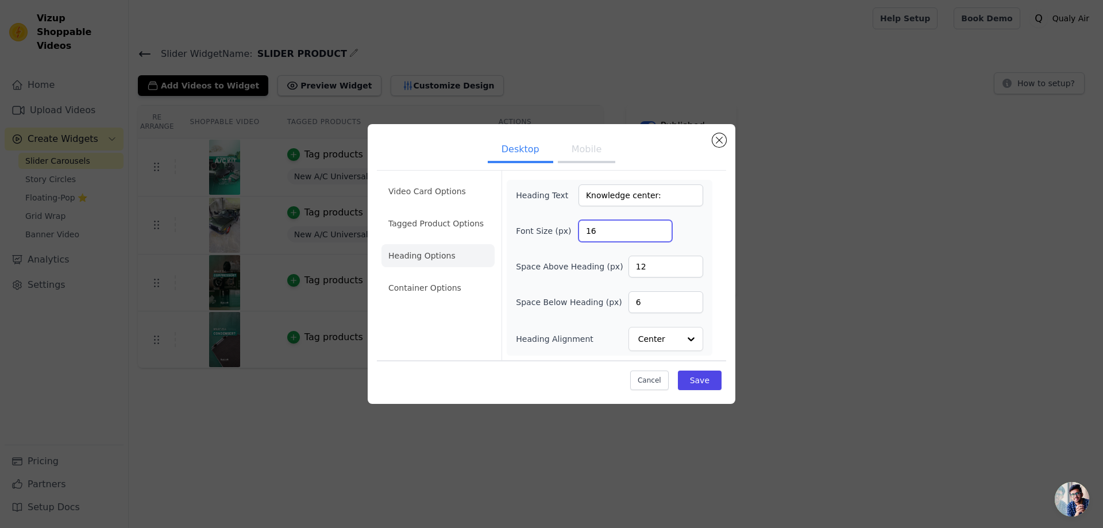
drag, startPoint x: 599, startPoint y: 232, endPoint x: 579, endPoint y: 229, distance: 20.9
click at [579, 229] on input "16" at bounding box center [626, 231] width 94 height 22
type input "18"
click at [595, 306] on label "Space Below Heading (px)" at bounding box center [569, 302] width 106 height 11
click at [629, 306] on input "6" at bounding box center [666, 302] width 75 height 22
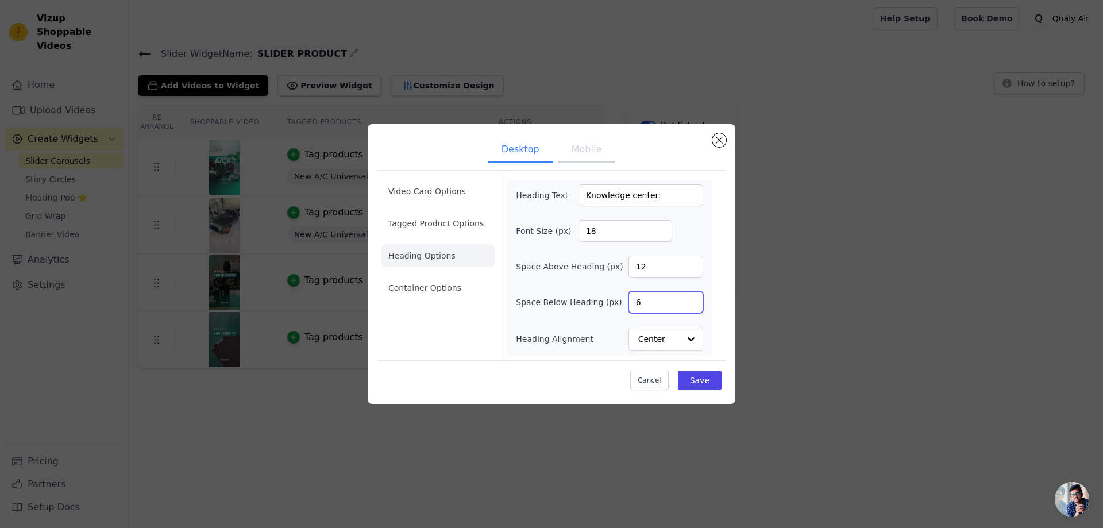
drag, startPoint x: 660, startPoint y: 302, endPoint x: 622, endPoint y: 303, distance: 38.5
click at [622, 303] on div "Space Below Heading (px) 6" at bounding box center [609, 302] width 187 height 22
type input "20"
click at [693, 380] on button "Save" at bounding box center [700, 381] width 44 height 20
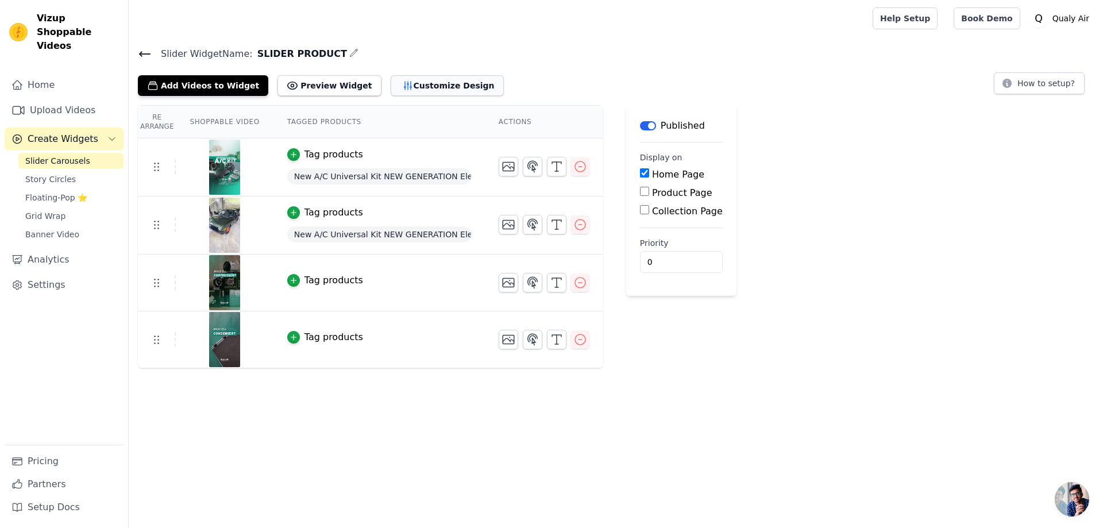
click at [403, 78] on button "Customize Design" at bounding box center [447, 85] width 113 height 21
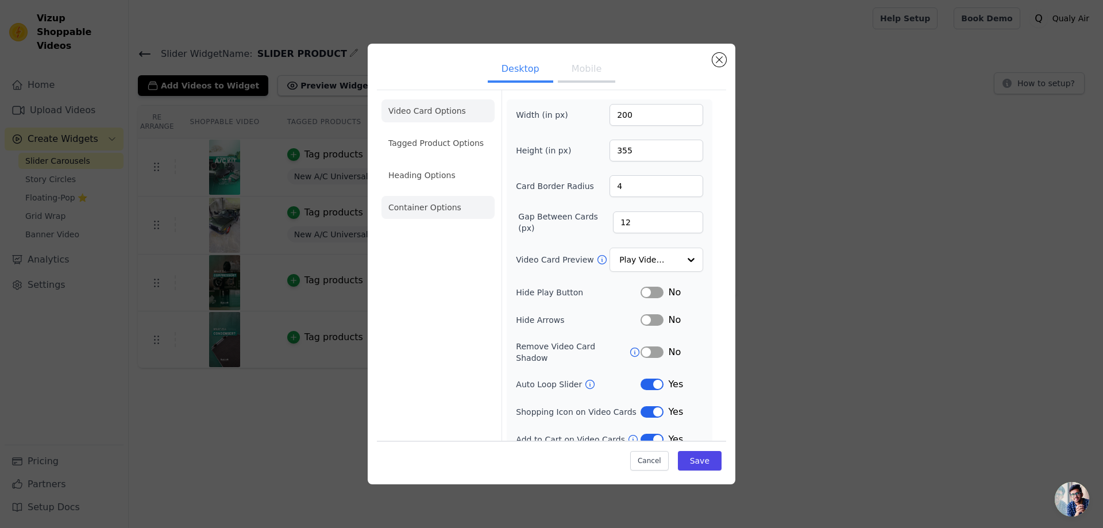
click at [436, 212] on li "Container Options" at bounding box center [438, 207] width 113 height 23
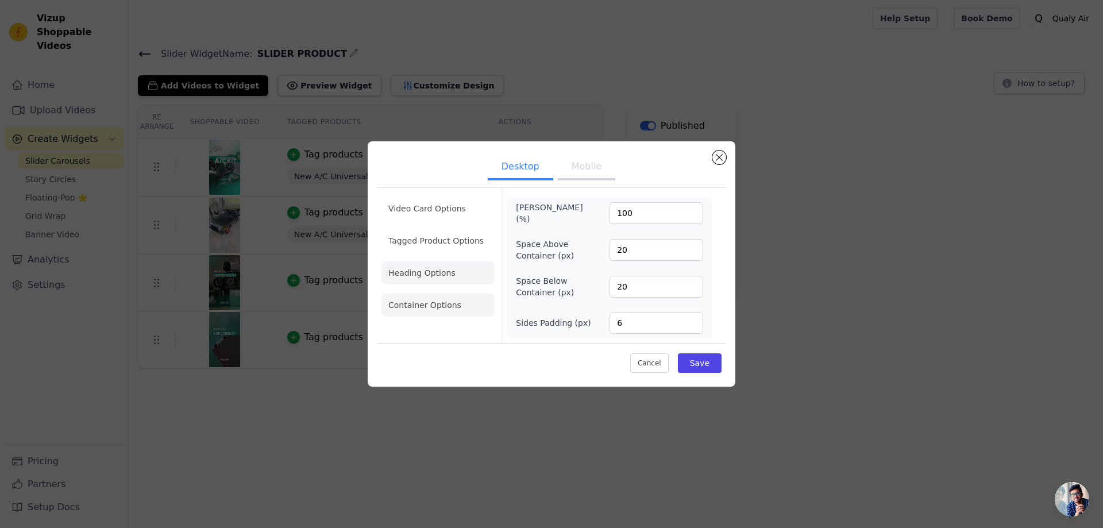
click at [443, 269] on li "Heading Options" at bounding box center [438, 272] width 113 height 23
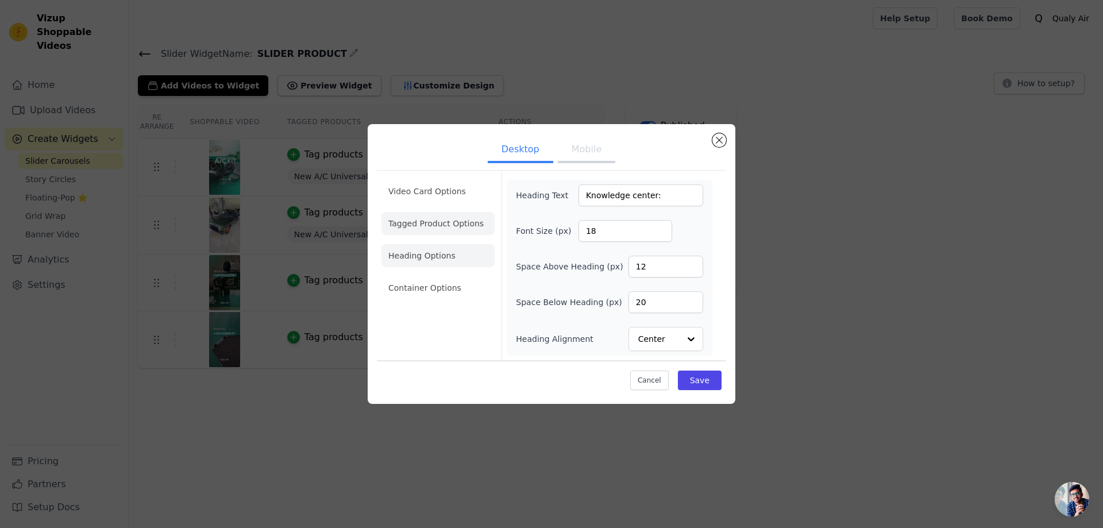
click at [433, 276] on li "Tagged Product Options" at bounding box center [438, 287] width 113 height 23
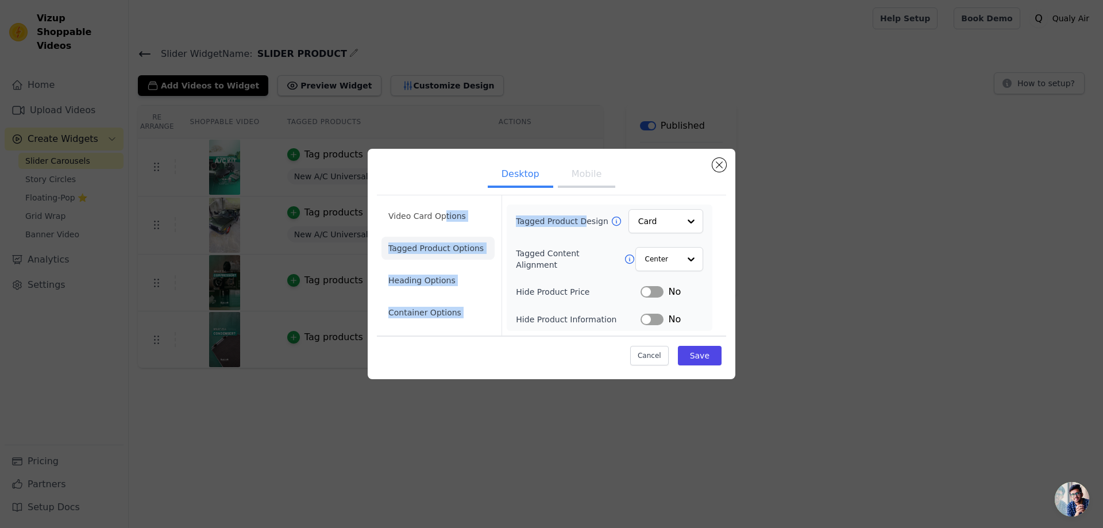
drag, startPoint x: 440, startPoint y: 217, endPoint x: 612, endPoint y: 231, distance: 172.4
click at [587, 232] on div "Video Card Options Tagged Product Options Heading Options Container Options Tag…" at bounding box center [551, 265] width 349 height 141
click at [590, 208] on div "Tagged Product Design Card Tagged Content Alignment Center Hide Product Price L…" at bounding box center [610, 268] width 206 height 126
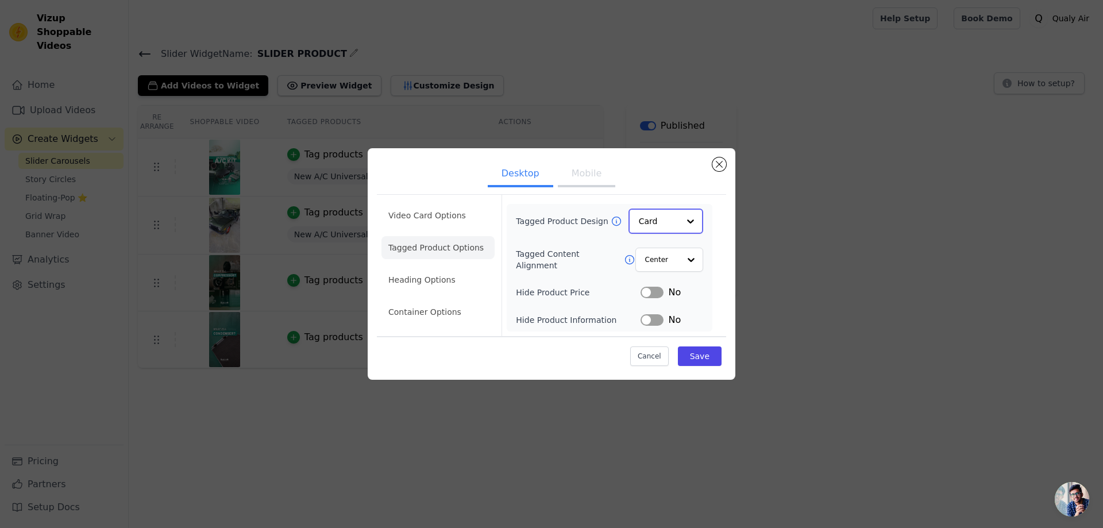
click at [658, 215] on input "Tagged Product Design" at bounding box center [659, 221] width 40 height 23
click at [659, 271] on div "Overlay" at bounding box center [666, 273] width 75 height 24
drag, startPoint x: 705, startPoint y: 353, endPoint x: 442, endPoint y: 215, distance: 296.6
click at [478, 229] on div "Video Card Options Tagged Product Options Heading Options Container Options Tag…" at bounding box center [551, 282] width 349 height 178
click at [429, 237] on li "Video Card Options" at bounding box center [438, 248] width 113 height 23
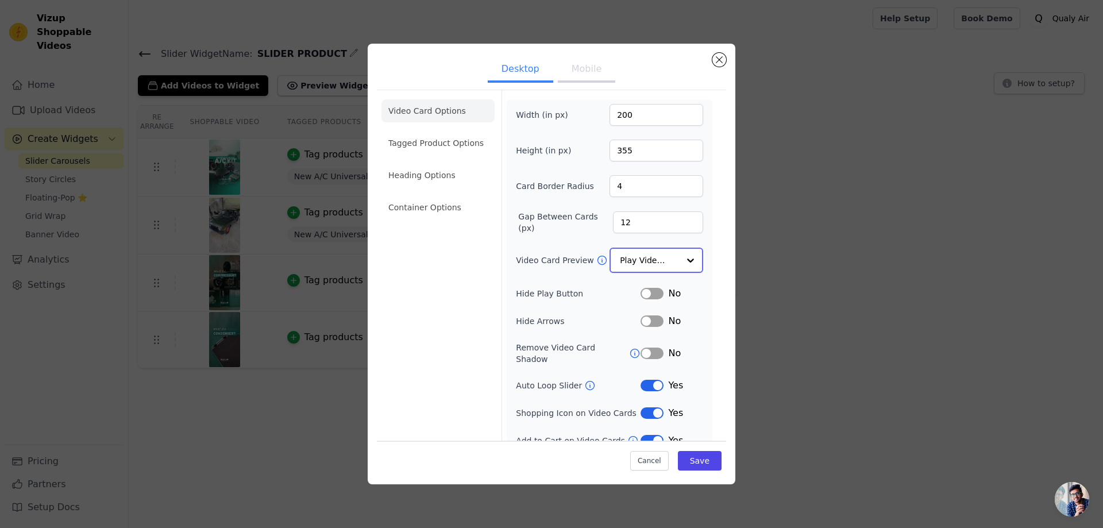
click at [641, 264] on input "Video Card Preview" at bounding box center [649, 260] width 59 height 23
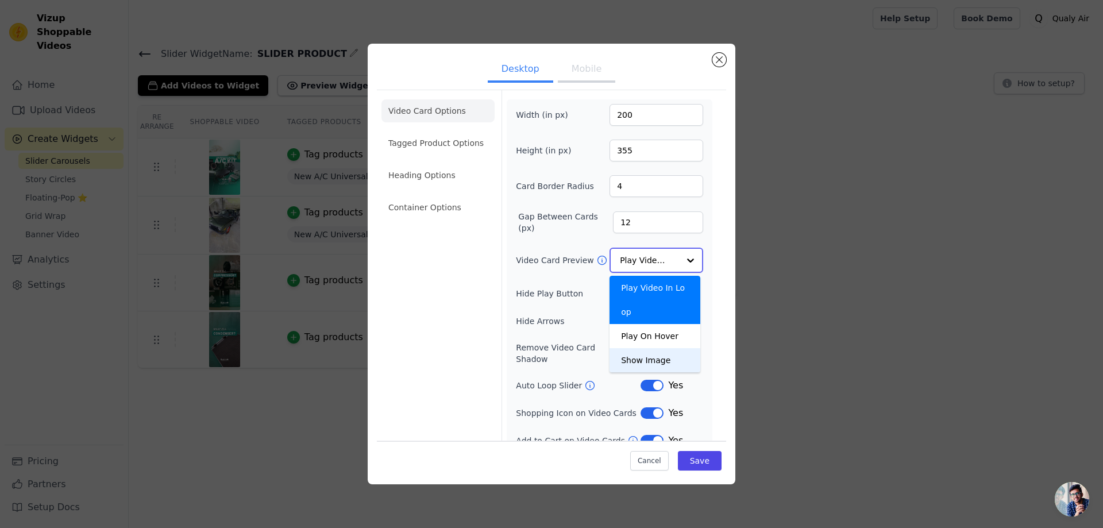
click at [642, 348] on div "Show Image" at bounding box center [655, 360] width 91 height 24
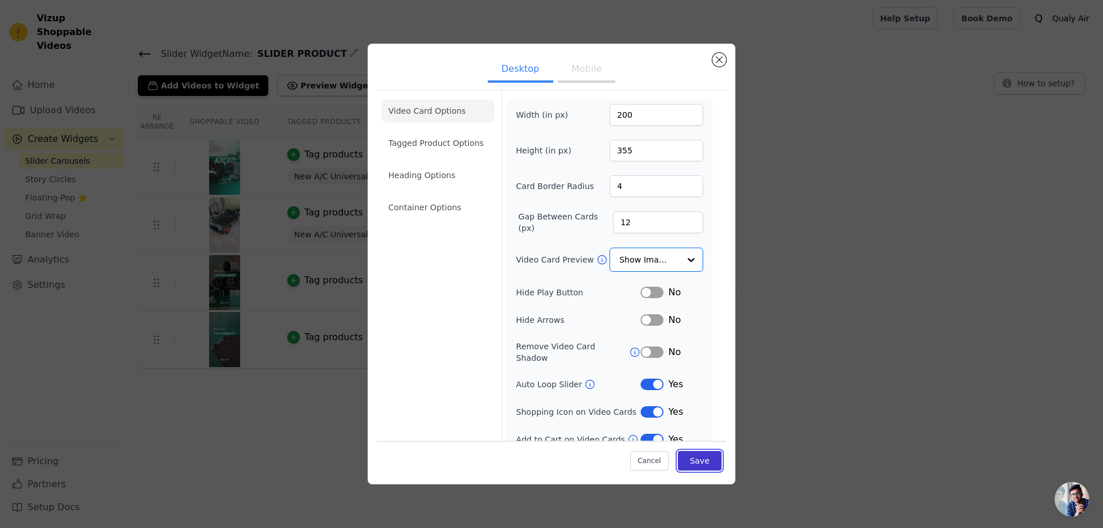
click at [696, 455] on button "Save" at bounding box center [700, 461] width 44 height 20
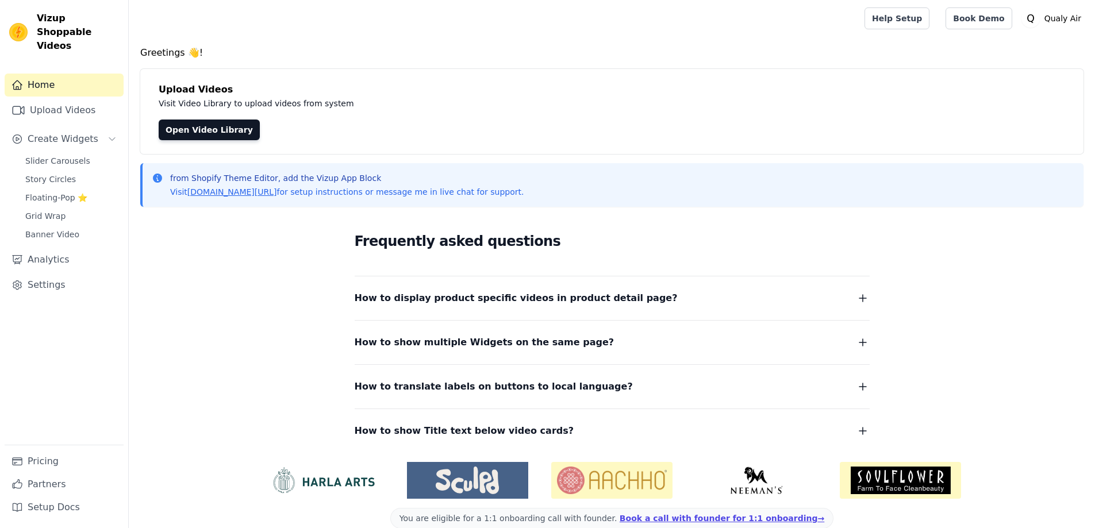
scroll to position [19, 0]
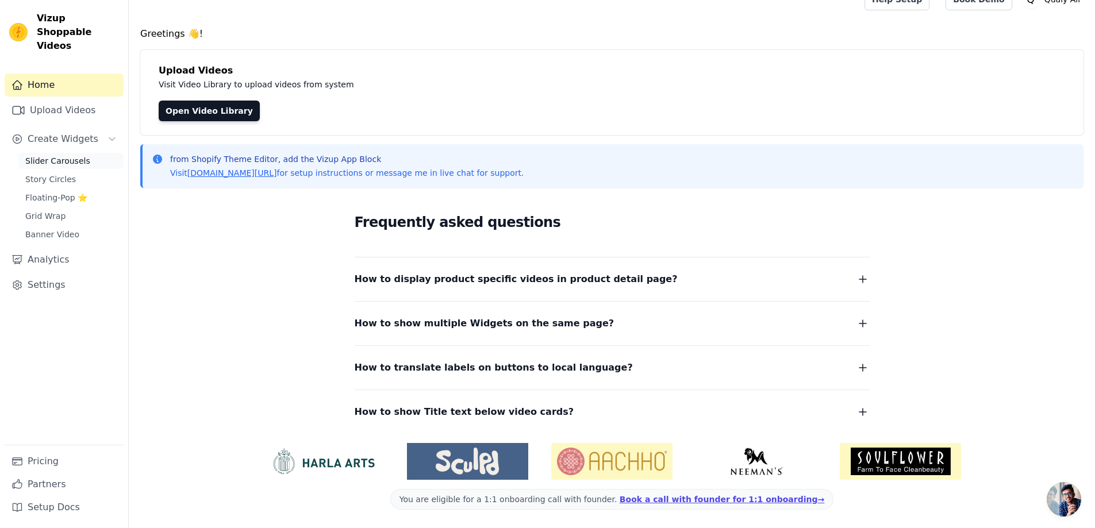
click at [61, 155] on span "Slider Carousels" at bounding box center [57, 160] width 65 height 11
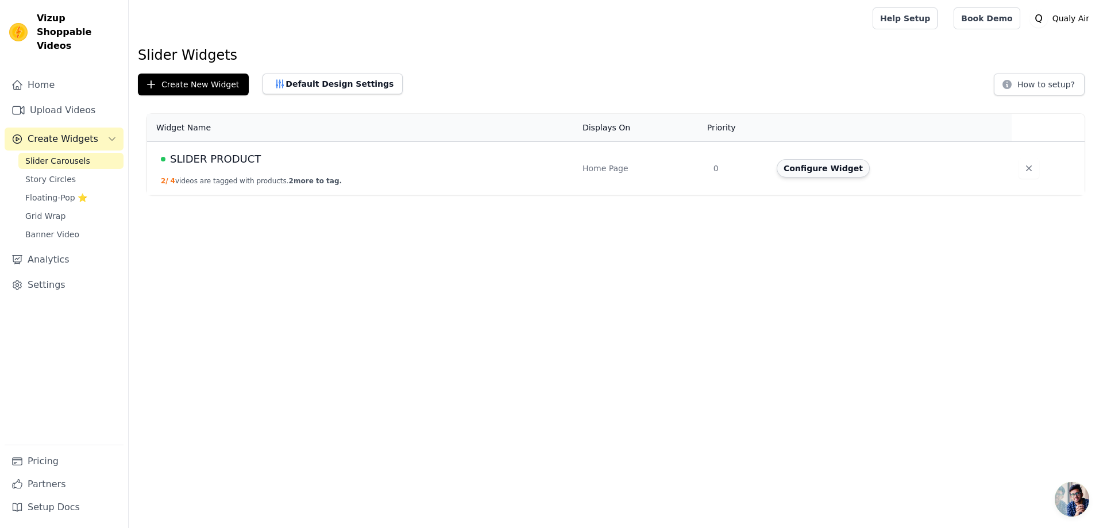
click at [805, 172] on button "Configure Widget" at bounding box center [823, 168] width 93 height 18
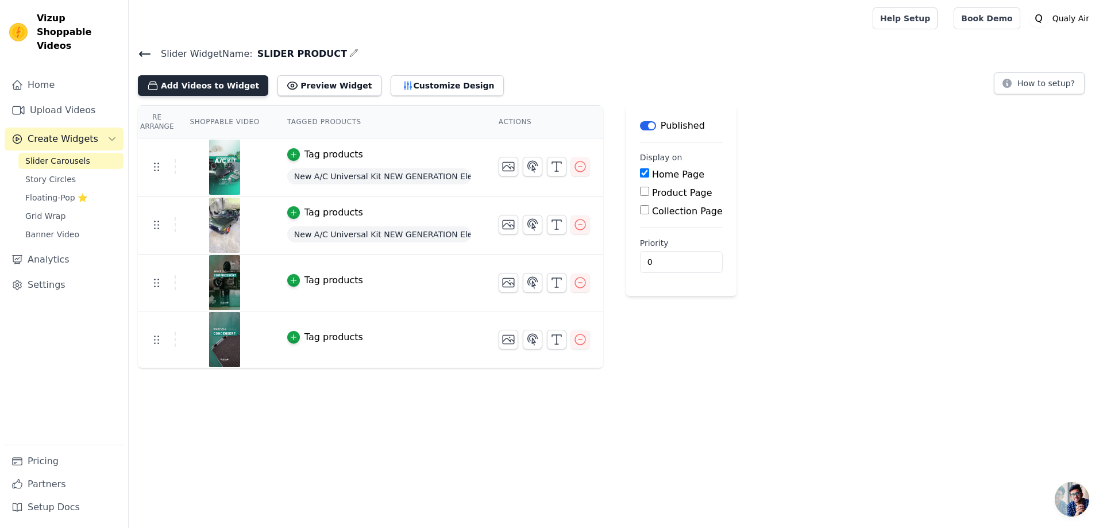
click at [201, 89] on button "Add Videos to Widget" at bounding box center [203, 85] width 130 height 21
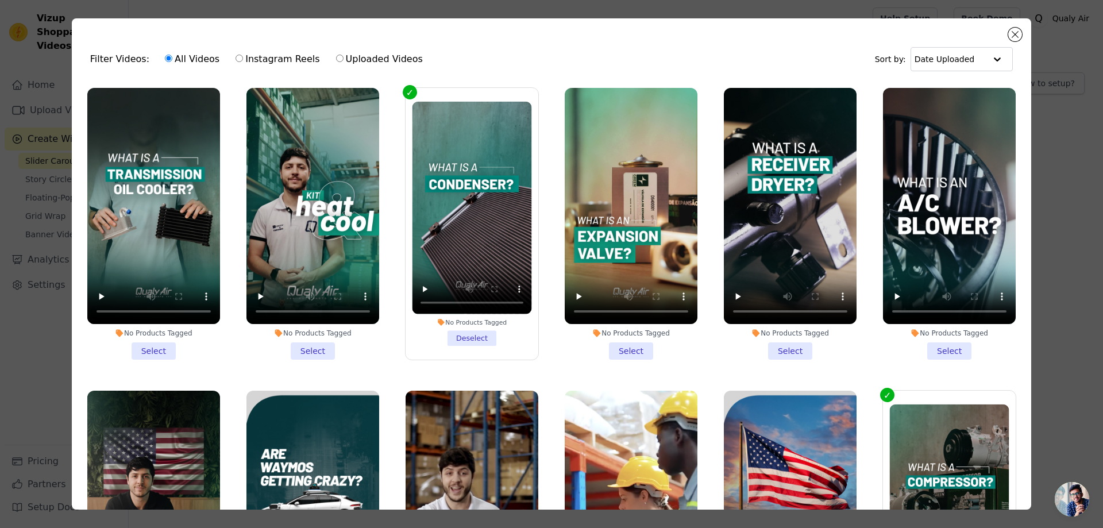
click at [628, 347] on li "No Products Tagged Select" at bounding box center [631, 224] width 133 height 272
click at [0, 0] on input "No Products Tagged Select" at bounding box center [0, 0] width 0 height 0
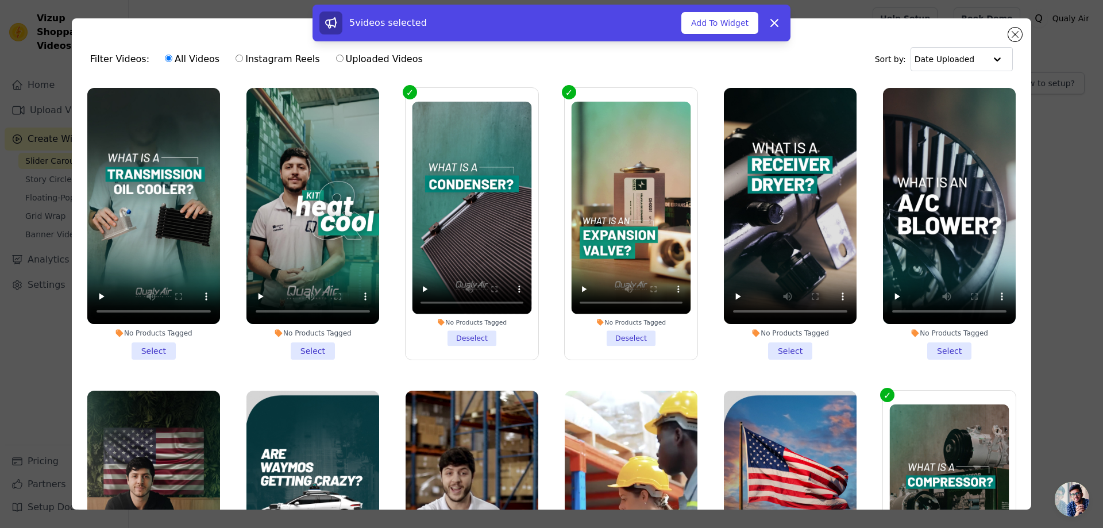
click at [791, 349] on li "No Products Tagged Select" at bounding box center [790, 224] width 133 height 272
click at [0, 0] on input "No Products Tagged Select" at bounding box center [0, 0] width 0 height 0
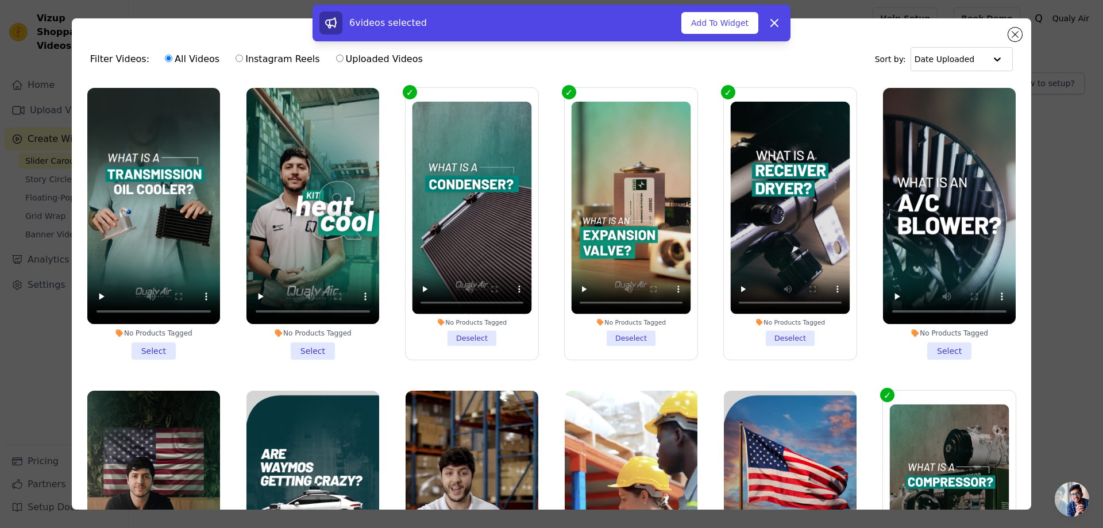
click at [933, 345] on li "No Products Tagged Select" at bounding box center [949, 224] width 133 height 272
click at [0, 0] on input "No Products Tagged Select" at bounding box center [0, 0] width 0 height 0
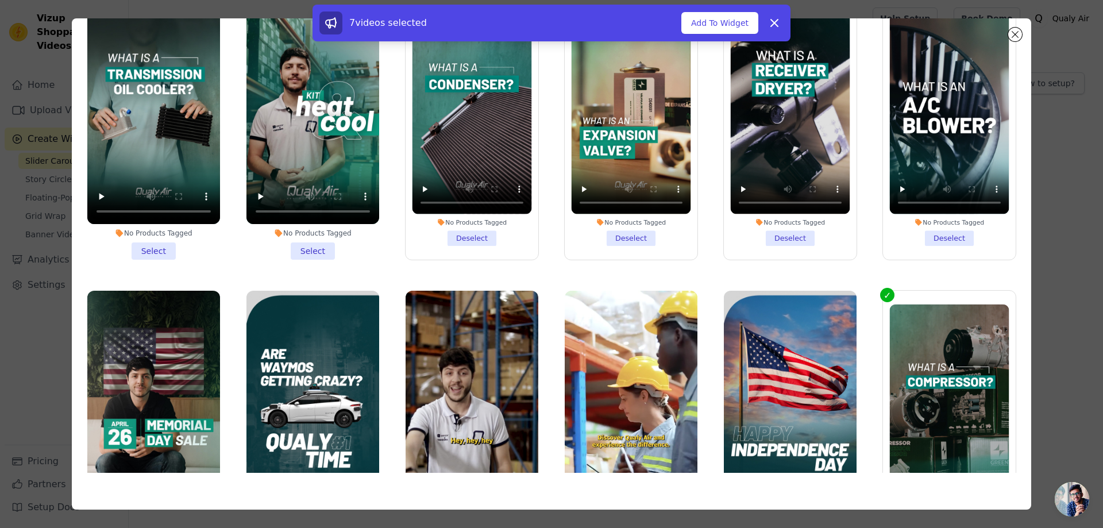
scroll to position [43, 0]
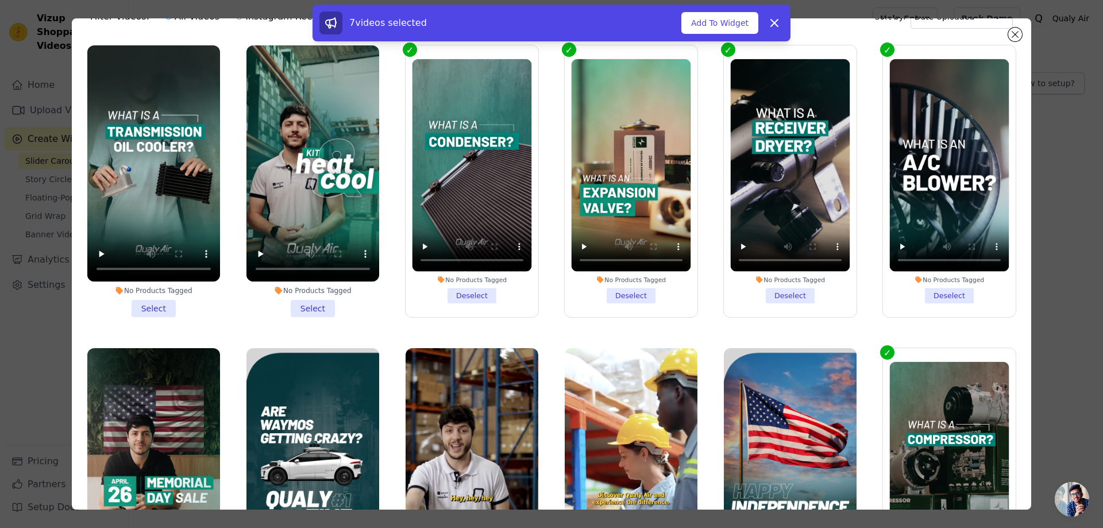
click at [157, 303] on li "No Products Tagged Select" at bounding box center [153, 181] width 133 height 272
click at [0, 0] on input "No Products Tagged Select" at bounding box center [0, 0] width 0 height 0
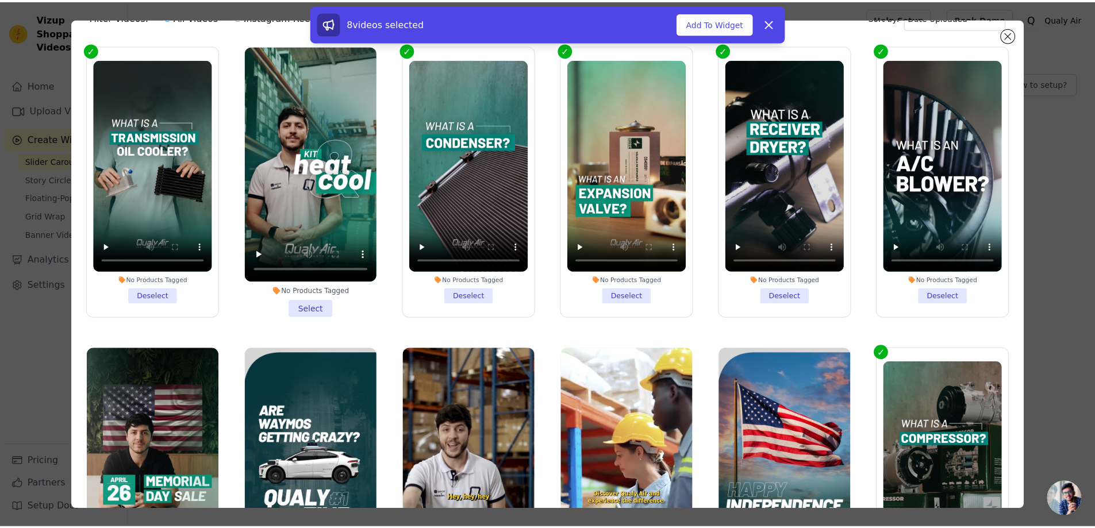
scroll to position [0, 0]
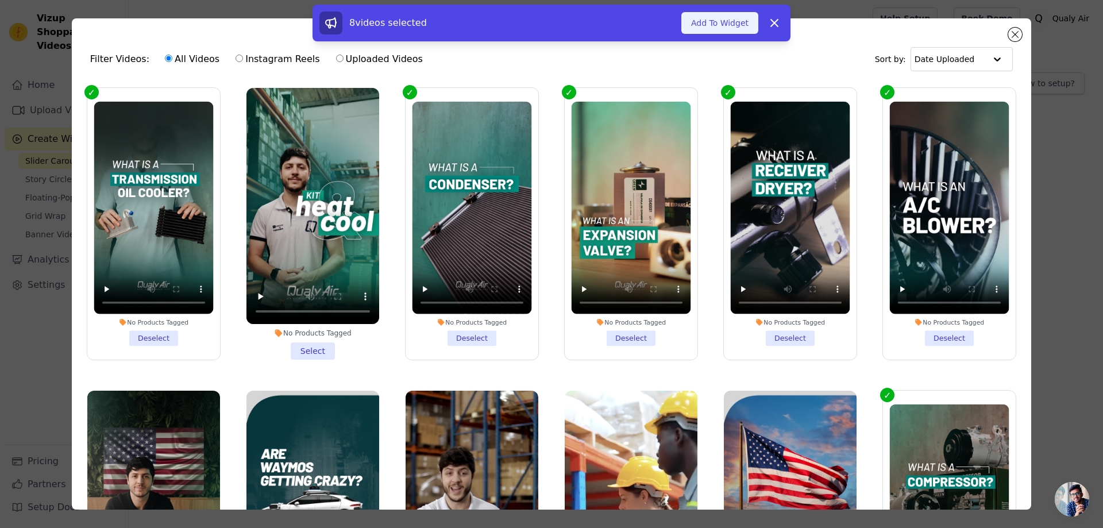
click at [706, 27] on button "Add To Widget" at bounding box center [720, 23] width 77 height 22
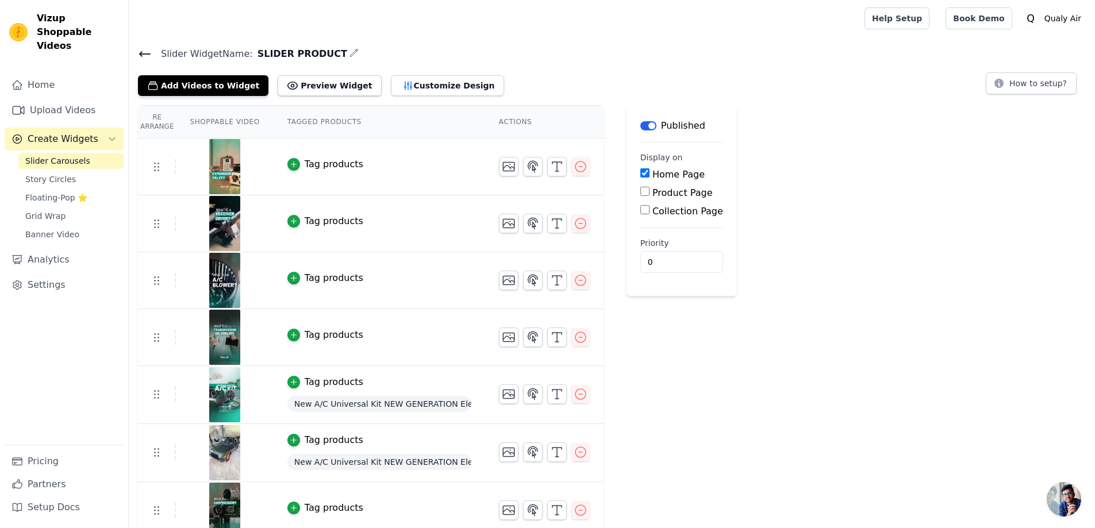
click at [1066, 492] on span "Bate-papo aberto" at bounding box center [1063, 499] width 34 height 34
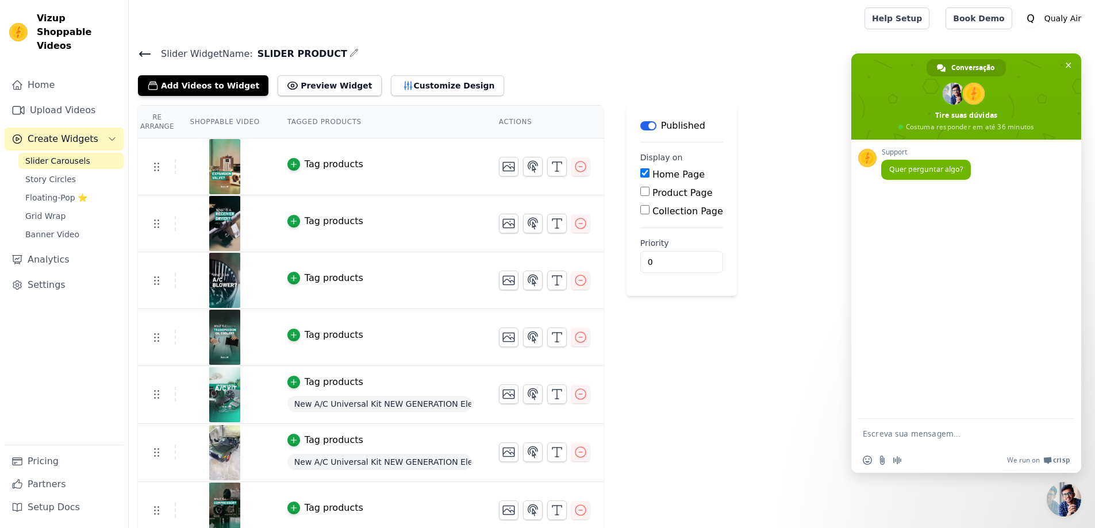
click at [921, 436] on textarea "Escreva sua mensagem..." at bounding box center [955, 433] width 184 height 29
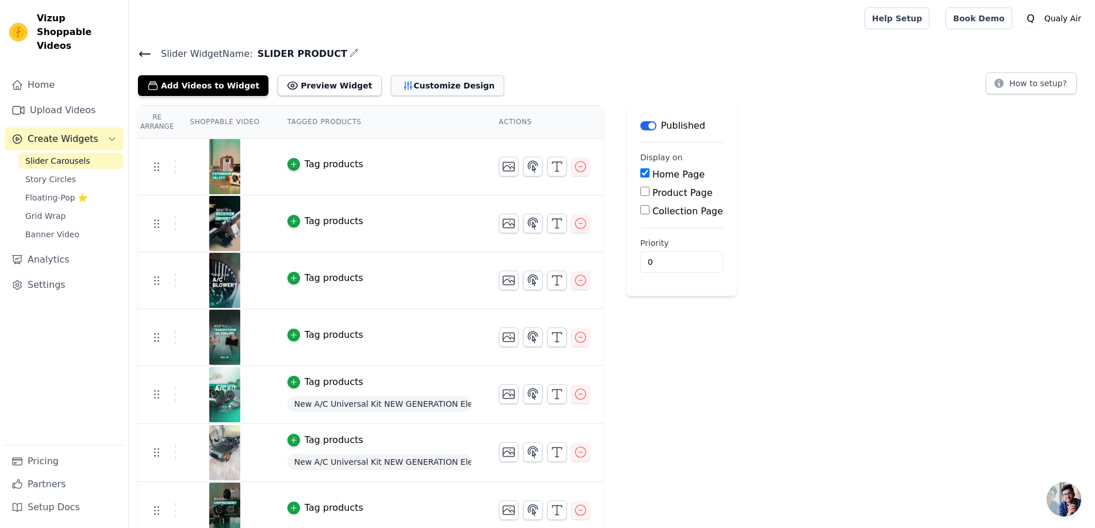
click at [407, 86] on button "Customize Design" at bounding box center [447, 85] width 113 height 21
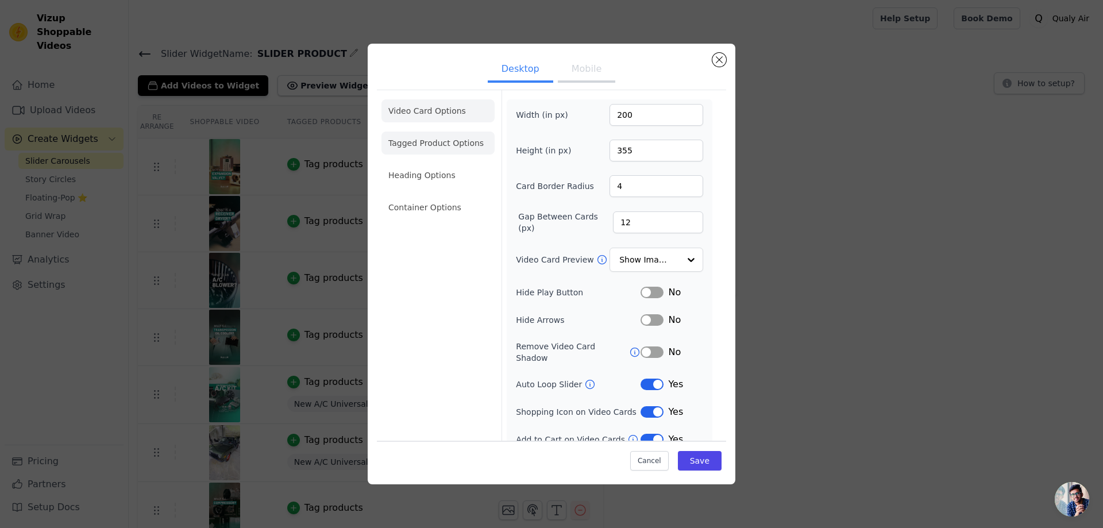
click at [442, 196] on li "Tagged Product Options" at bounding box center [438, 207] width 113 height 23
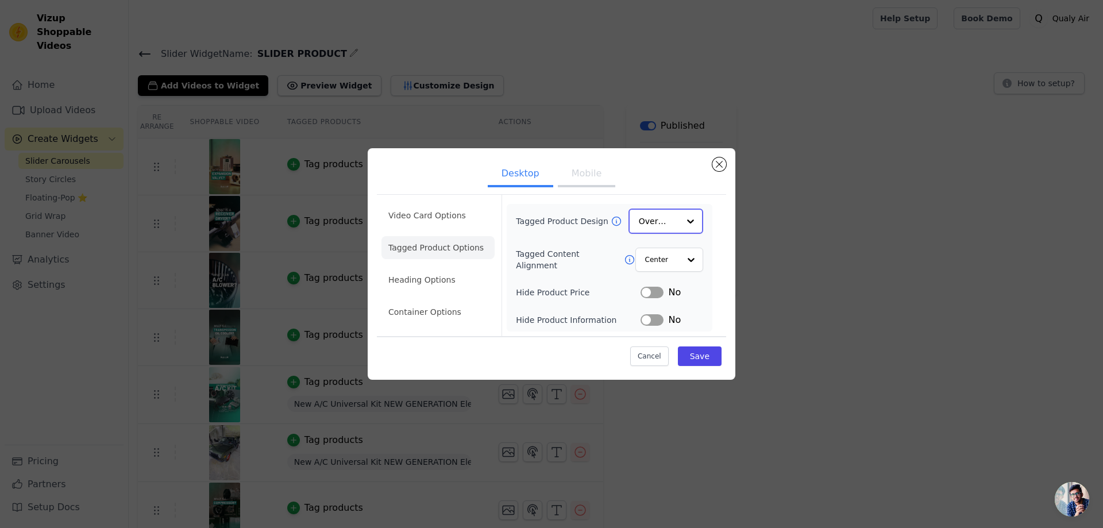
click at [648, 218] on input "Tagged Product Design" at bounding box center [659, 221] width 40 height 23
click at [727, 241] on div "Desktop Mobile Video Card Options Tagged Product Options Heading Options Contai…" at bounding box center [552, 264] width 368 height 230
click at [682, 257] on div at bounding box center [690, 259] width 23 height 23
drag, startPoint x: 660, startPoint y: 309, endPoint x: 712, endPoint y: 247, distance: 81.2
click at [711, 249] on div "Tagged Product Design Overlay Tagged Content Alignment Center Left Option Cente…" at bounding box center [610, 268] width 206 height 128
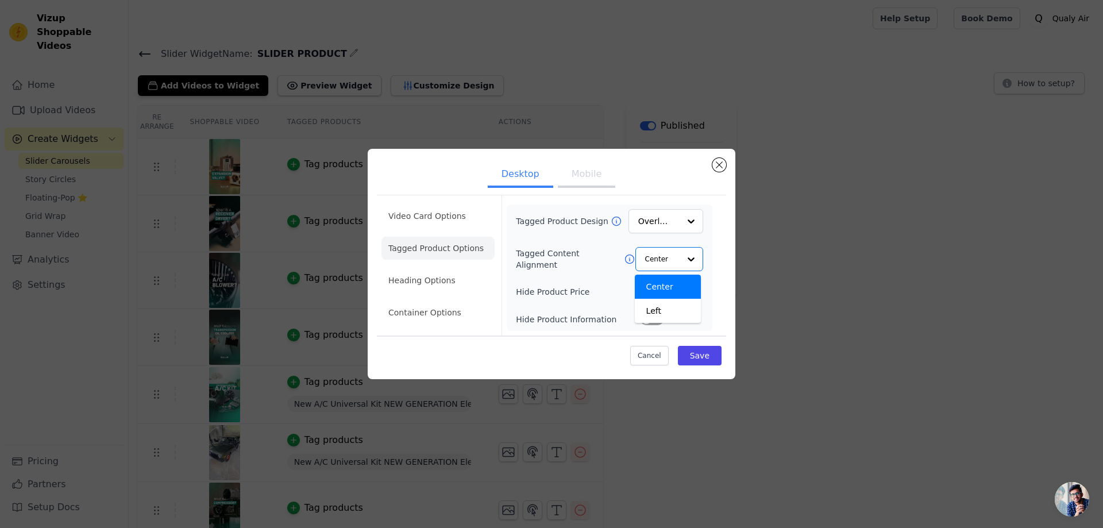
click at [712, 247] on div "Tagged Product Design Overlay Tagged Content Alignment Center Left Option Cente…" at bounding box center [610, 268] width 206 height 126
click at [592, 175] on button "Mobile" at bounding box center [586, 175] width 57 height 25
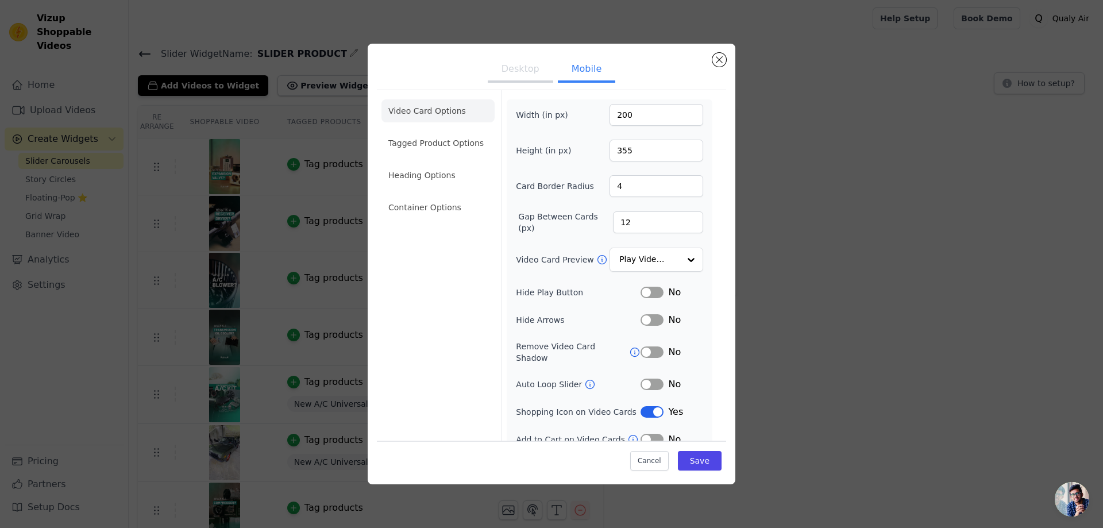
click at [439, 195] on ul "Video Card Options Tagged Product Options Heading Options Container Options" at bounding box center [438, 159] width 113 height 129
click at [441, 210] on li "Container Options" at bounding box center [438, 207] width 113 height 23
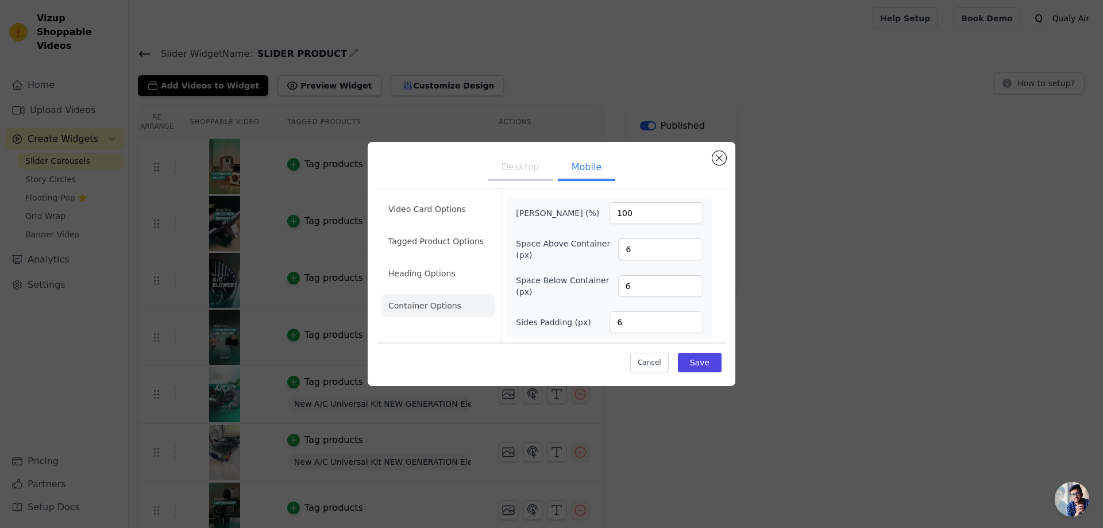
click at [517, 165] on button "Desktop" at bounding box center [521, 168] width 66 height 25
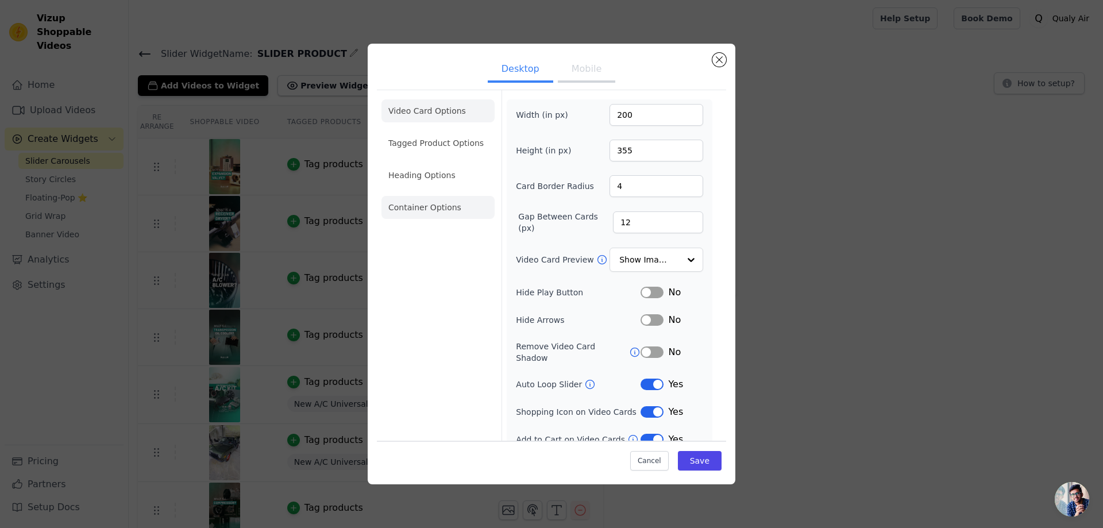
click at [429, 210] on li "Container Options" at bounding box center [438, 207] width 113 height 23
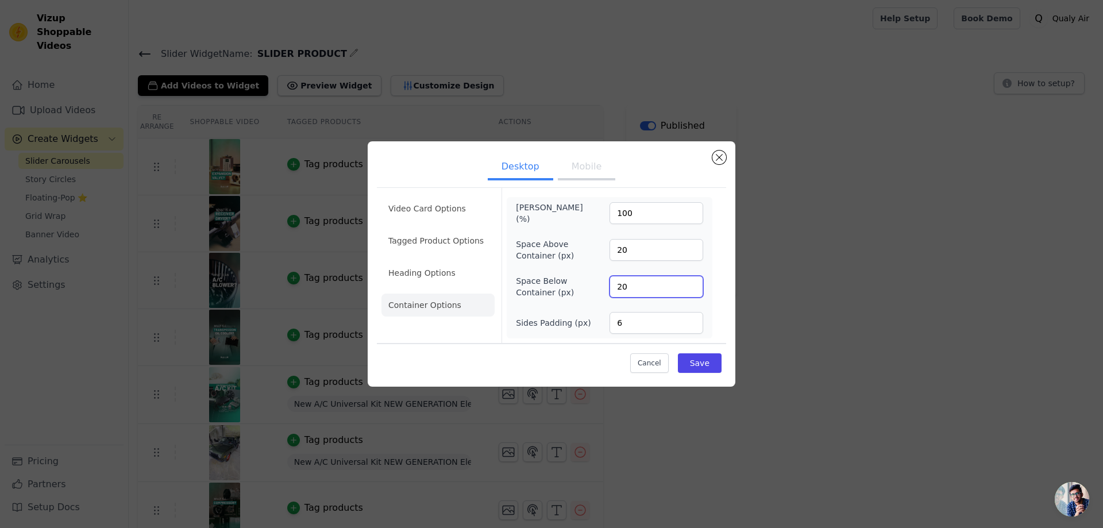
drag, startPoint x: 631, startPoint y: 286, endPoint x: 623, endPoint y: 276, distance: 12.7
click at [625, 280] on input "20" at bounding box center [657, 287] width 94 height 22
drag, startPoint x: 630, startPoint y: 250, endPoint x: 595, endPoint y: 249, distance: 34.5
click at [595, 249] on div "Space Above Container (px) 20" at bounding box center [609, 249] width 187 height 23
type input "50"
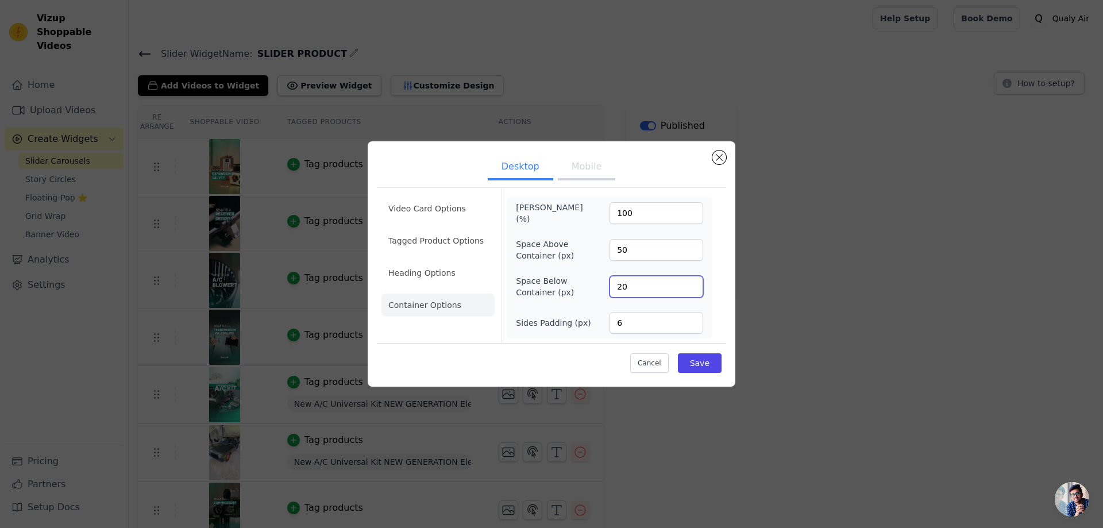
drag, startPoint x: 632, startPoint y: 278, endPoint x: 572, endPoint y: 279, distance: 60.4
click at [578, 280] on div "Space Below Container (px) 20" at bounding box center [609, 286] width 187 height 23
type input "50"
click at [624, 322] on input "6" at bounding box center [657, 323] width 94 height 22
drag, startPoint x: 624, startPoint y: 322, endPoint x: 609, endPoint y: 322, distance: 14.9
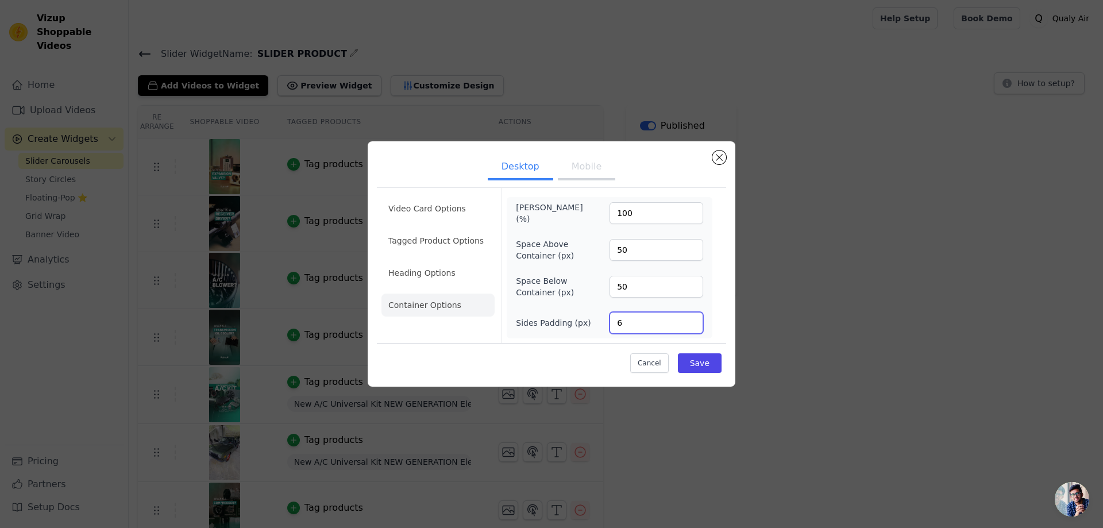
click at [609, 322] on div "Sides Padding (px) 6" at bounding box center [609, 323] width 187 height 22
type input "8"
click at [699, 360] on button "Save" at bounding box center [700, 363] width 44 height 20
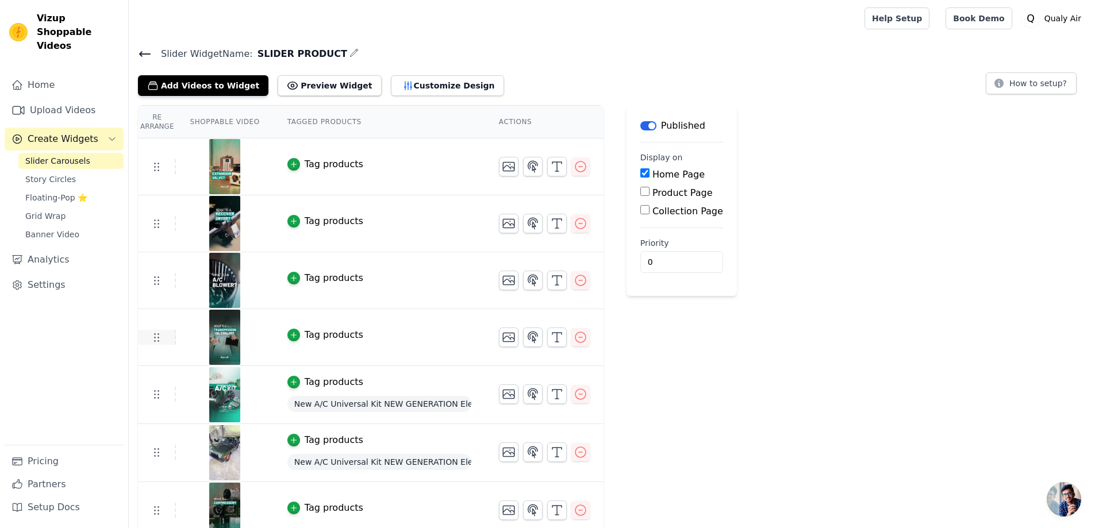
scroll to position [67, 0]
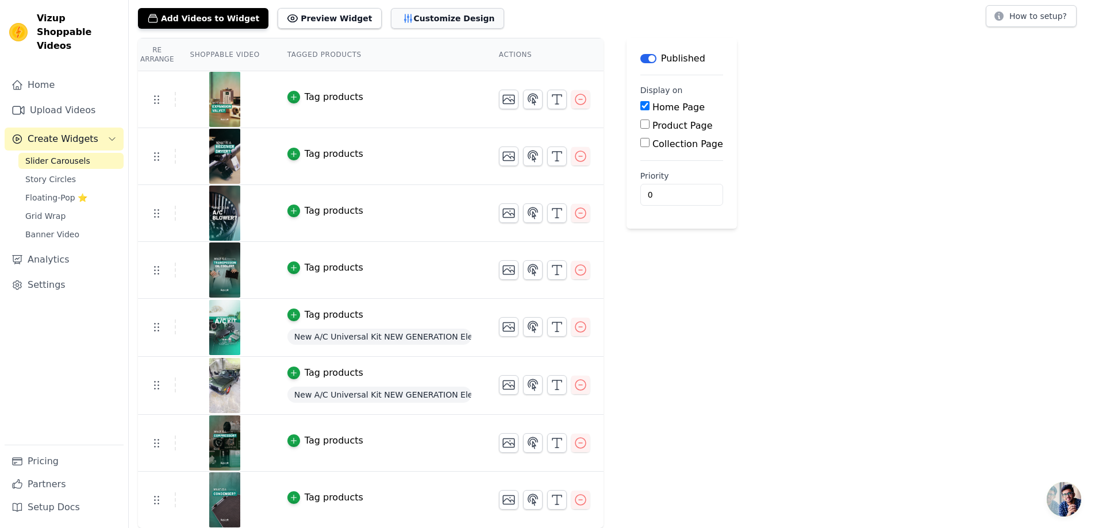
click at [415, 12] on button "Customize Design" at bounding box center [447, 18] width 113 height 21
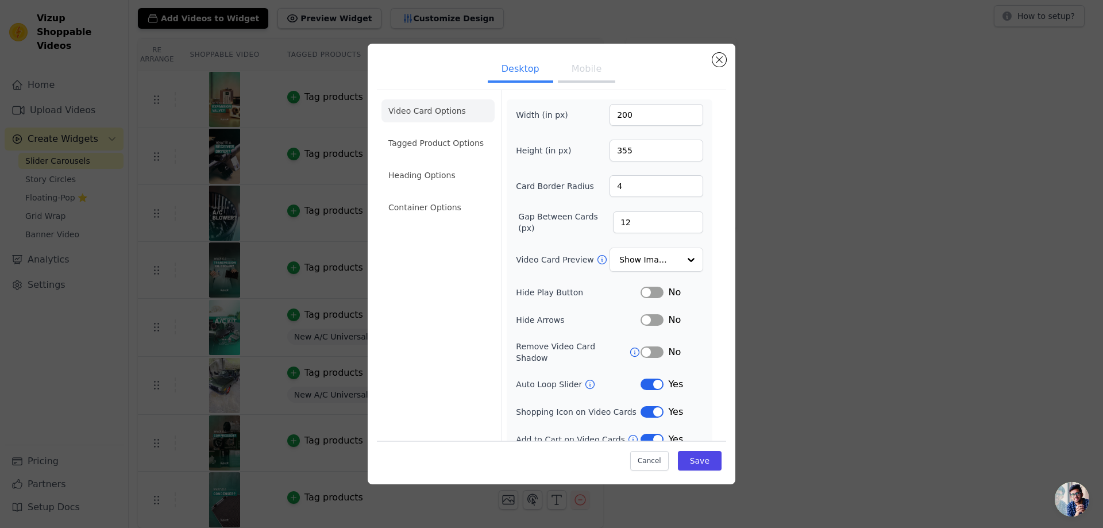
scroll to position [5, 0]
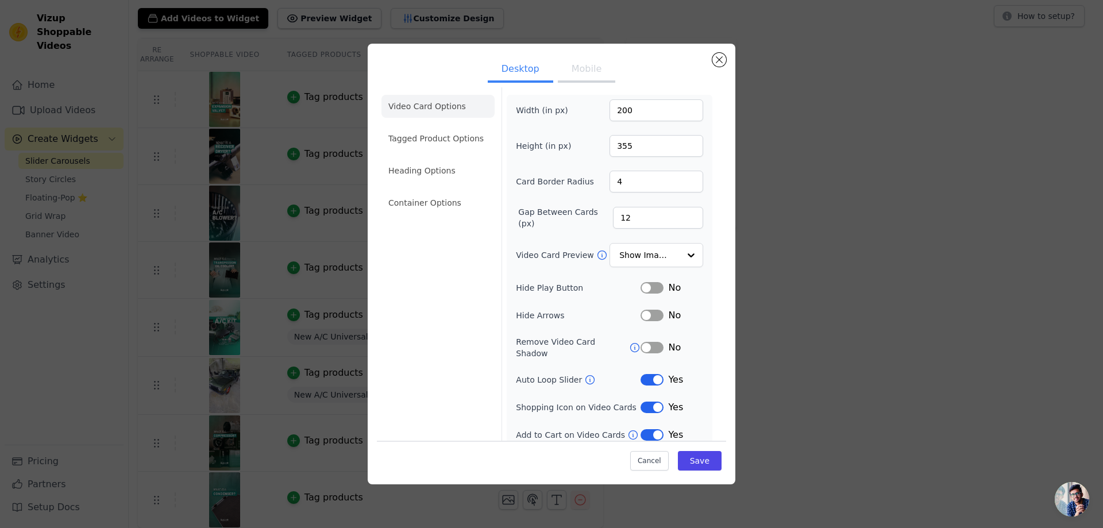
click at [575, 63] on button "Mobile" at bounding box center [586, 69] width 57 height 25
click at [447, 194] on li "Container Options" at bounding box center [438, 202] width 113 height 23
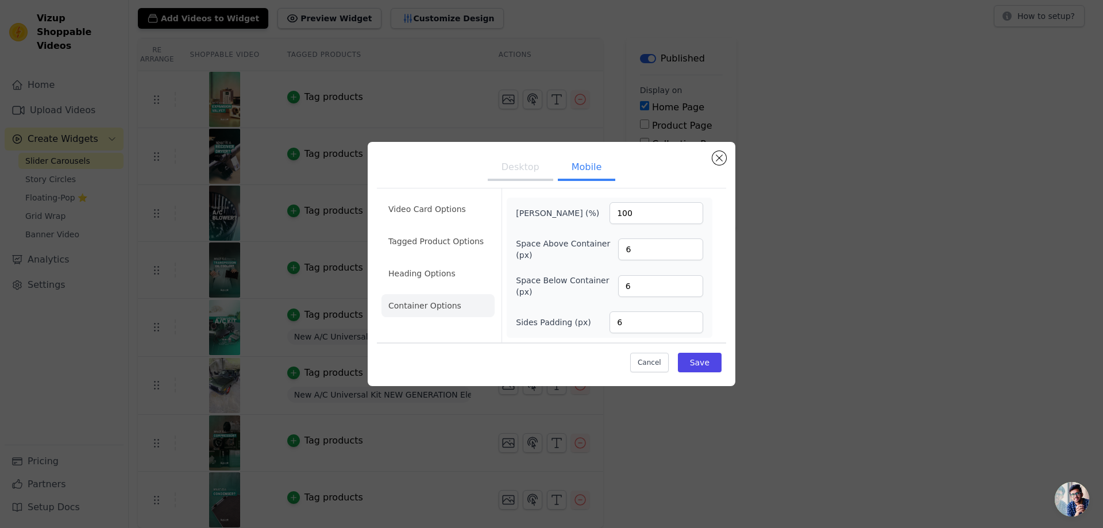
scroll to position [0, 0]
click at [447, 294] on li "Tagged Product Options" at bounding box center [438, 305] width 113 height 23
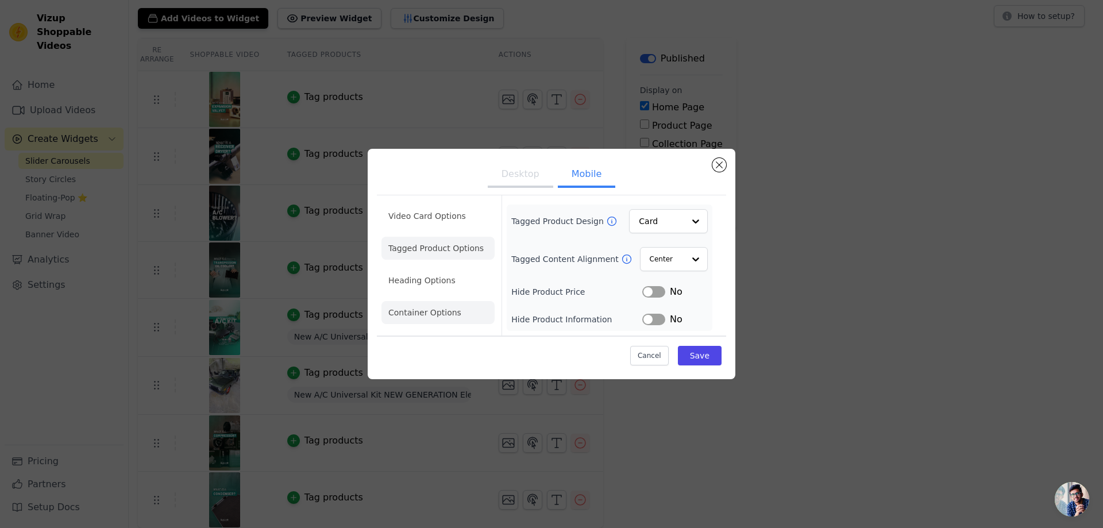
click at [441, 318] on li "Container Options" at bounding box center [438, 312] width 113 height 23
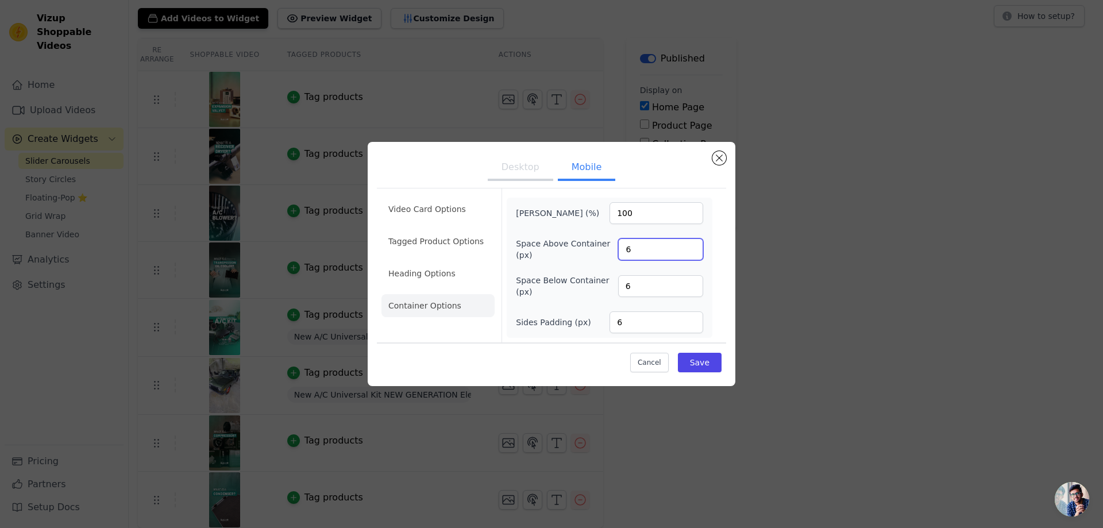
drag, startPoint x: 634, startPoint y: 249, endPoint x: 599, endPoint y: 247, distance: 34.6
click at [599, 247] on div "Space Above Container (px) 6" at bounding box center [609, 249] width 187 height 23
type input "20"
drag, startPoint x: 630, startPoint y: 293, endPoint x: 592, endPoint y: 284, distance: 39.3
click at [599, 287] on div "Space Below Container (px) 6" at bounding box center [609, 286] width 187 height 23
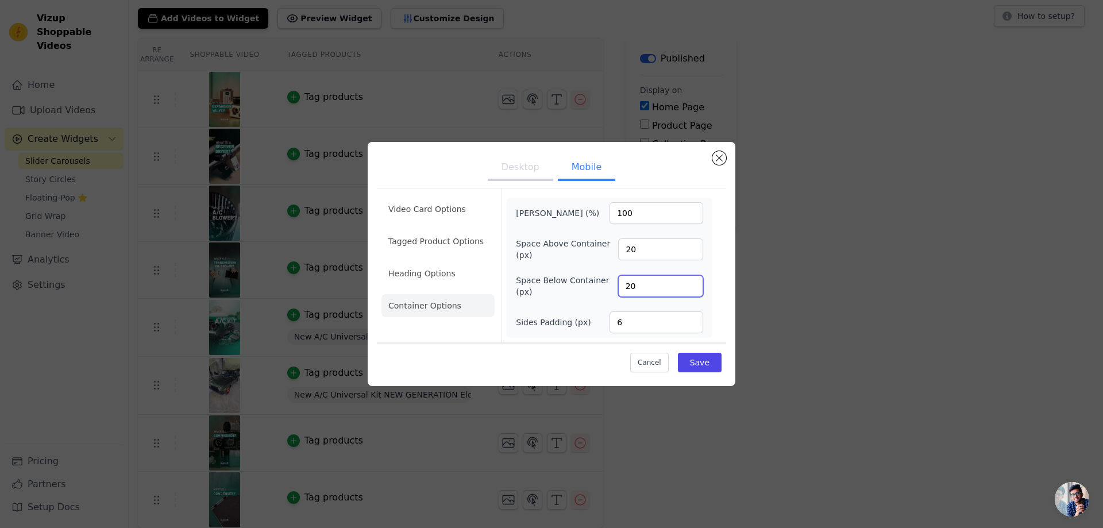
type input "20"
drag, startPoint x: 623, startPoint y: 322, endPoint x: 599, endPoint y: 321, distance: 24.2
click at [599, 321] on div "Sides Padding (px) 6" at bounding box center [609, 322] width 187 height 22
type input "8"
click at [433, 294] on li "Tagged Product Options" at bounding box center [438, 305] width 113 height 23
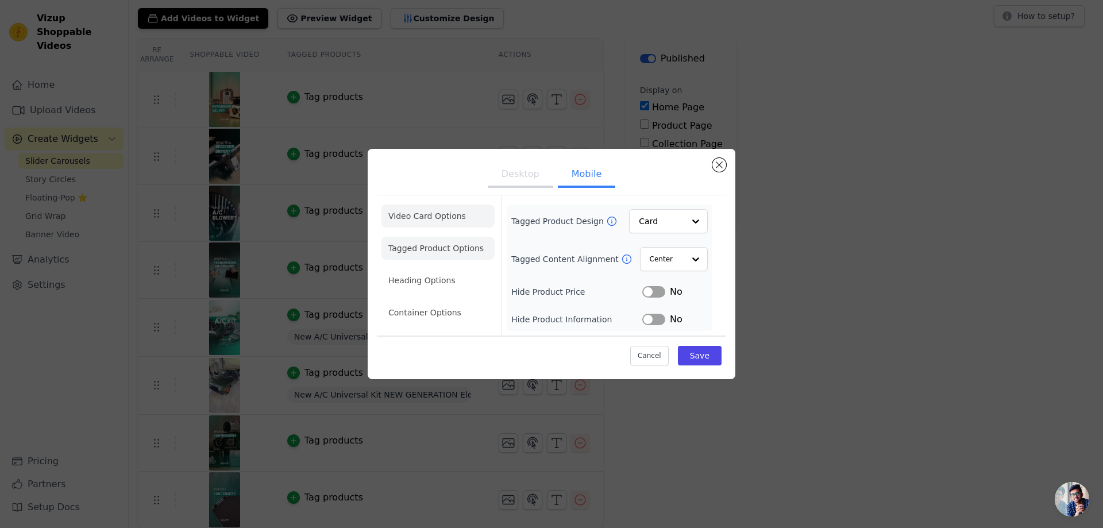
click at [428, 237] on li "Video Card Options" at bounding box center [438, 248] width 113 height 23
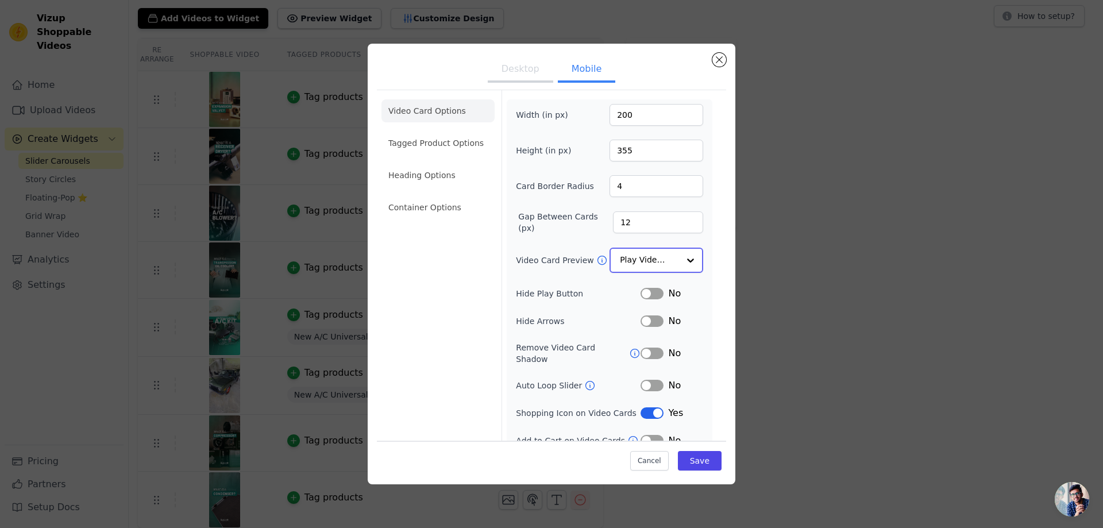
click at [650, 257] on input "Video Card Preview" at bounding box center [649, 260] width 59 height 23
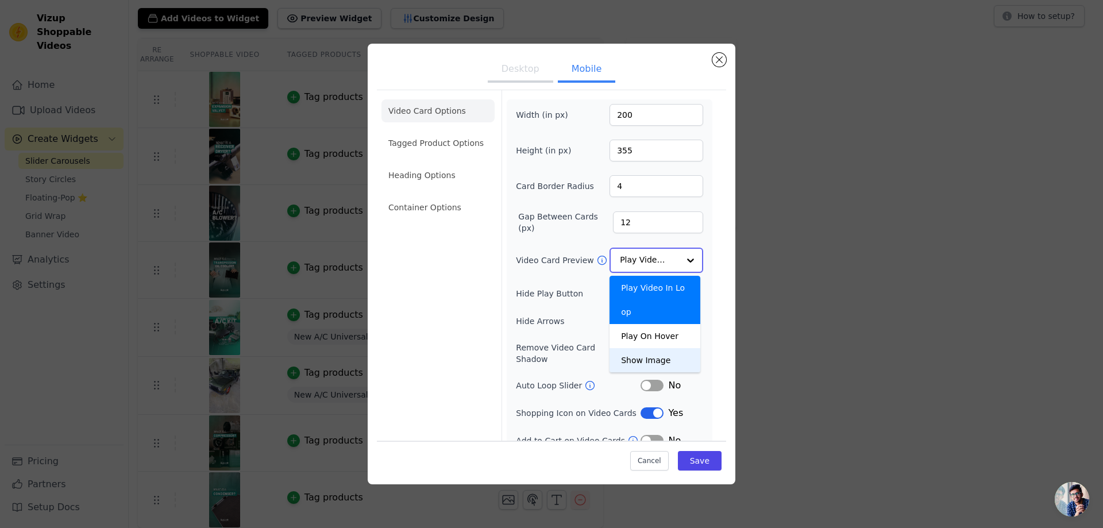
click at [639, 348] on div "Show Image" at bounding box center [655, 360] width 91 height 24
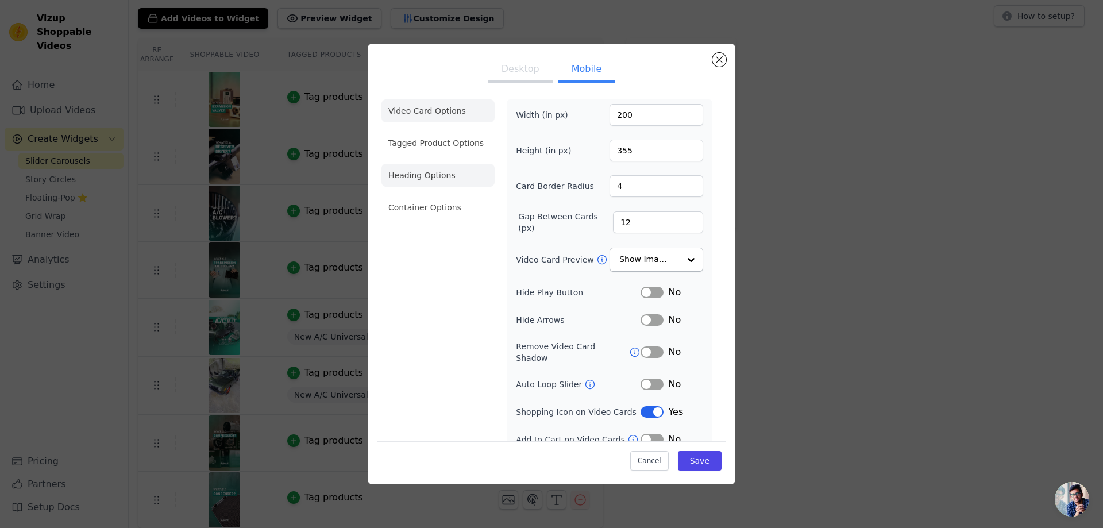
click at [429, 172] on li "Heading Options" at bounding box center [438, 175] width 113 height 23
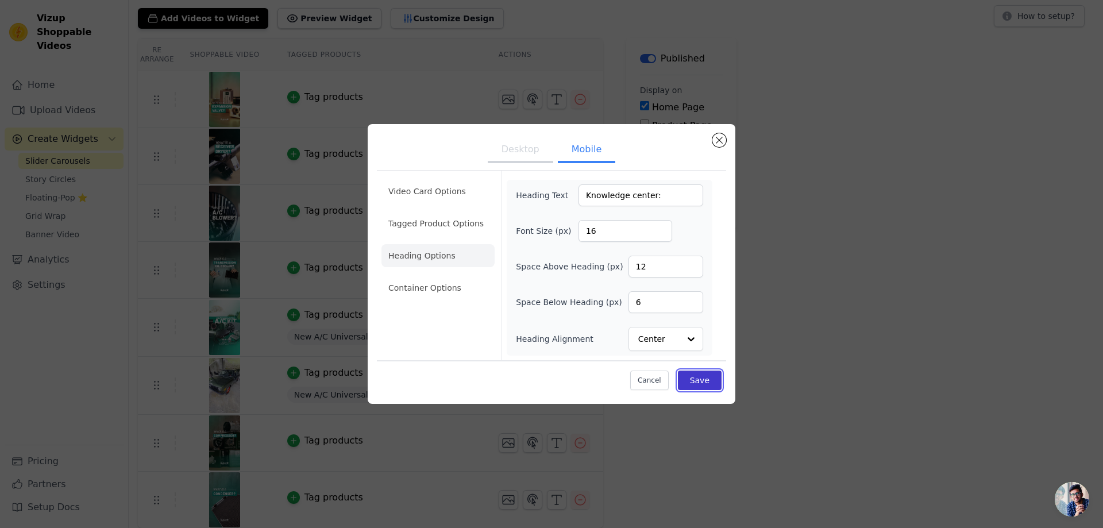
click at [705, 375] on button "Save" at bounding box center [700, 381] width 44 height 20
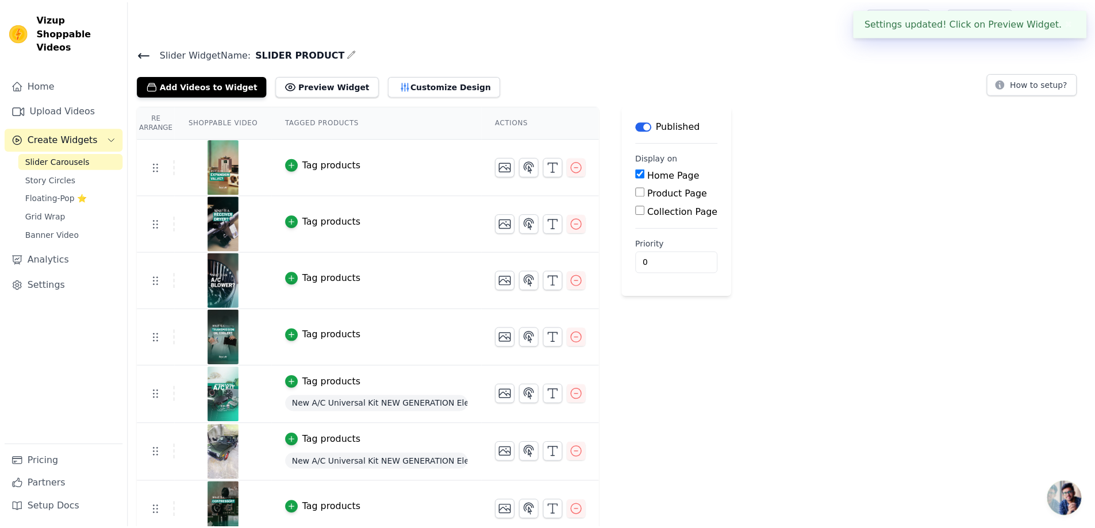
scroll to position [67, 0]
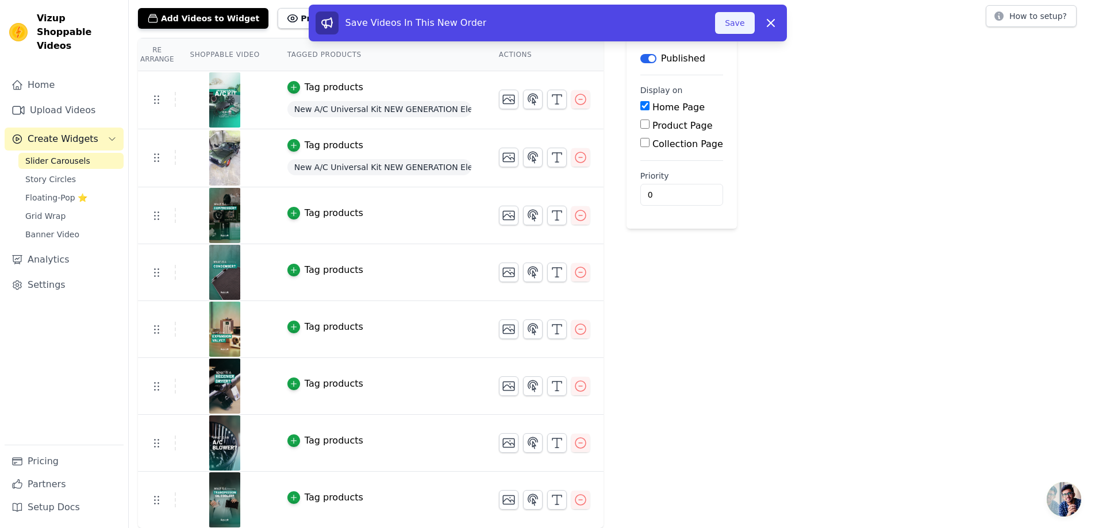
click at [732, 24] on button "Save" at bounding box center [734, 23] width 39 height 22
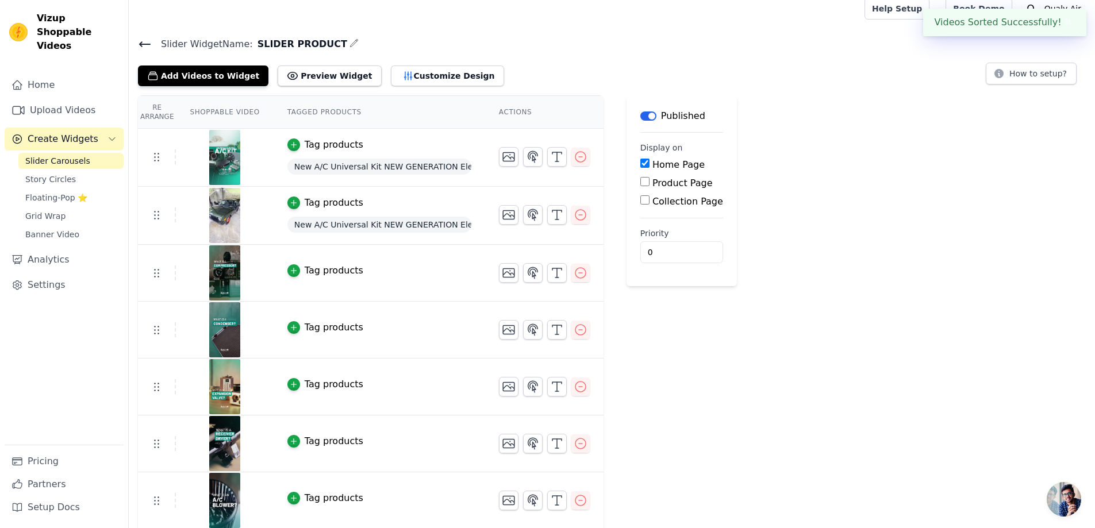
scroll to position [0, 0]
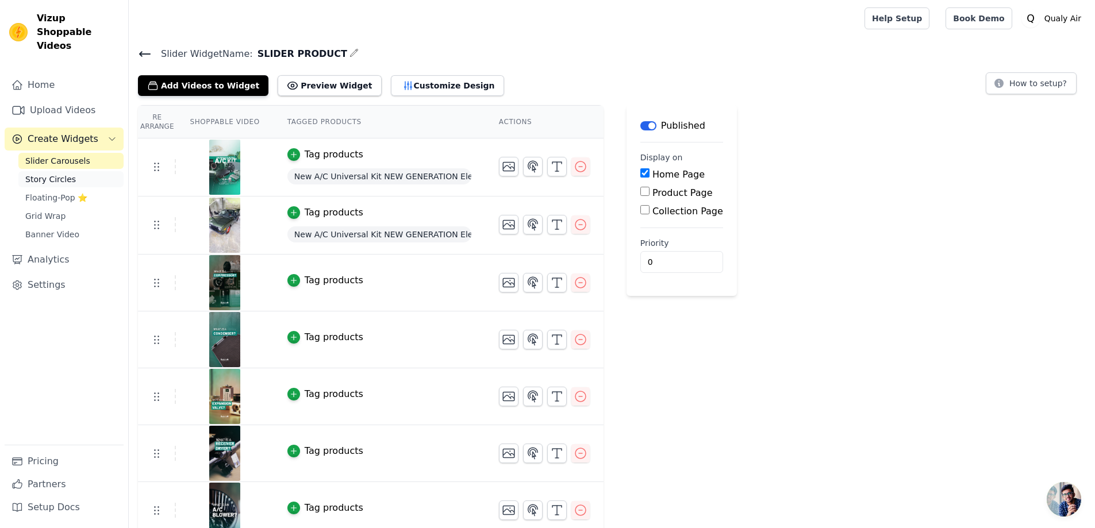
click at [56, 174] on span "Story Circles" at bounding box center [50, 179] width 51 height 11
